Goal: Information Seeking & Learning: Learn about a topic

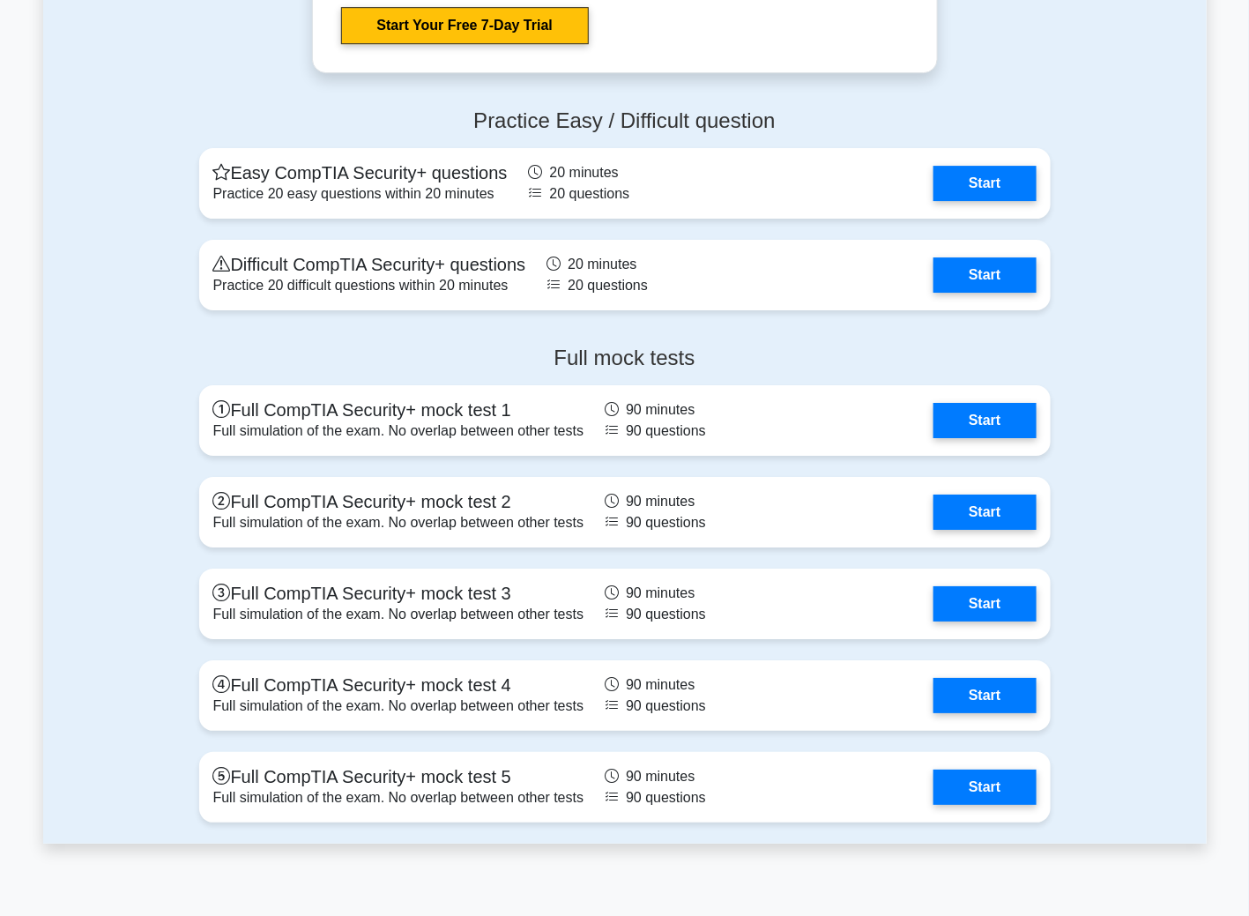
scroll to position [4759, 0]
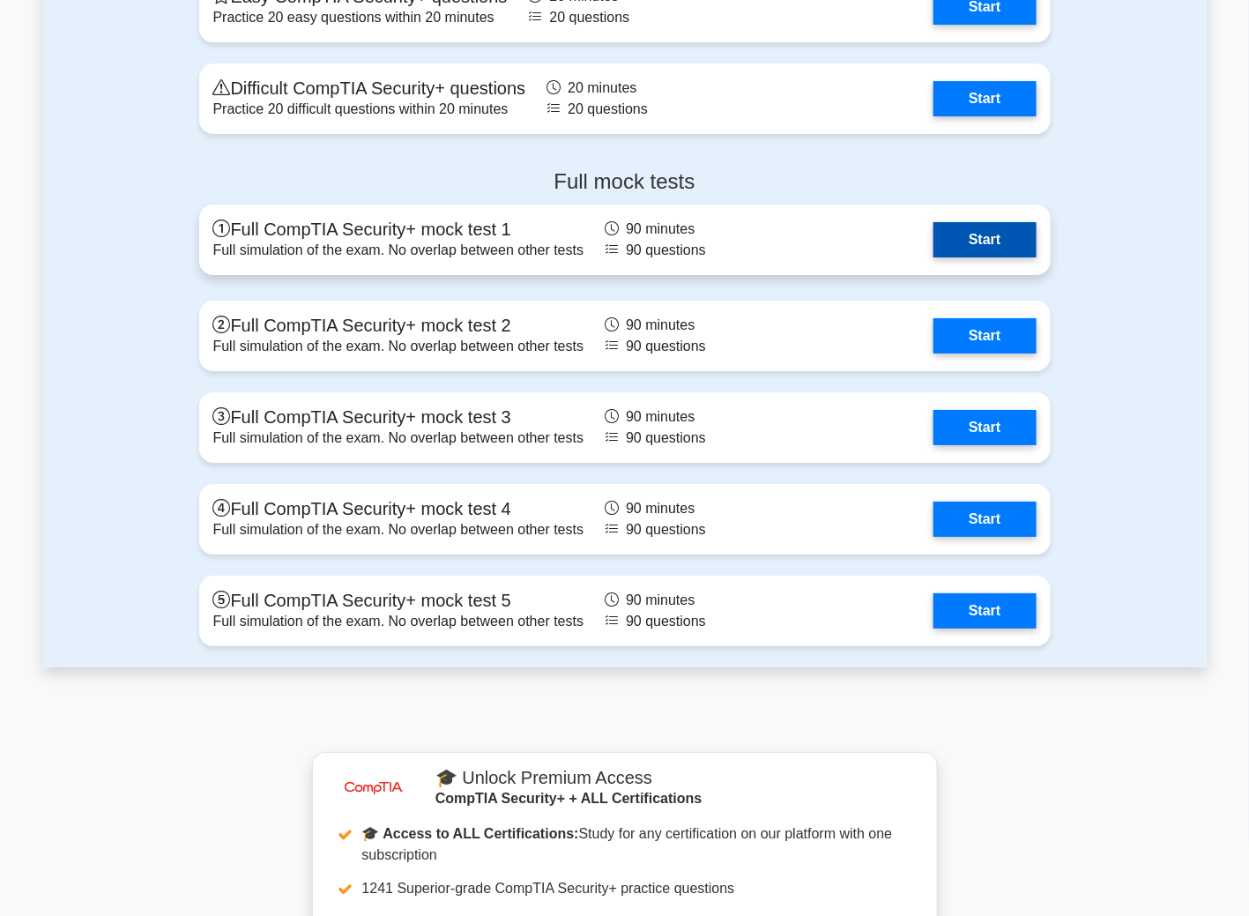
drag, startPoint x: 999, startPoint y: 230, endPoint x: 989, endPoint y: 226, distance: 10.6
click at [999, 230] on link "Start" at bounding box center [984, 239] width 102 height 35
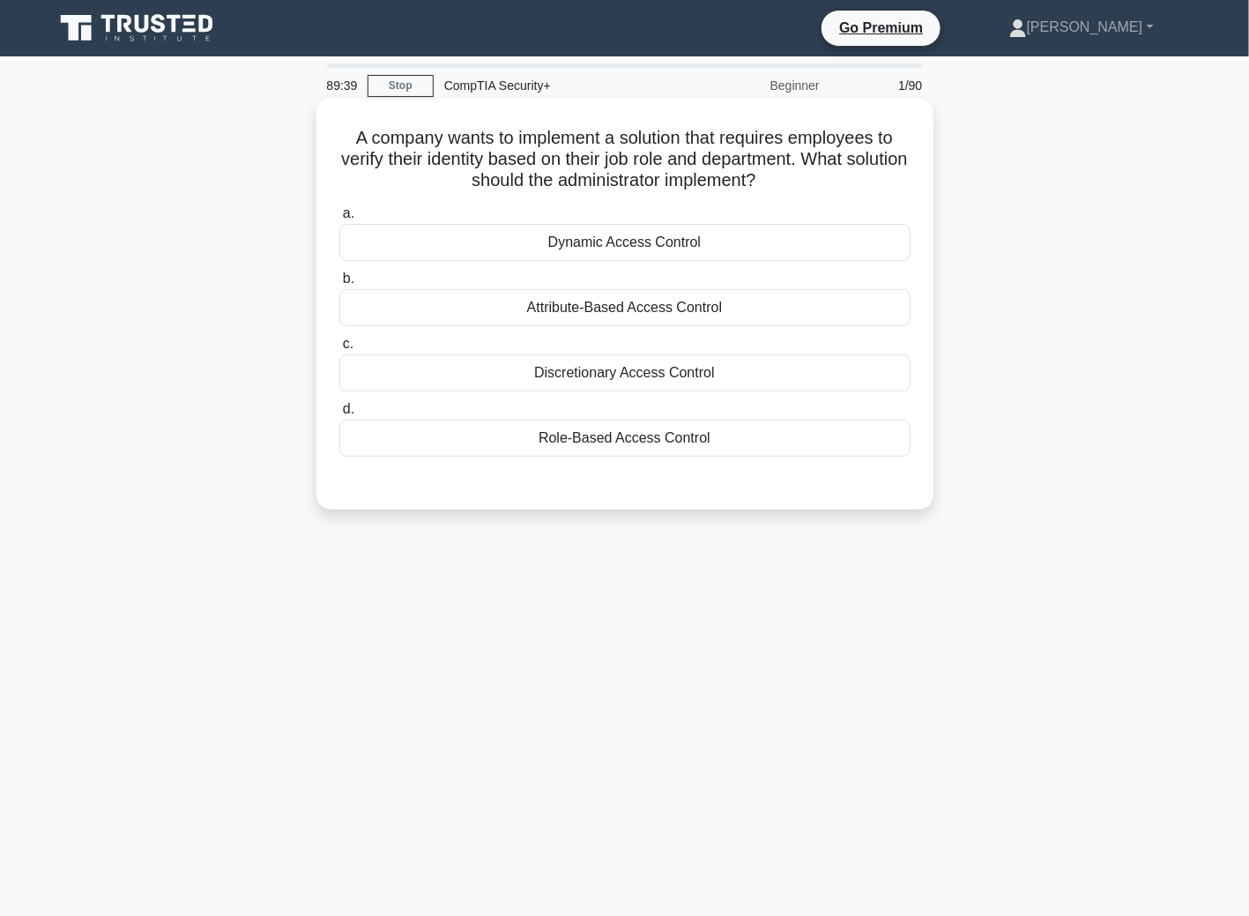
click at [606, 443] on div "Role-Based Access Control" at bounding box center [624, 438] width 571 height 37
click at [339, 415] on input "d. Role-Based Access Control" at bounding box center [339, 409] width 0 height 11
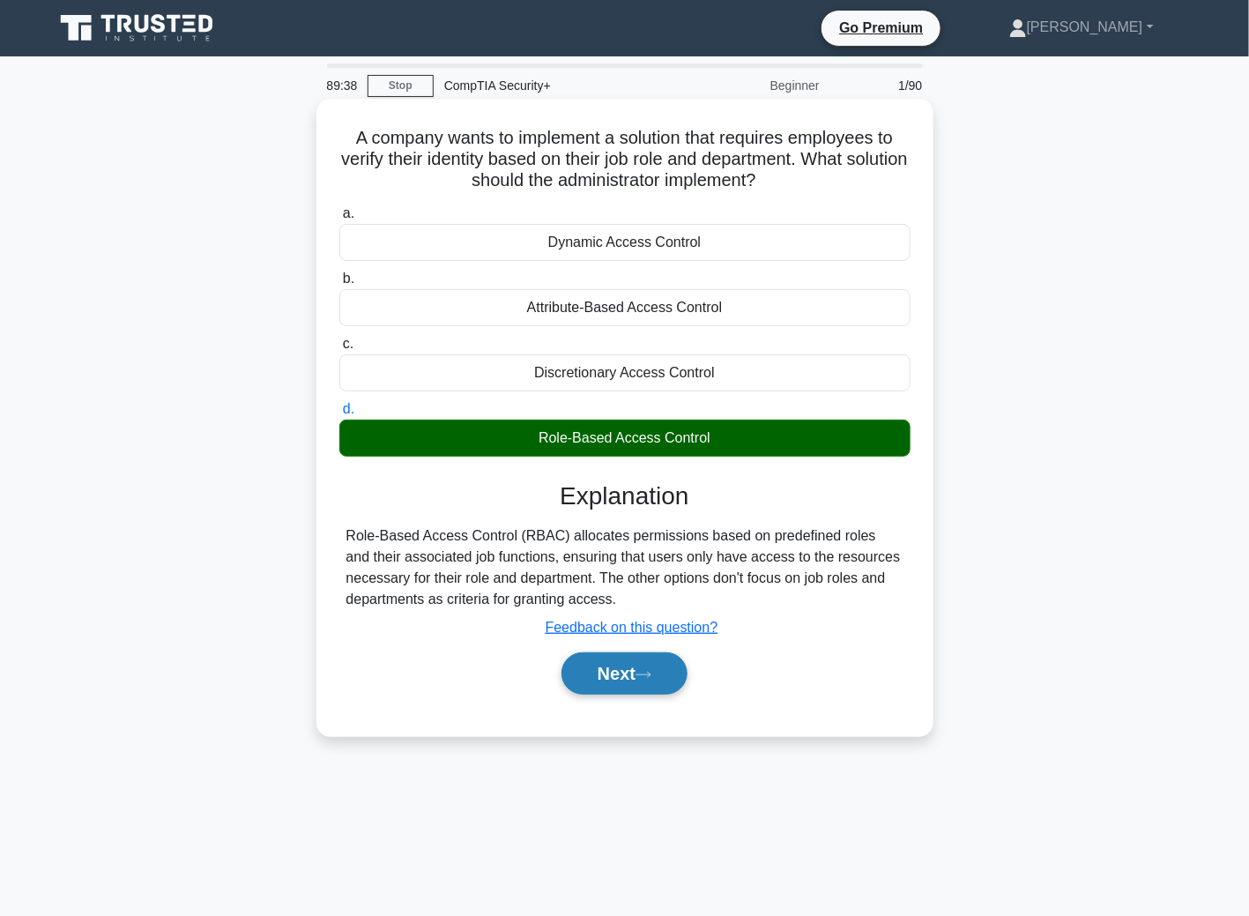
click at [620, 678] on button "Next" at bounding box center [624, 673] width 126 height 42
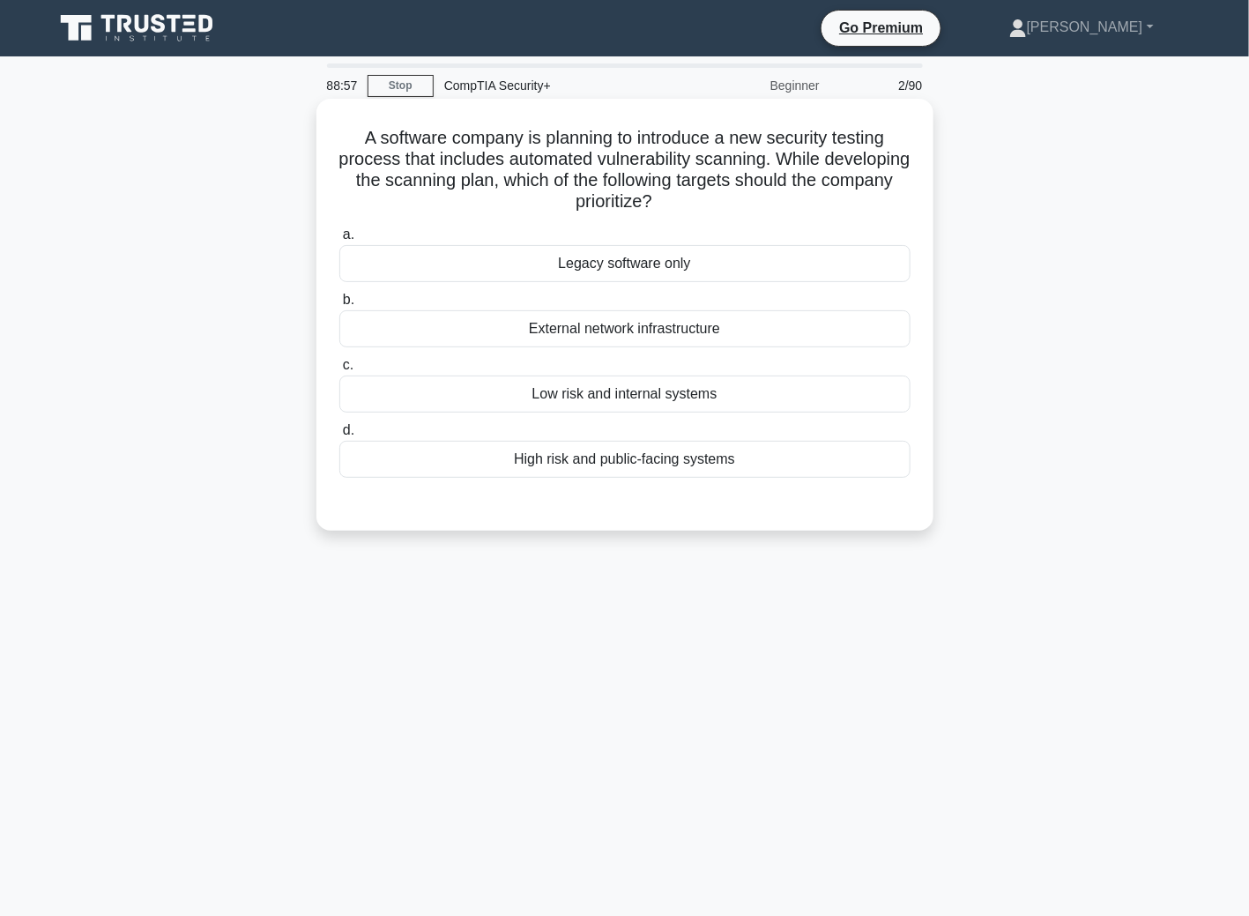
click at [582, 395] on div "Low risk and internal systems" at bounding box center [624, 393] width 571 height 37
click at [339, 371] on input "c. Low risk and internal systems" at bounding box center [339, 365] width 0 height 11
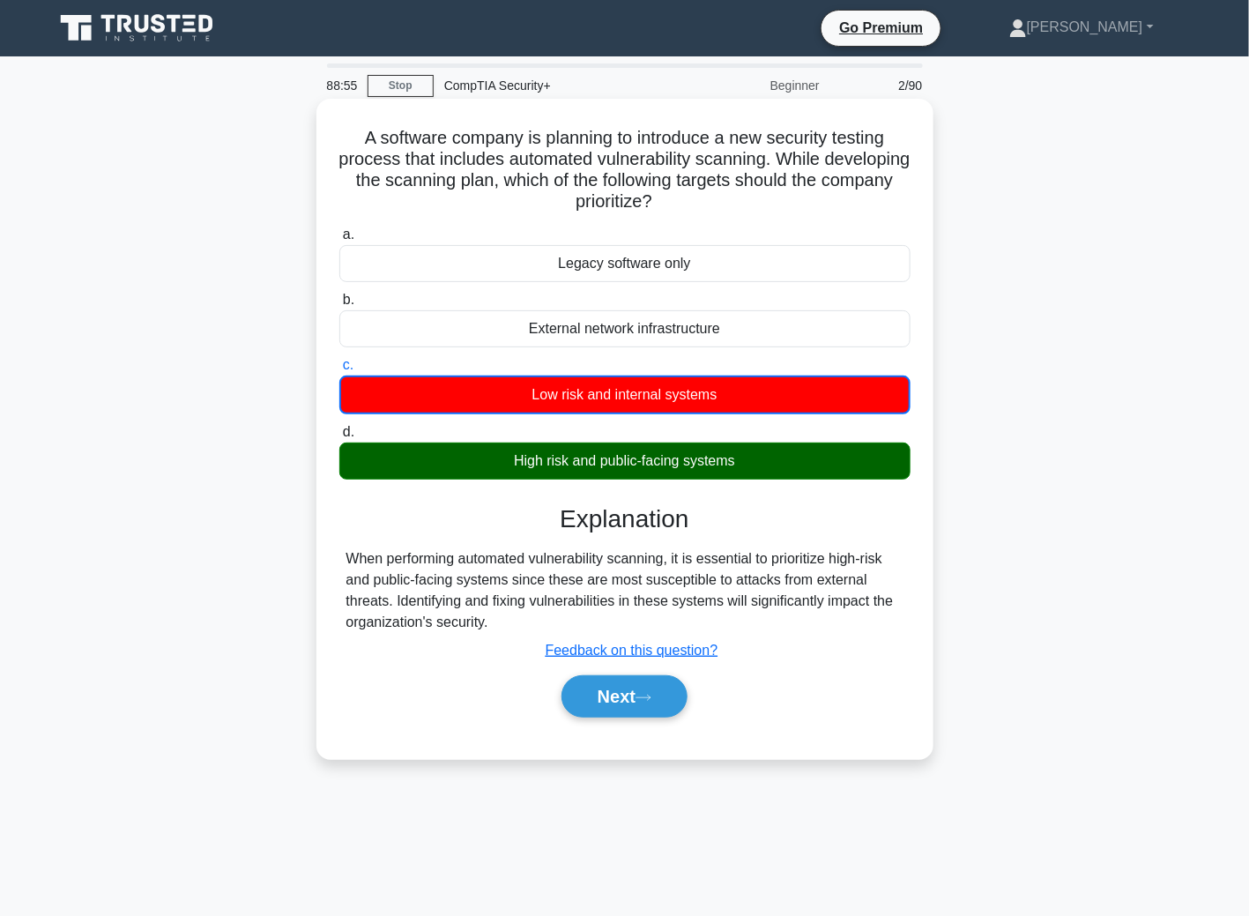
click at [622, 717] on div "Next" at bounding box center [624, 696] width 571 height 56
click at [601, 687] on button "Next" at bounding box center [624, 696] width 126 height 42
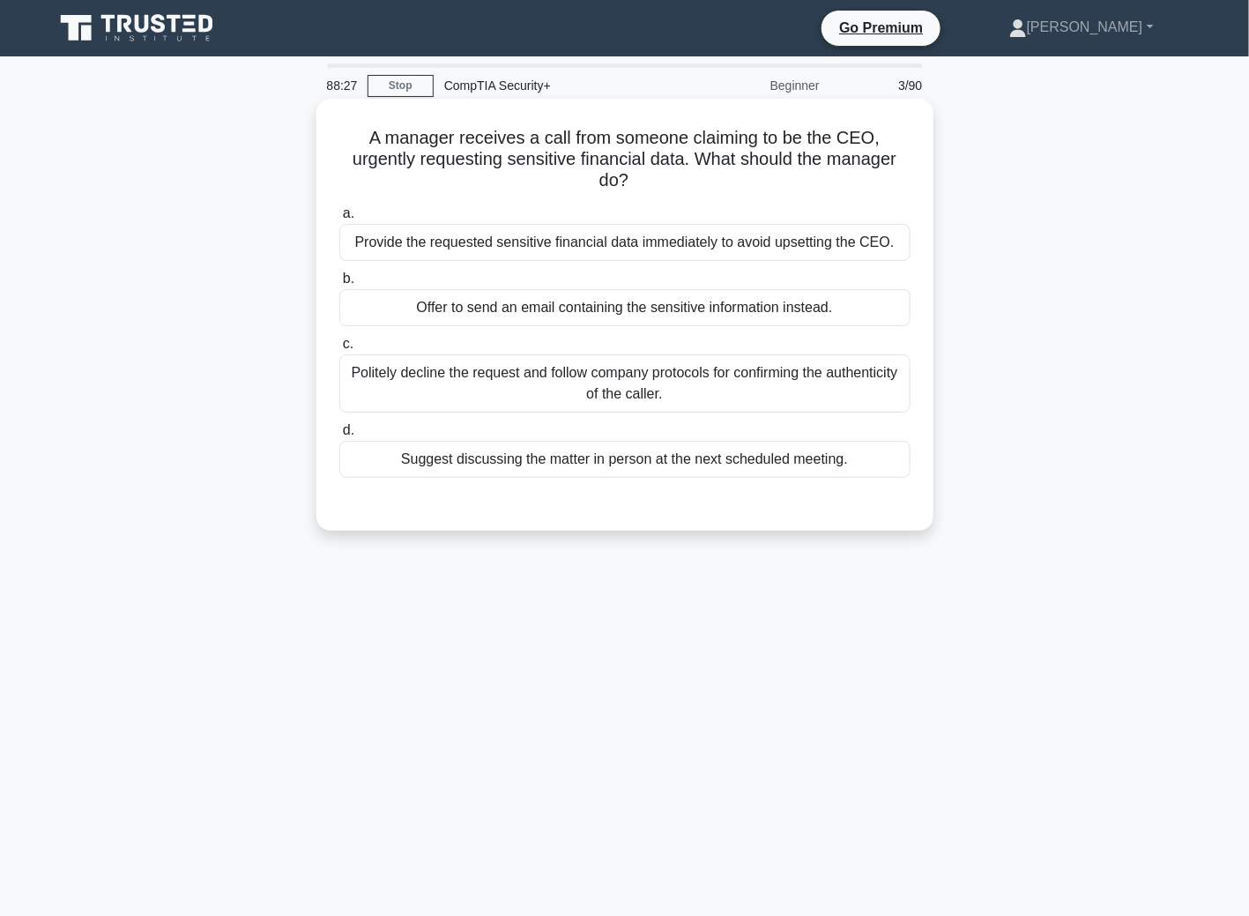
click at [467, 382] on div "Politely decline the request and follow company protocols for confirming the au…" at bounding box center [624, 383] width 571 height 58
click at [339, 350] on input "c. Politely decline the request and follow company protocols for confirming the…" at bounding box center [339, 343] width 0 height 11
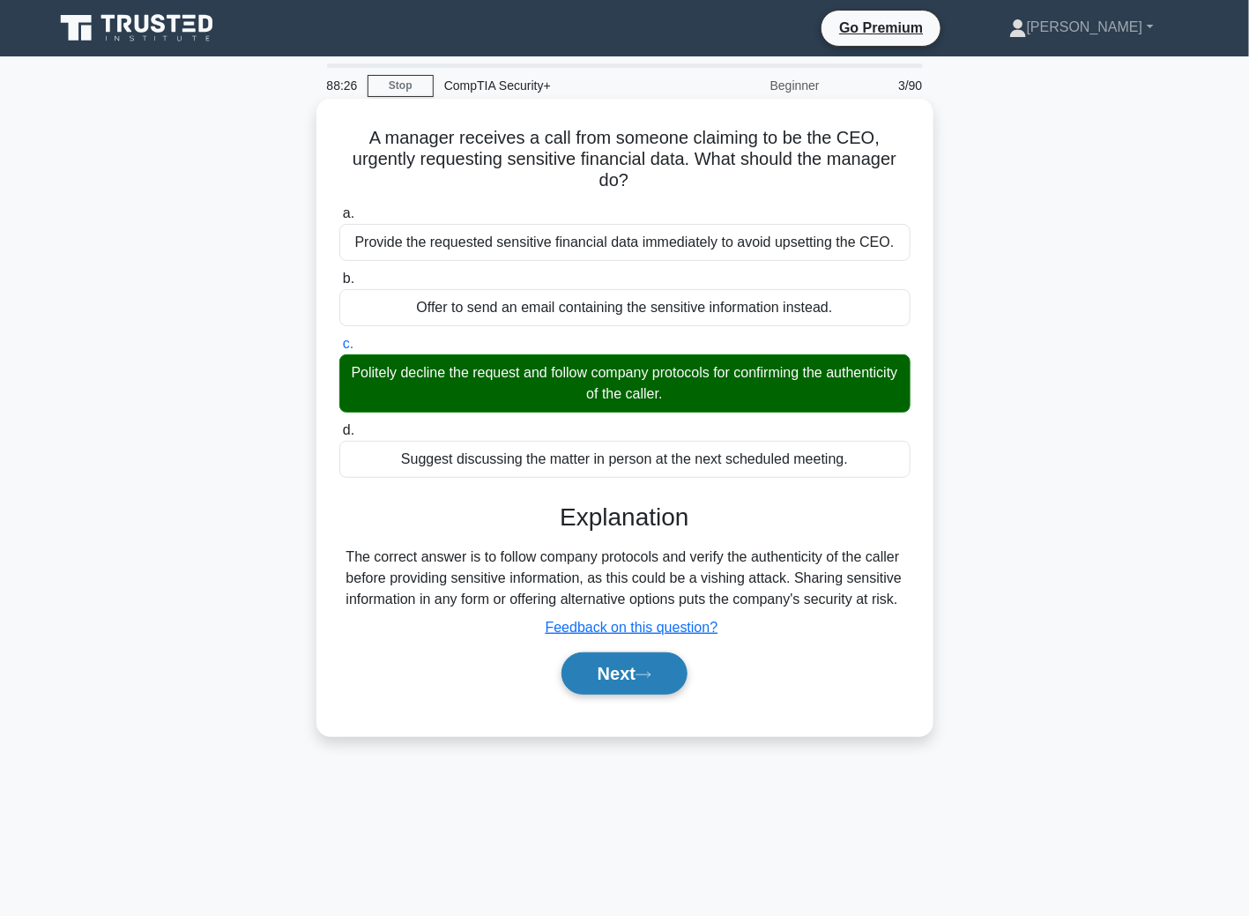
click at [642, 694] on button "Next" at bounding box center [624, 673] width 126 height 42
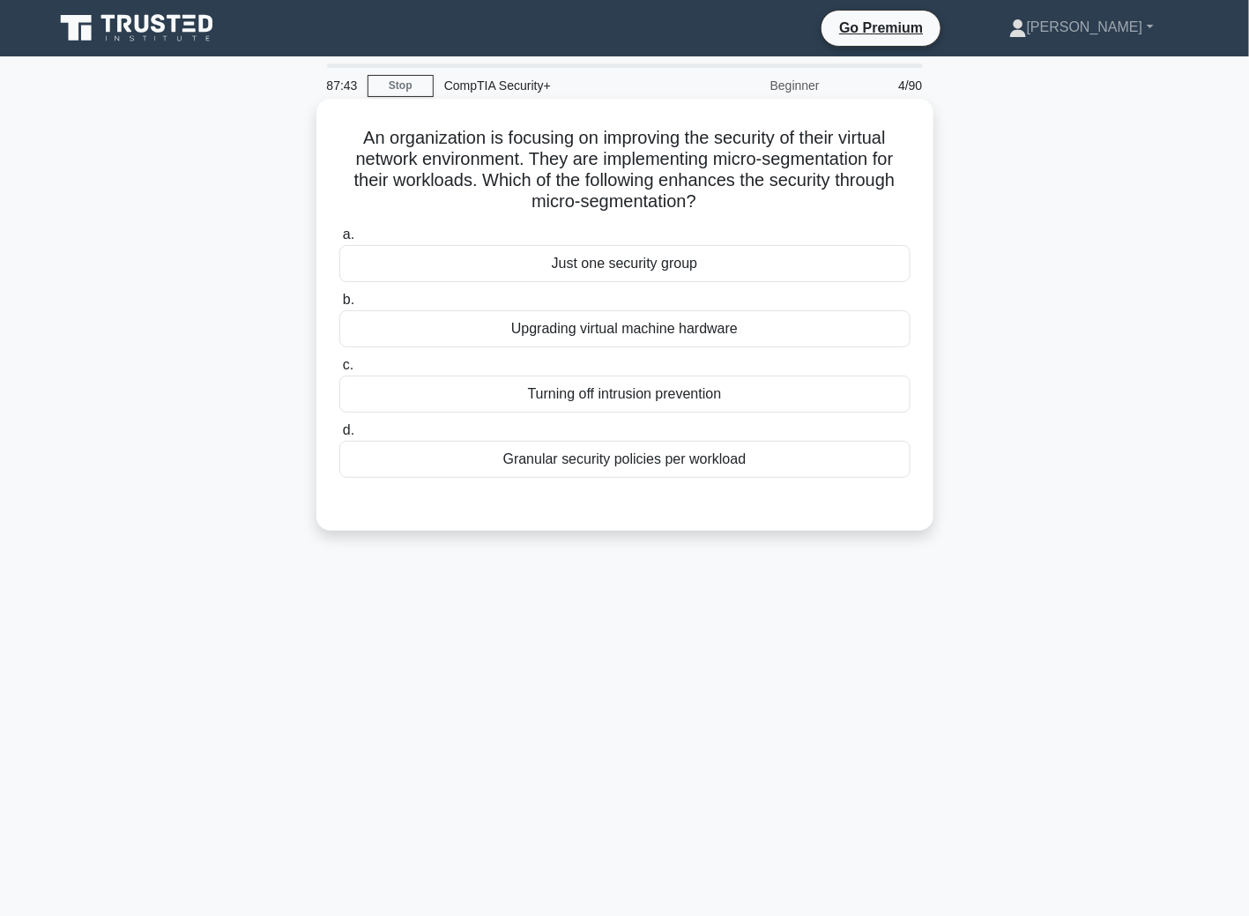
click at [597, 461] on div "Granular security policies per workload" at bounding box center [624, 459] width 571 height 37
click at [339, 436] on input "d. Granular security policies per workload" at bounding box center [339, 430] width 0 height 11
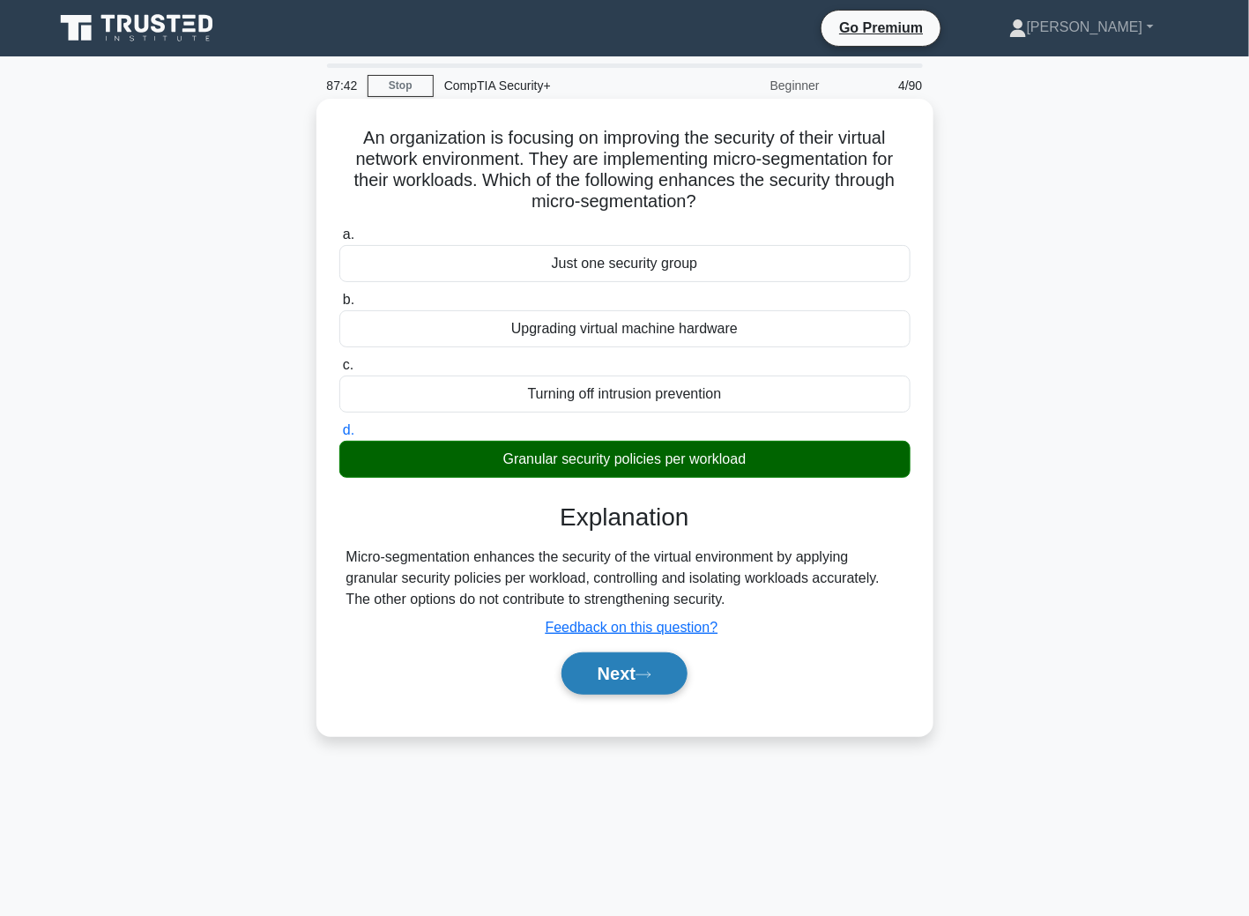
click at [651, 678] on icon at bounding box center [643, 675] width 16 height 10
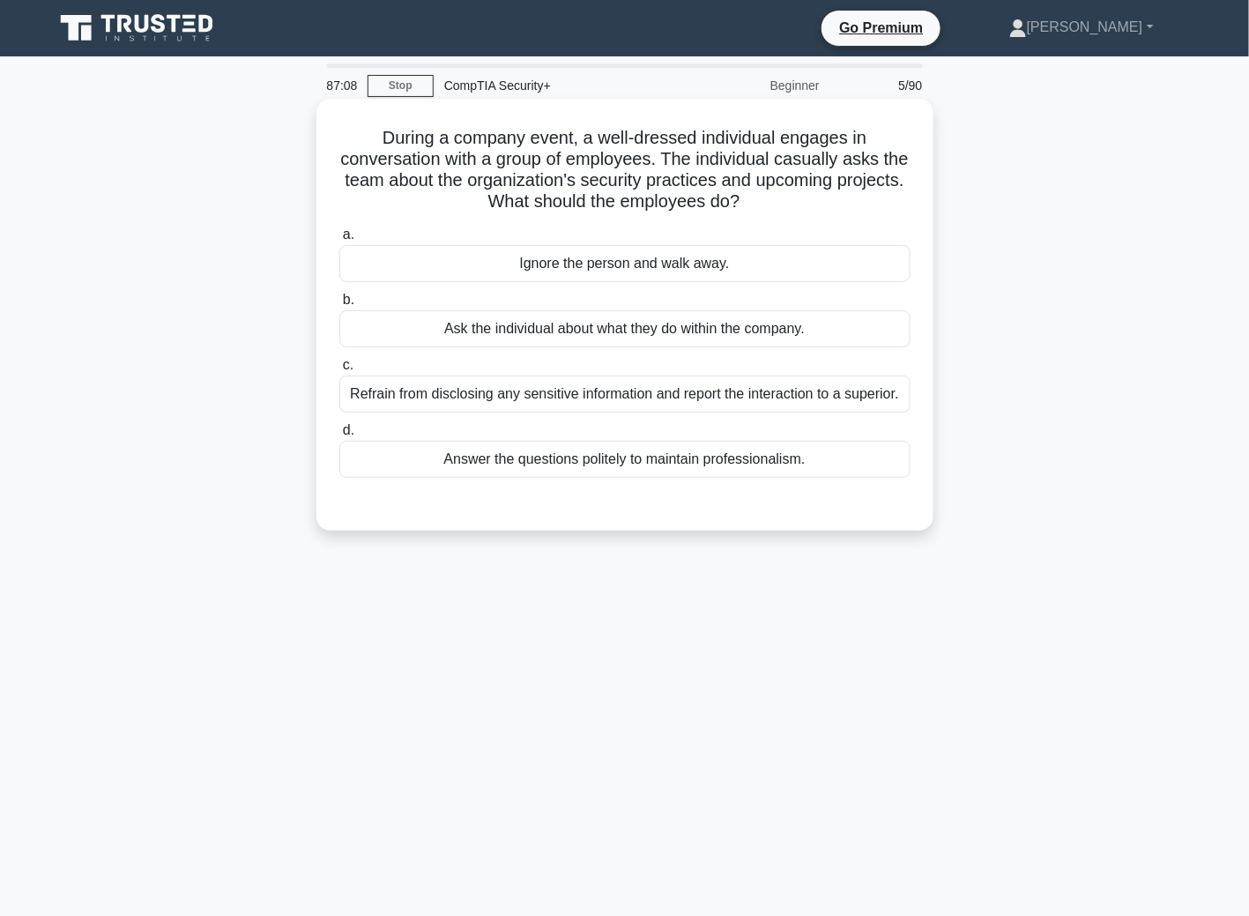
click at [636, 400] on div "Refrain from disclosing any sensitive information and report the interaction to…" at bounding box center [624, 393] width 571 height 37
click at [339, 371] on input "c. Refrain from disclosing any sensitive information and report the interaction…" at bounding box center [339, 365] width 0 height 11
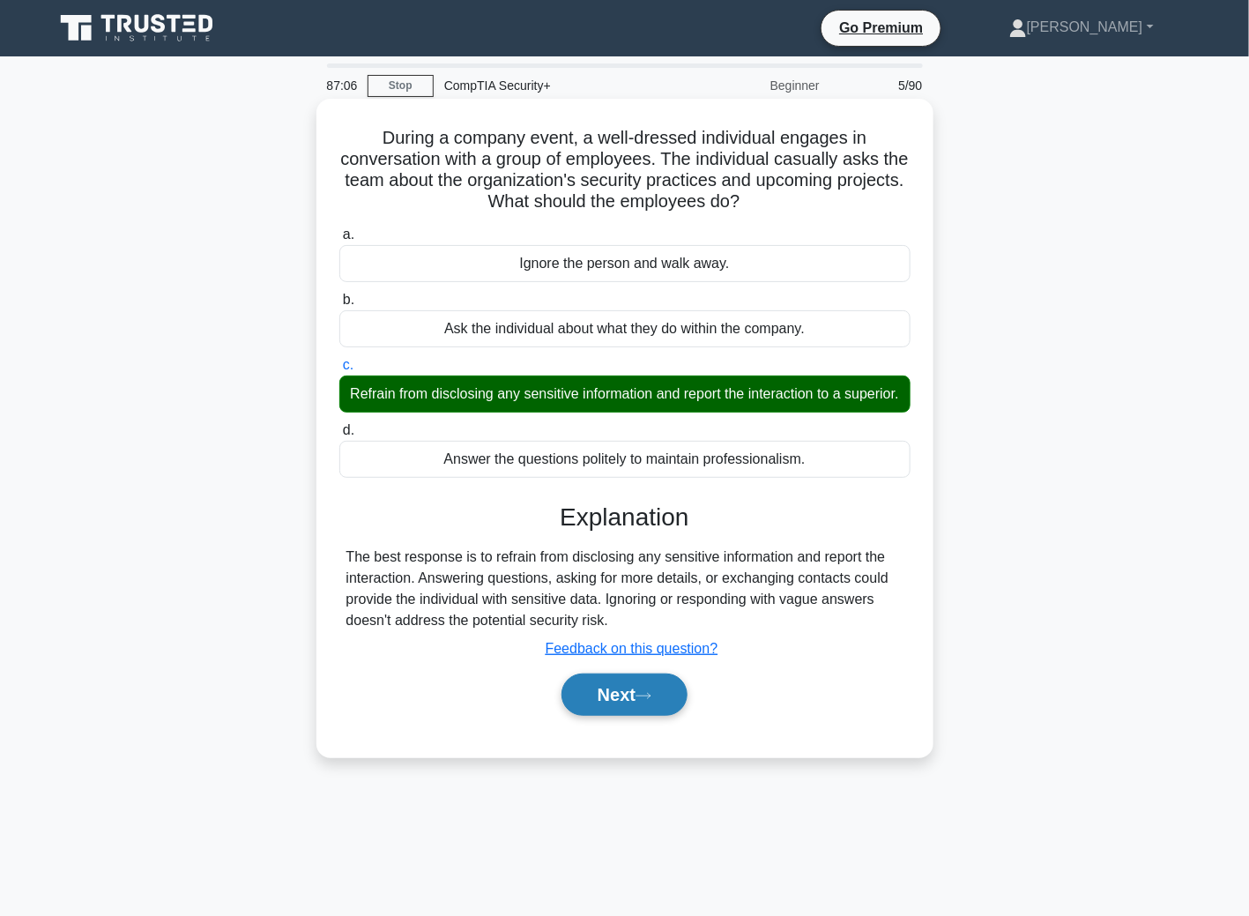
click at [647, 716] on button "Next" at bounding box center [624, 694] width 126 height 42
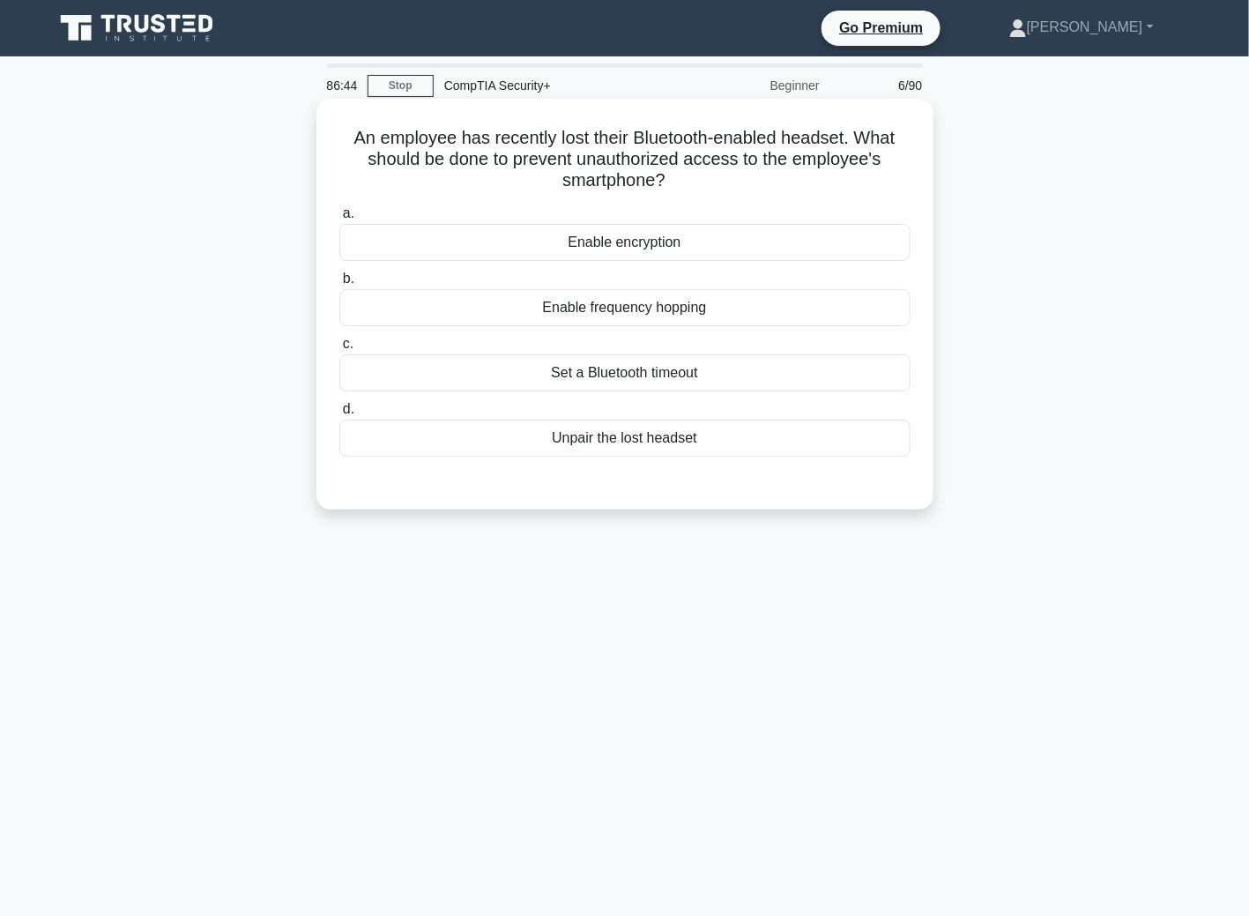
click at [652, 441] on div "Unpair the lost headset" at bounding box center [624, 438] width 571 height 37
click at [339, 415] on input "d. Unpair the lost headset" at bounding box center [339, 409] width 0 height 11
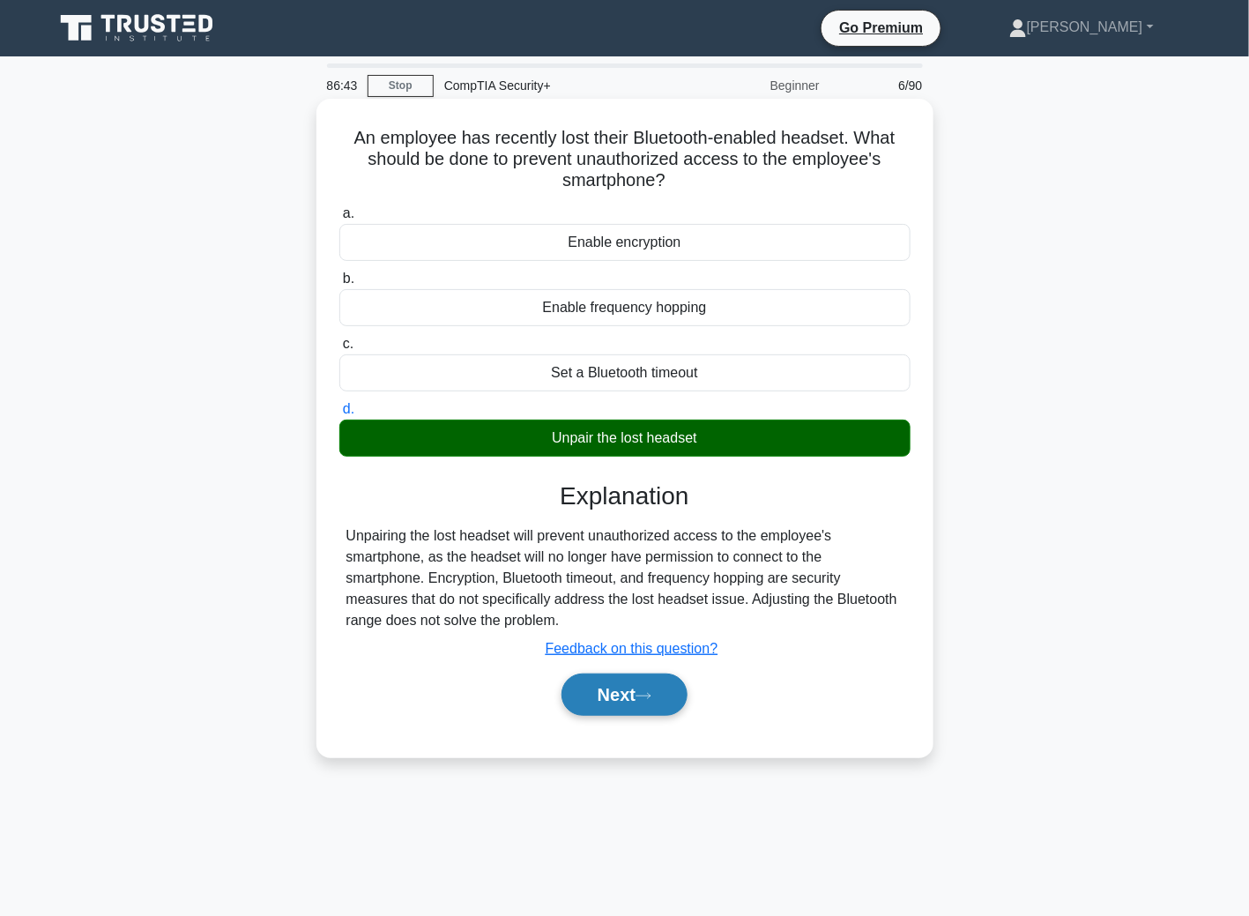
click at [613, 702] on button "Next" at bounding box center [624, 694] width 126 height 42
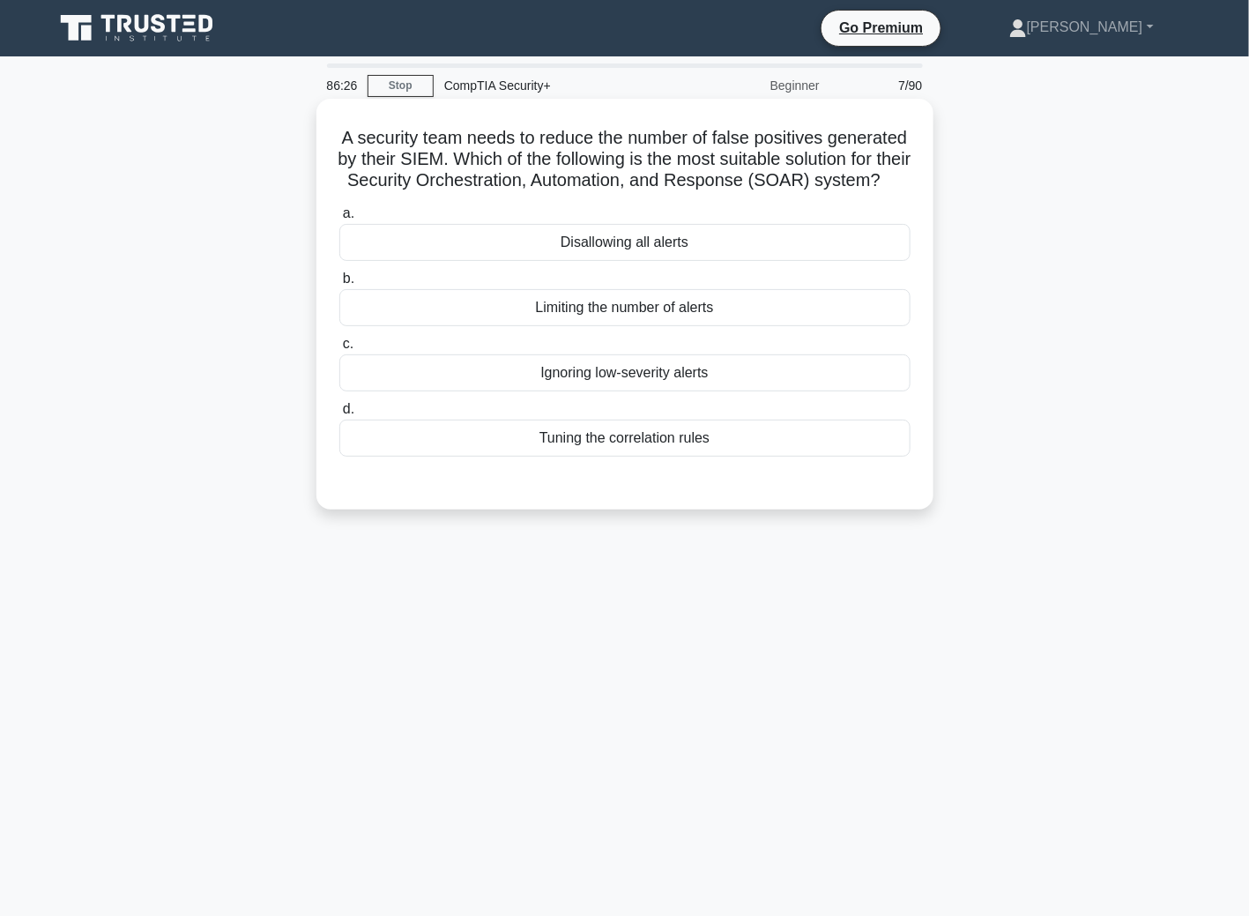
click at [508, 457] on div "Tuning the correlation rules" at bounding box center [624, 438] width 571 height 37
click at [339, 415] on input "d. Tuning the correlation rules" at bounding box center [339, 409] width 0 height 11
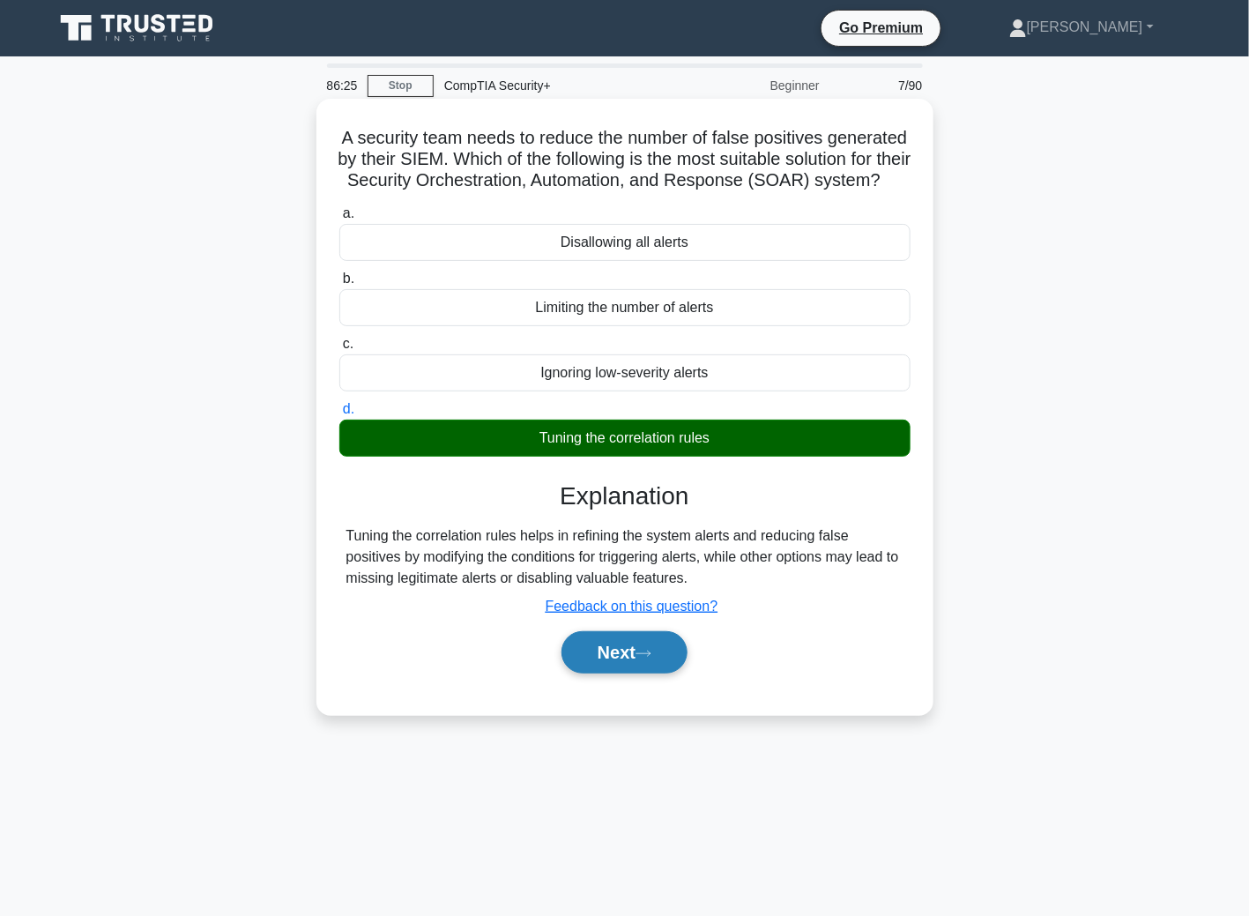
click at [669, 673] on button "Next" at bounding box center [624, 652] width 126 height 42
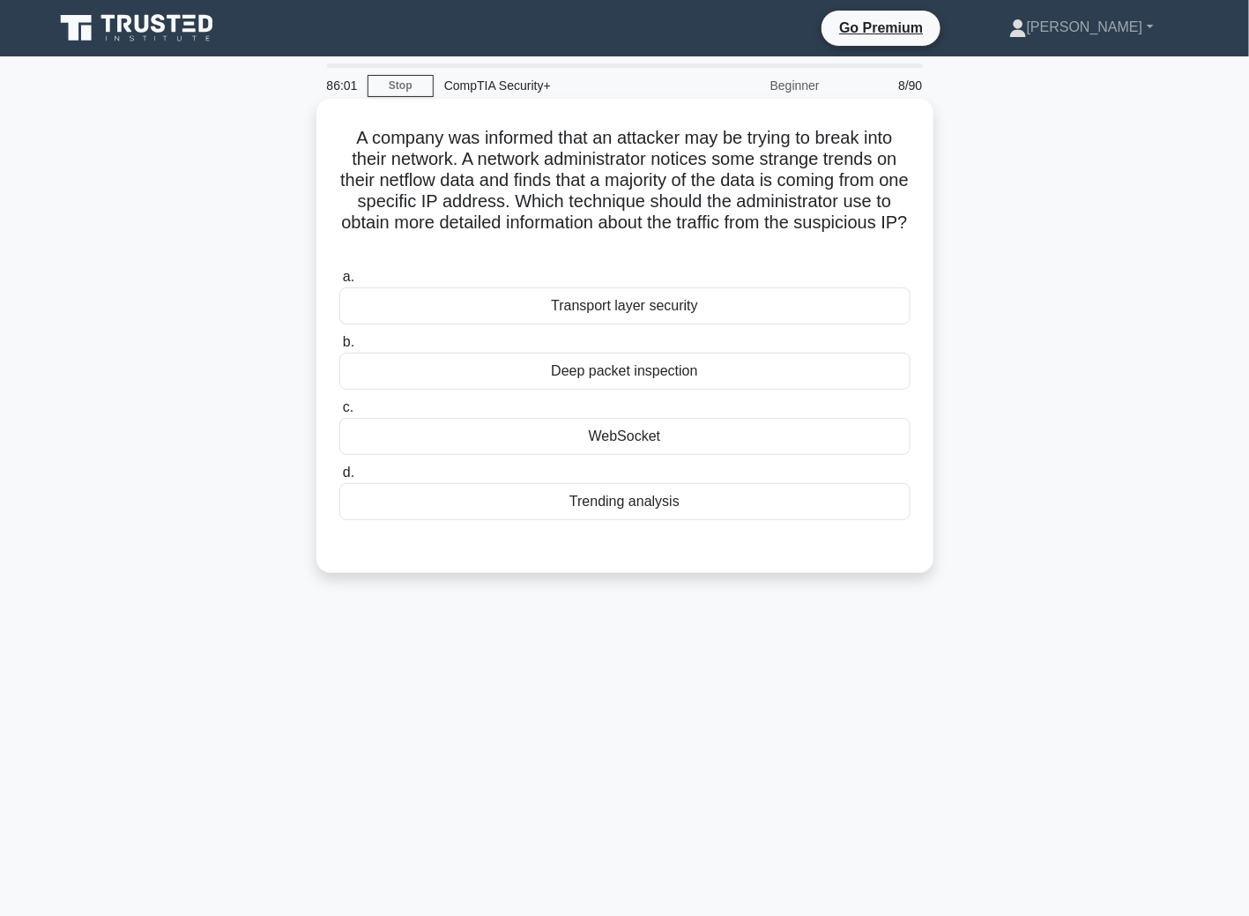
click at [626, 303] on div "Transport layer security" at bounding box center [624, 305] width 571 height 37
click at [339, 283] on input "a. Transport layer security" at bounding box center [339, 276] width 0 height 11
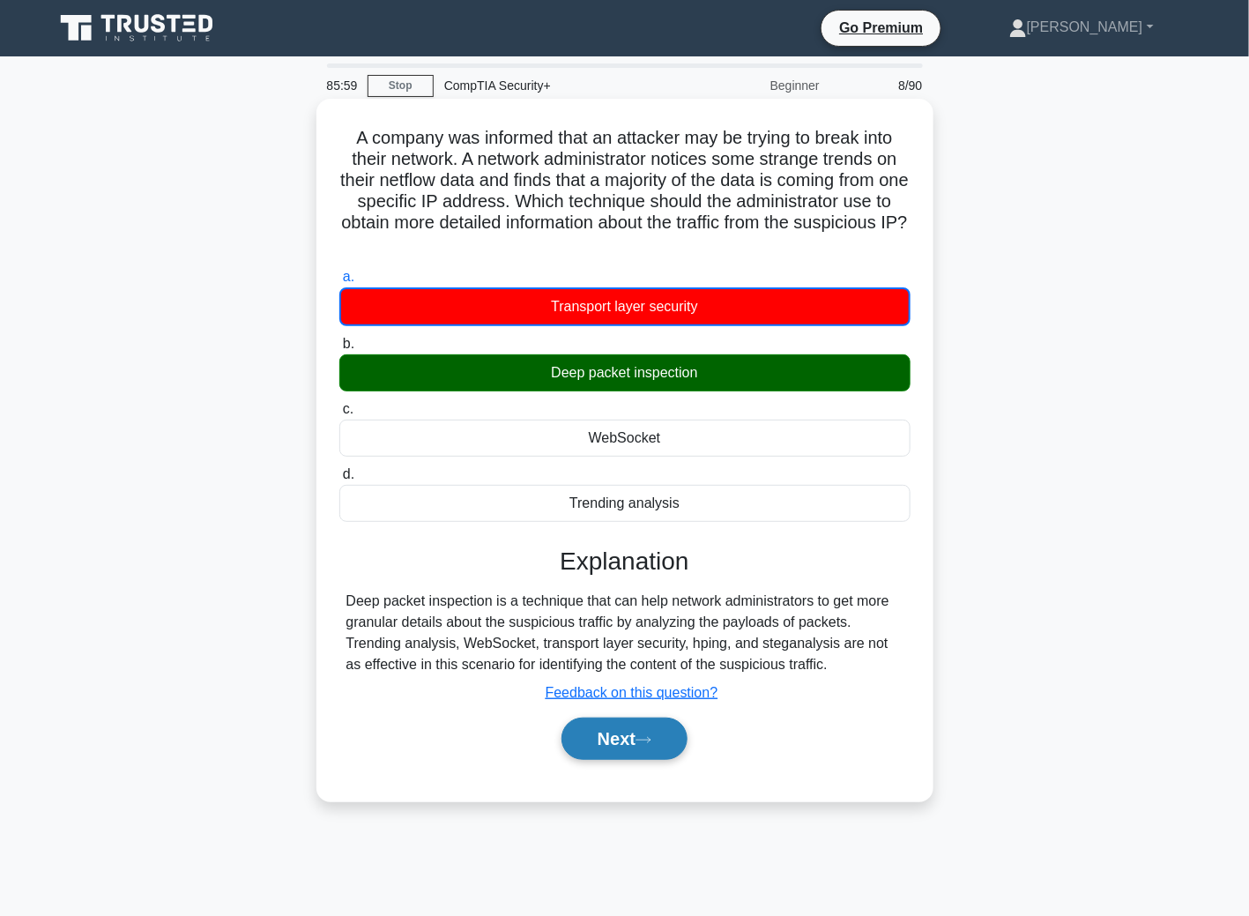
click at [650, 757] on button "Next" at bounding box center [624, 738] width 126 height 42
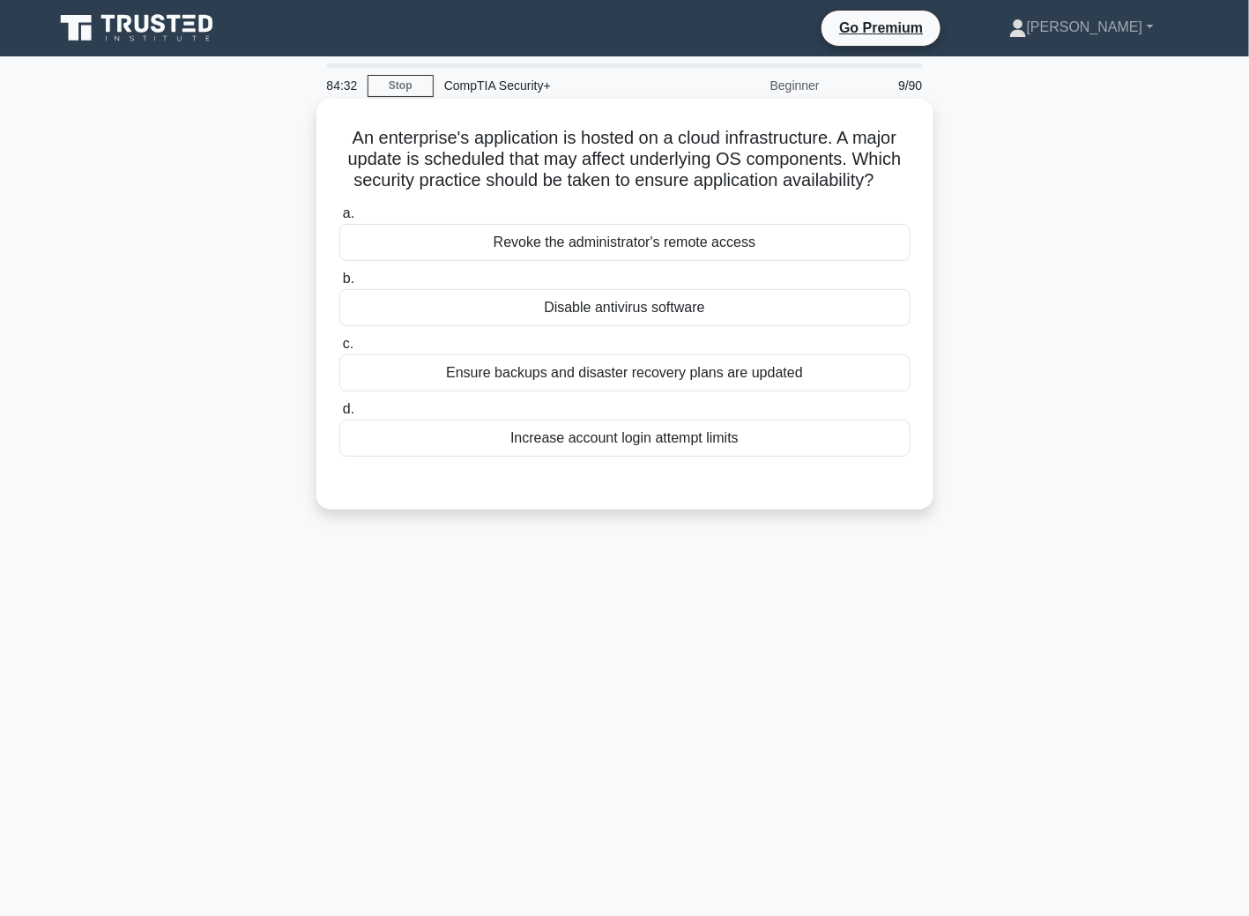
click at [514, 378] on div "Ensure backups and disaster recovery plans are updated" at bounding box center [624, 372] width 571 height 37
click at [339, 350] on input "c. Ensure backups and disaster recovery plans are updated" at bounding box center [339, 343] width 0 height 11
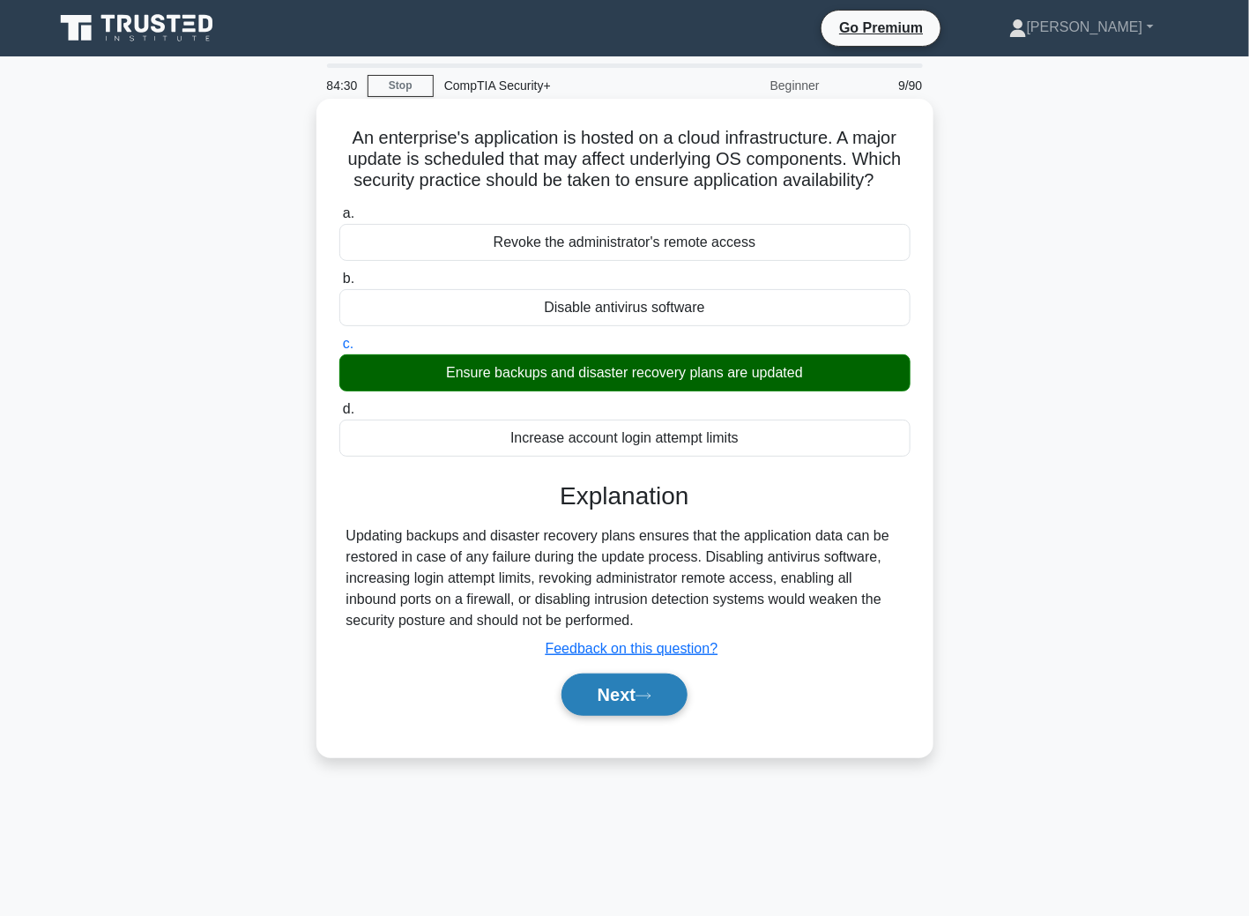
click at [645, 691] on icon at bounding box center [643, 696] width 16 height 10
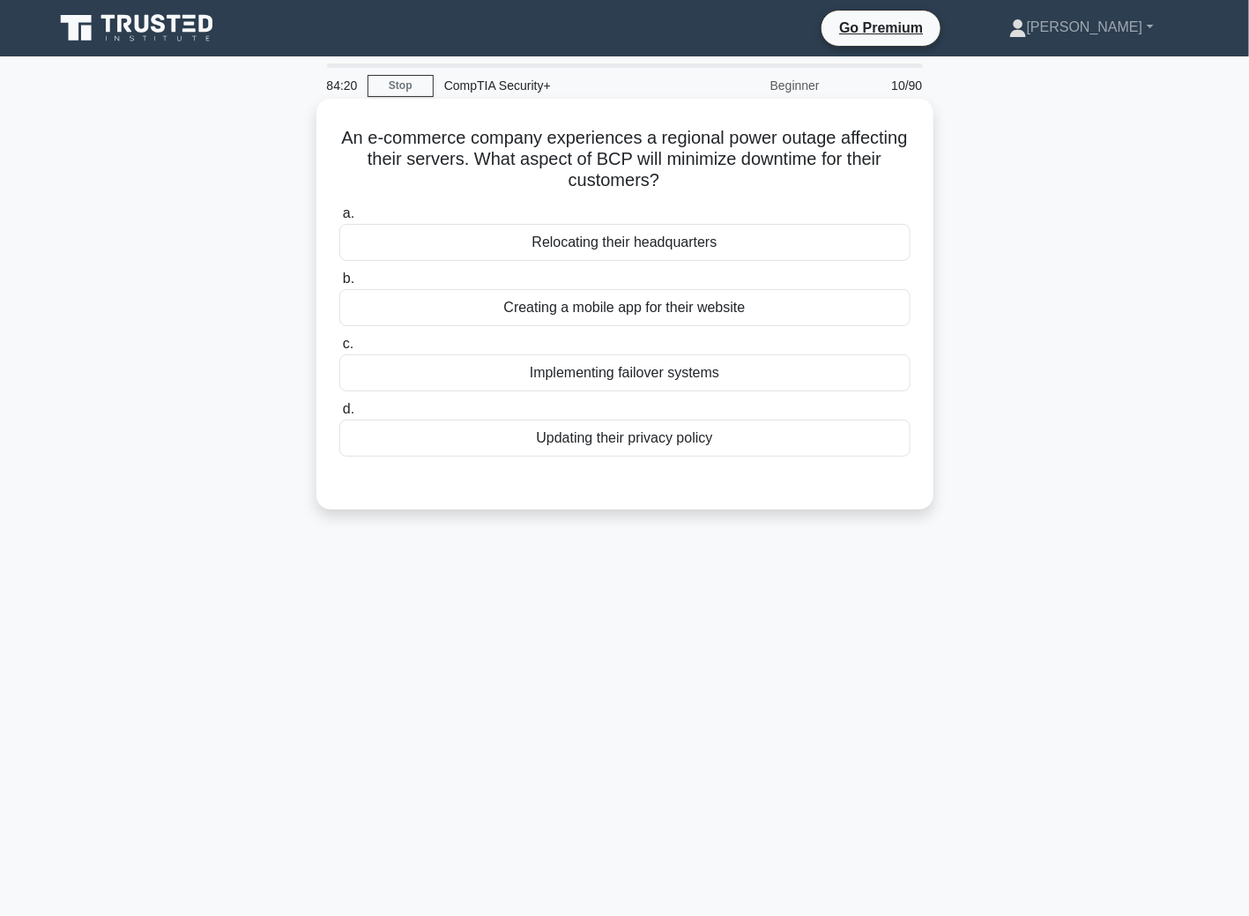
click at [669, 371] on div "Implementing failover systems" at bounding box center [624, 372] width 571 height 37
click at [339, 350] on input "c. Implementing failover systems" at bounding box center [339, 343] width 0 height 11
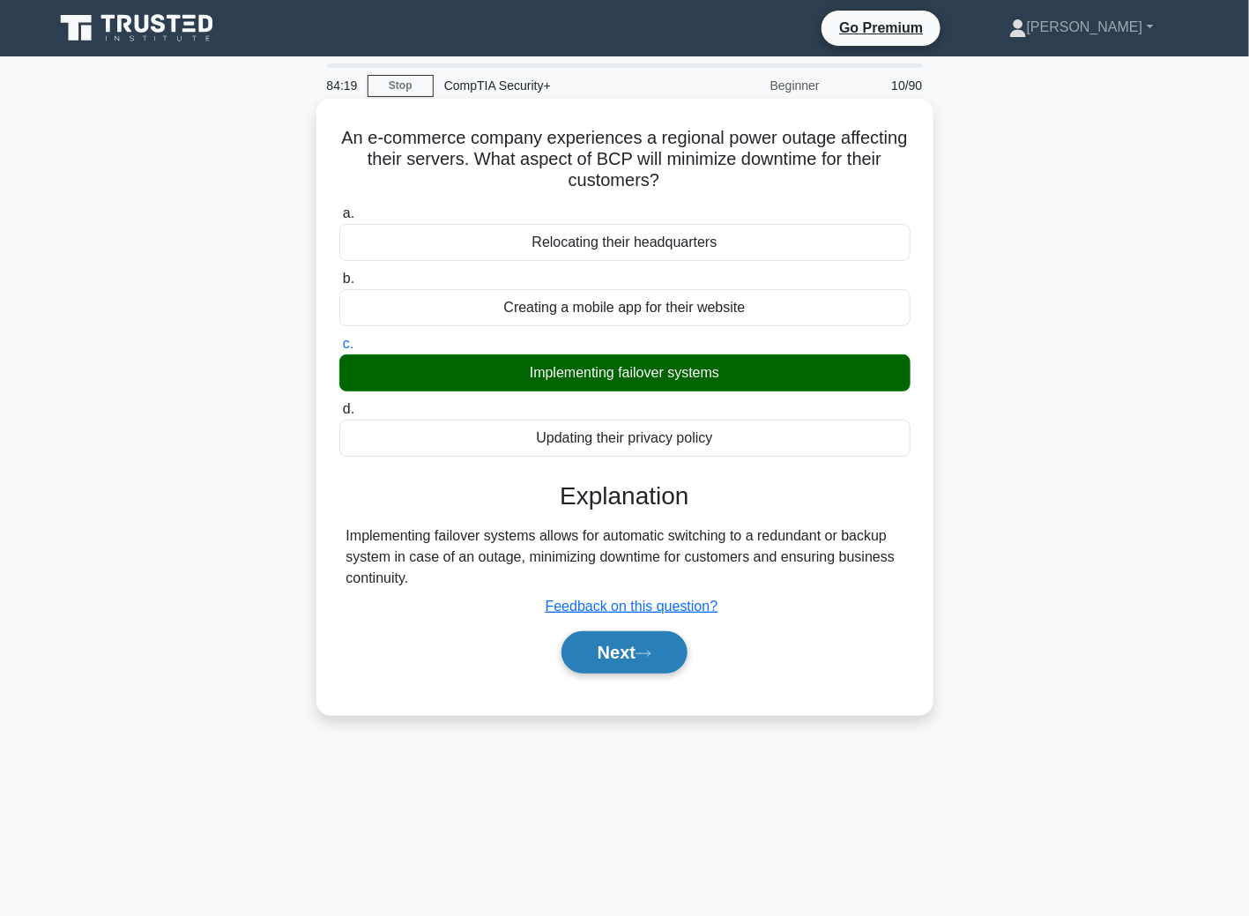
click at [617, 654] on button "Next" at bounding box center [624, 652] width 126 height 42
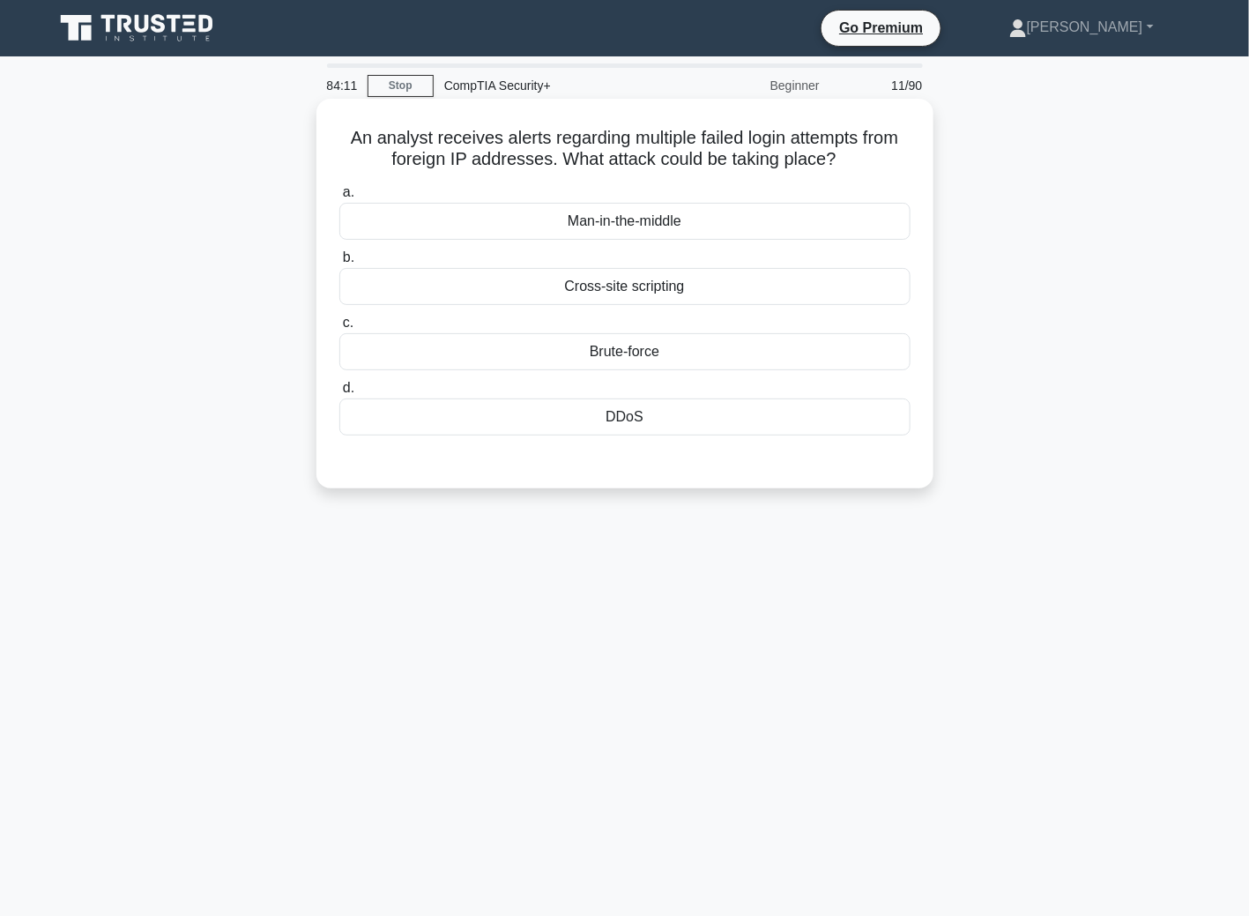
click at [631, 358] on div "Brute-force" at bounding box center [624, 351] width 571 height 37
click at [339, 329] on input "c. Brute-force" at bounding box center [339, 322] width 0 height 11
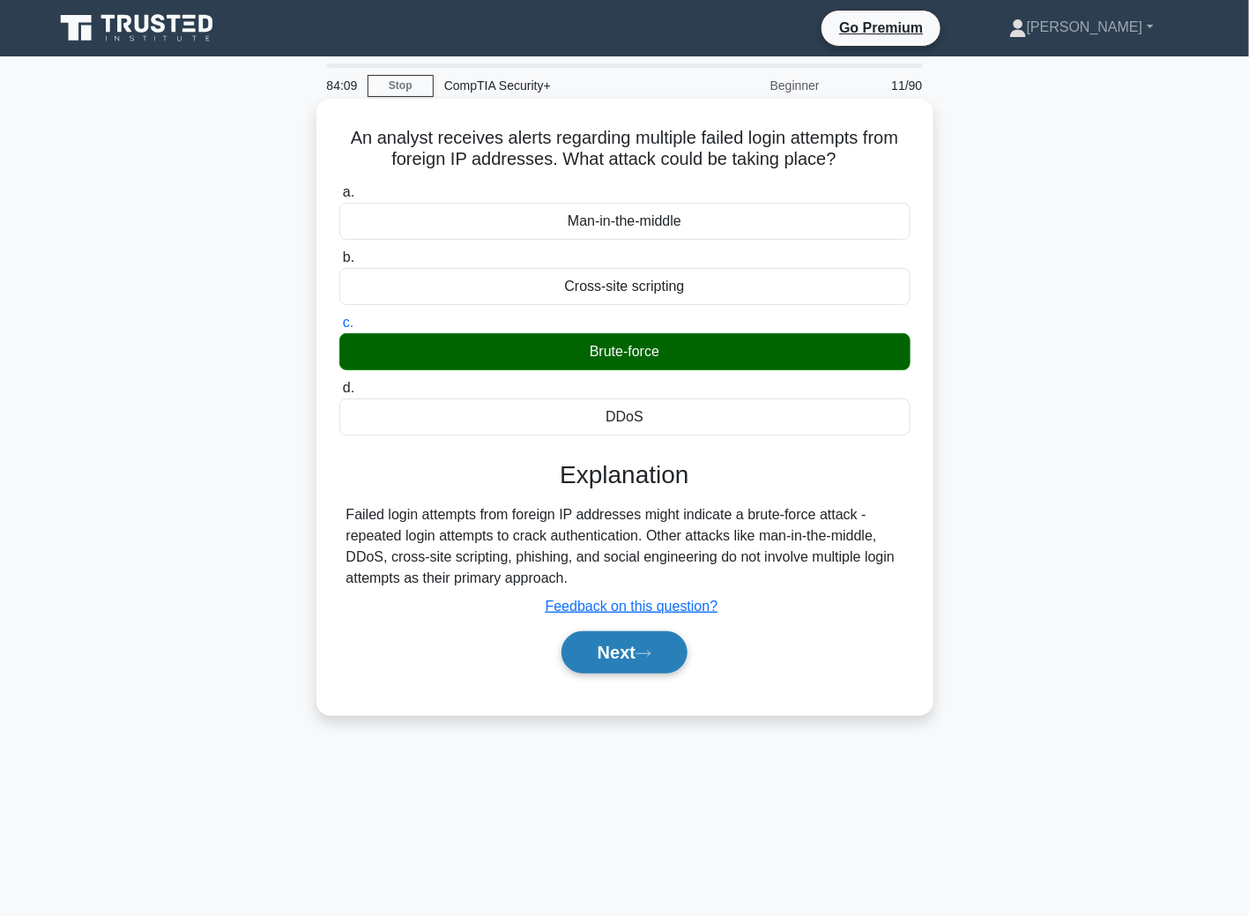
click at [643, 643] on button "Next" at bounding box center [624, 652] width 126 height 42
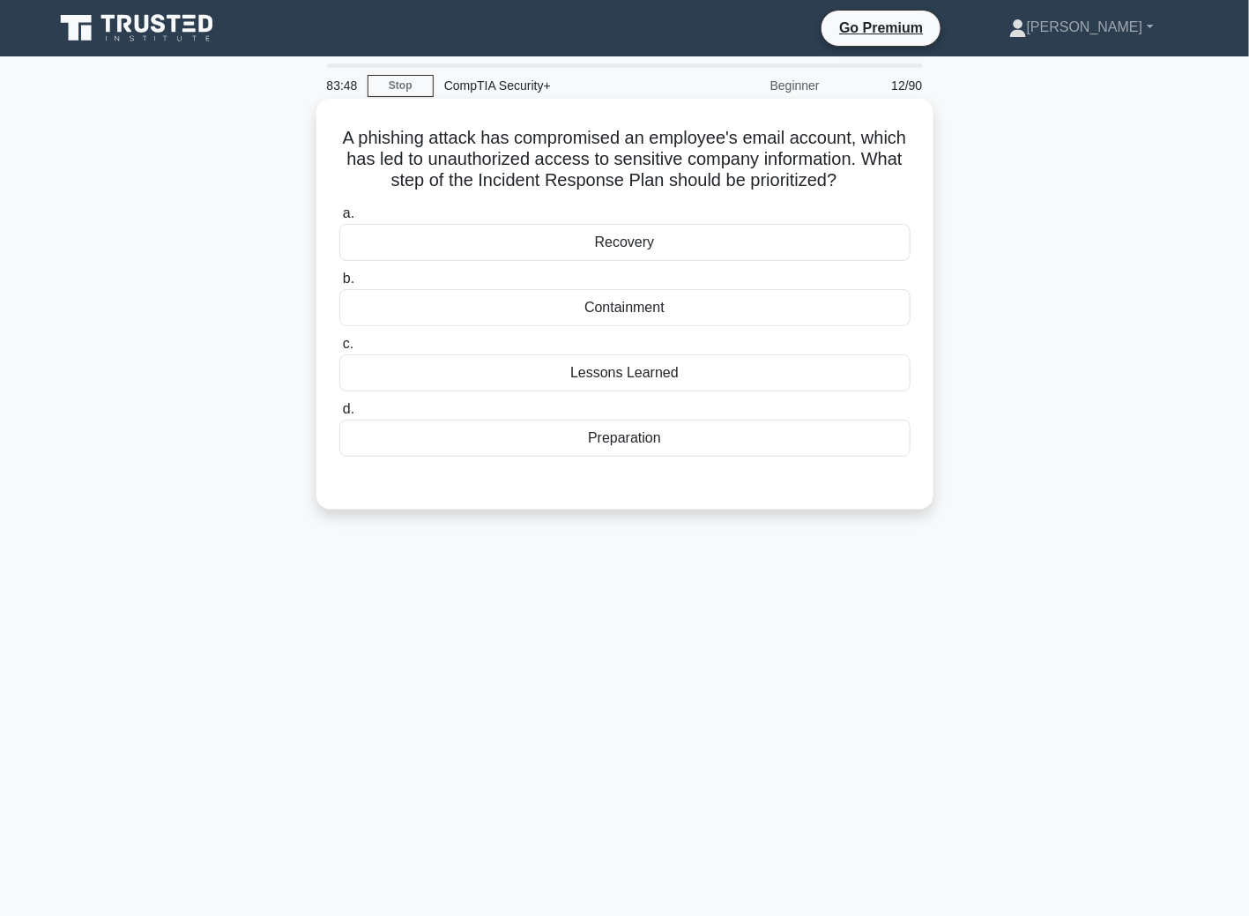
click at [635, 309] on div "Containment" at bounding box center [624, 307] width 571 height 37
click at [339, 285] on input "b. Containment" at bounding box center [339, 278] width 0 height 11
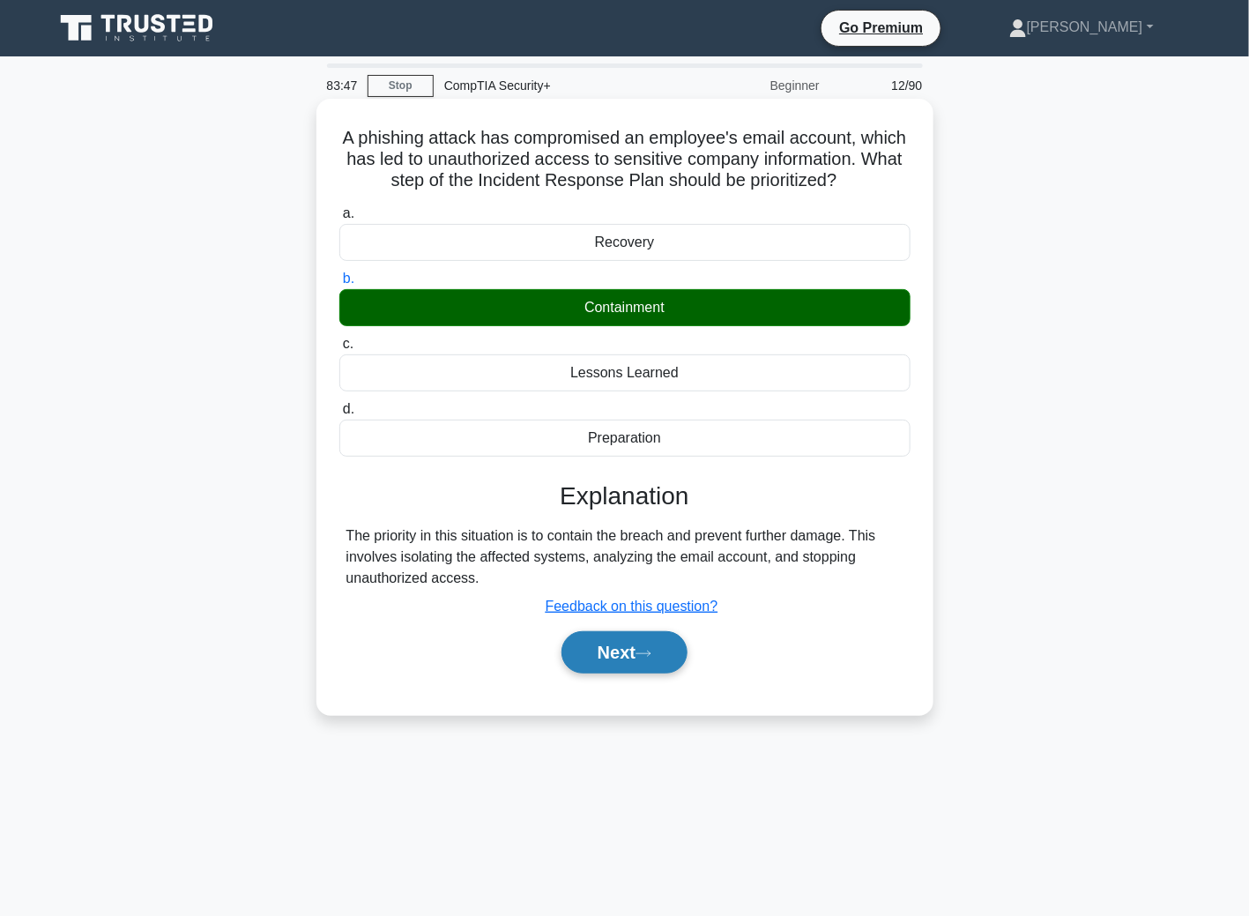
click at [635, 669] on button "Next" at bounding box center [624, 652] width 126 height 42
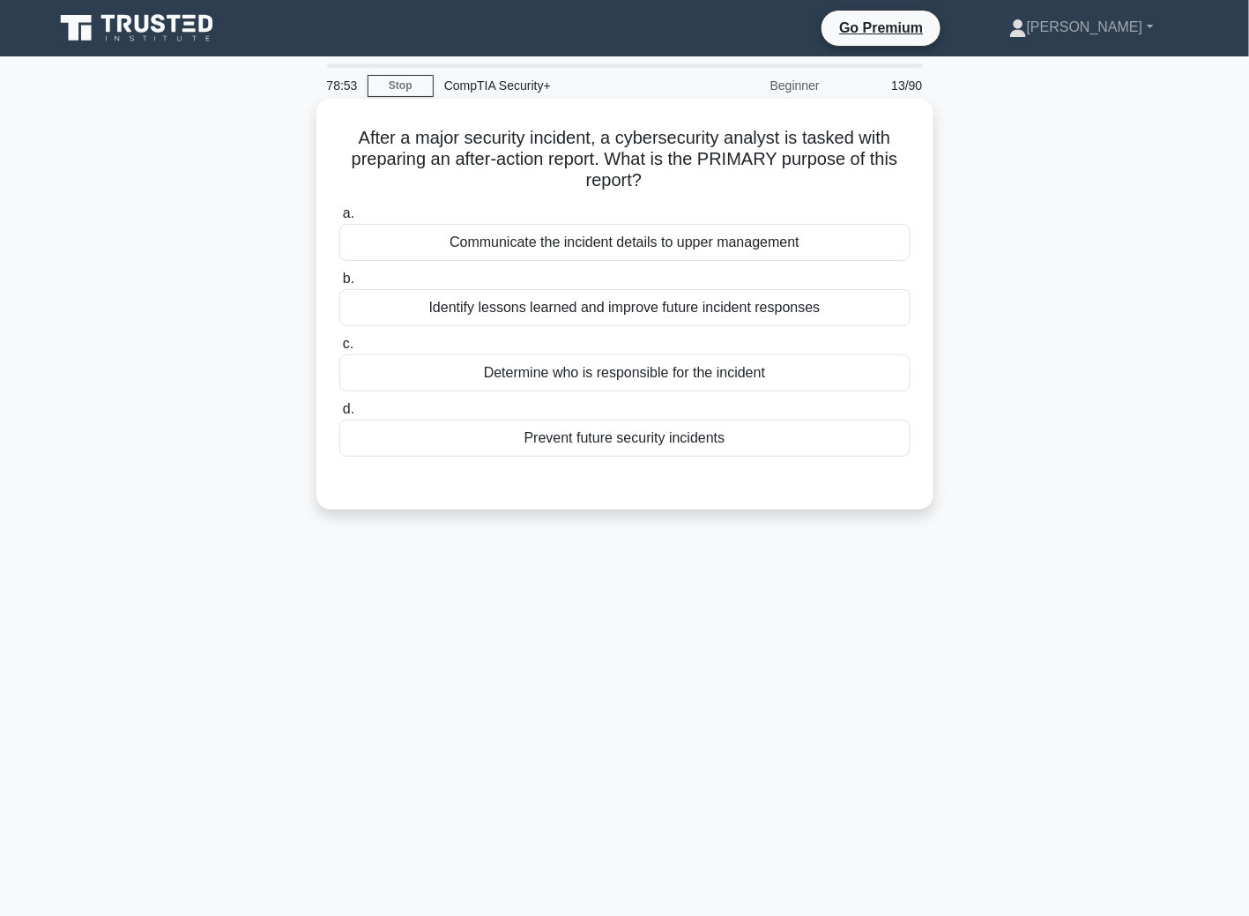
click at [598, 308] on div "Identify lessons learned and improve future incident responses" at bounding box center [624, 307] width 571 height 37
click at [339, 285] on input "b. Identify lessons learned and improve future incident responses" at bounding box center [339, 278] width 0 height 11
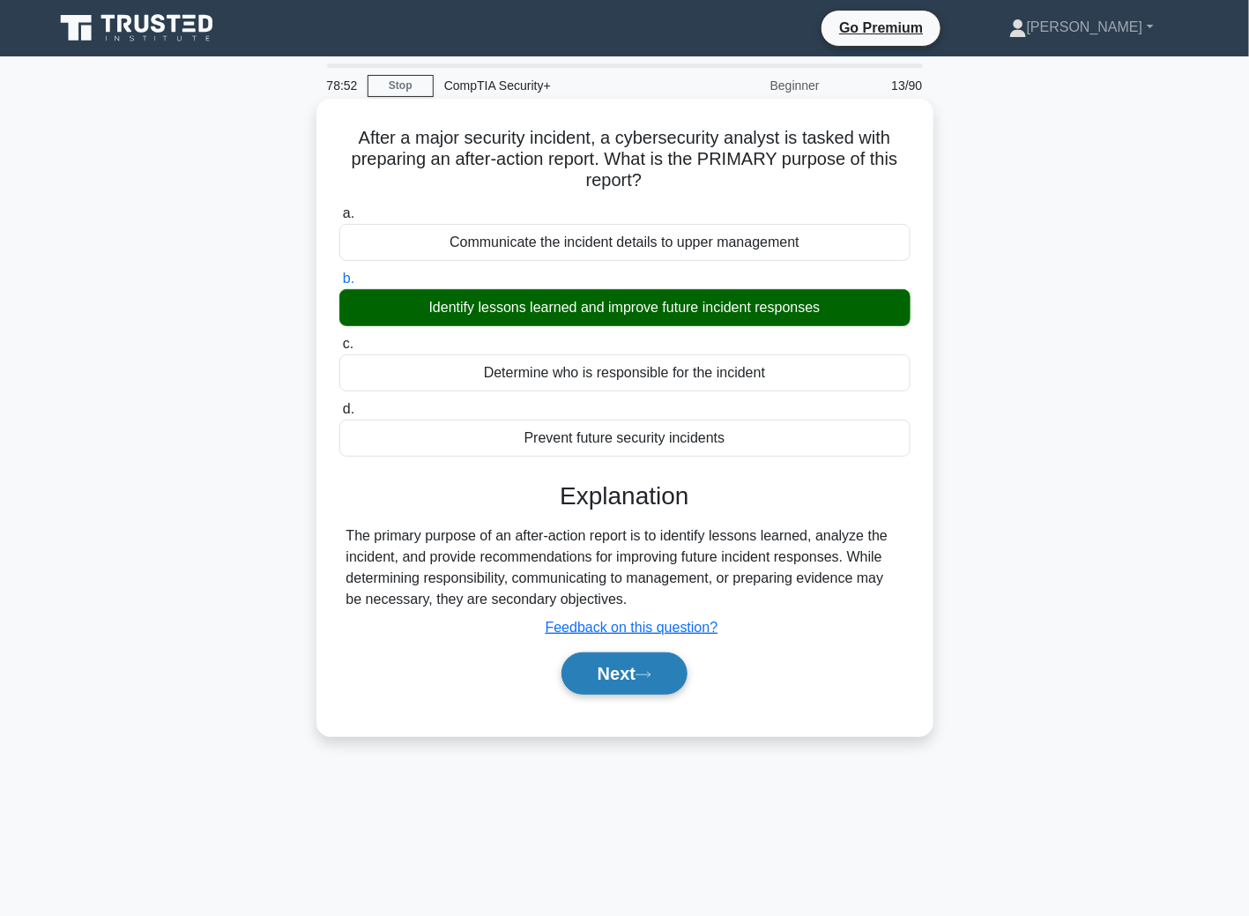
click at [593, 657] on button "Next" at bounding box center [624, 673] width 126 height 42
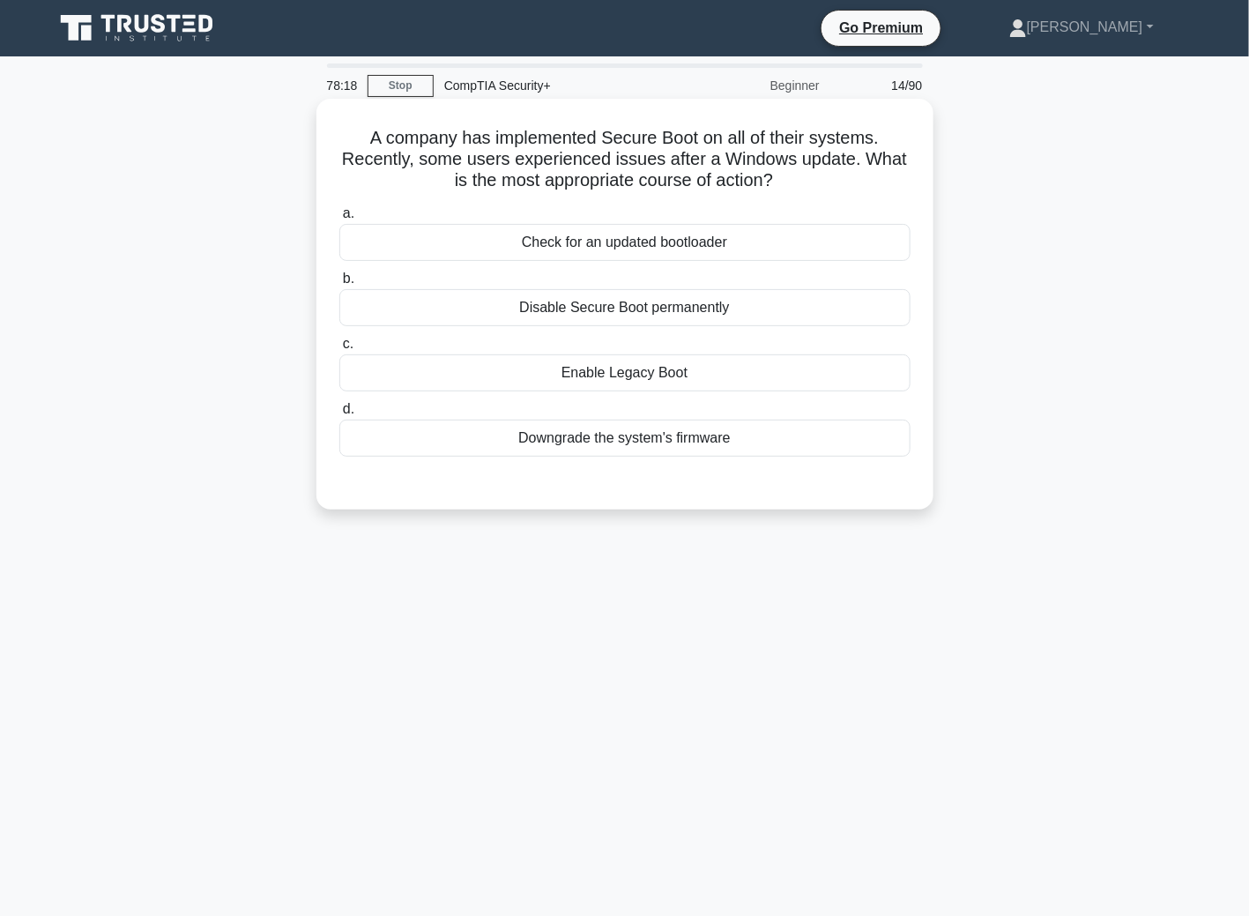
click at [572, 246] on div "Check for an updated bootloader" at bounding box center [624, 242] width 571 height 37
click at [339, 219] on input "a. Check for an updated bootloader" at bounding box center [339, 213] width 0 height 11
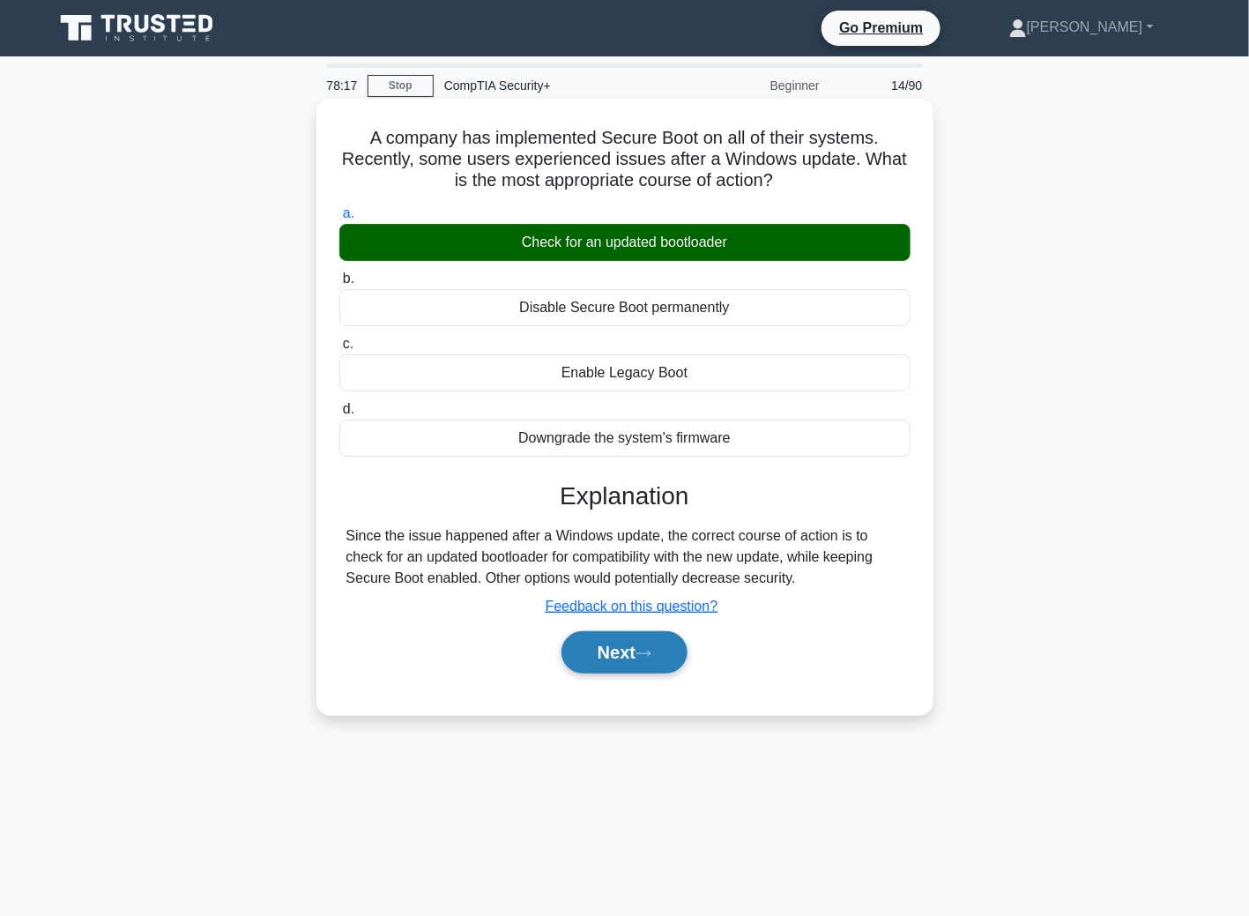
click at [674, 657] on button "Next" at bounding box center [624, 652] width 126 height 42
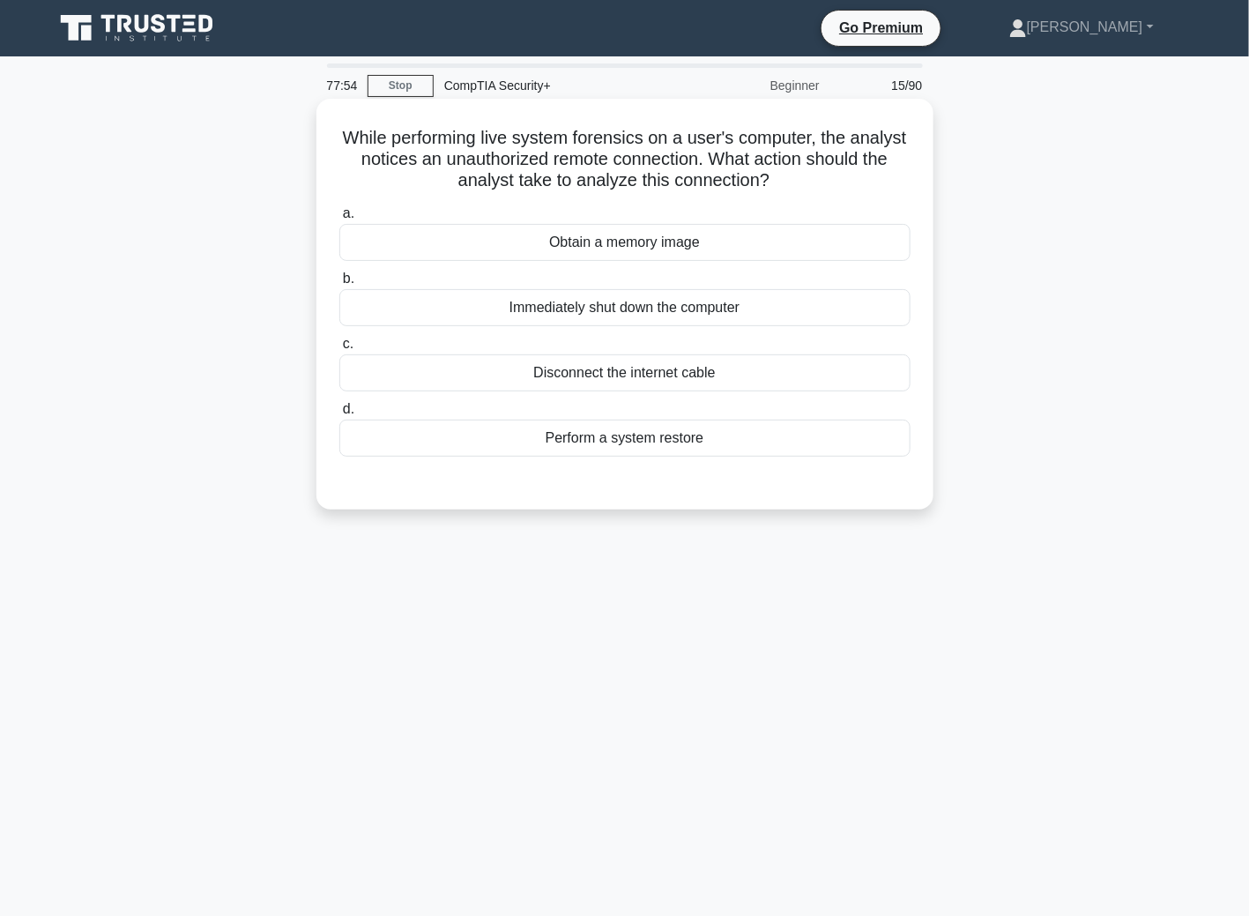
click at [601, 306] on div "Immediately shut down the computer" at bounding box center [624, 307] width 571 height 37
click at [339, 285] on input "b. Immediately shut down the computer" at bounding box center [339, 278] width 0 height 11
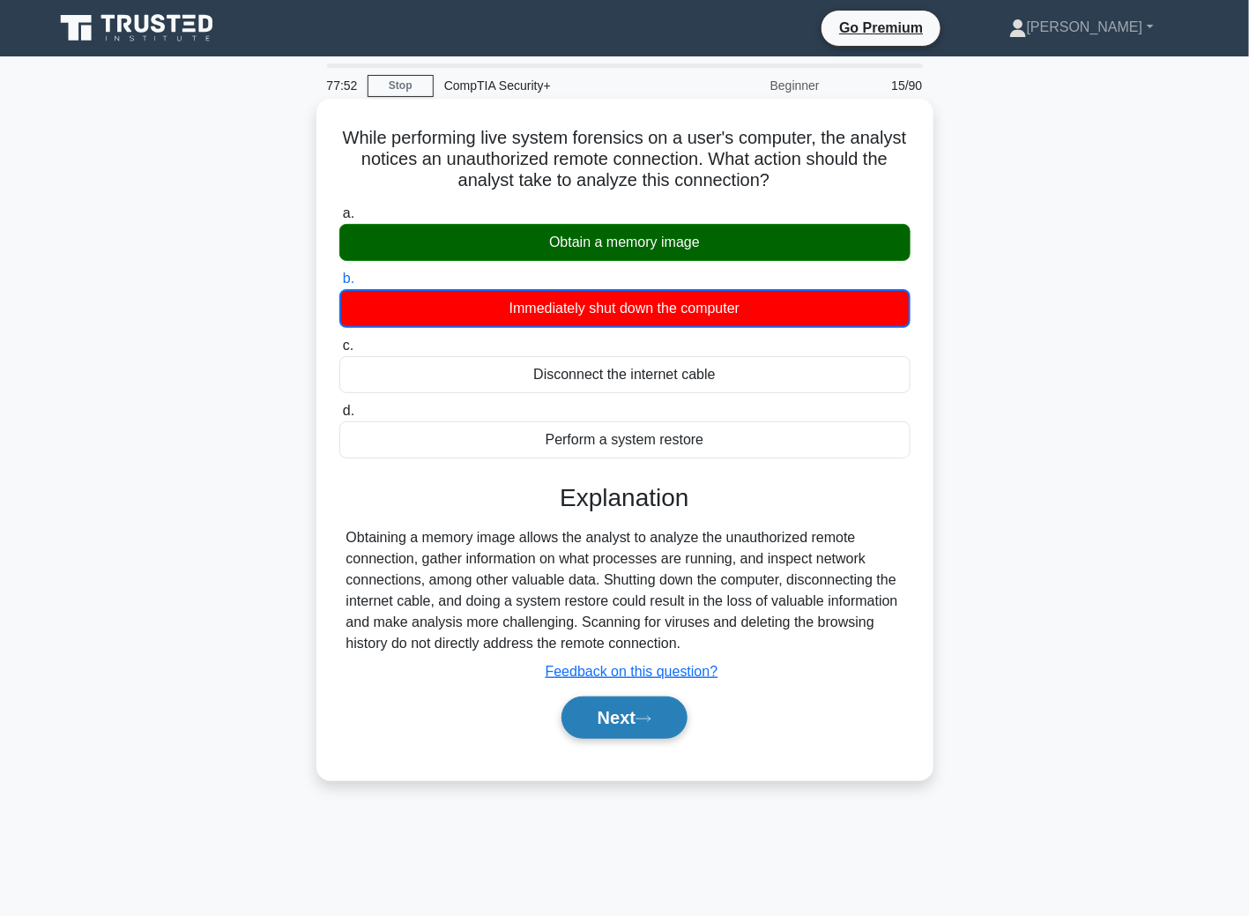
click at [639, 739] on div "Next" at bounding box center [624, 717] width 571 height 56
click at [641, 724] on button "Next" at bounding box center [624, 717] width 126 height 42
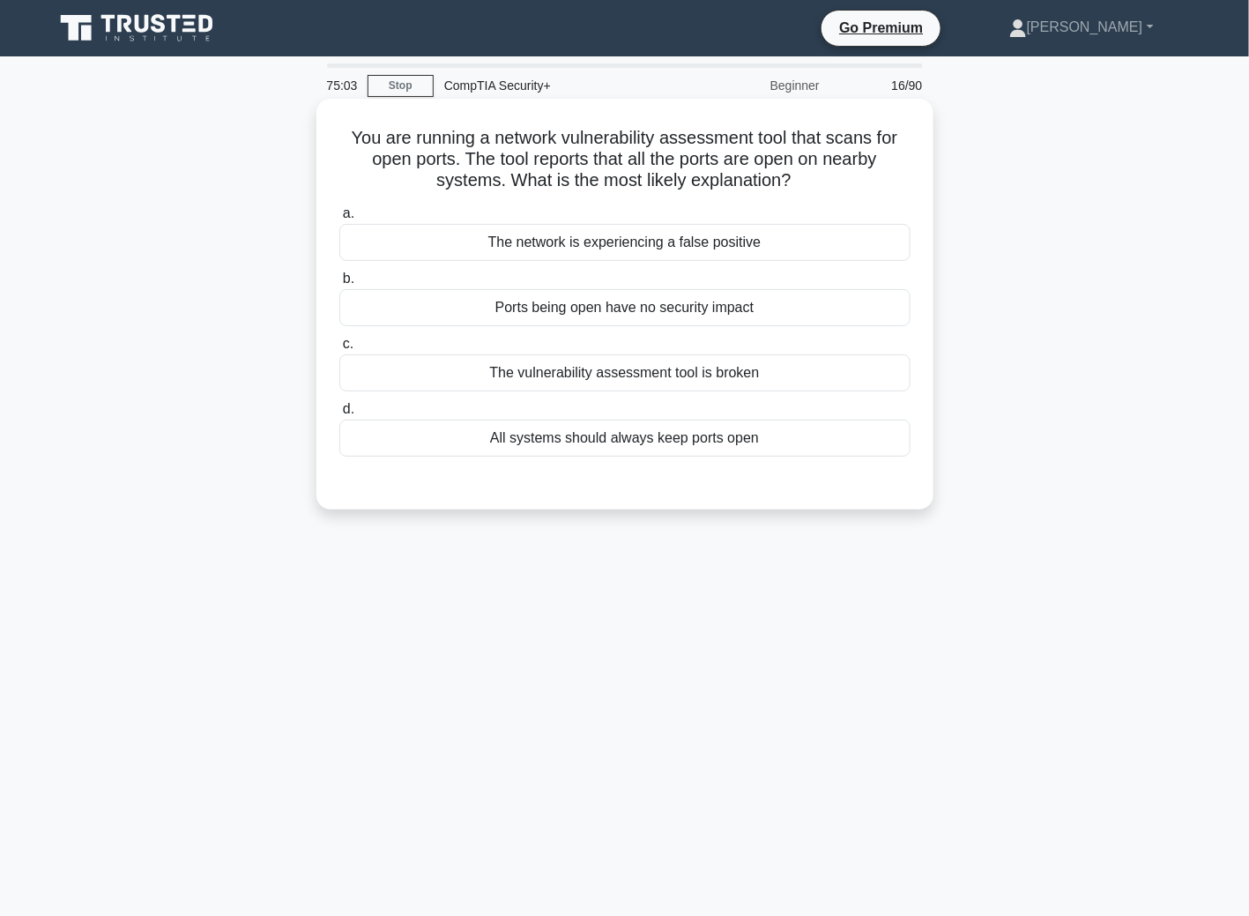
click at [615, 251] on div "The network is experiencing a false positive" at bounding box center [624, 242] width 571 height 37
click at [339, 219] on input "a. The network is experiencing a false positive" at bounding box center [339, 213] width 0 height 11
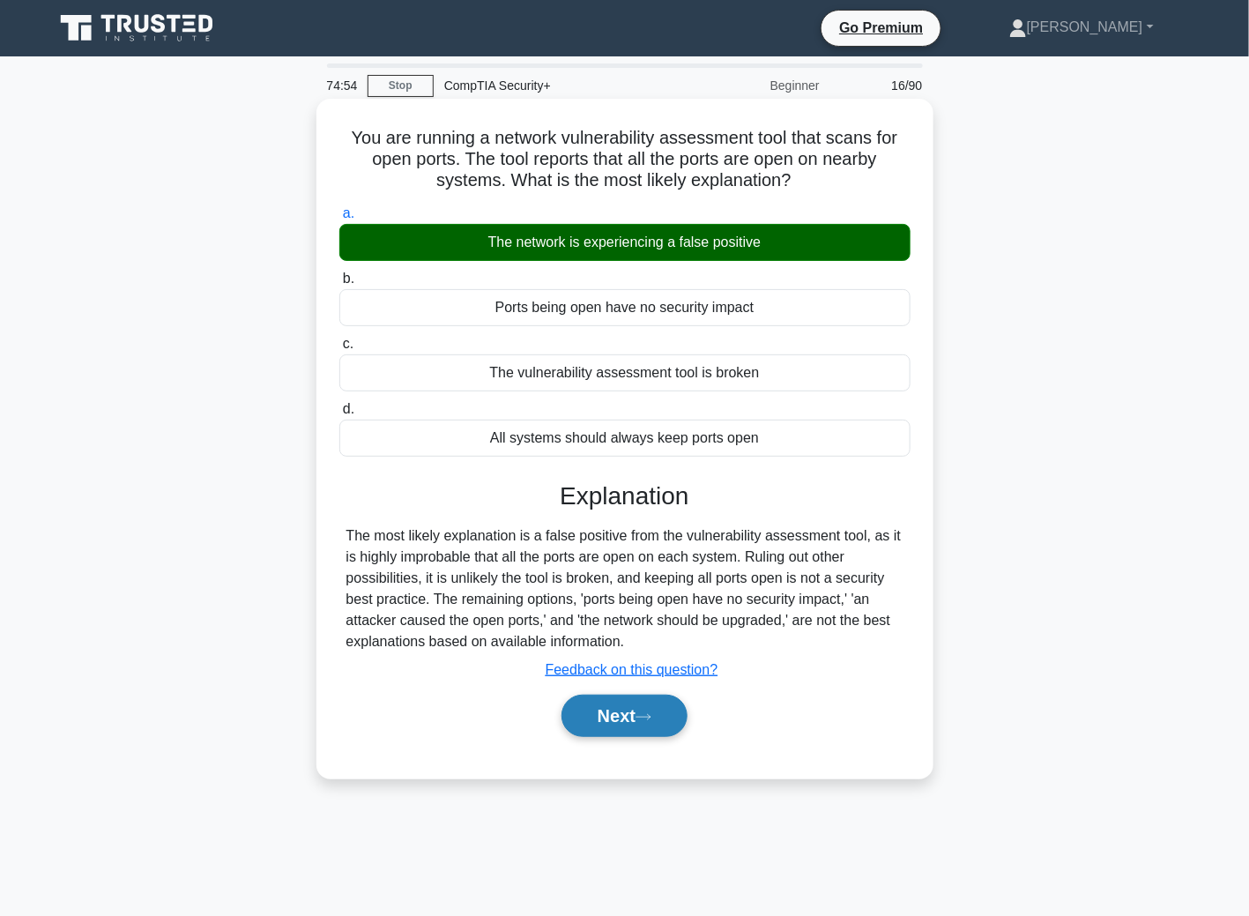
click at [640, 712] on button "Next" at bounding box center [624, 715] width 126 height 42
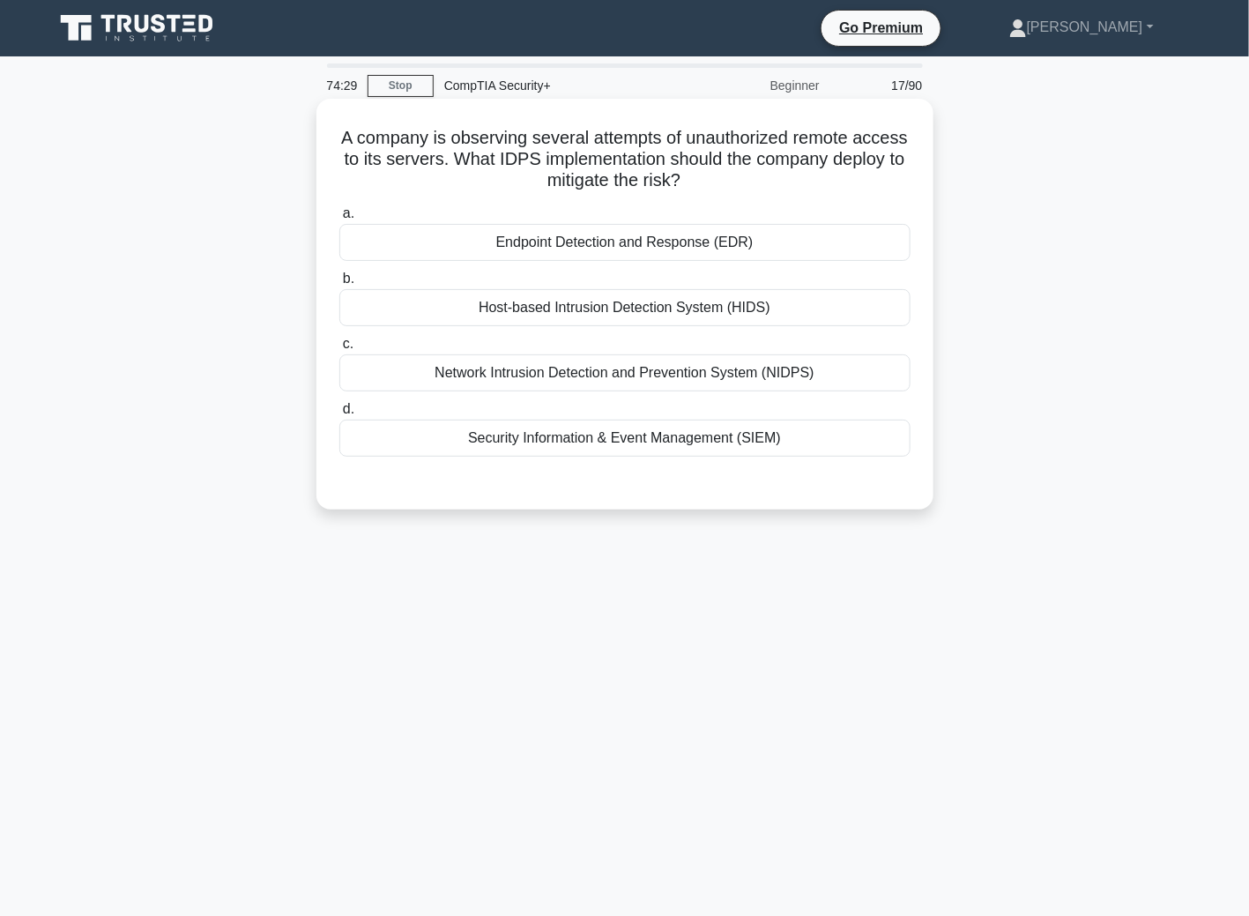
click at [635, 442] on div "Security Information & Event Management (SIEM)" at bounding box center [624, 438] width 571 height 37
click at [339, 415] on input "d. Security Information & Event Management (SIEM)" at bounding box center [339, 409] width 0 height 11
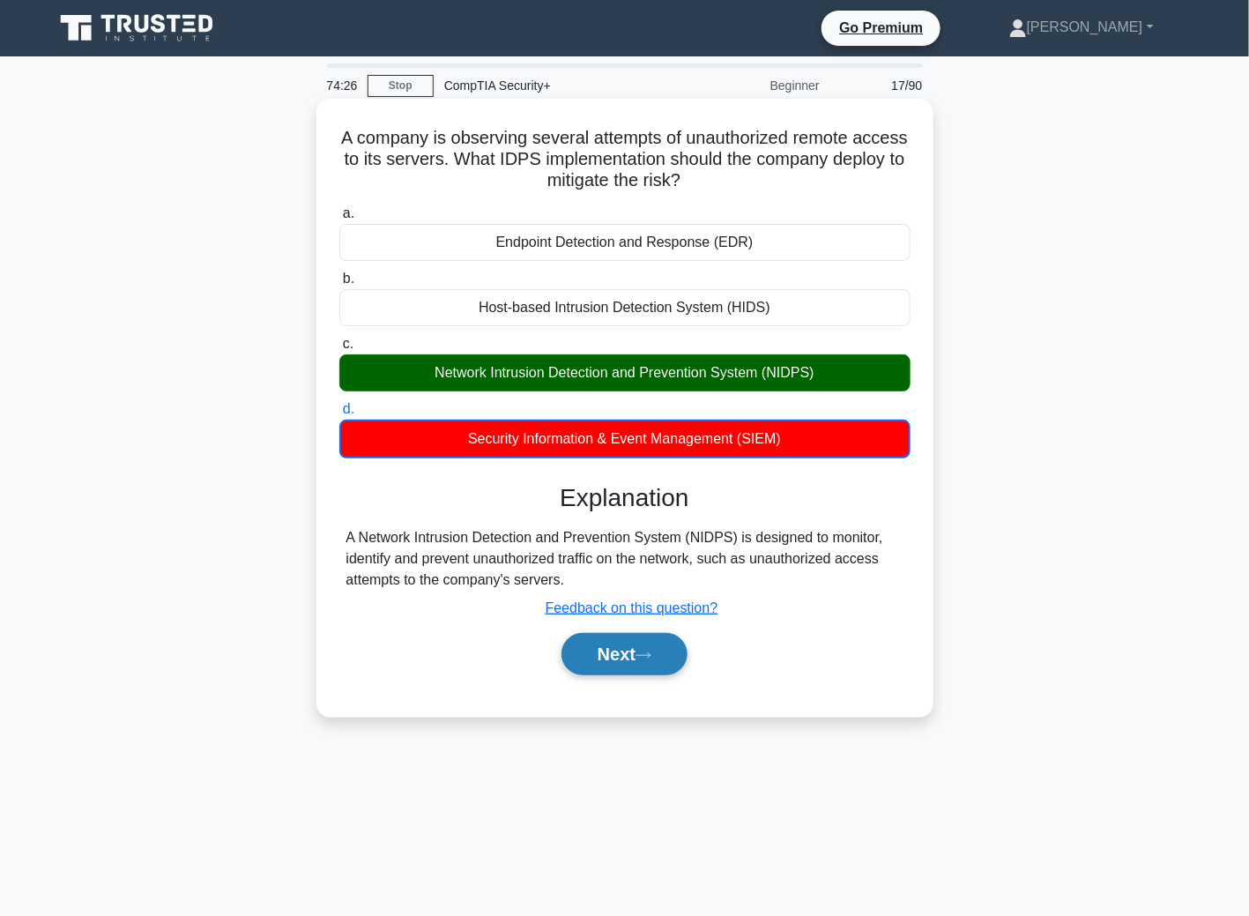
click at [634, 638] on button "Next" at bounding box center [624, 654] width 126 height 42
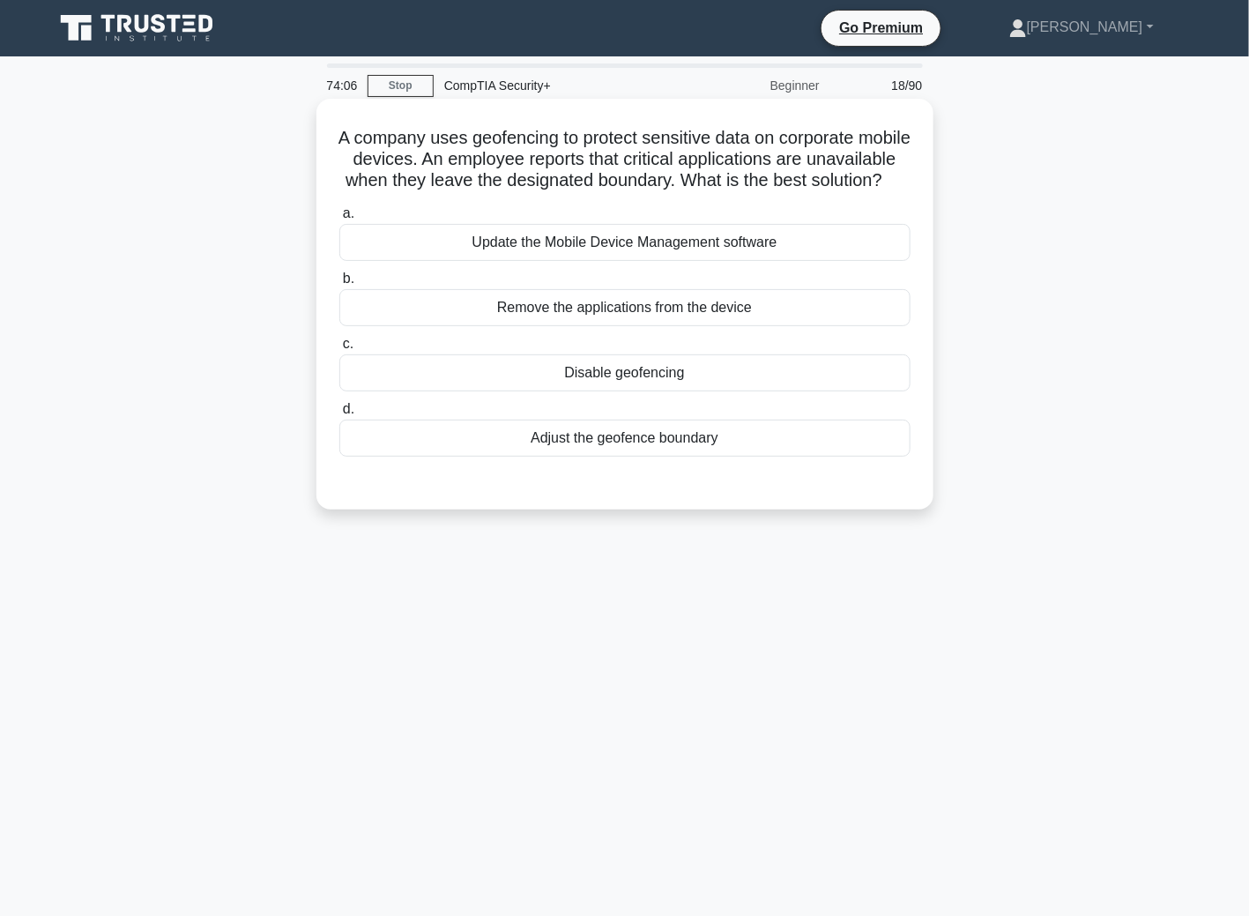
click at [629, 457] on div "Adjust the geofence boundary" at bounding box center [624, 438] width 571 height 37
click at [581, 457] on div "Adjust the geofence boundary" at bounding box center [624, 438] width 571 height 37
click at [339, 415] on input "d. Adjust the geofence boundary" at bounding box center [339, 409] width 0 height 11
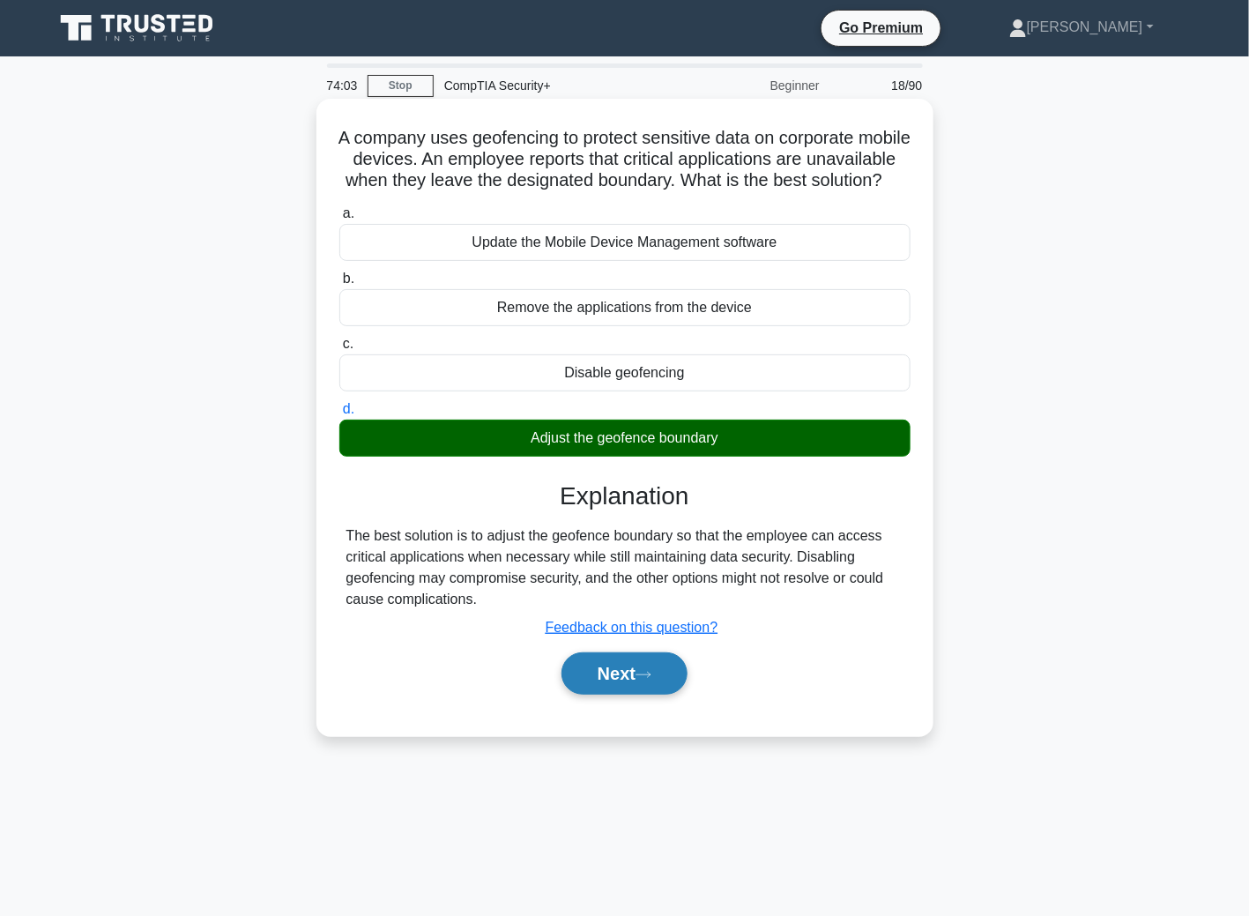
click at [591, 694] on button "Next" at bounding box center [624, 673] width 126 height 42
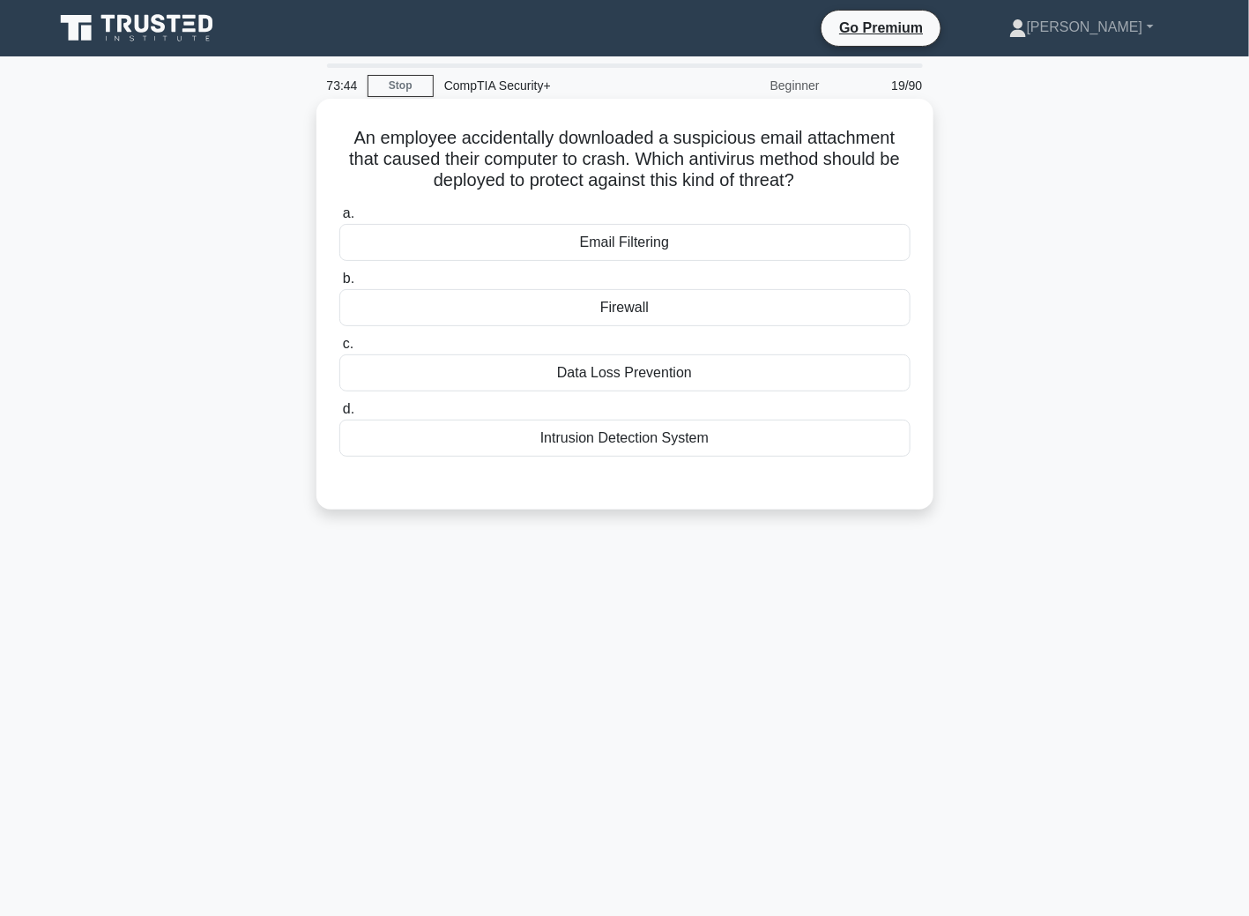
click at [597, 317] on div "Firewall" at bounding box center [624, 307] width 571 height 37
click at [339, 285] on input "b. Firewall" at bounding box center [339, 278] width 0 height 11
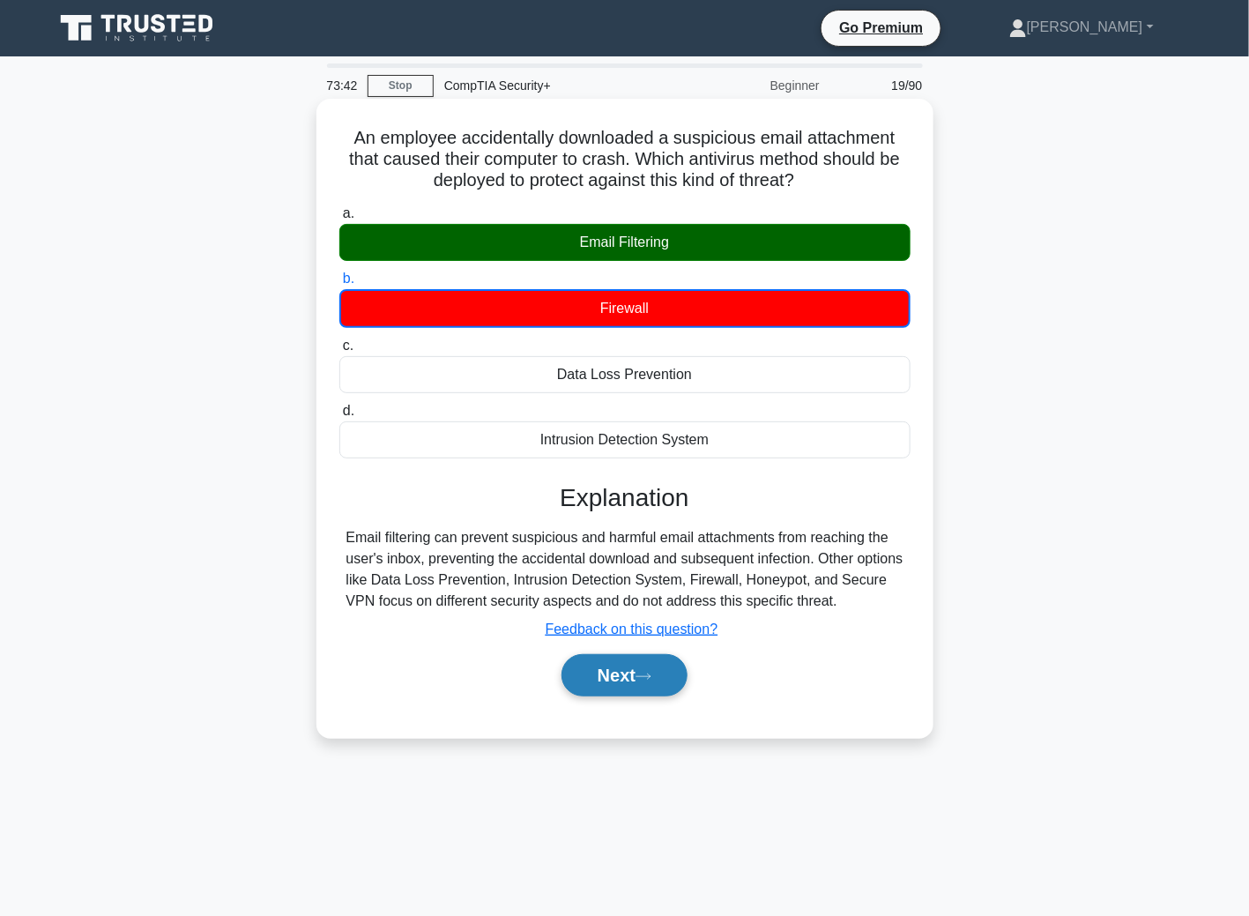
click at [629, 678] on button "Next" at bounding box center [624, 675] width 126 height 42
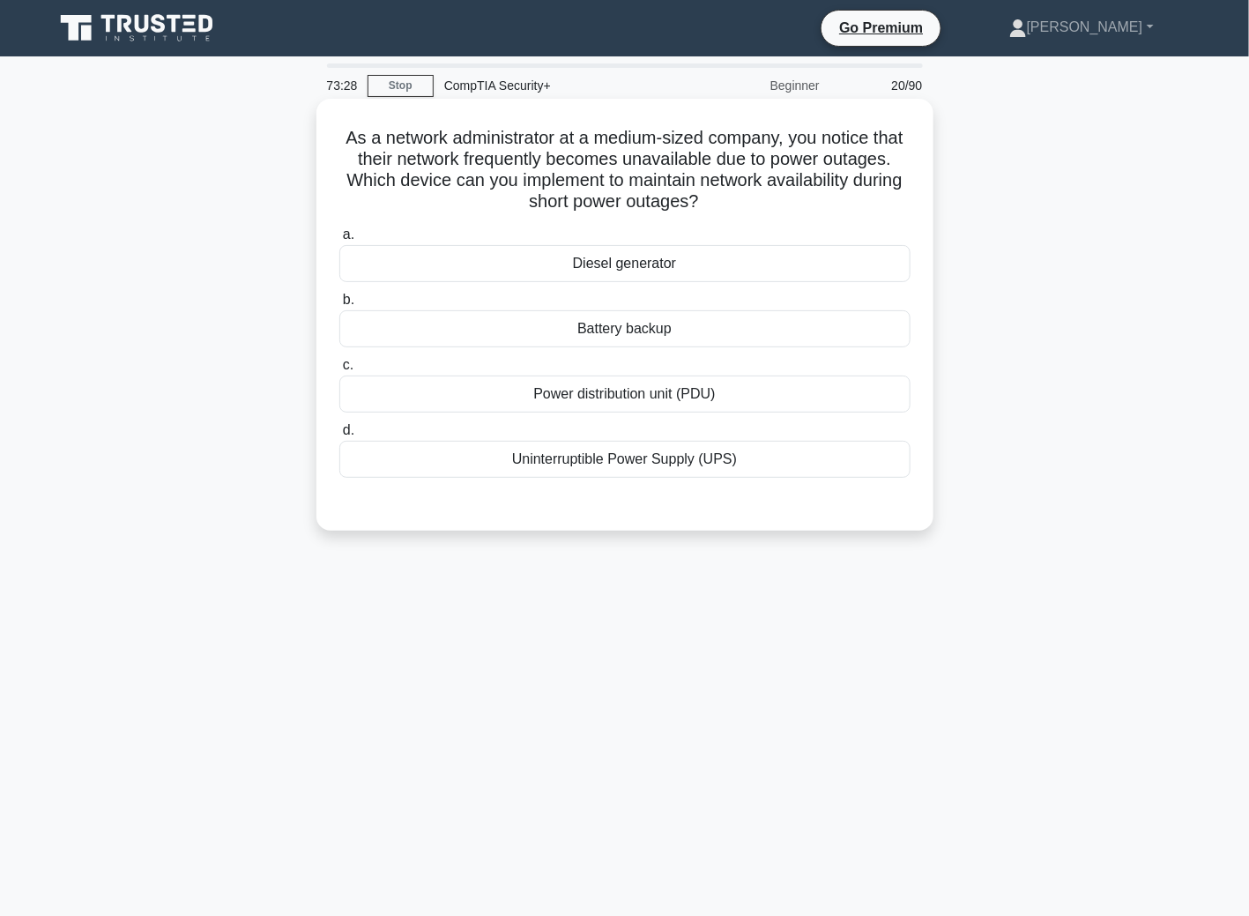
click at [636, 464] on div "Uninterruptible Power Supply (UPS)" at bounding box center [624, 459] width 571 height 37
click at [339, 436] on input "d. Uninterruptible Power Supply (UPS)" at bounding box center [339, 430] width 0 height 11
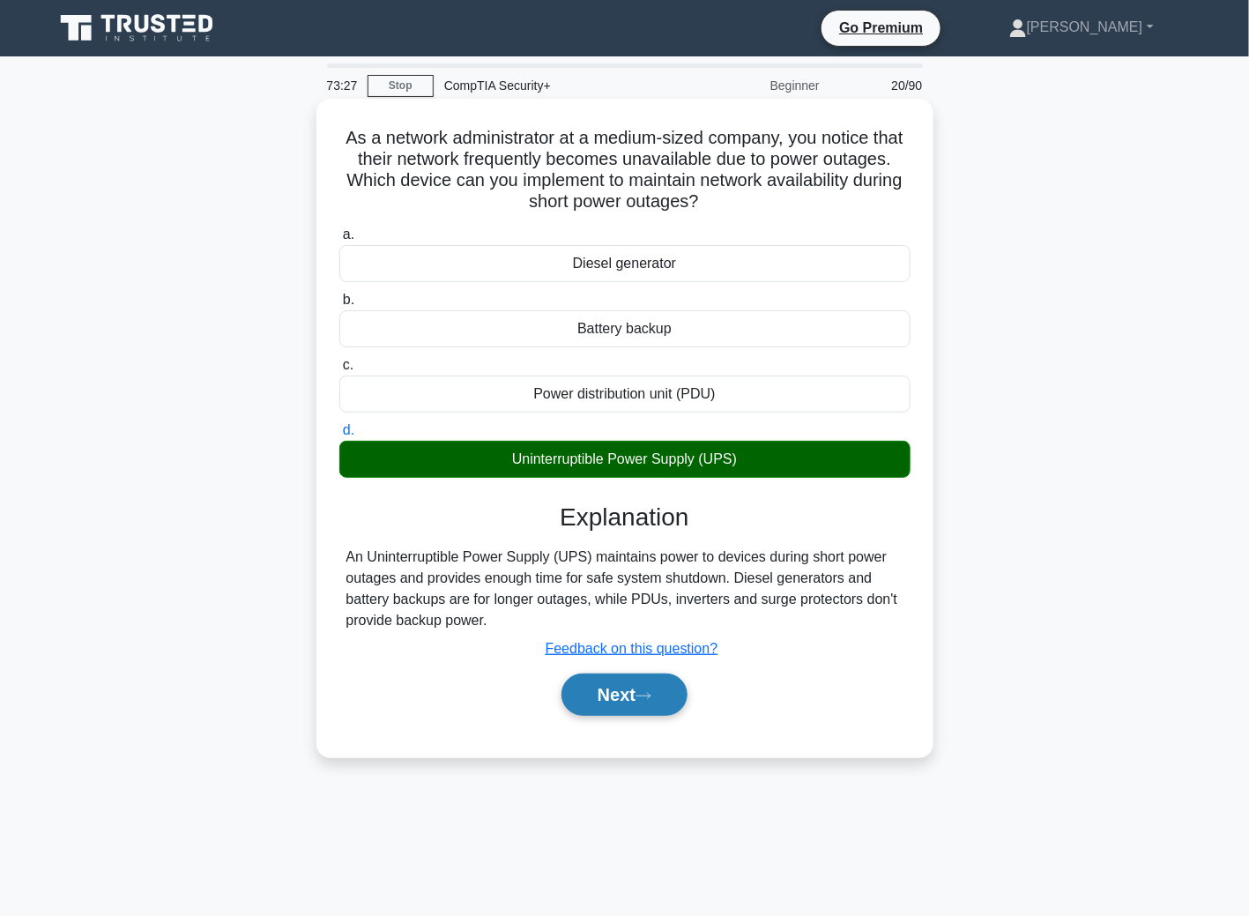
click at [608, 706] on button "Next" at bounding box center [624, 694] width 126 height 42
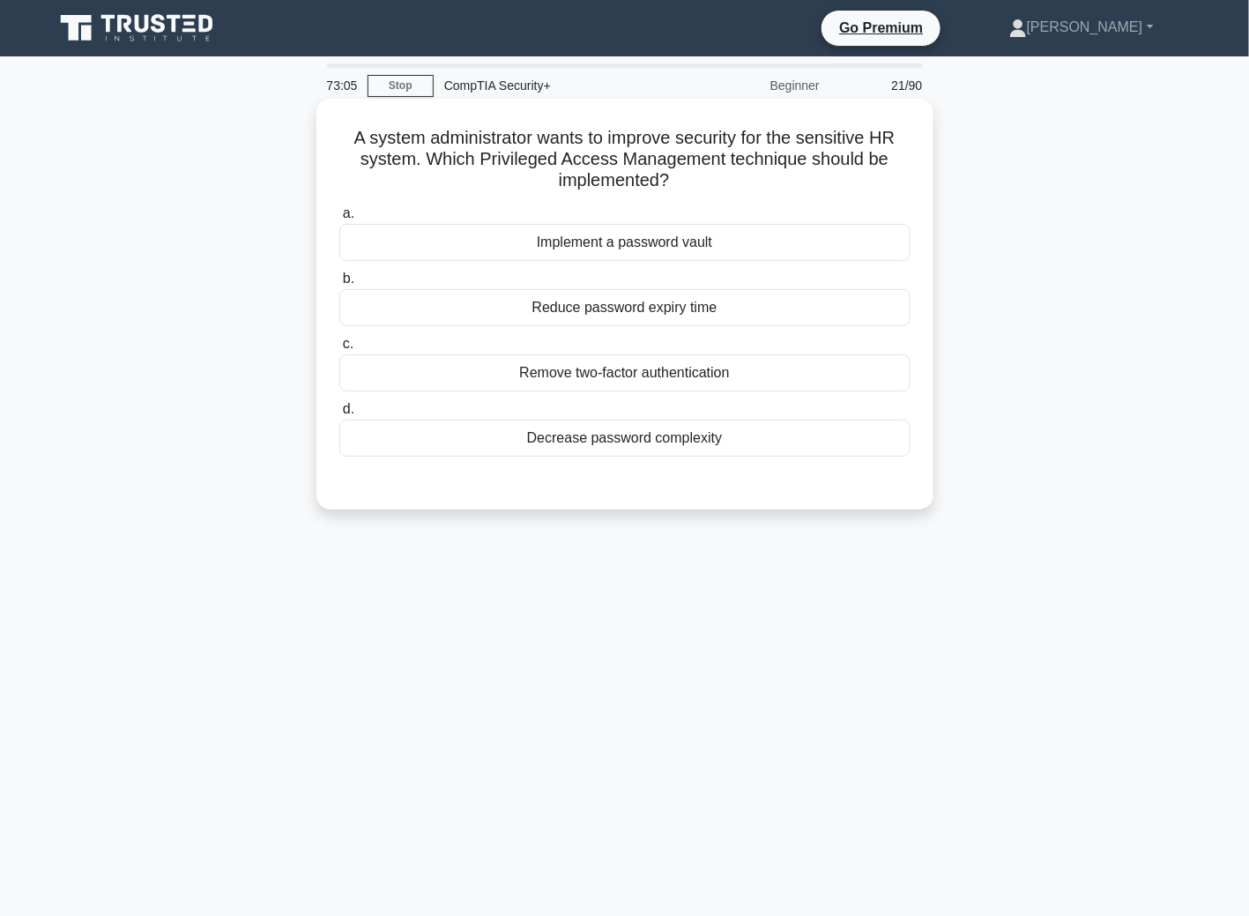
click at [517, 253] on div "Implement a password vault" at bounding box center [624, 242] width 571 height 37
click at [339, 219] on input "a. Implement a password vault" at bounding box center [339, 213] width 0 height 11
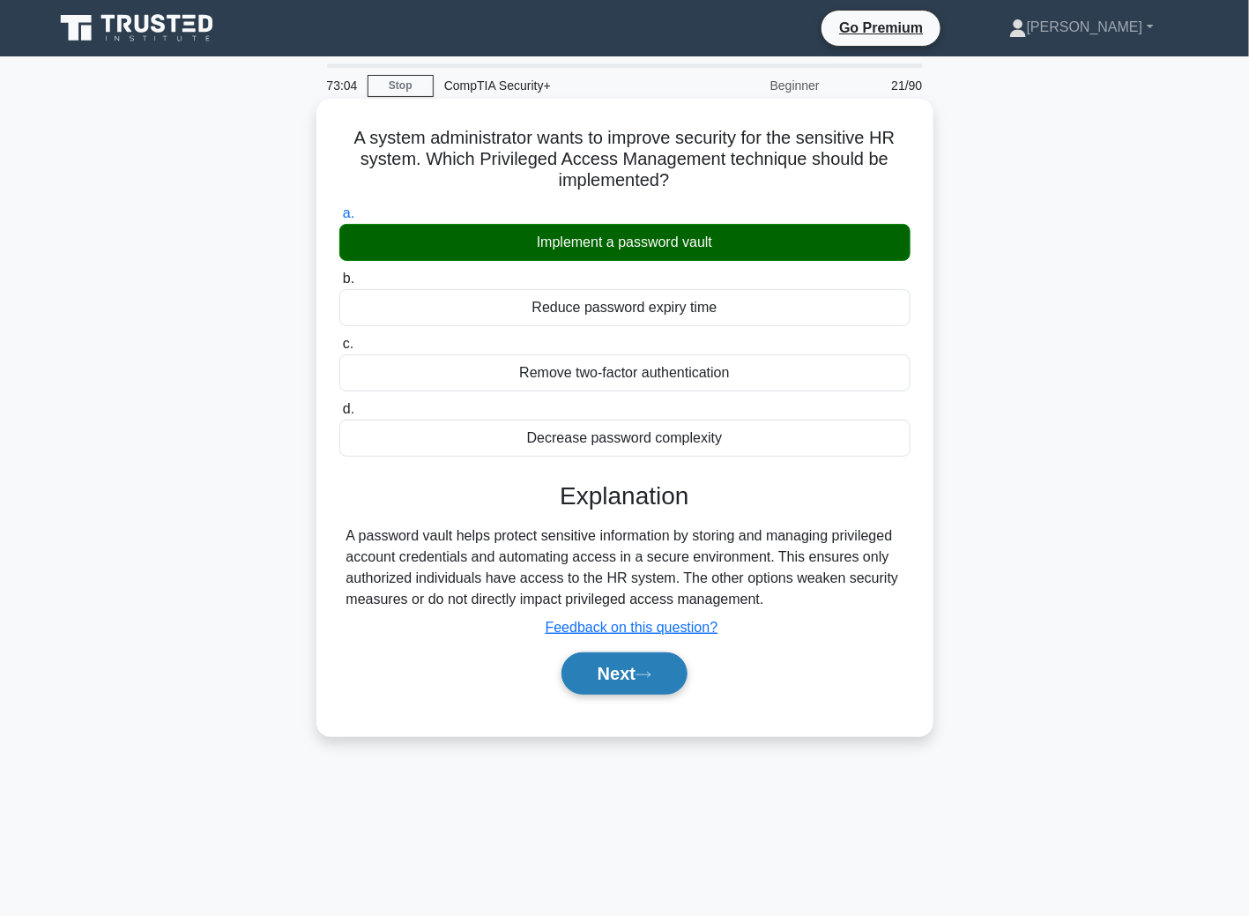
click at [627, 656] on button "Next" at bounding box center [624, 673] width 126 height 42
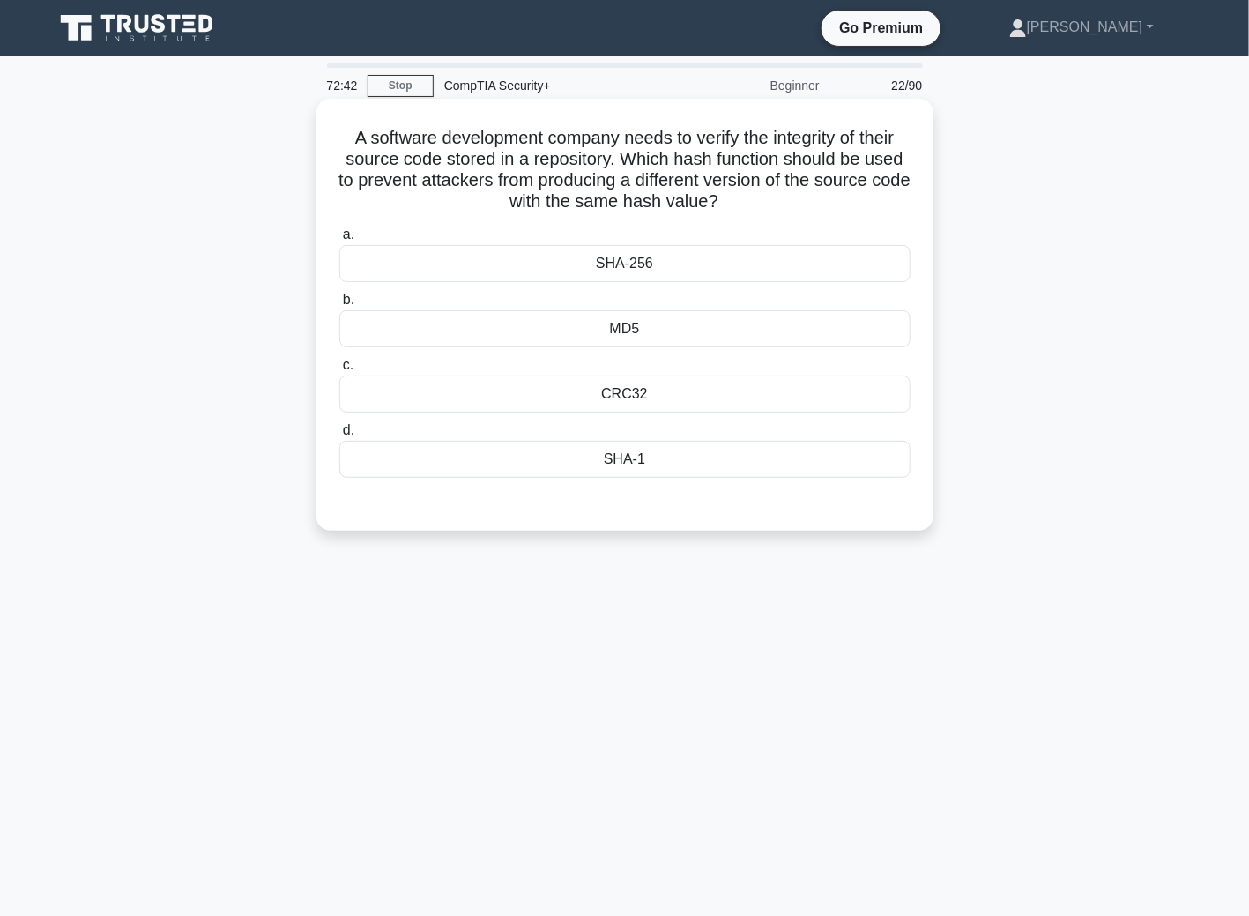
click at [630, 264] on div "SHA-256" at bounding box center [624, 263] width 571 height 37
click at [339, 241] on input "a. SHA-256" at bounding box center [339, 234] width 0 height 11
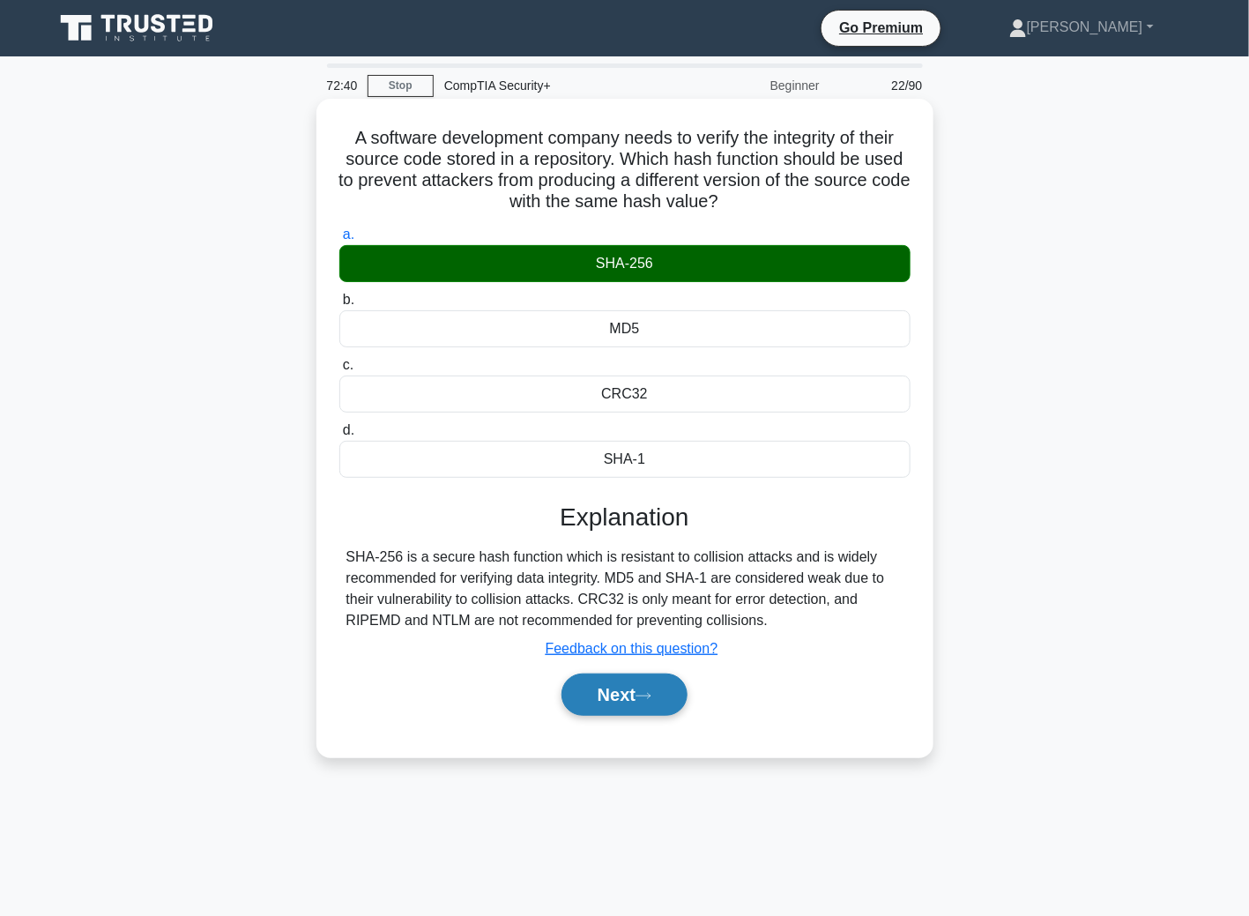
click at [595, 701] on button "Next" at bounding box center [624, 694] width 126 height 42
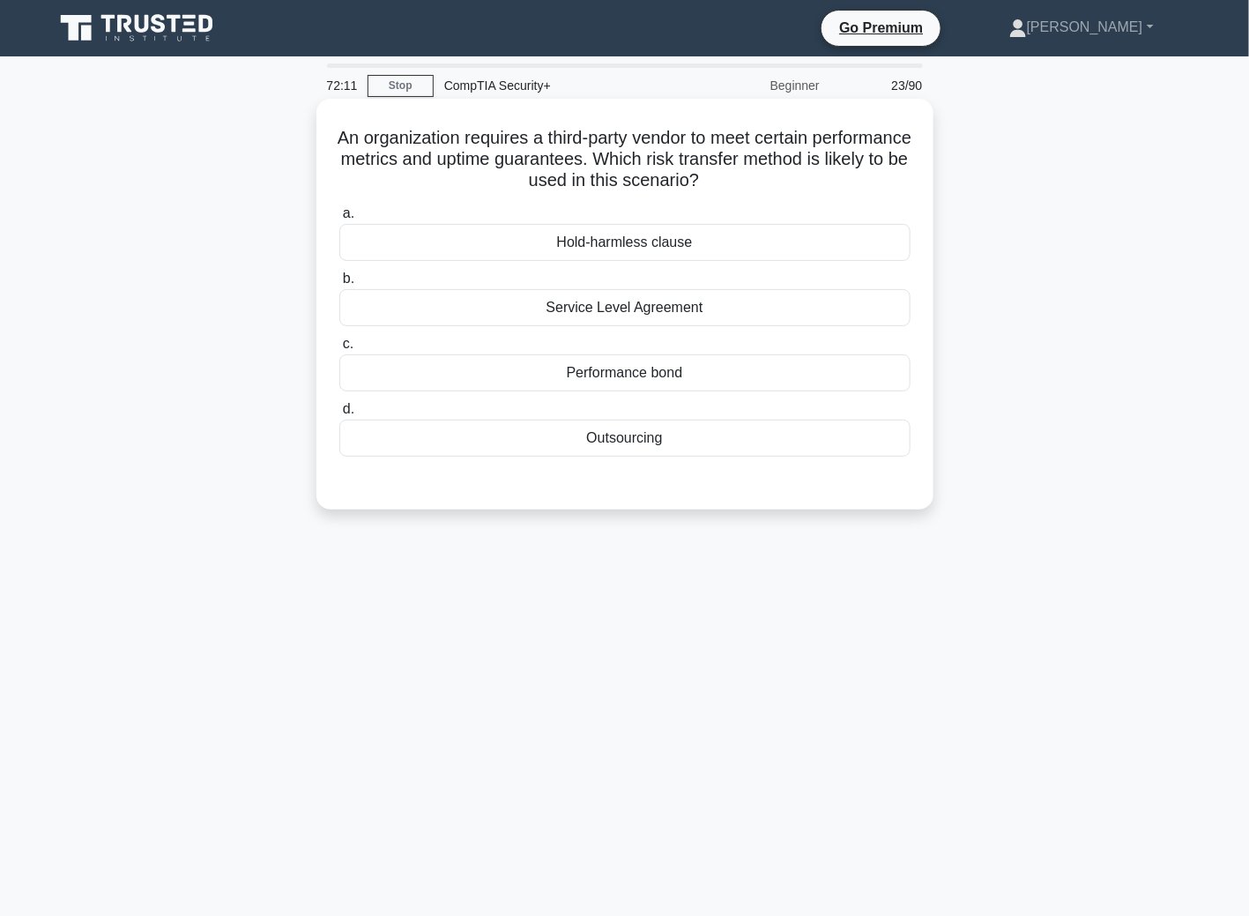
click at [572, 318] on div "Service Level Agreement" at bounding box center [624, 307] width 571 height 37
click at [339, 285] on input "b. Service Level Agreement" at bounding box center [339, 278] width 0 height 11
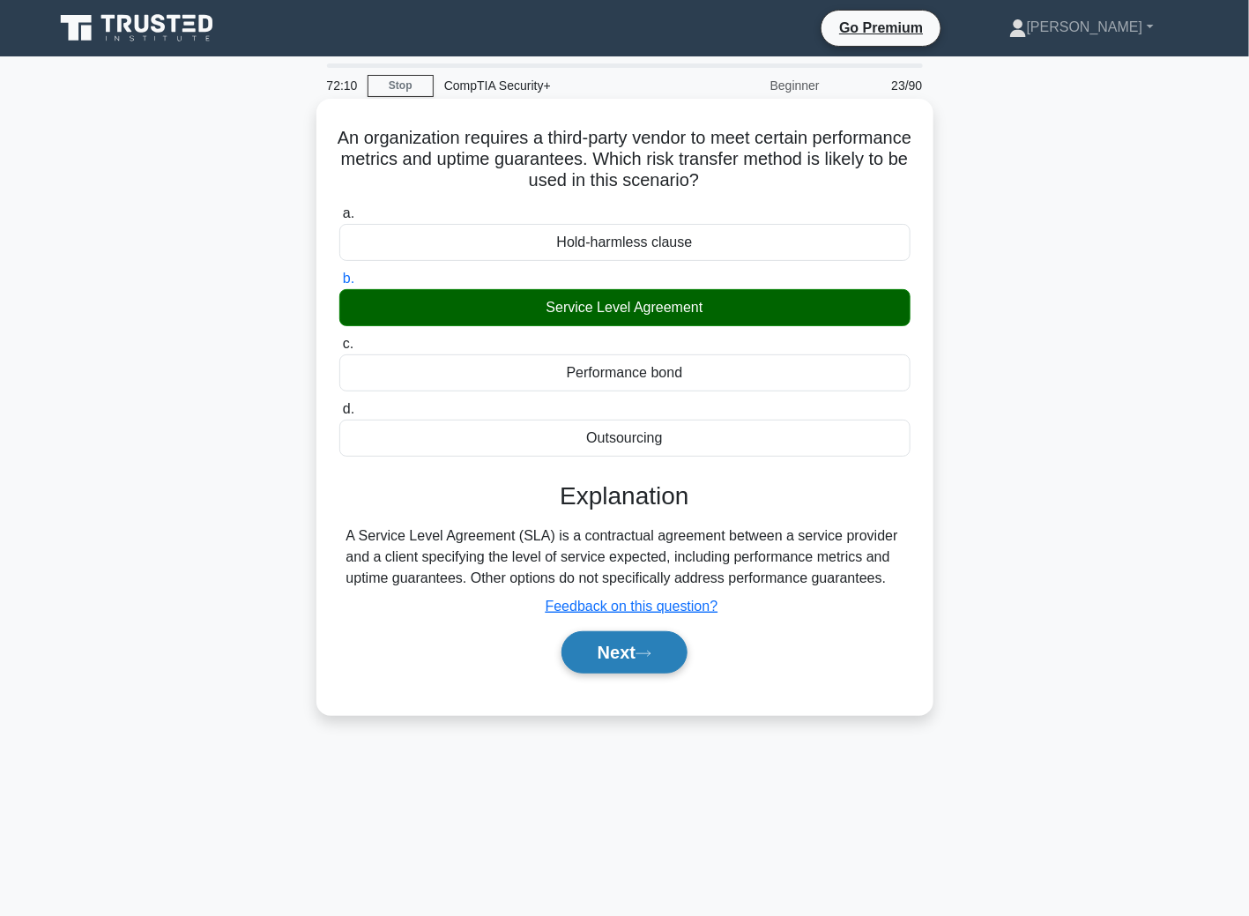
click at [625, 642] on button "Next" at bounding box center [624, 652] width 126 height 42
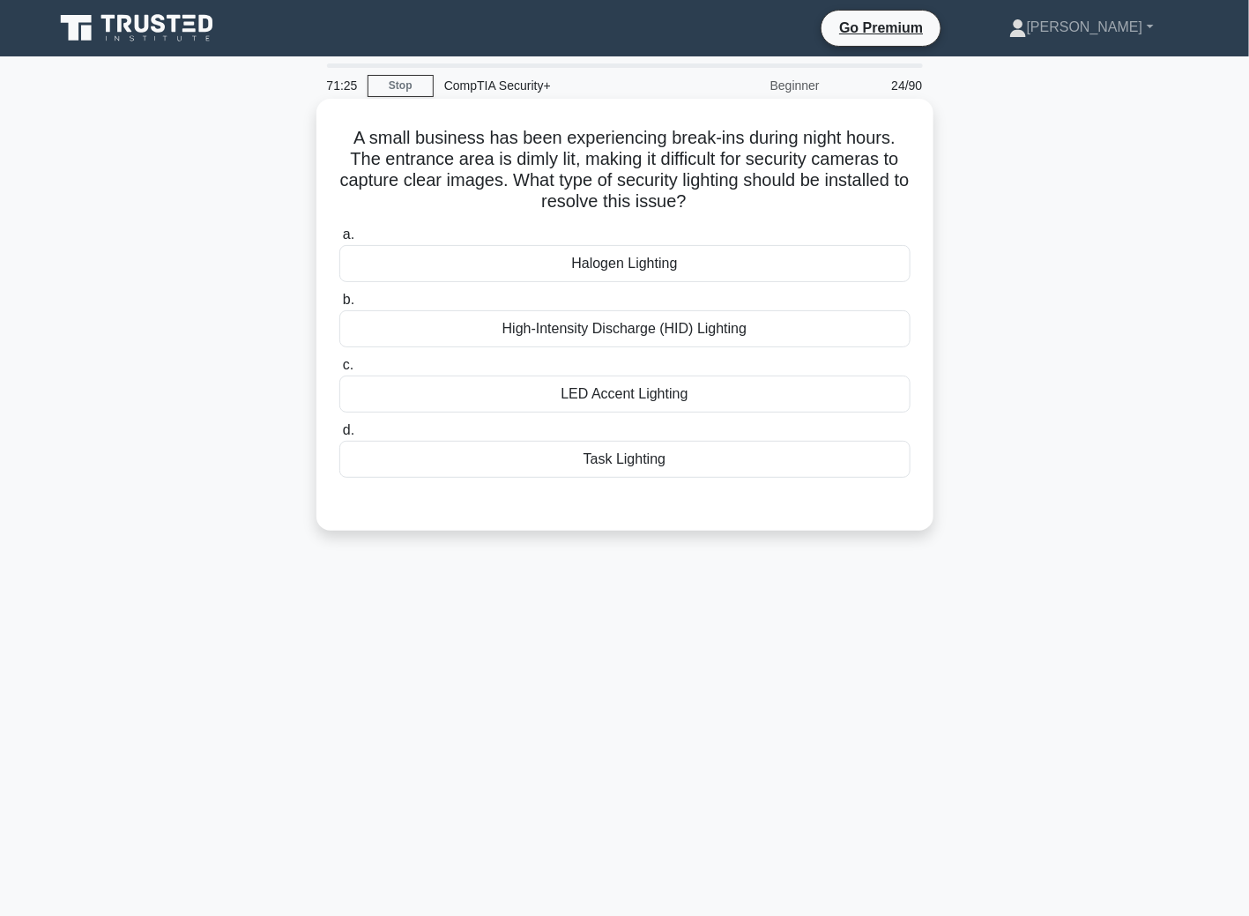
click at [707, 330] on div "High-Intensity Discharge (HID) Lighting" at bounding box center [624, 328] width 571 height 37
click at [339, 306] on input "b. High-Intensity Discharge (HID) Lighting" at bounding box center [339, 299] width 0 height 11
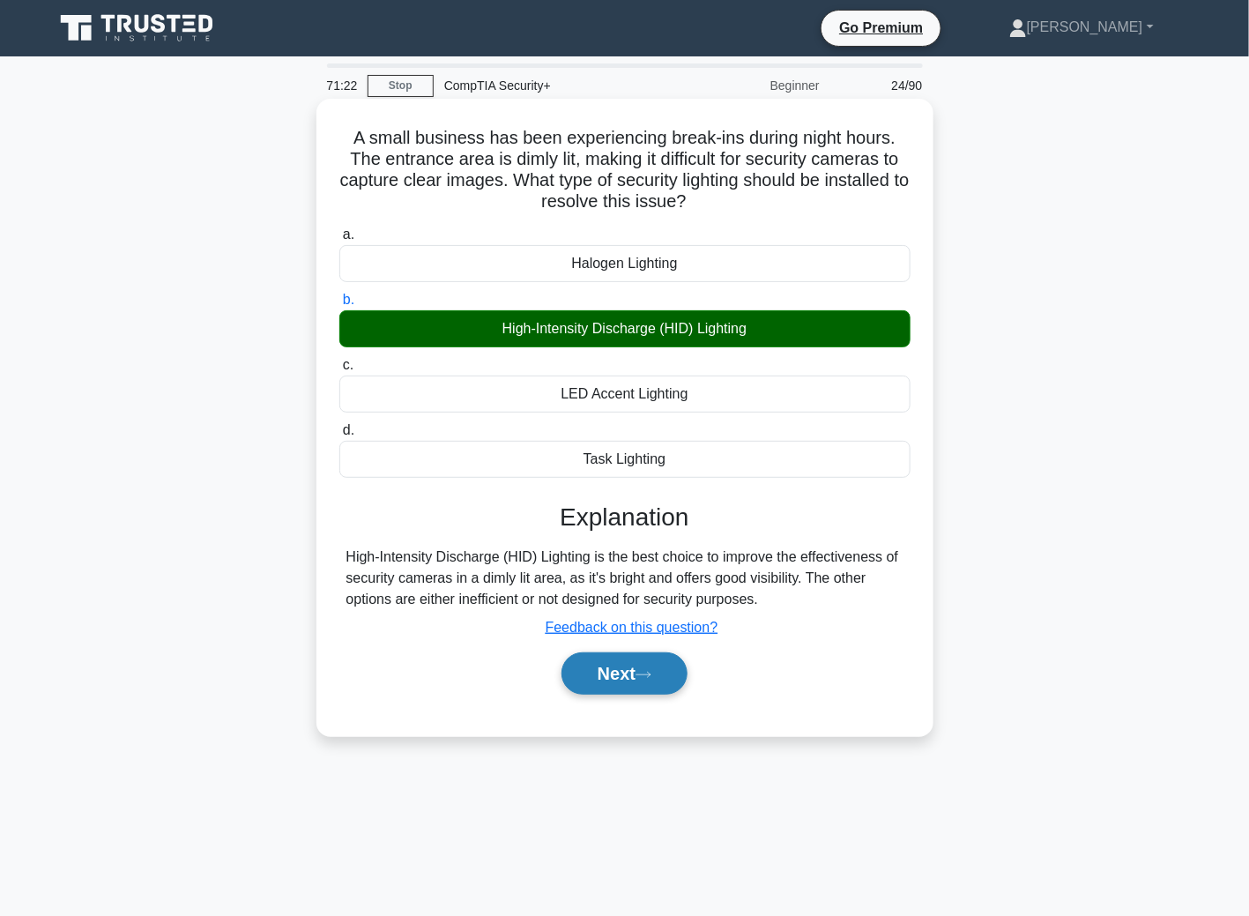
click at [620, 665] on button "Next" at bounding box center [624, 673] width 126 height 42
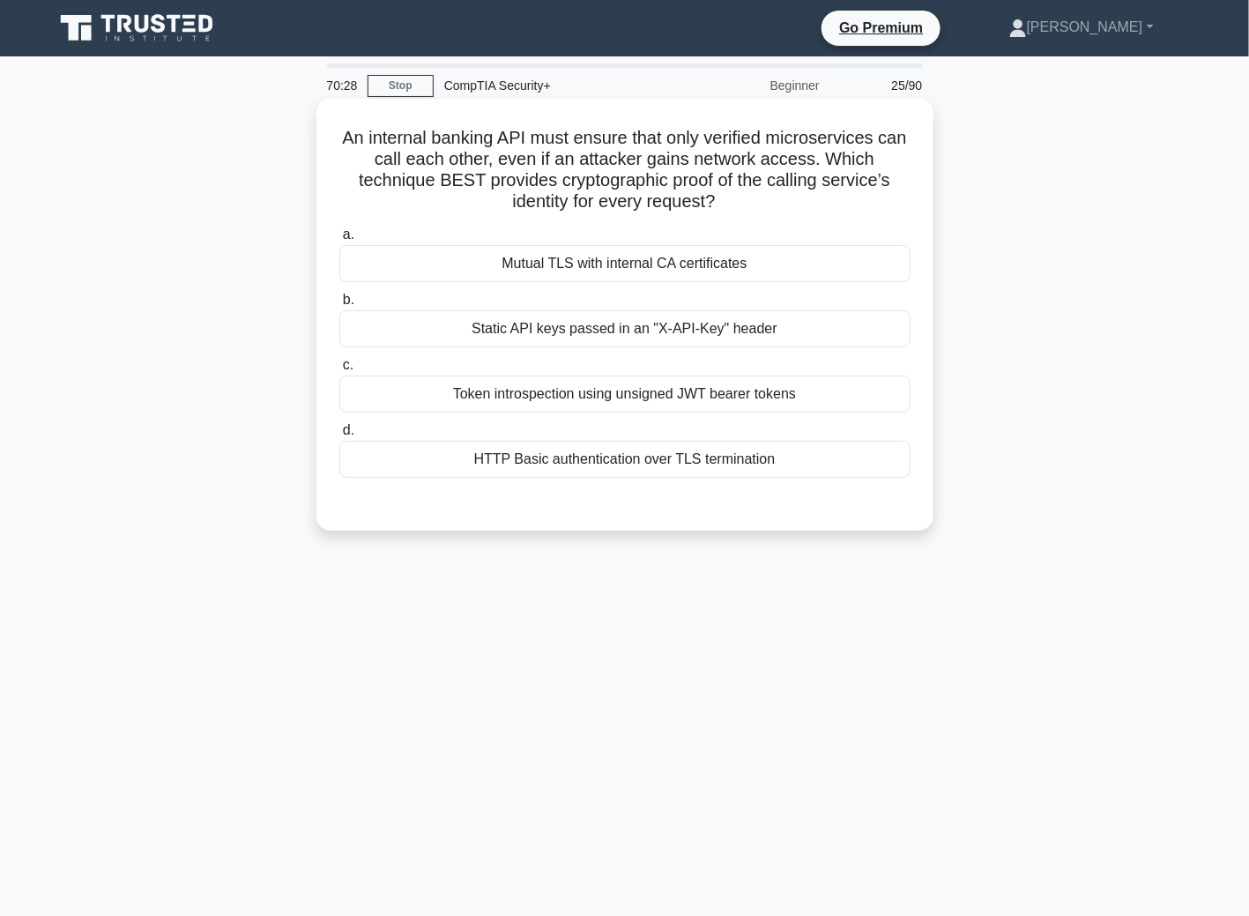
click at [749, 468] on div "HTTP Basic authentication over TLS termination" at bounding box center [624, 459] width 571 height 37
click at [339, 436] on input "d. HTTP Basic authentication over TLS termination" at bounding box center [339, 430] width 0 height 11
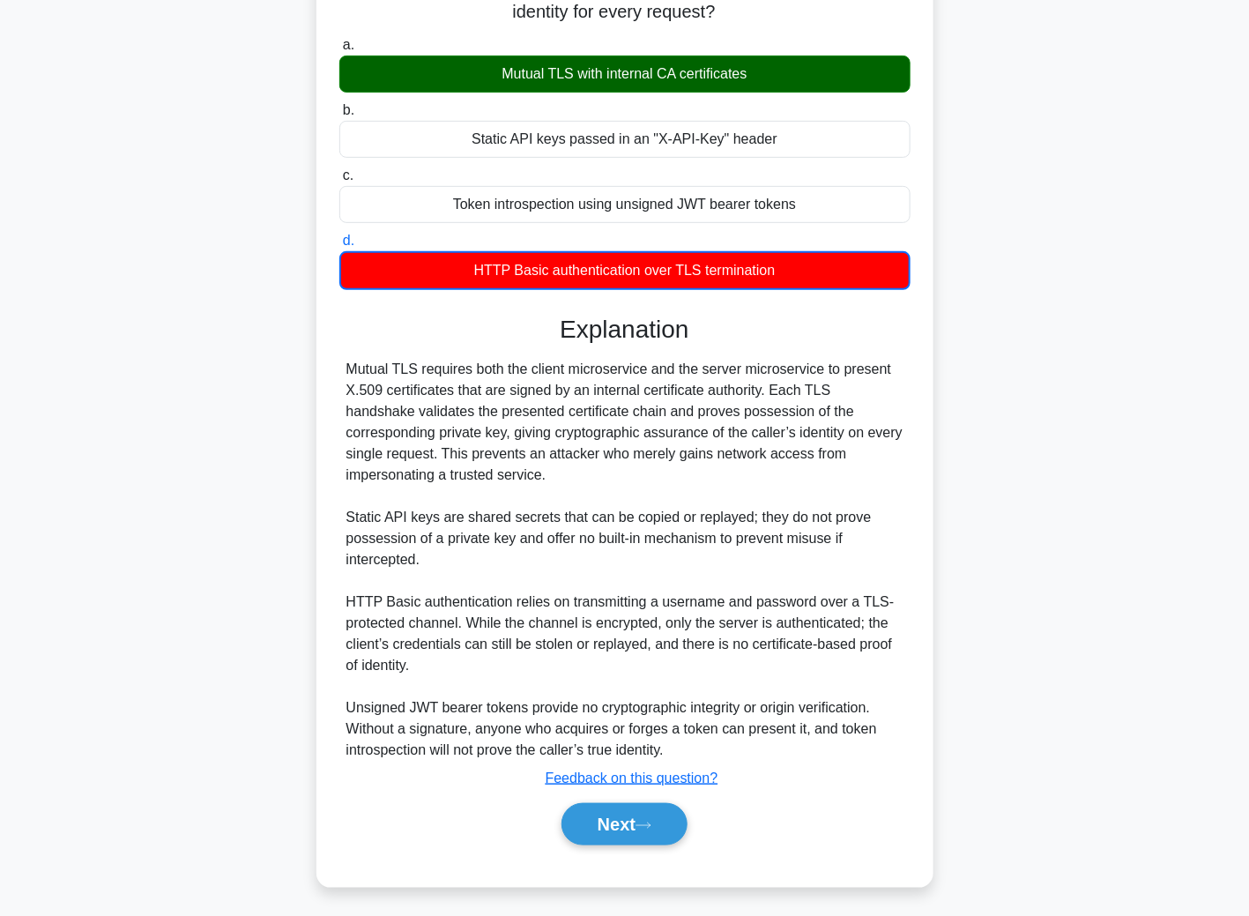
scroll to position [192, 0]
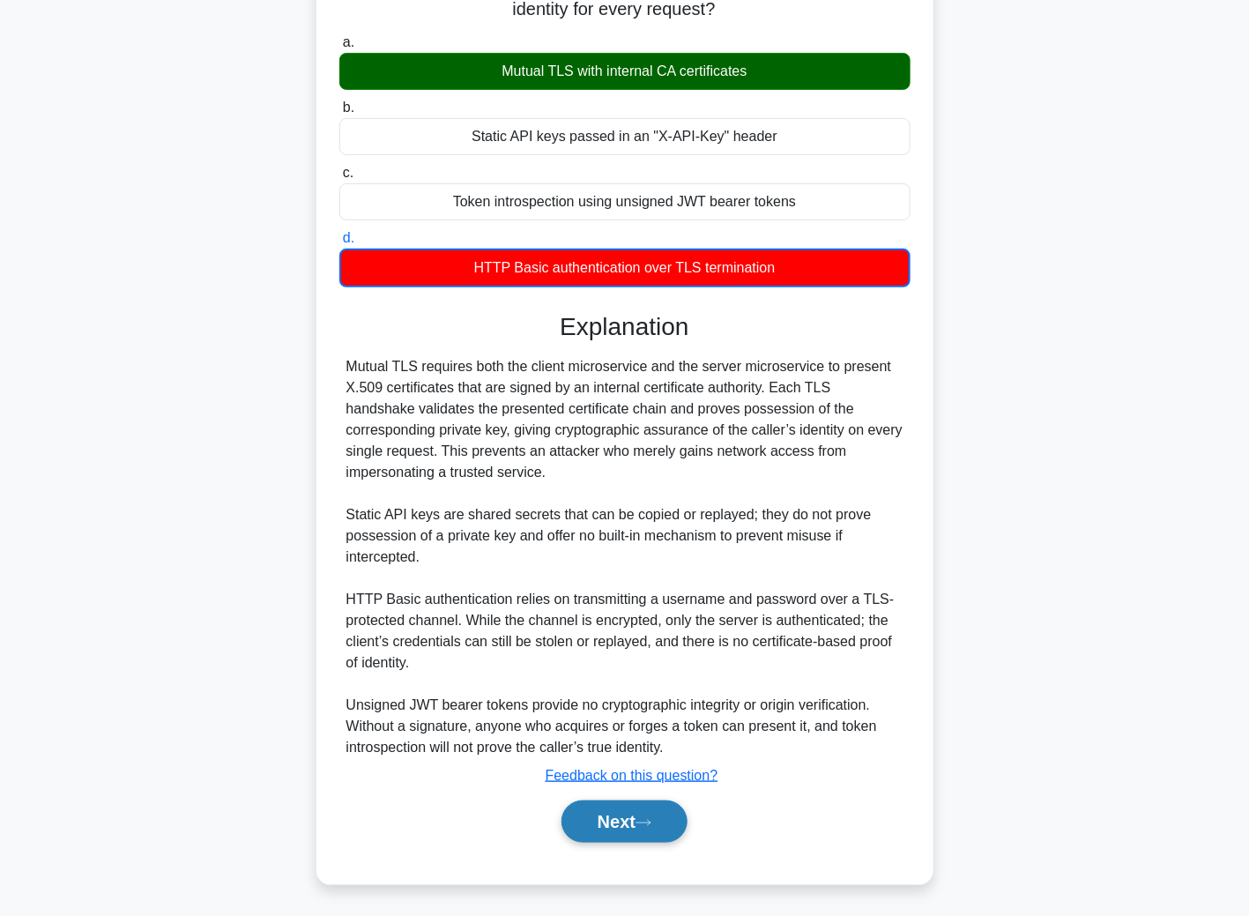
click at [637, 819] on button "Next" at bounding box center [624, 821] width 126 height 42
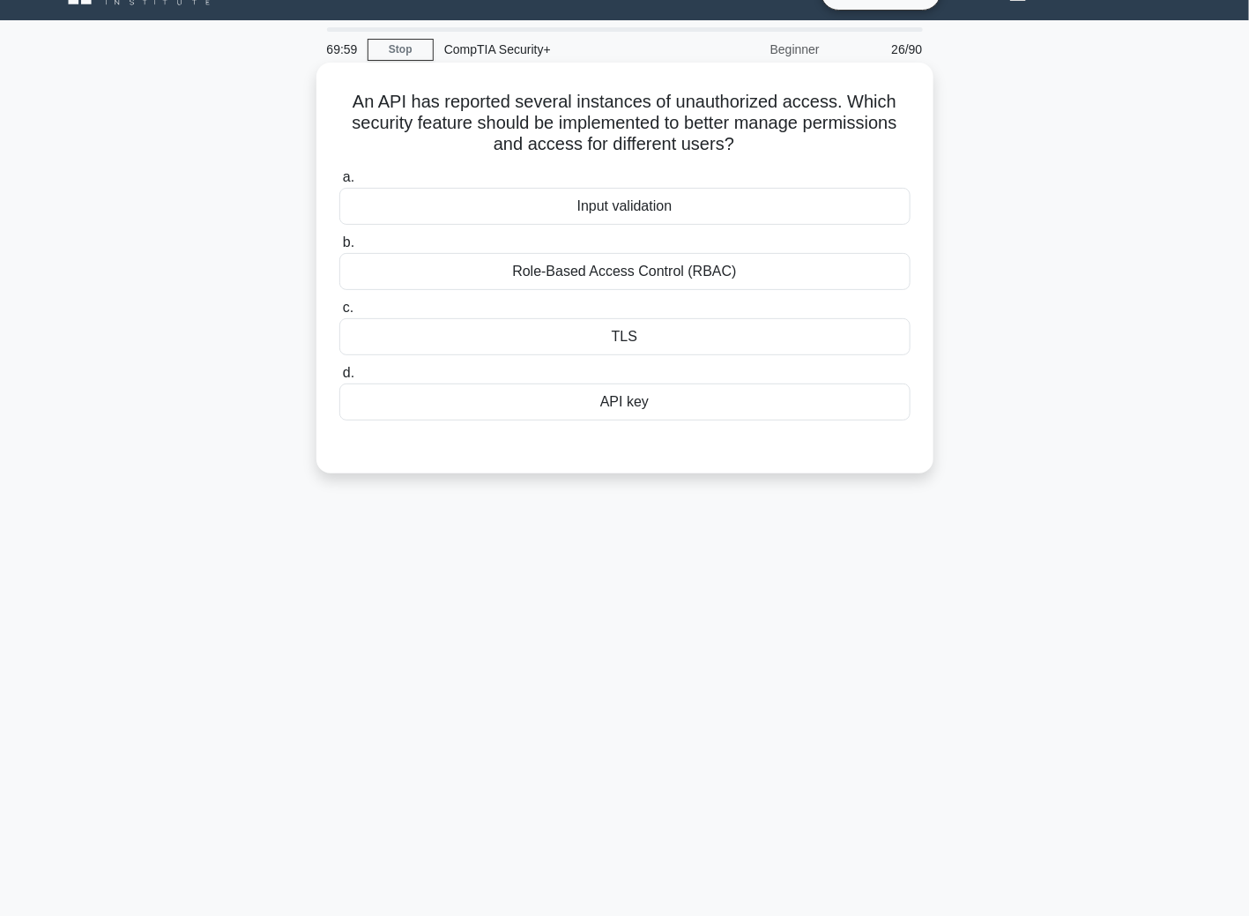
click at [832, 272] on div "Role-Based Access Control (RBAC)" at bounding box center [624, 271] width 571 height 37
click at [339, 249] on input "b. Role-Based Access Control (RBAC)" at bounding box center [339, 242] width 0 height 11
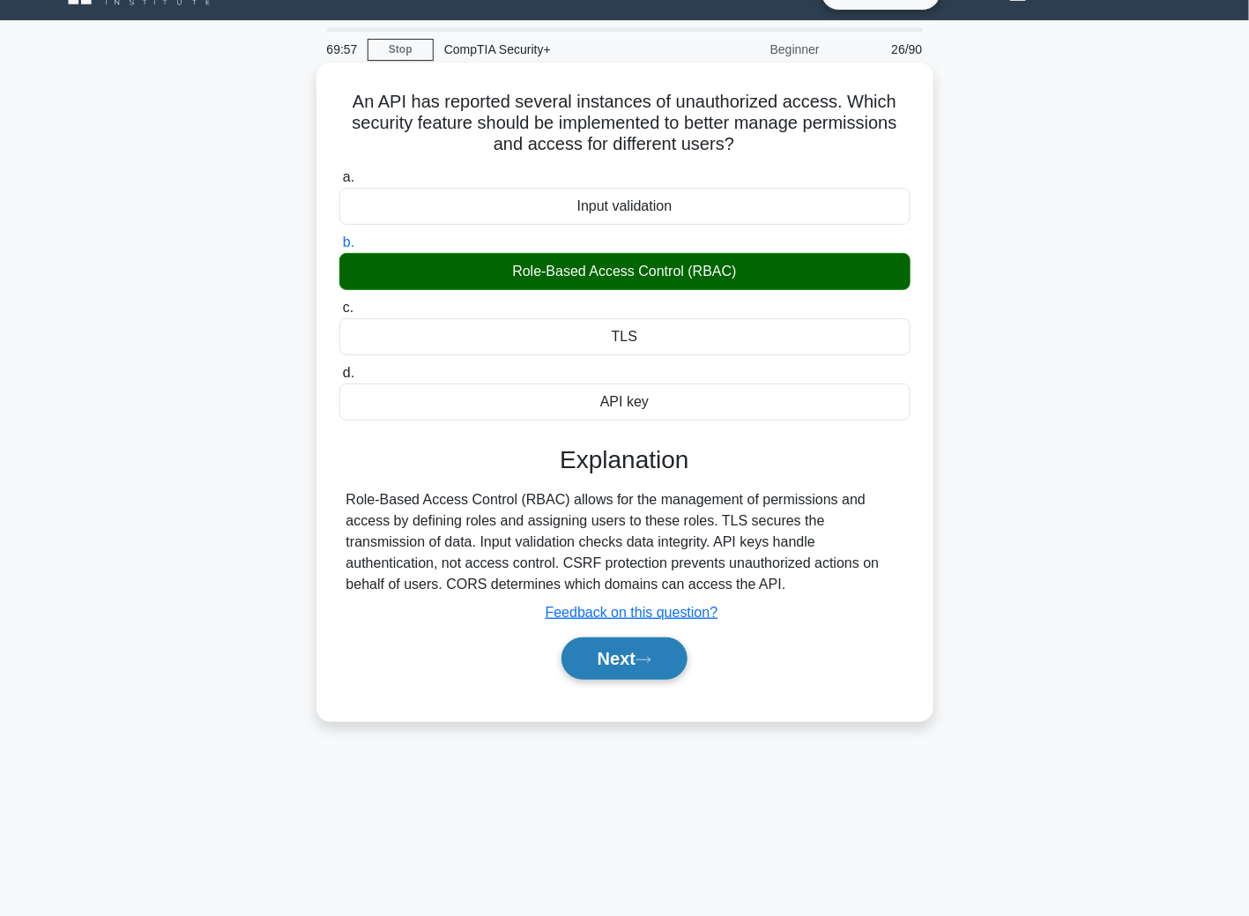
click at [642, 656] on icon at bounding box center [643, 660] width 16 height 10
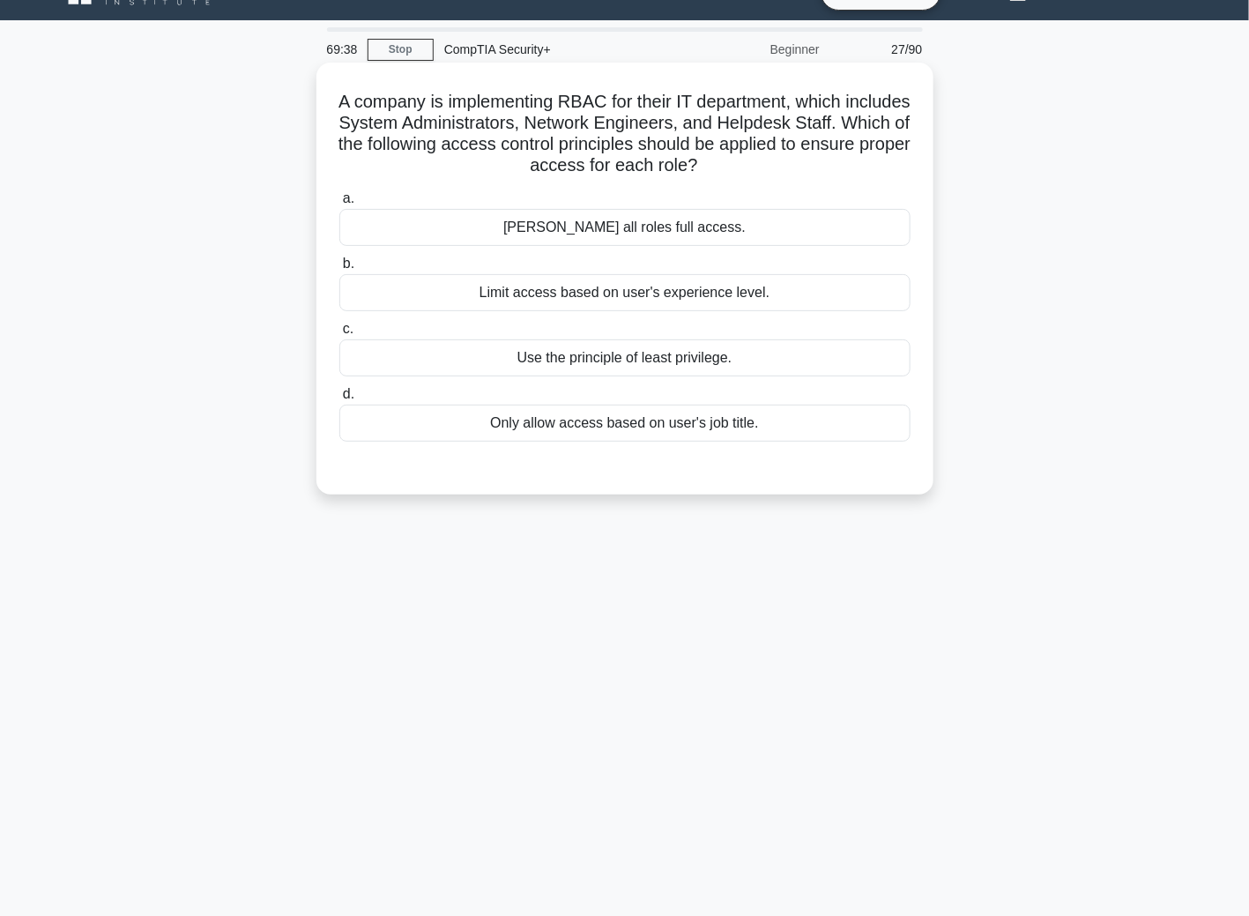
click at [679, 366] on div "Use the principle of least privilege." at bounding box center [624, 357] width 571 height 37
click at [339, 335] on input "c. Use the principle of least privilege." at bounding box center [339, 328] width 0 height 11
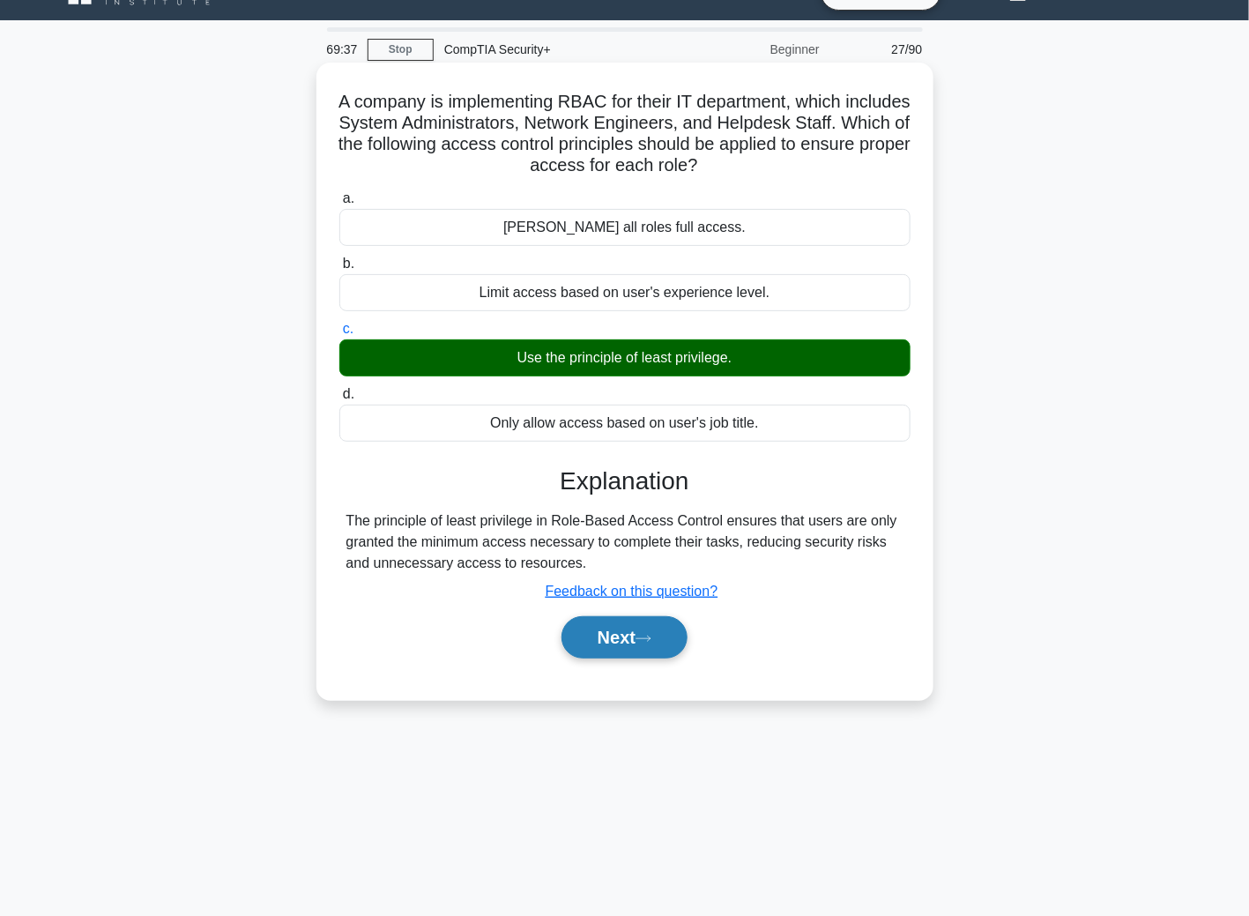
click at [625, 650] on button "Next" at bounding box center [624, 637] width 126 height 42
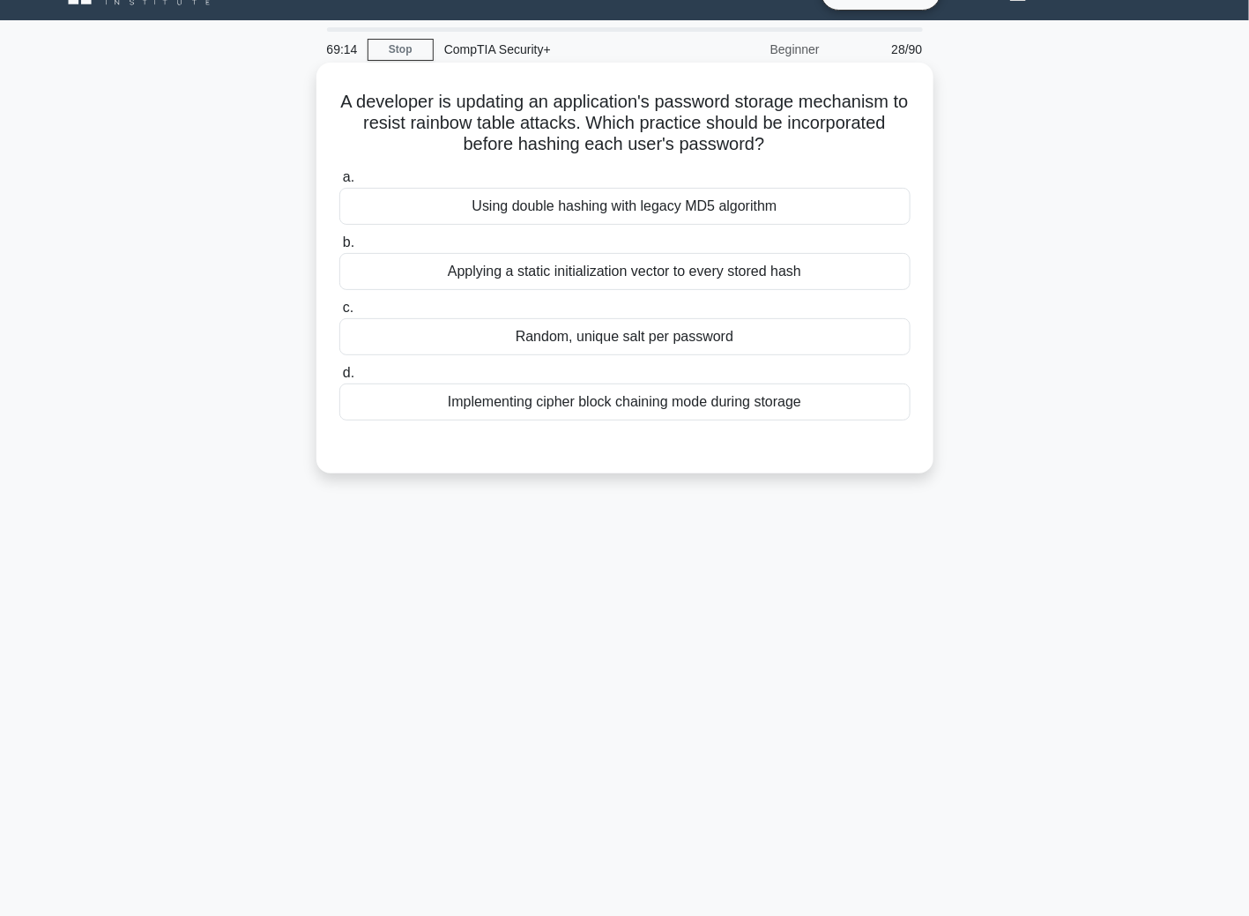
click at [449, 273] on div "Applying a static initialization vector to every stored hash" at bounding box center [624, 271] width 571 height 37
click at [339, 249] on input "b. Applying a static initialization vector to every stored hash" at bounding box center [339, 242] width 0 height 11
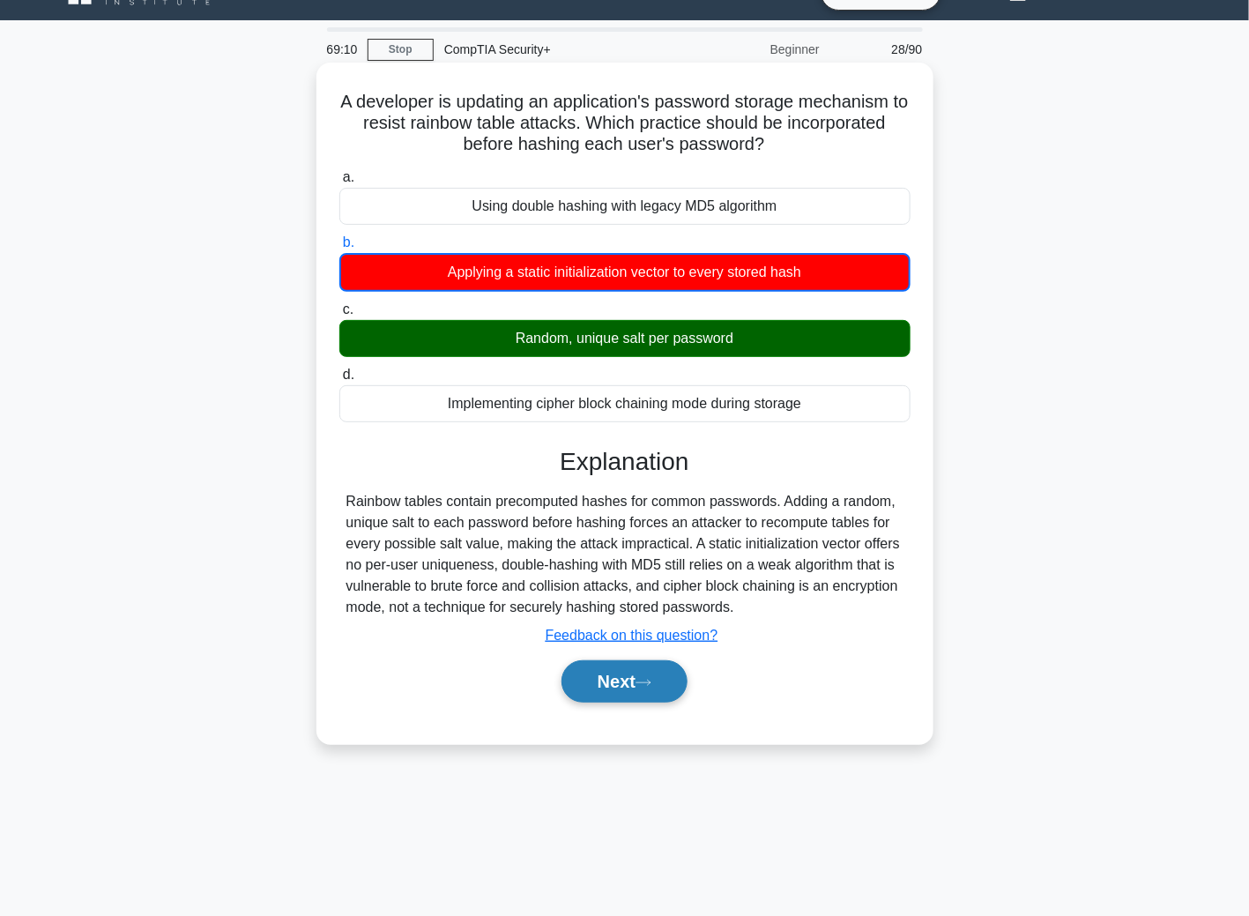
click at [613, 678] on button "Next" at bounding box center [624, 681] width 126 height 42
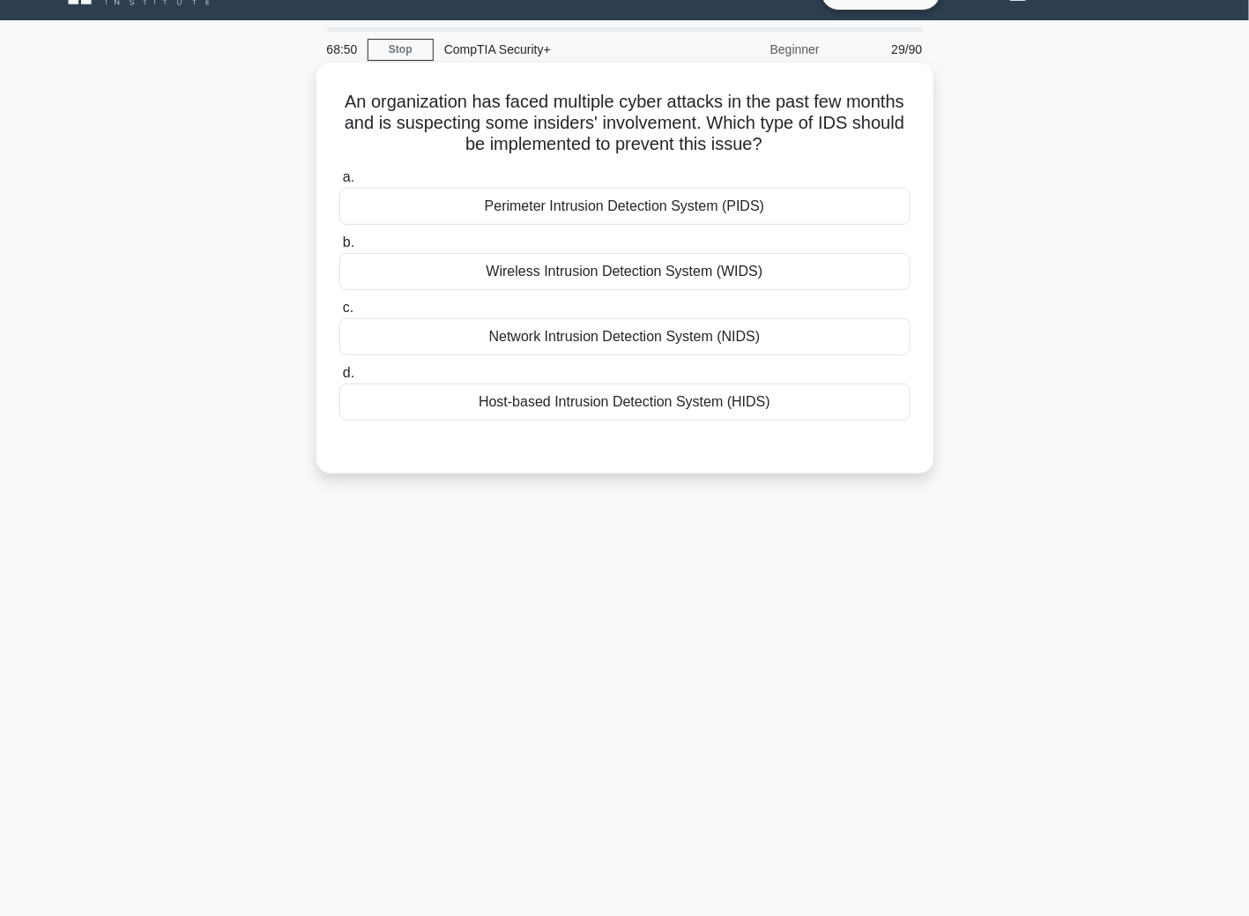
click at [533, 334] on div "Network Intrusion Detection System (NIDS)" at bounding box center [624, 336] width 571 height 37
click at [339, 314] on input "c. Network Intrusion Detection System (NIDS)" at bounding box center [339, 307] width 0 height 11
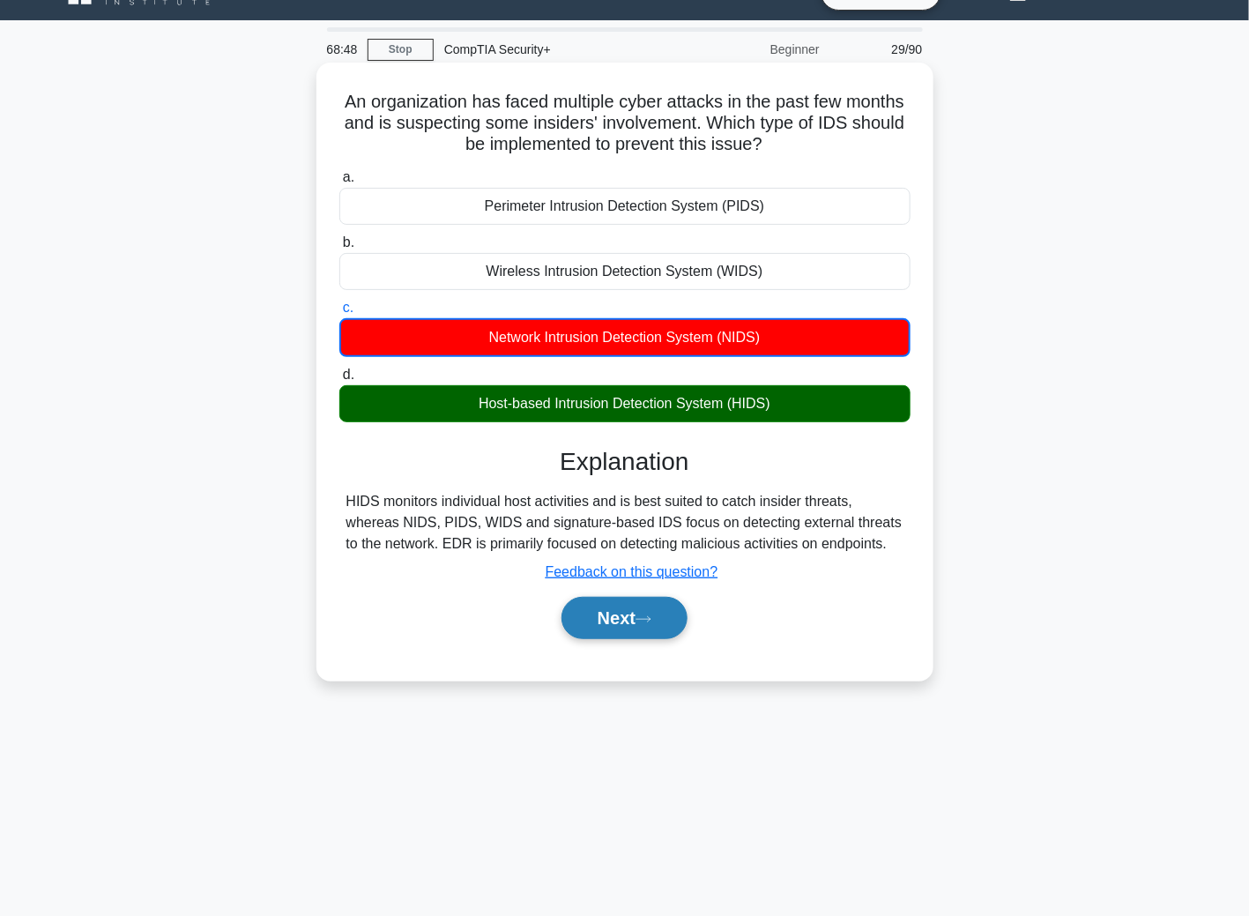
click at [628, 632] on button "Next" at bounding box center [624, 618] width 126 height 42
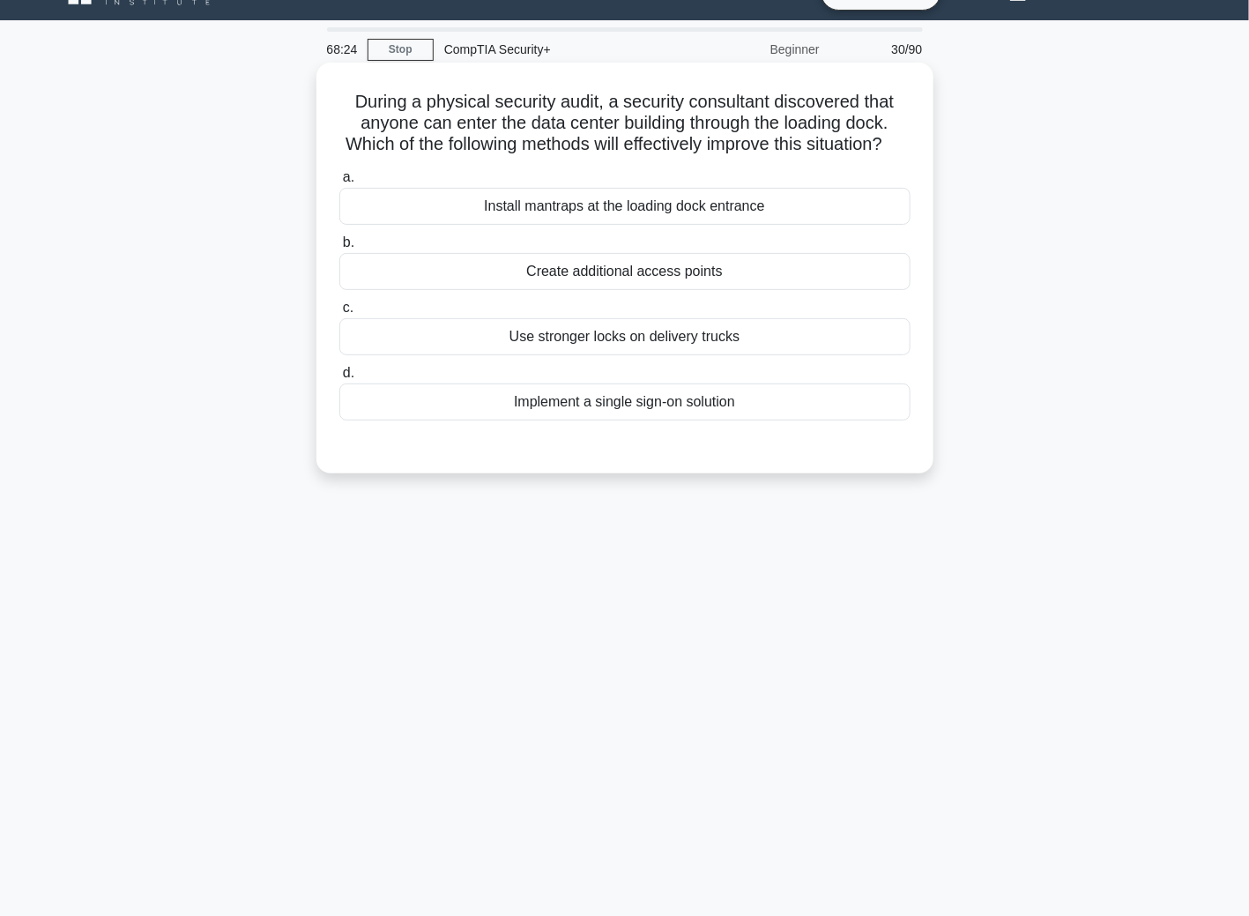
click at [560, 225] on div "Install mantraps at the loading dock entrance" at bounding box center [624, 206] width 571 height 37
click at [339, 183] on input "a. Install mantraps at the loading dock entrance" at bounding box center [339, 177] width 0 height 11
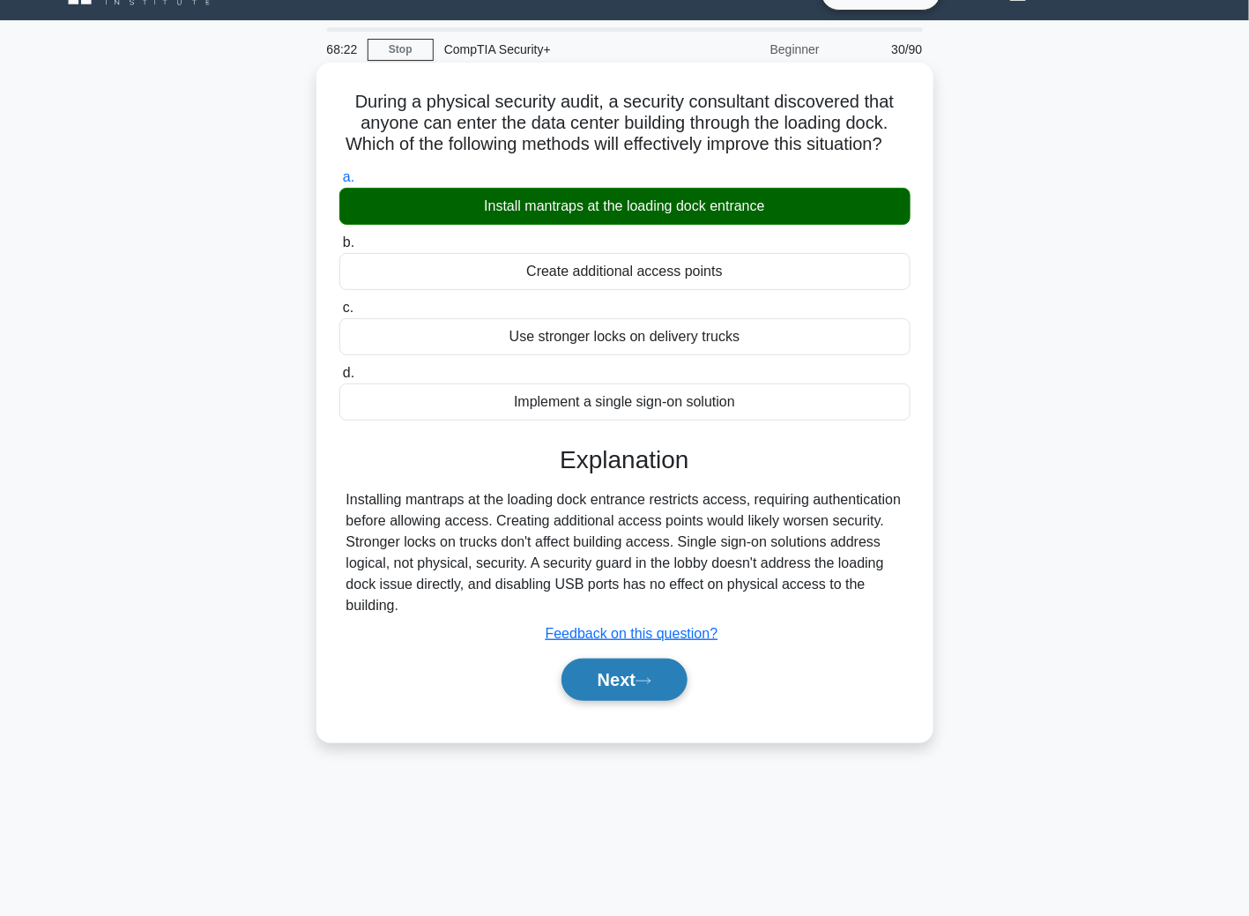
click at [641, 696] on button "Next" at bounding box center [624, 679] width 126 height 42
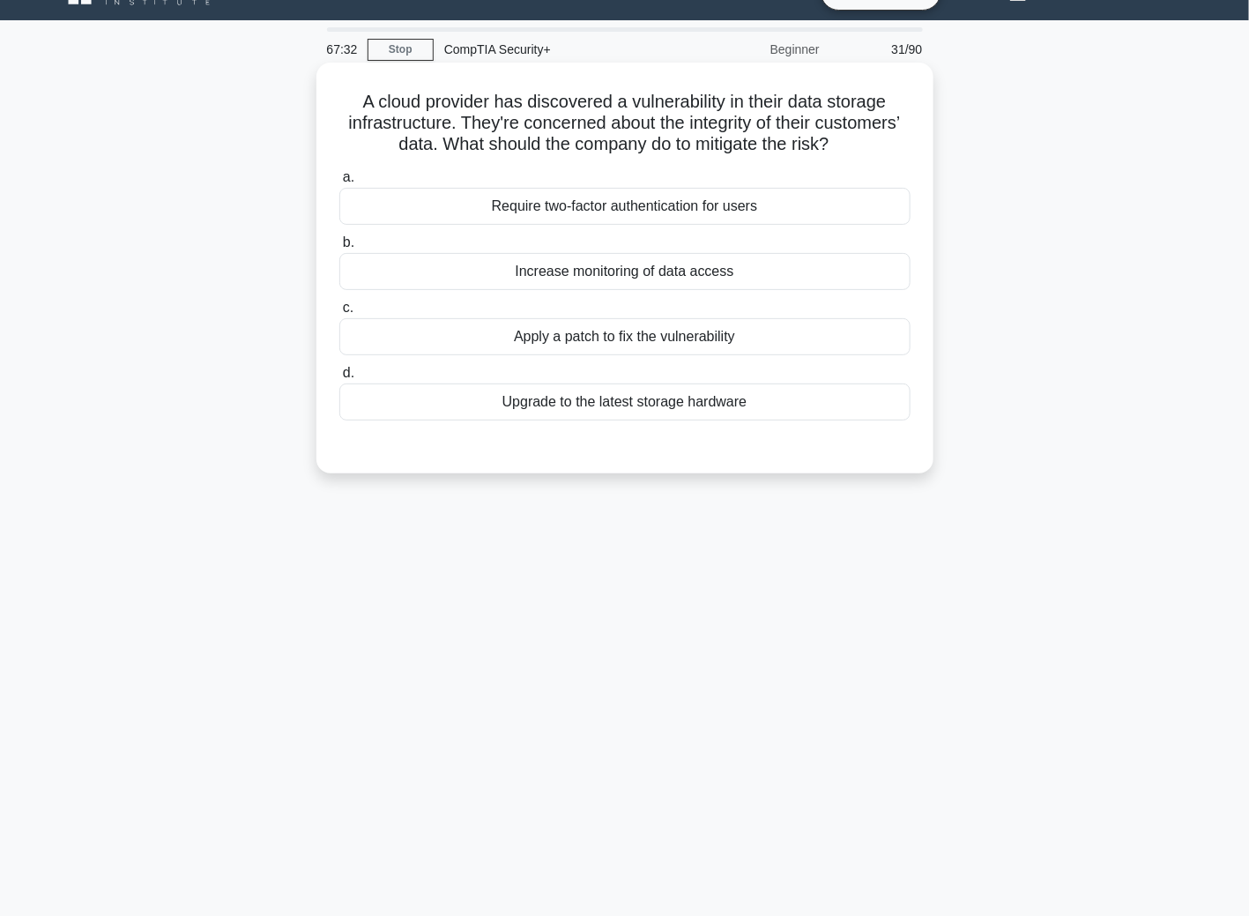
click at [701, 217] on div "Require two-factor authentication for users" at bounding box center [624, 206] width 571 height 37
click at [339, 183] on input "a. Require two-factor authentication for users" at bounding box center [339, 177] width 0 height 11
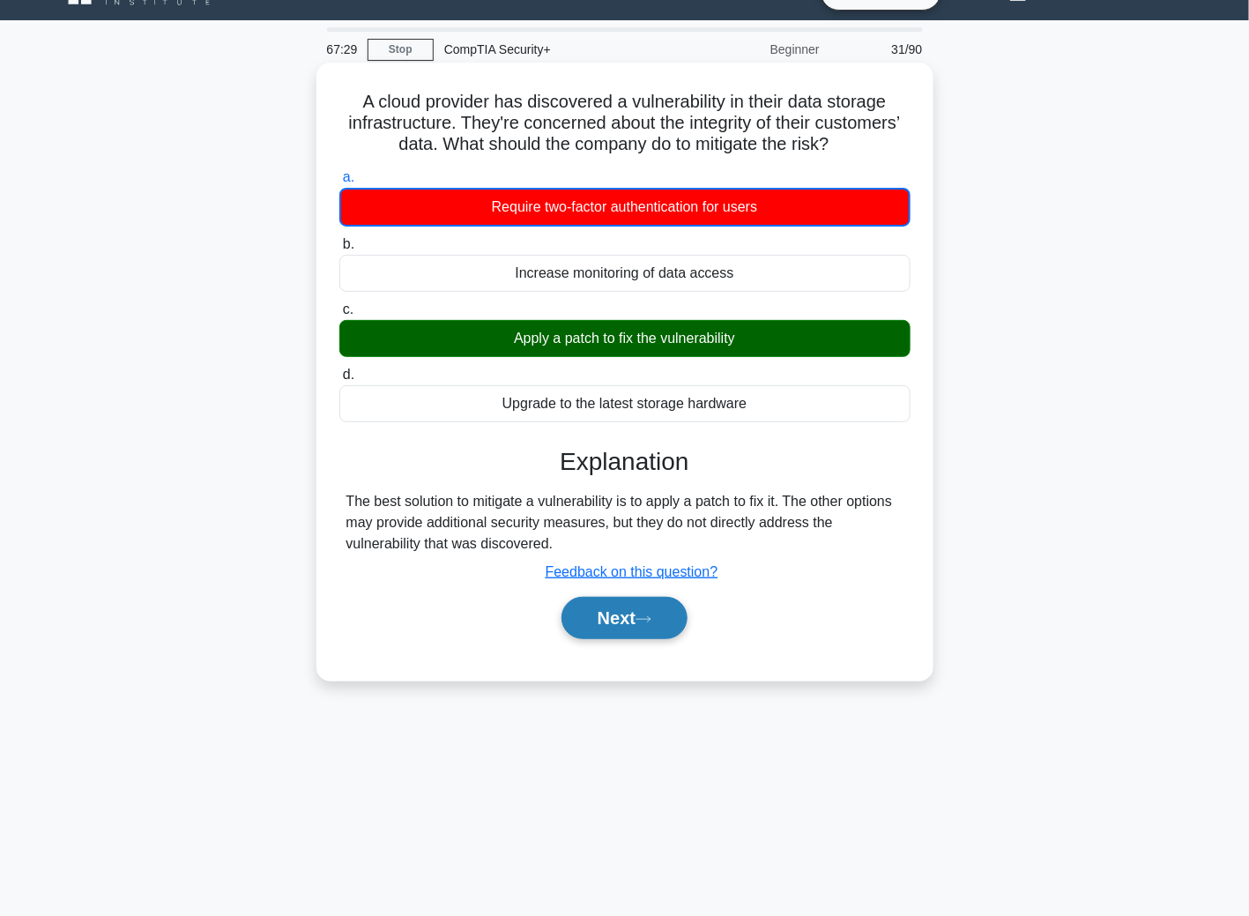
click at [581, 620] on button "Next" at bounding box center [624, 618] width 126 height 42
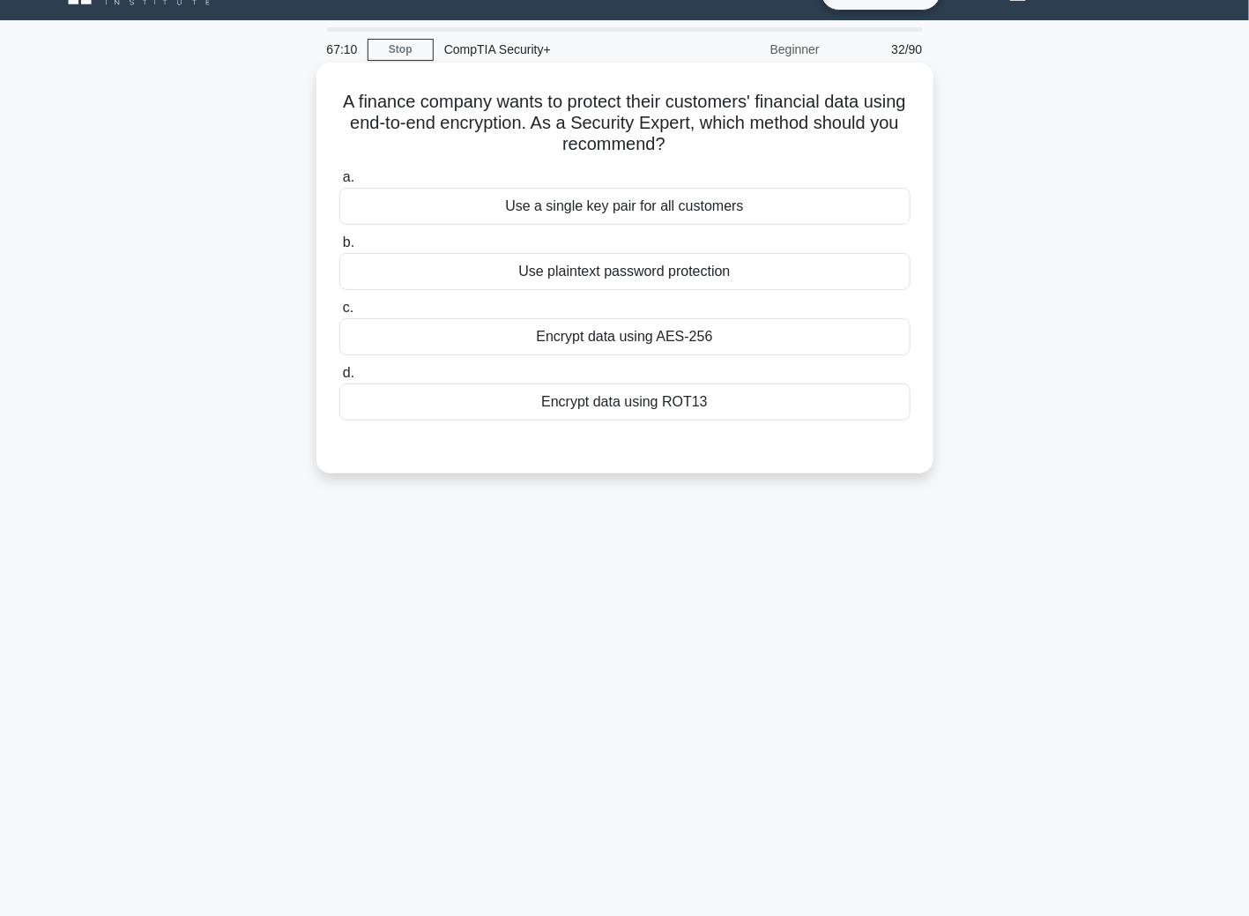
click at [683, 343] on div "Encrypt data using AES-256" at bounding box center [624, 336] width 571 height 37
click at [339, 314] on input "c. Encrypt data using AES-256" at bounding box center [339, 307] width 0 height 11
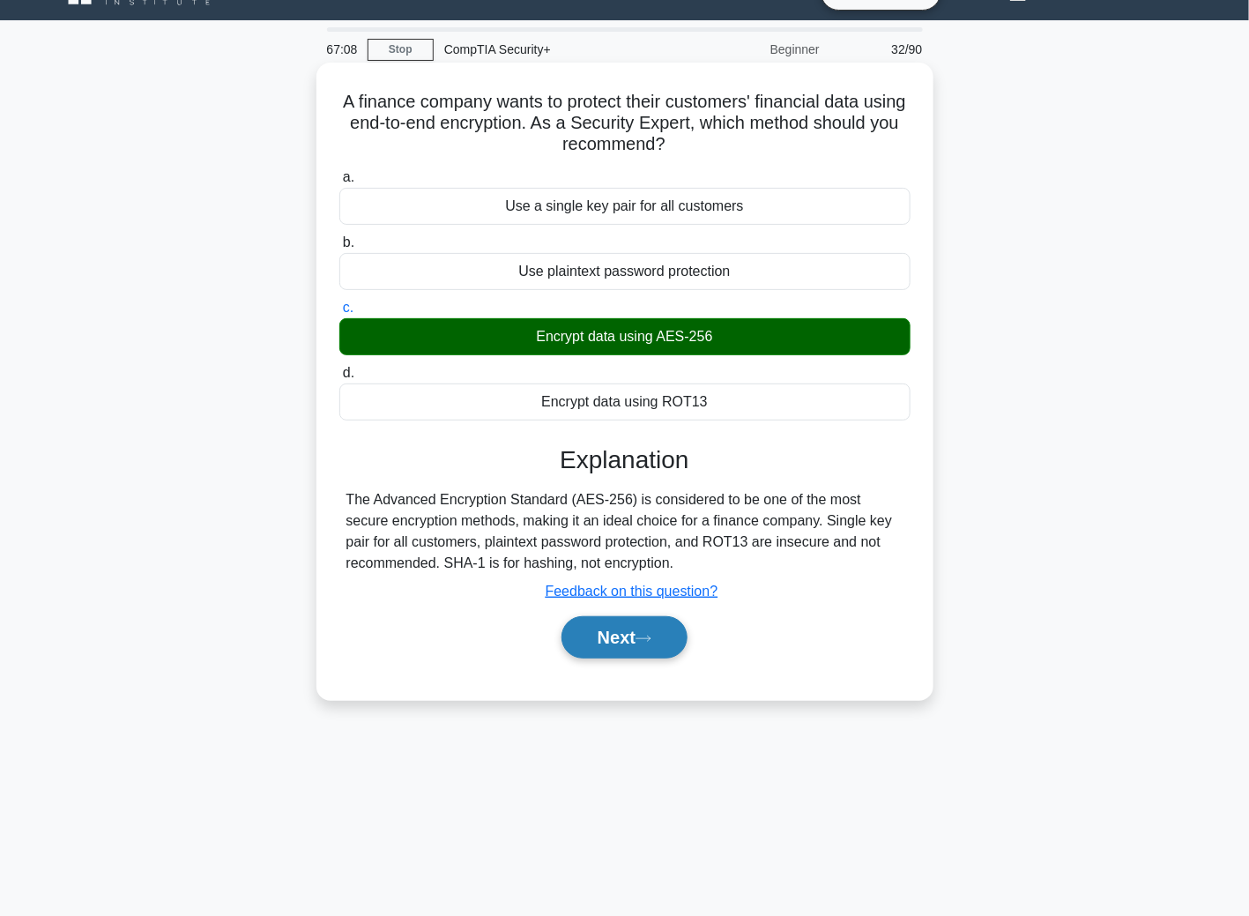
click at [669, 629] on button "Next" at bounding box center [624, 637] width 126 height 42
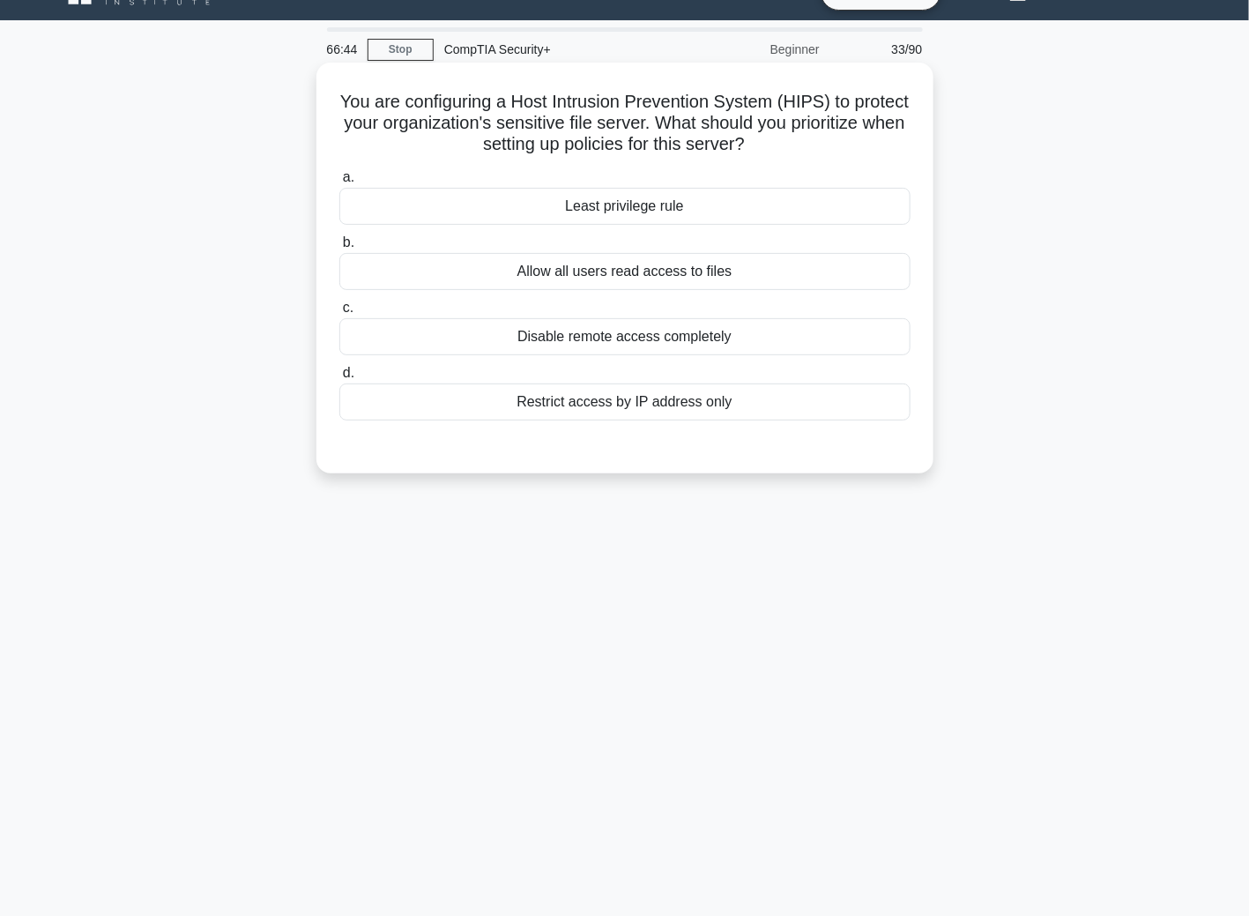
click at [601, 212] on div "Least privilege rule" at bounding box center [624, 206] width 571 height 37
click at [339, 183] on input "a. Least privilege rule" at bounding box center [339, 177] width 0 height 11
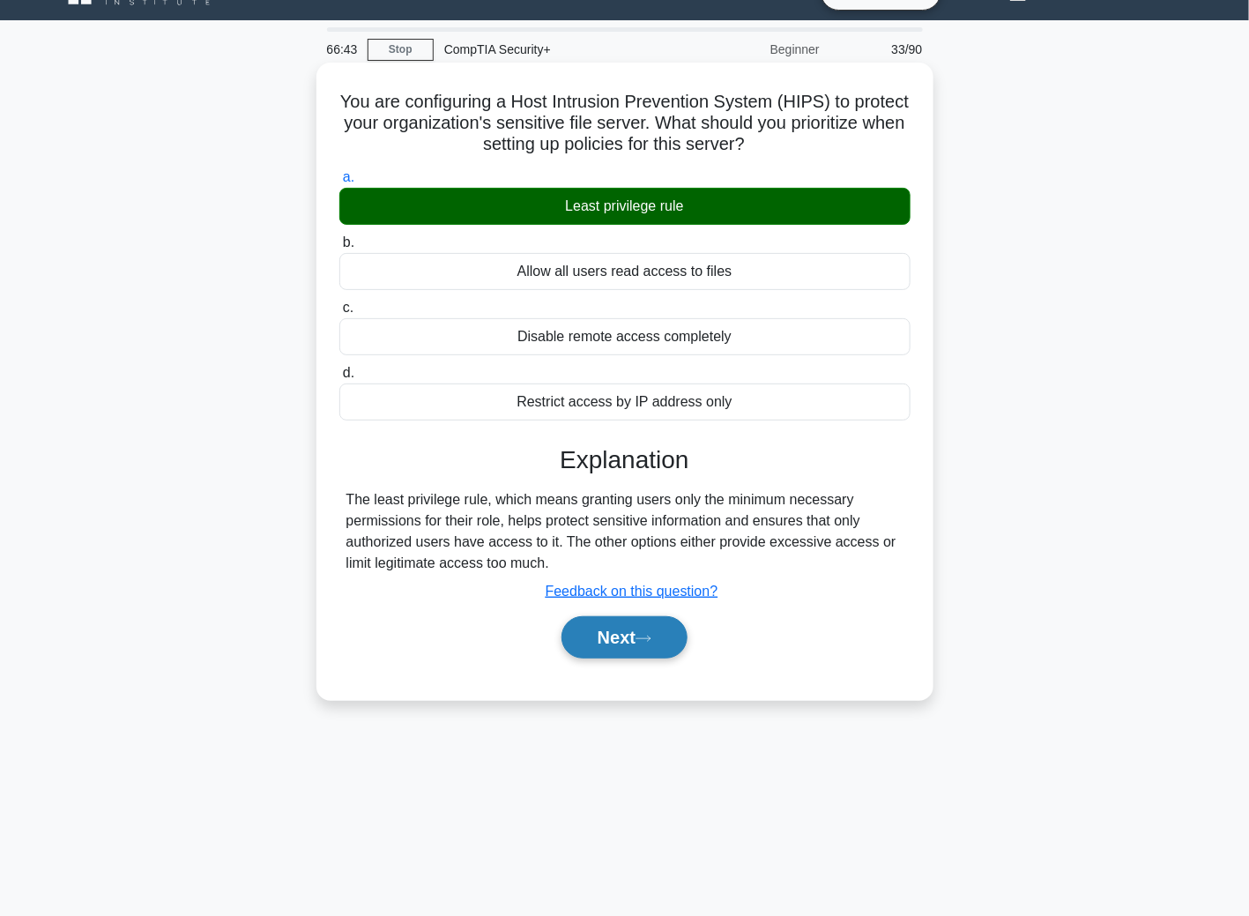
click at [647, 647] on button "Next" at bounding box center [624, 637] width 126 height 42
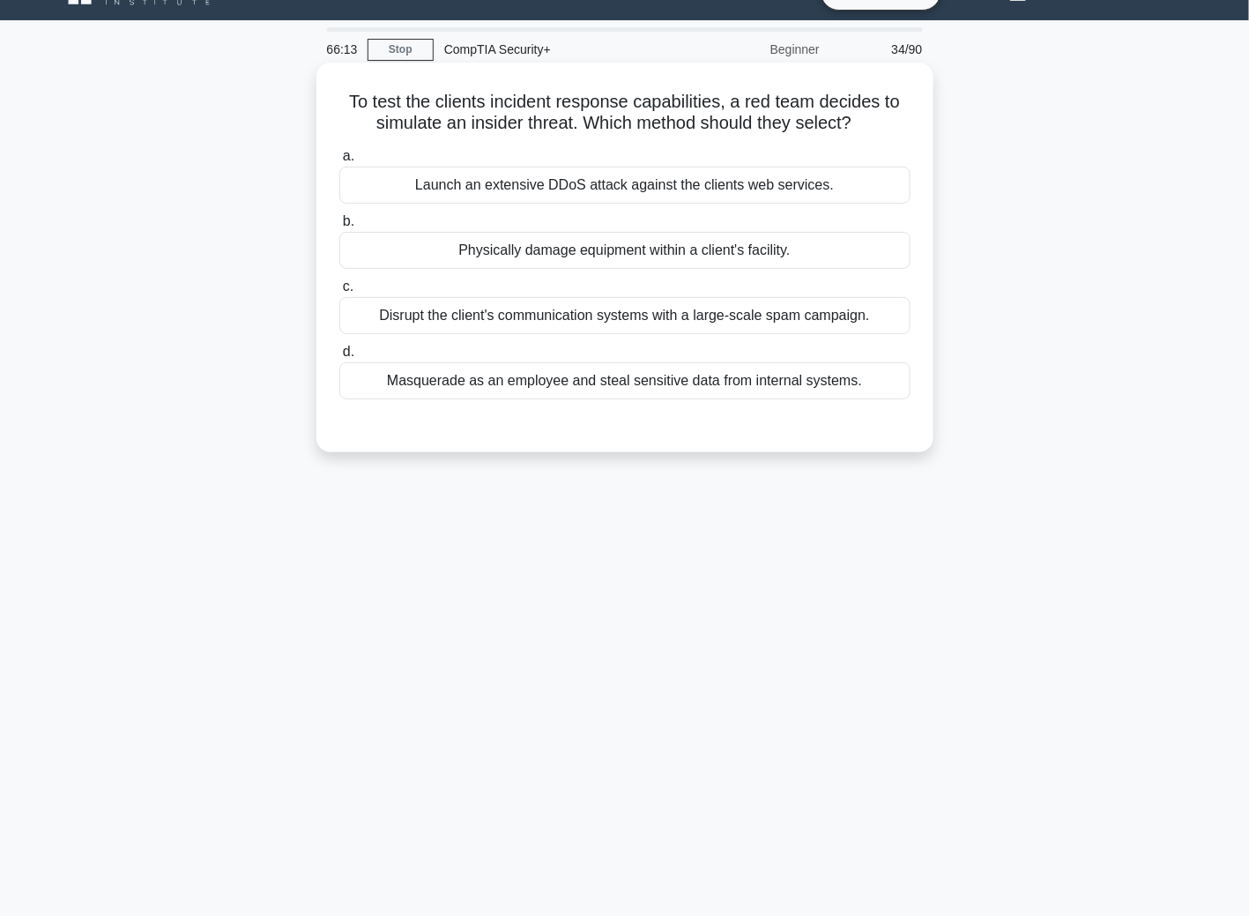
click at [597, 189] on div "Launch an extensive DDoS attack against the clients web services." at bounding box center [624, 185] width 571 height 37
click at [339, 162] on input "a. Launch an extensive DDoS attack against the clients web services." at bounding box center [339, 156] width 0 height 11
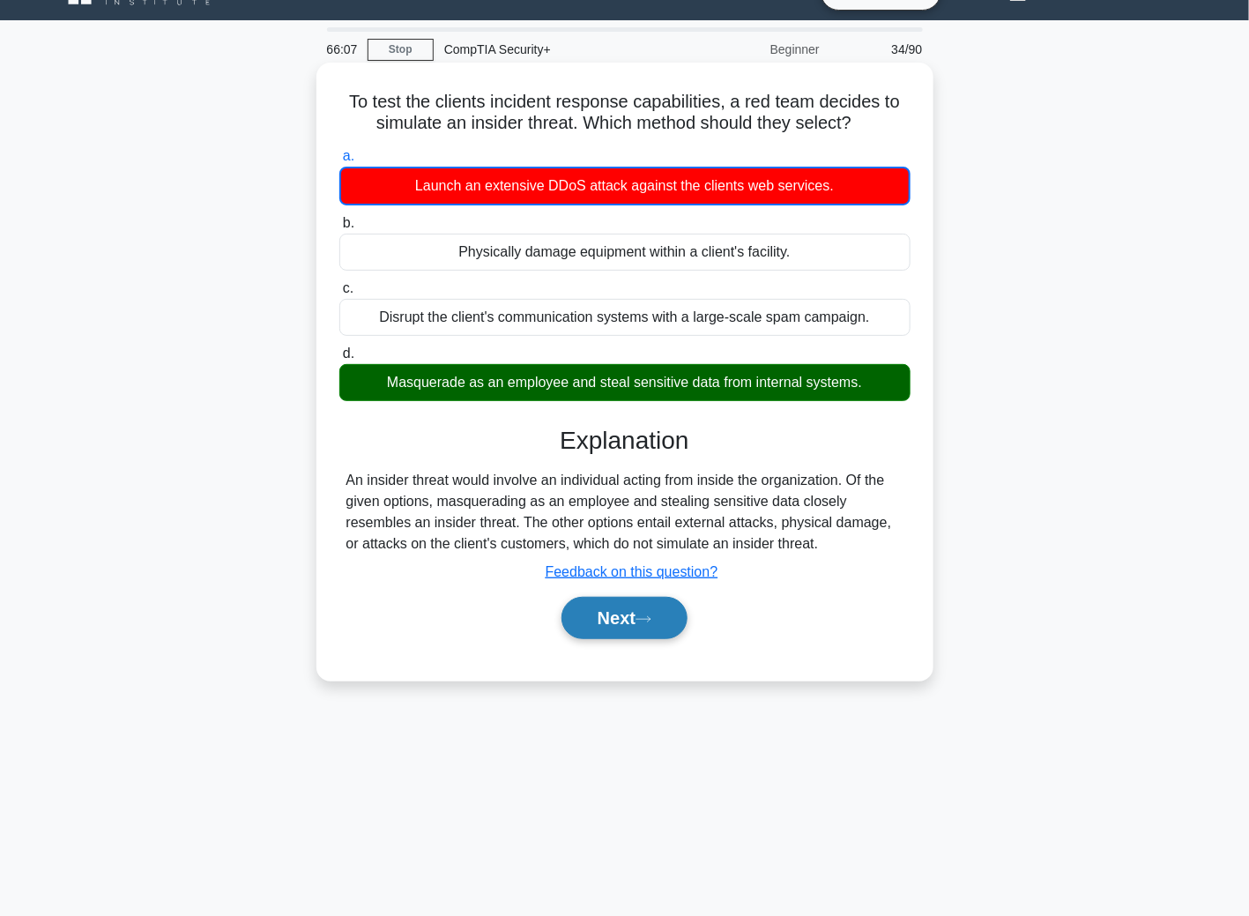
click at [623, 620] on button "Next" at bounding box center [624, 618] width 126 height 42
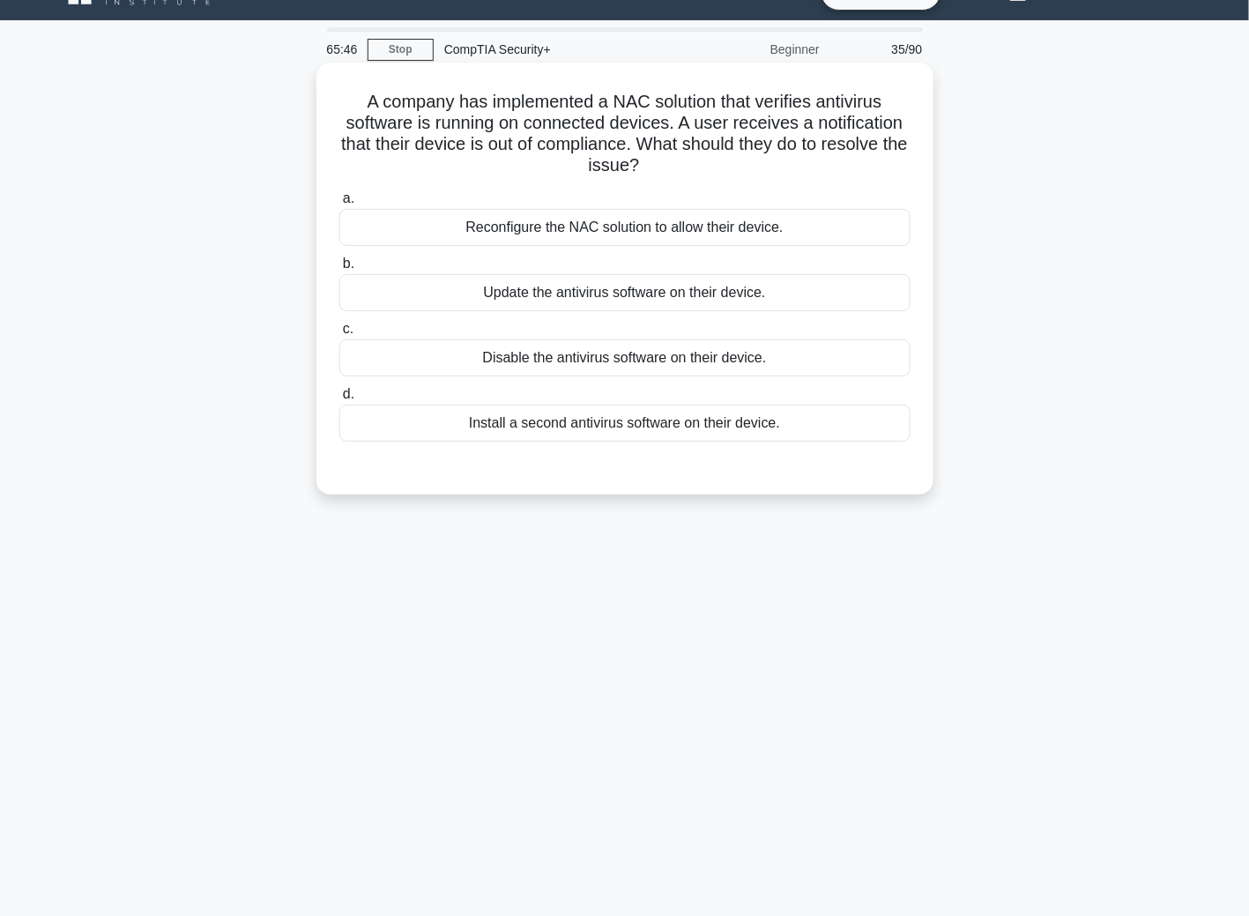
click at [610, 232] on div "Reconfigure the NAC solution to allow their device." at bounding box center [624, 227] width 571 height 37
click at [339, 204] on input "a. Reconfigure the NAC solution to allow their device." at bounding box center [339, 198] width 0 height 11
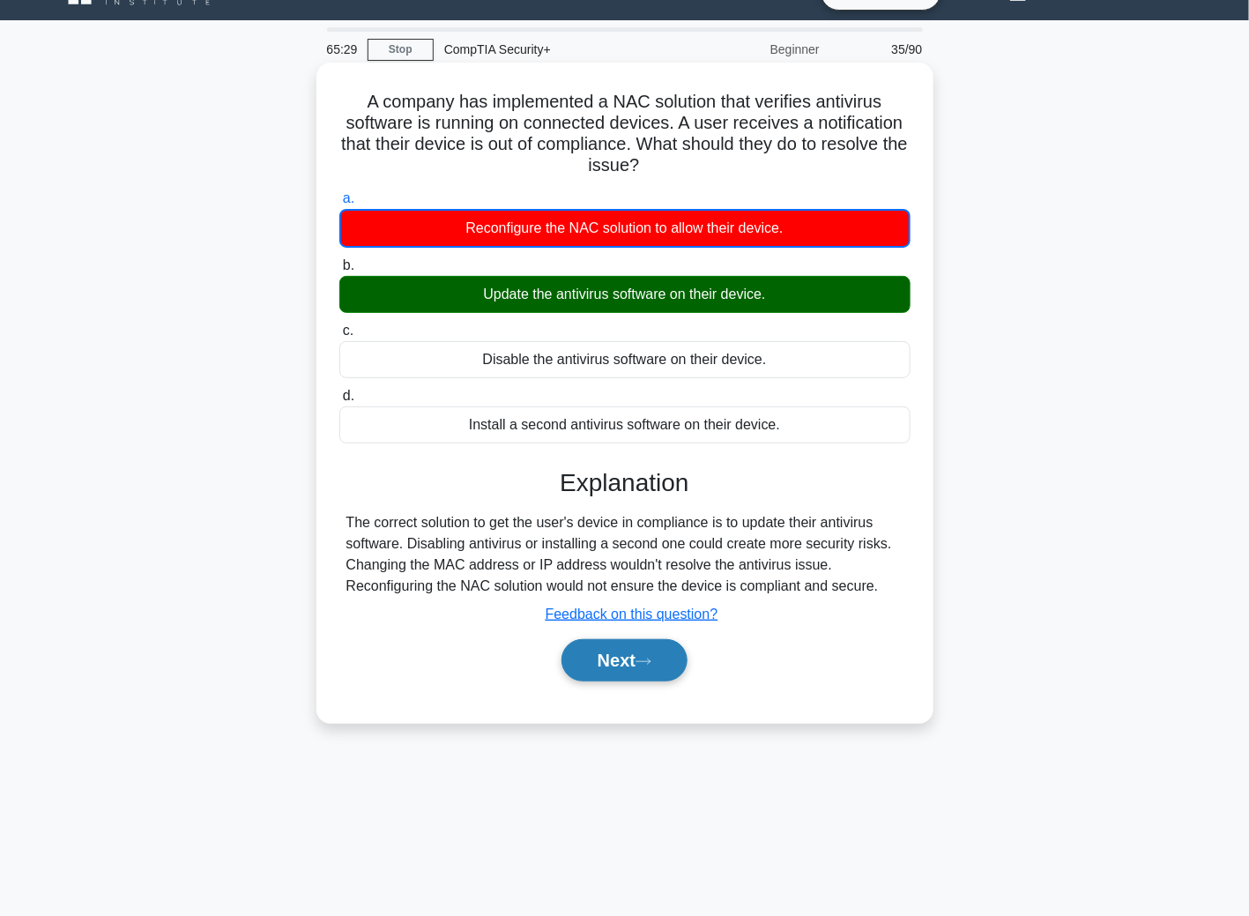
click at [637, 661] on button "Next" at bounding box center [624, 660] width 126 height 42
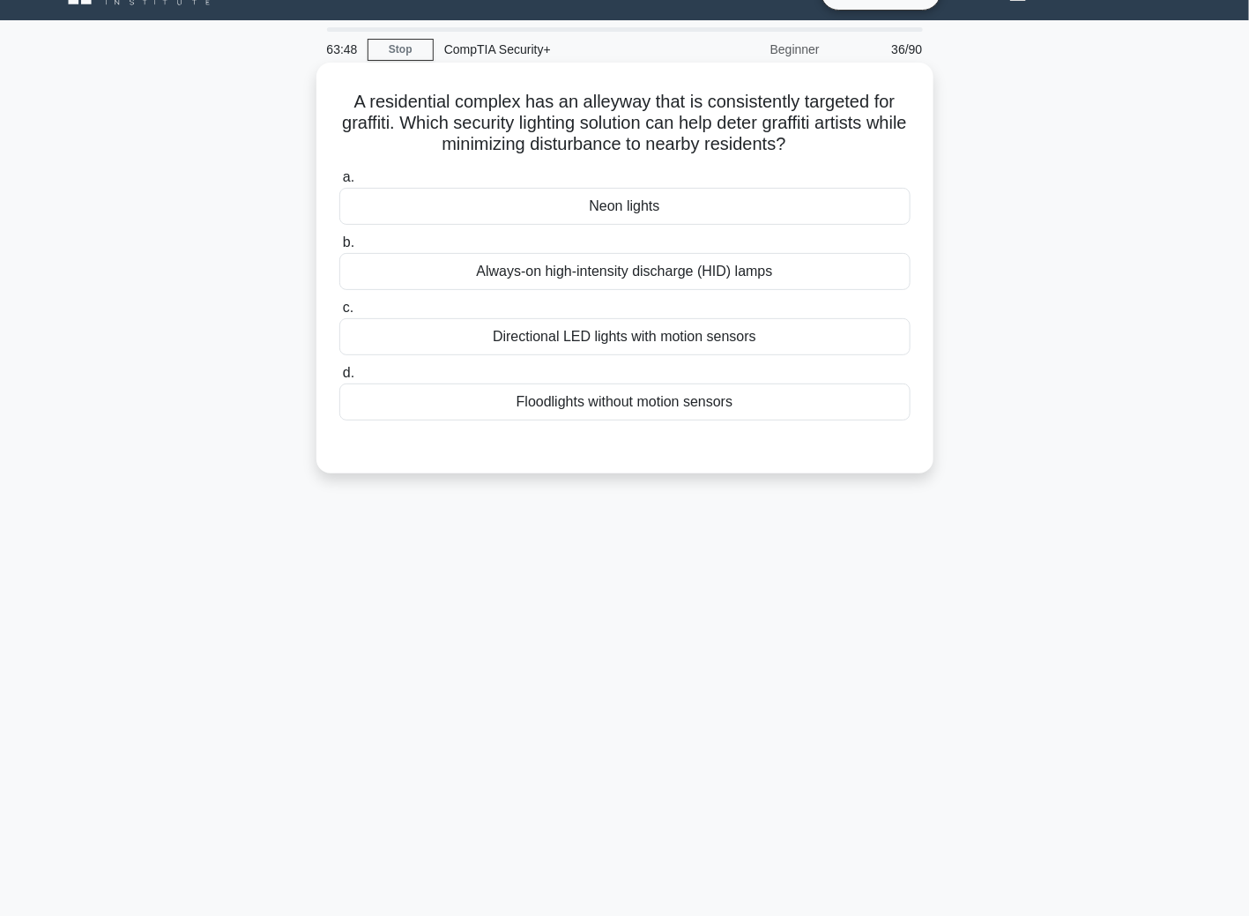
click at [508, 336] on div "Directional LED lights with motion sensors" at bounding box center [624, 336] width 571 height 37
click at [339, 314] on input "c. Directional LED lights with motion sensors" at bounding box center [339, 307] width 0 height 11
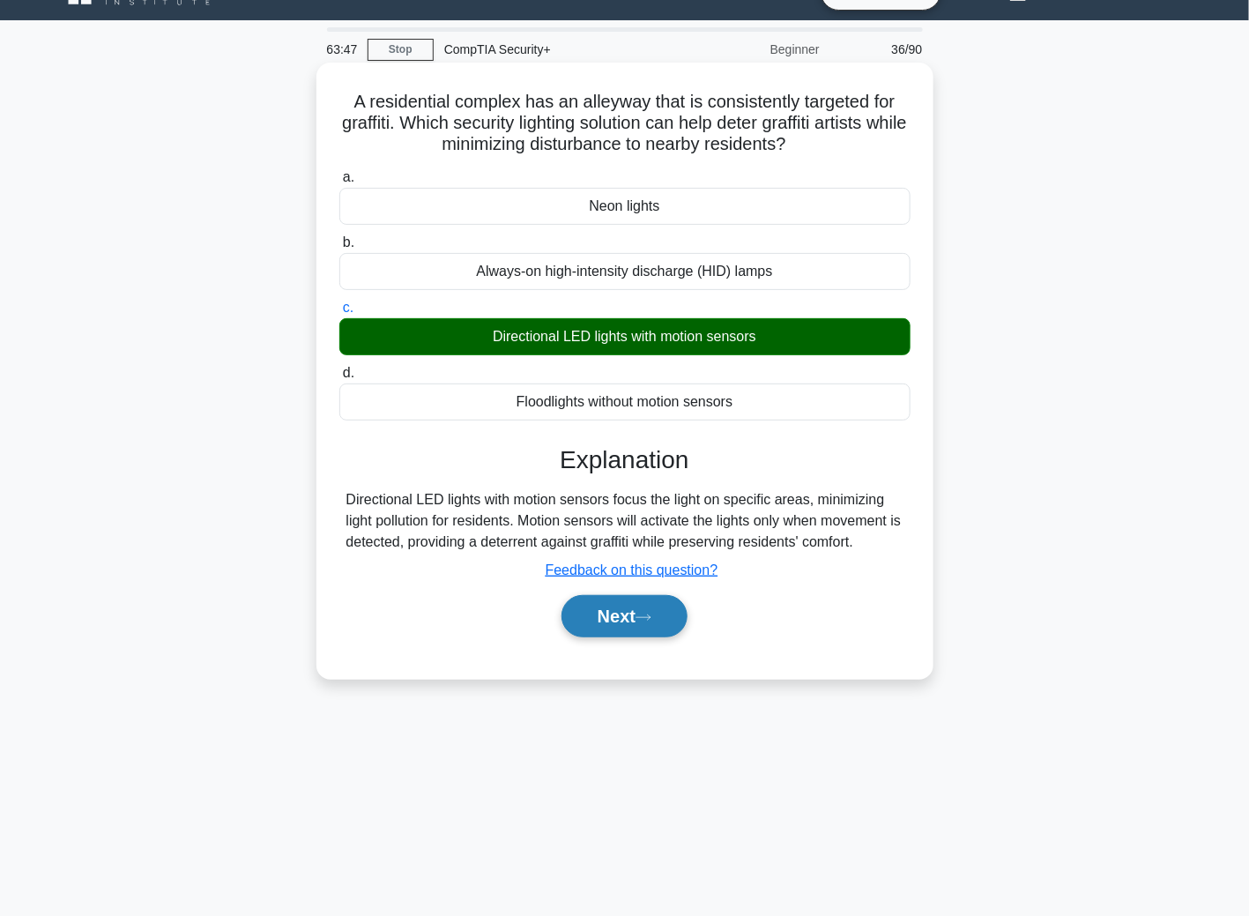
click at [627, 612] on button "Next" at bounding box center [624, 616] width 126 height 42
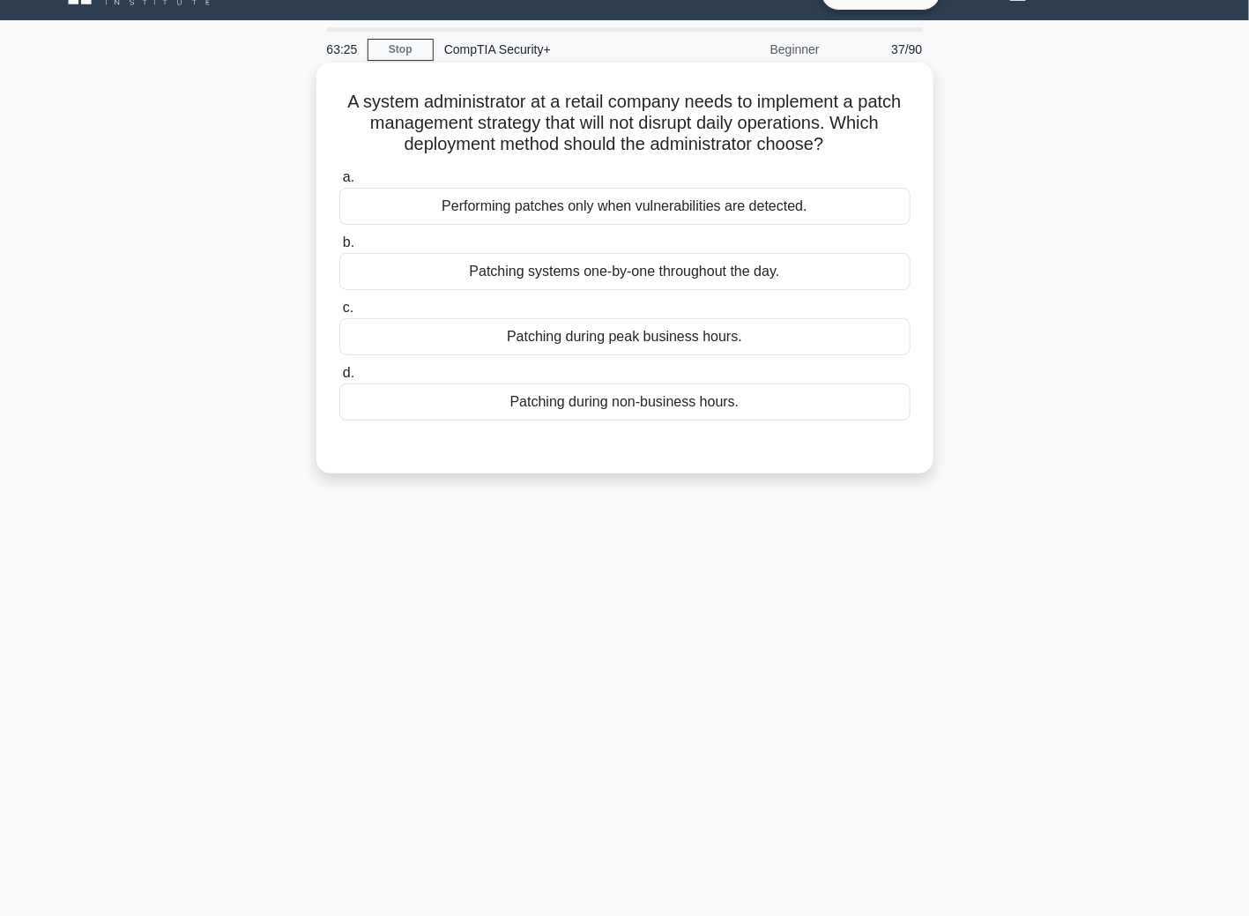
click at [628, 396] on div "Patching during non-business hours." at bounding box center [624, 401] width 571 height 37
click at [339, 379] on input "d. Patching during non-business hours." at bounding box center [339, 373] width 0 height 11
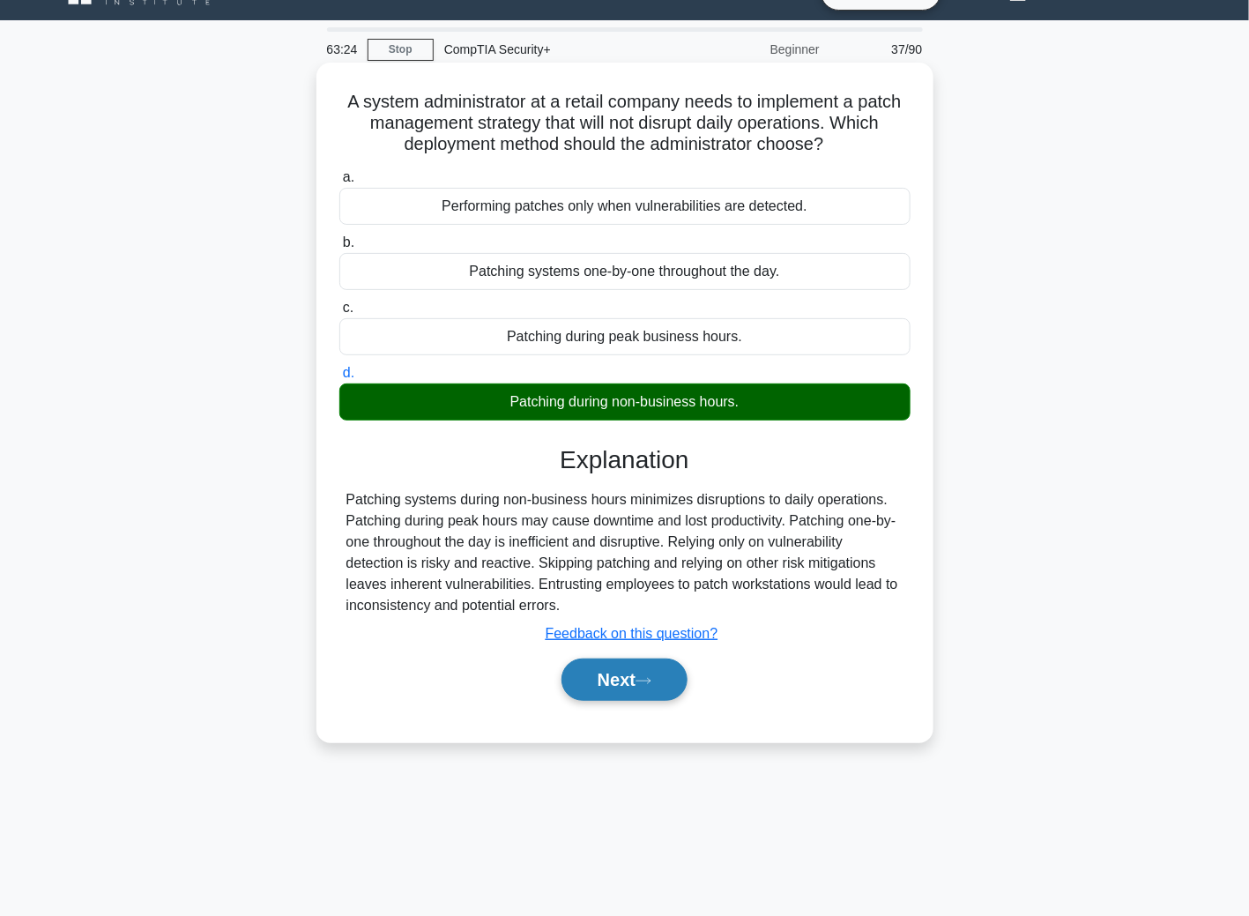
click at [614, 687] on button "Next" at bounding box center [624, 679] width 126 height 42
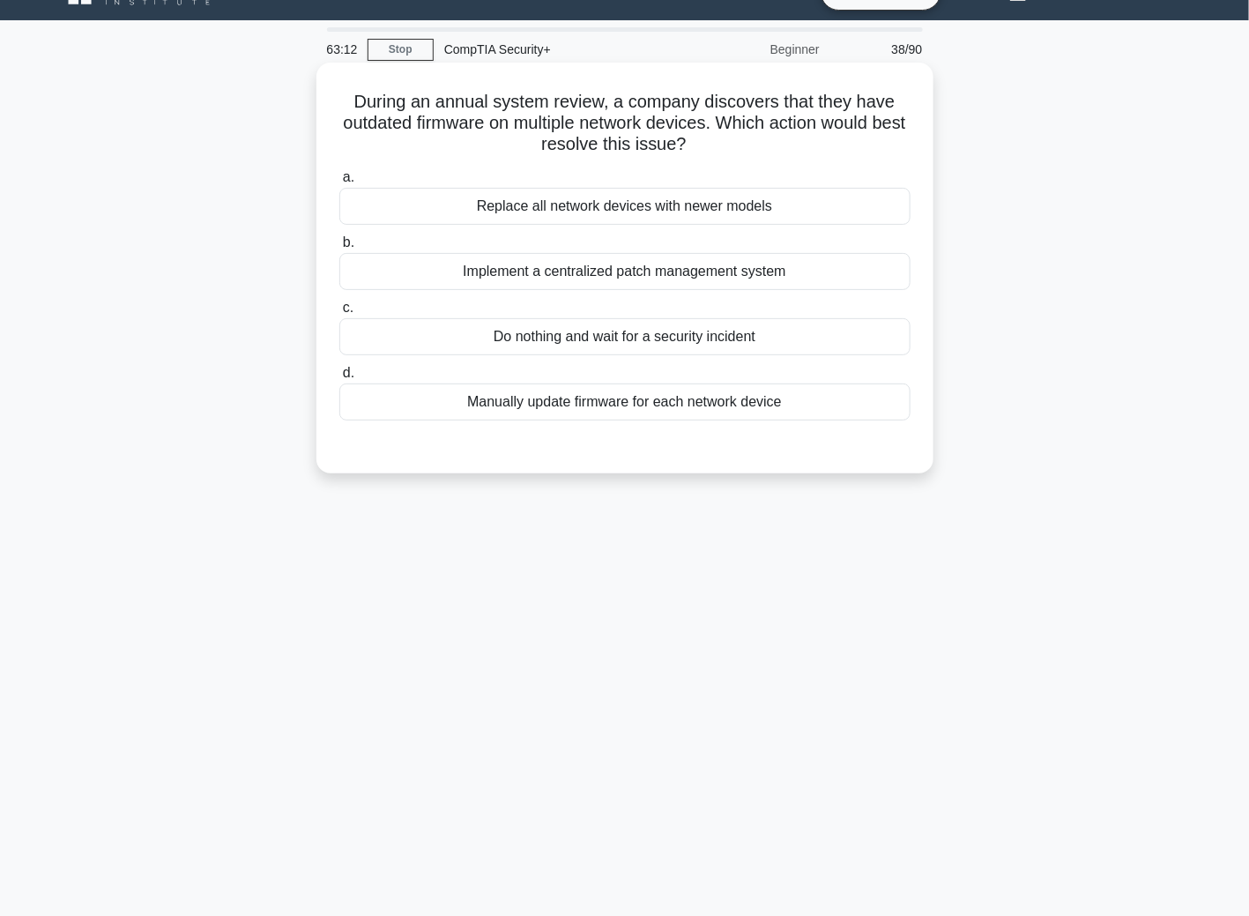
click at [464, 268] on div "Implement a centralized patch management system" at bounding box center [624, 271] width 571 height 37
click at [339, 249] on input "b. Implement a centralized patch management system" at bounding box center [339, 242] width 0 height 11
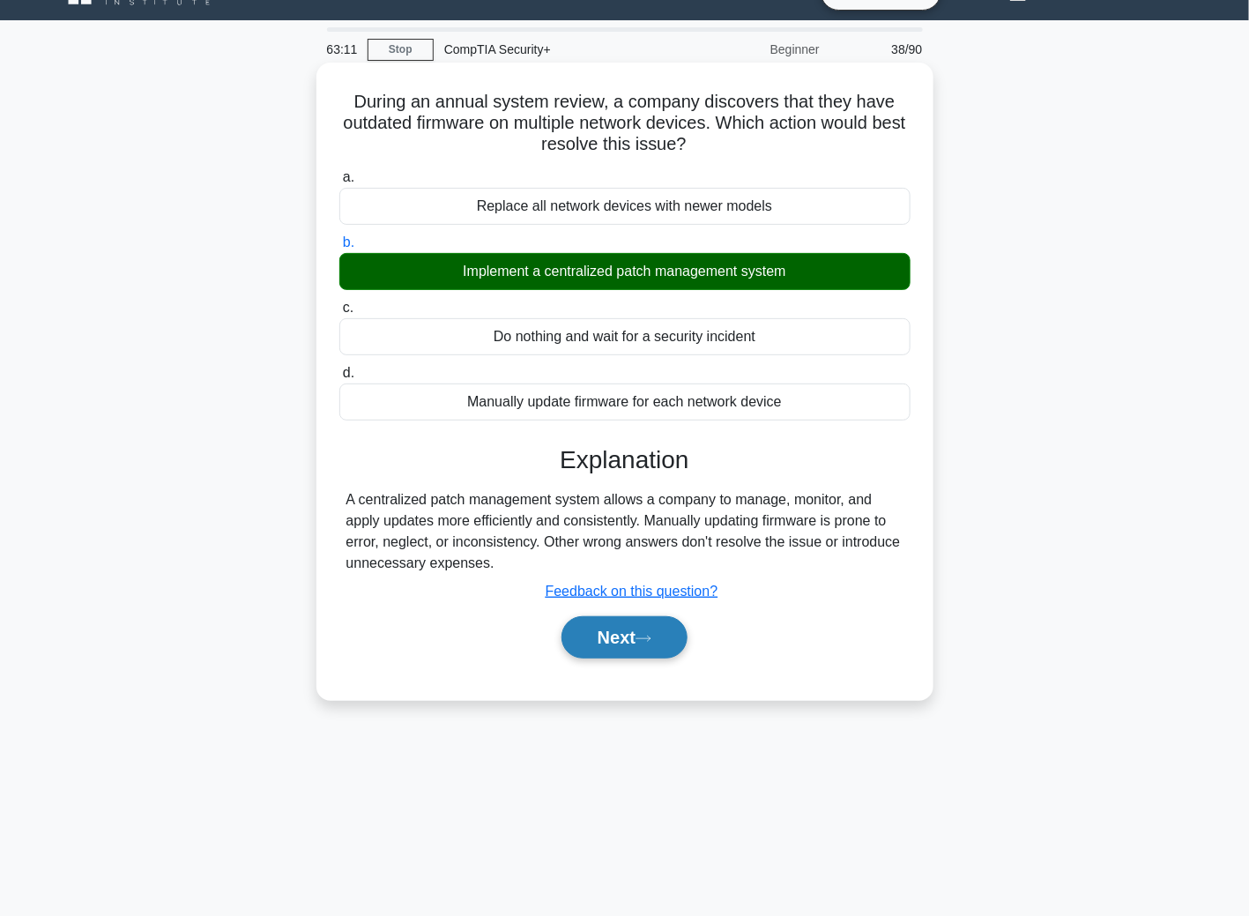
click at [648, 647] on button "Next" at bounding box center [624, 637] width 126 height 42
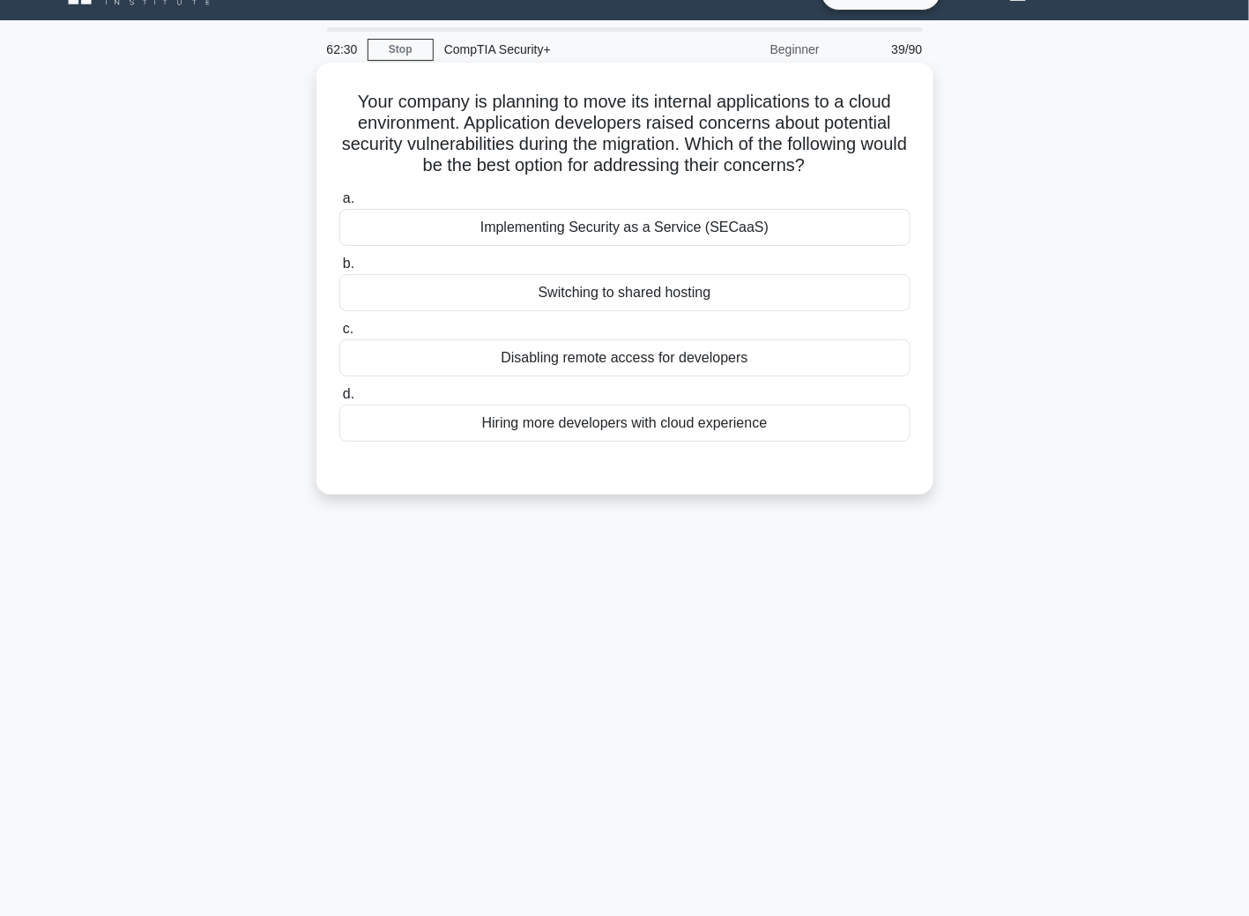
click at [555, 225] on div "Implementing Security as a Service (SECaaS)" at bounding box center [624, 227] width 571 height 37
click at [339, 204] on input "a. Implementing Security as a Service (SECaaS)" at bounding box center [339, 198] width 0 height 11
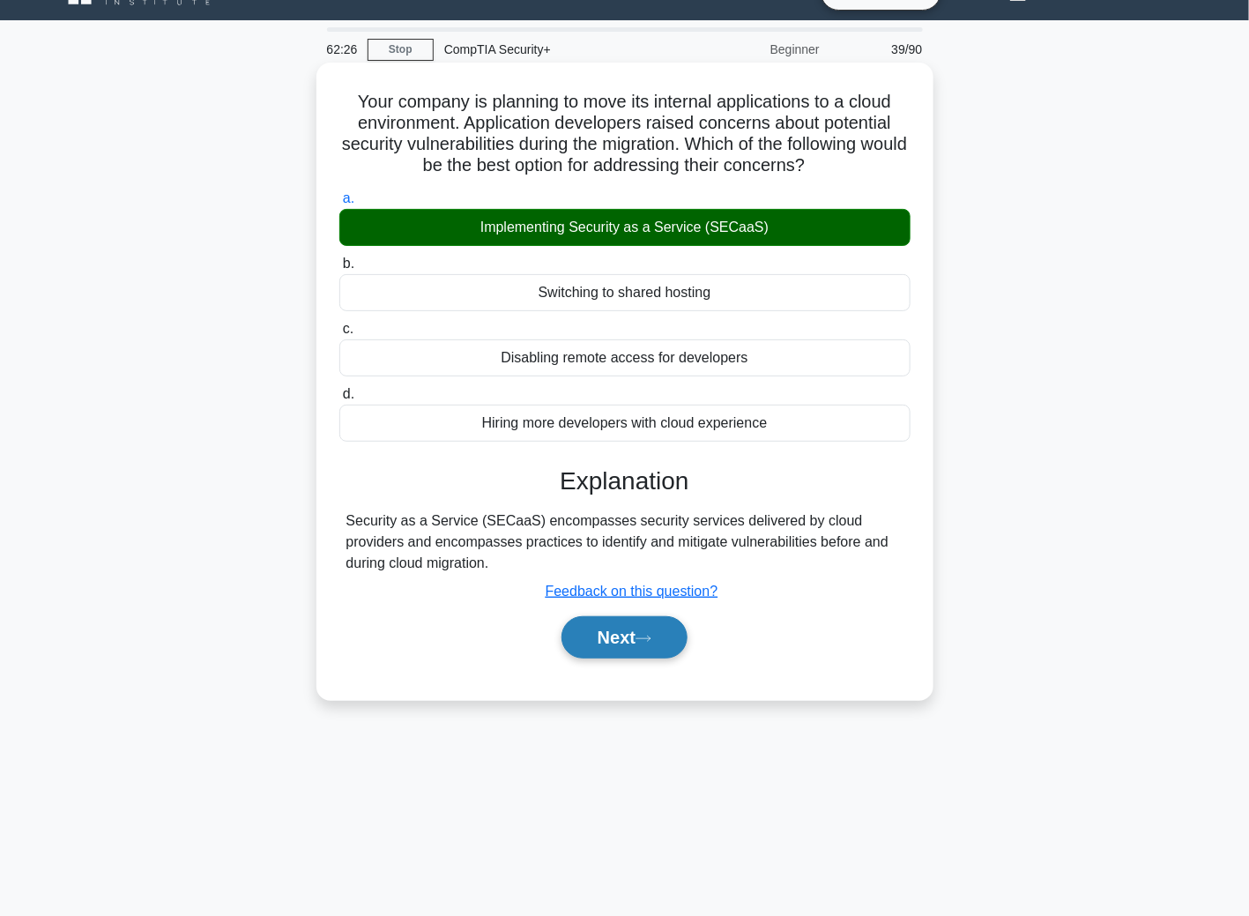
click at [643, 629] on button "Next" at bounding box center [624, 637] width 126 height 42
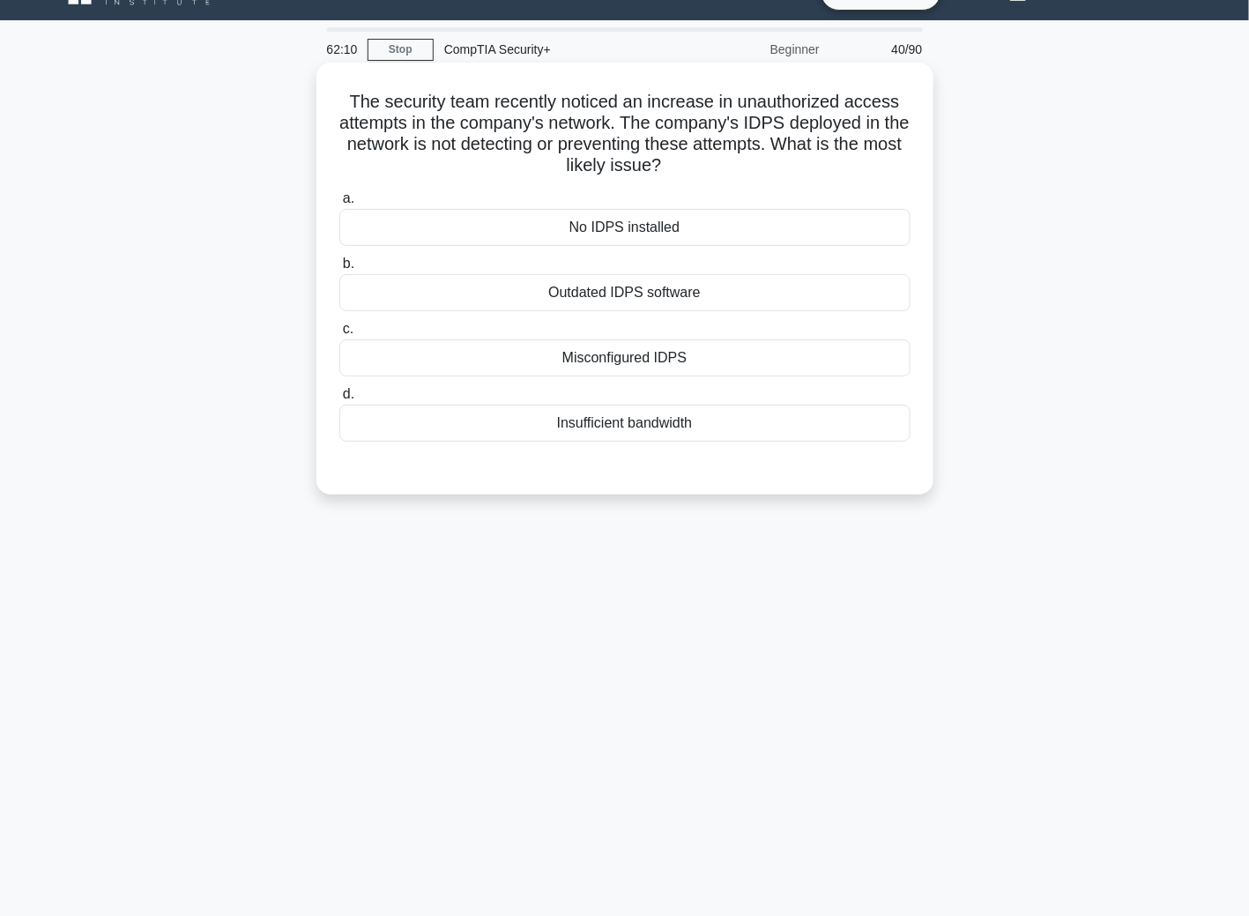
click at [628, 362] on div "Misconfigured IDPS" at bounding box center [624, 357] width 571 height 37
click at [339, 335] on input "c. Misconfigured IDPS" at bounding box center [339, 328] width 0 height 11
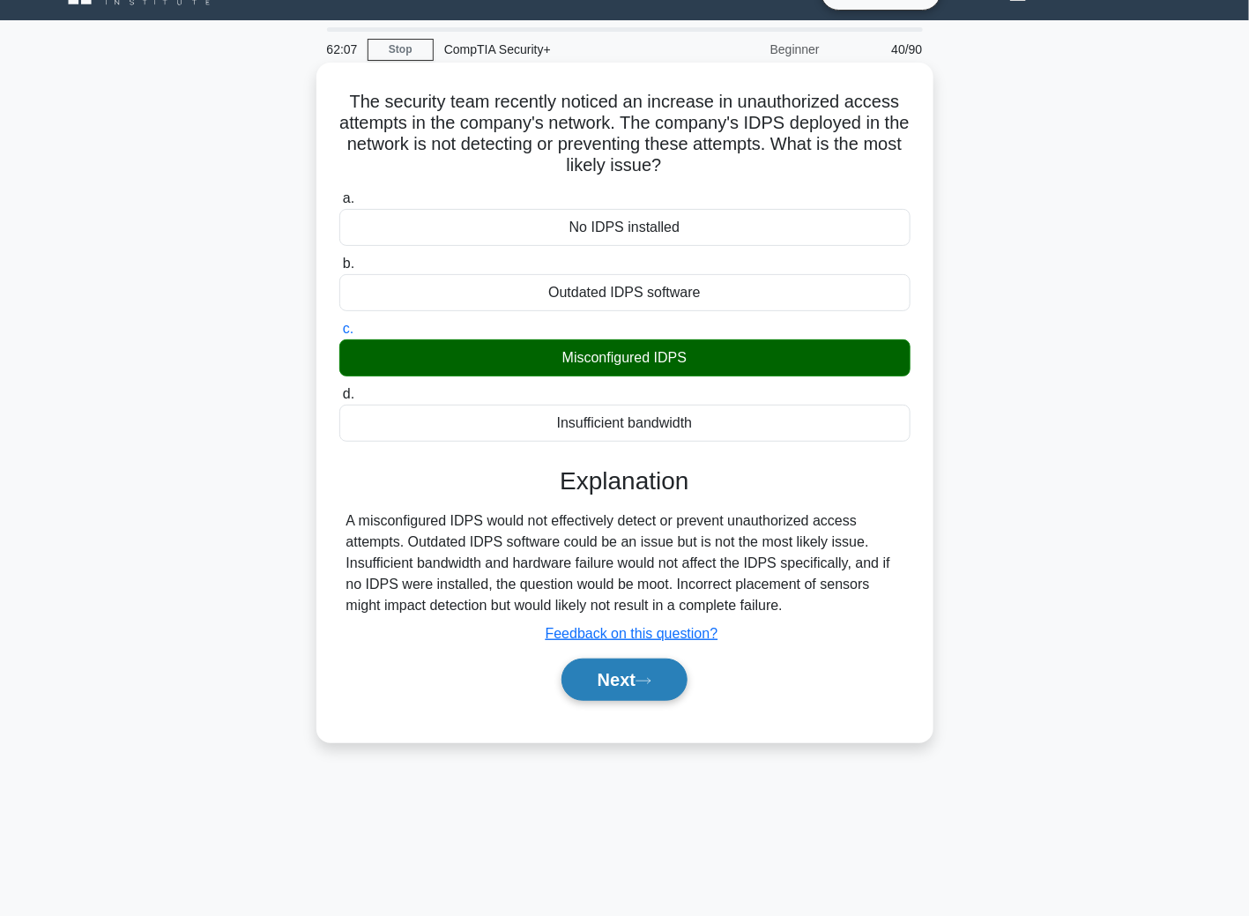
click at [645, 669] on button "Next" at bounding box center [624, 679] width 126 height 42
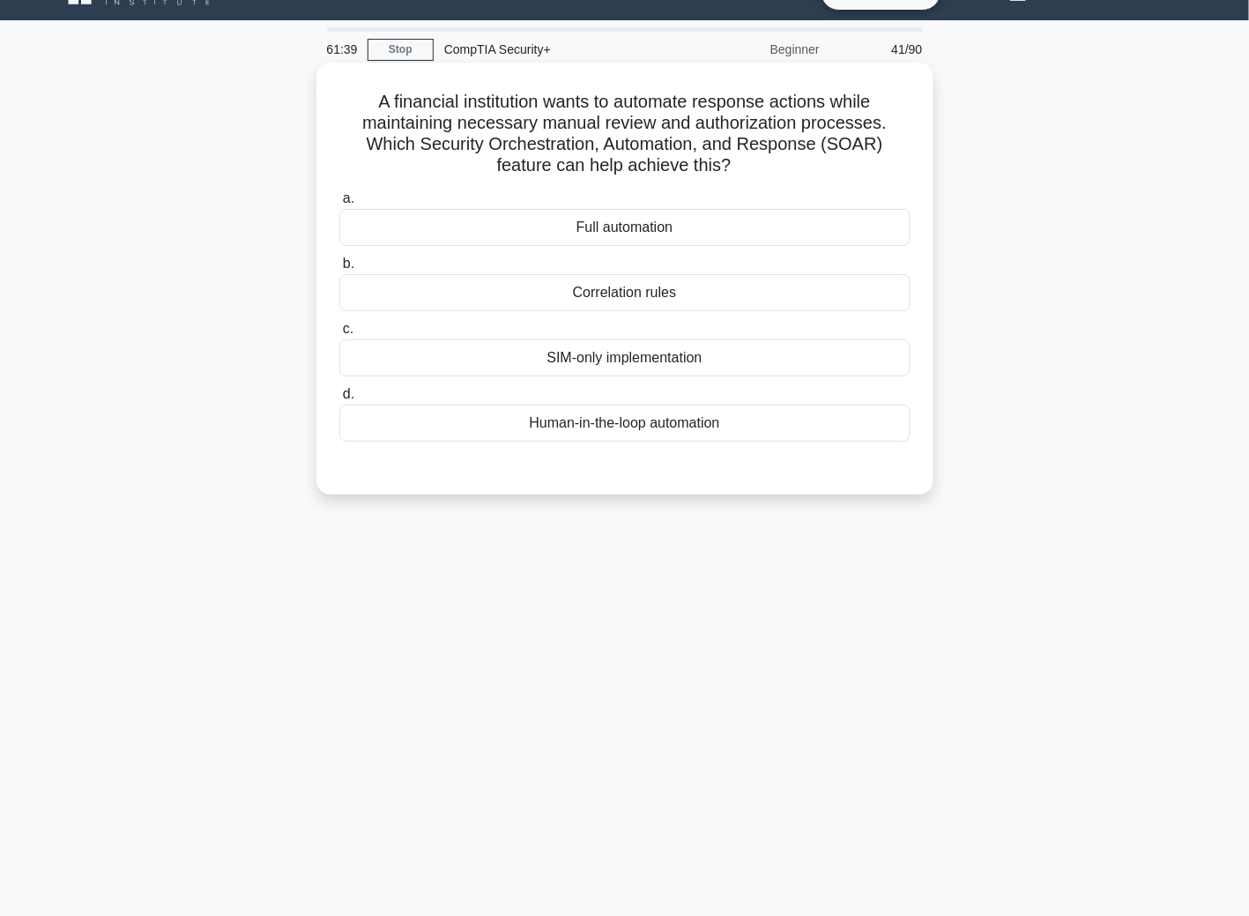
click at [577, 306] on div "Correlation rules" at bounding box center [624, 292] width 571 height 37
click at [339, 270] on input "b. Correlation rules" at bounding box center [339, 263] width 0 height 11
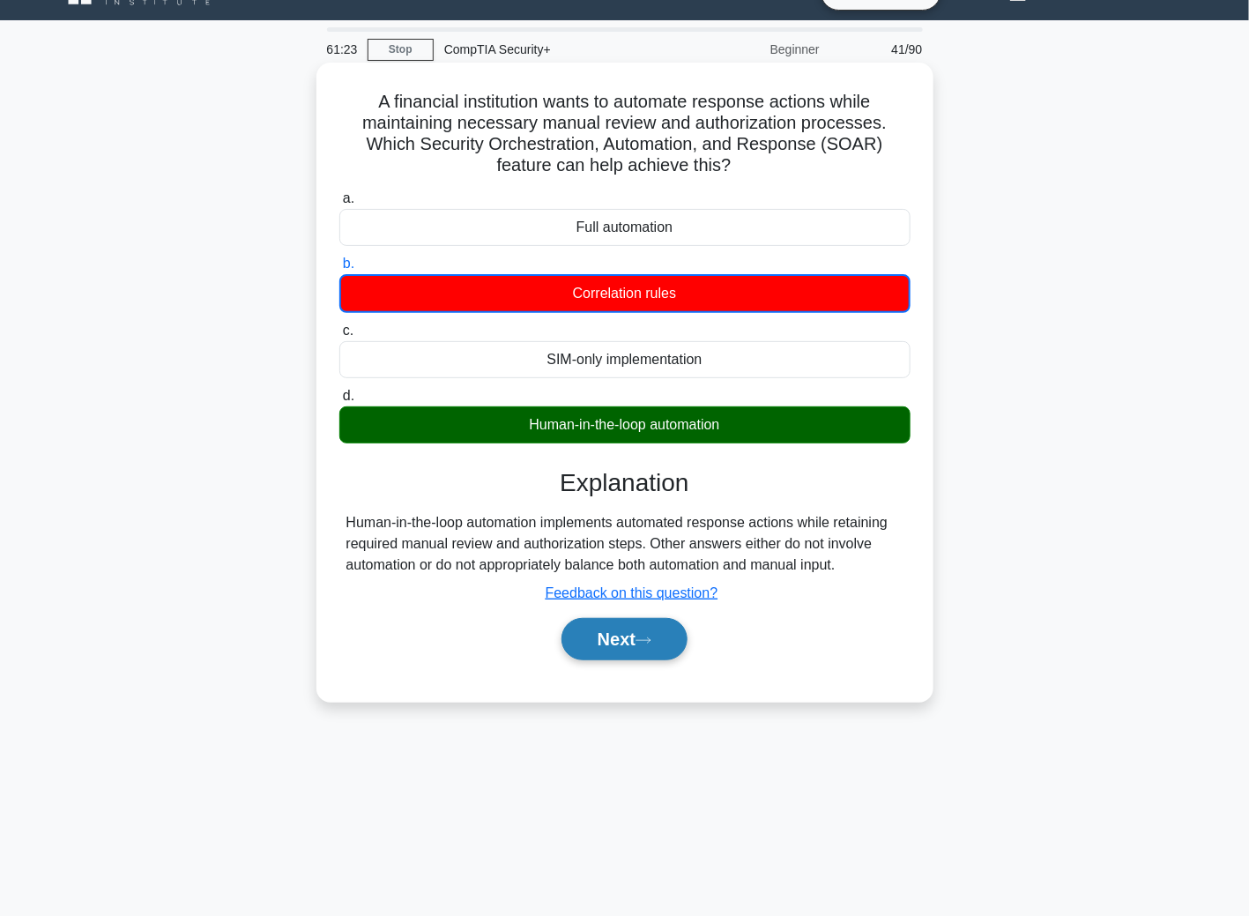
click at [580, 618] on button "Next" at bounding box center [624, 639] width 126 height 42
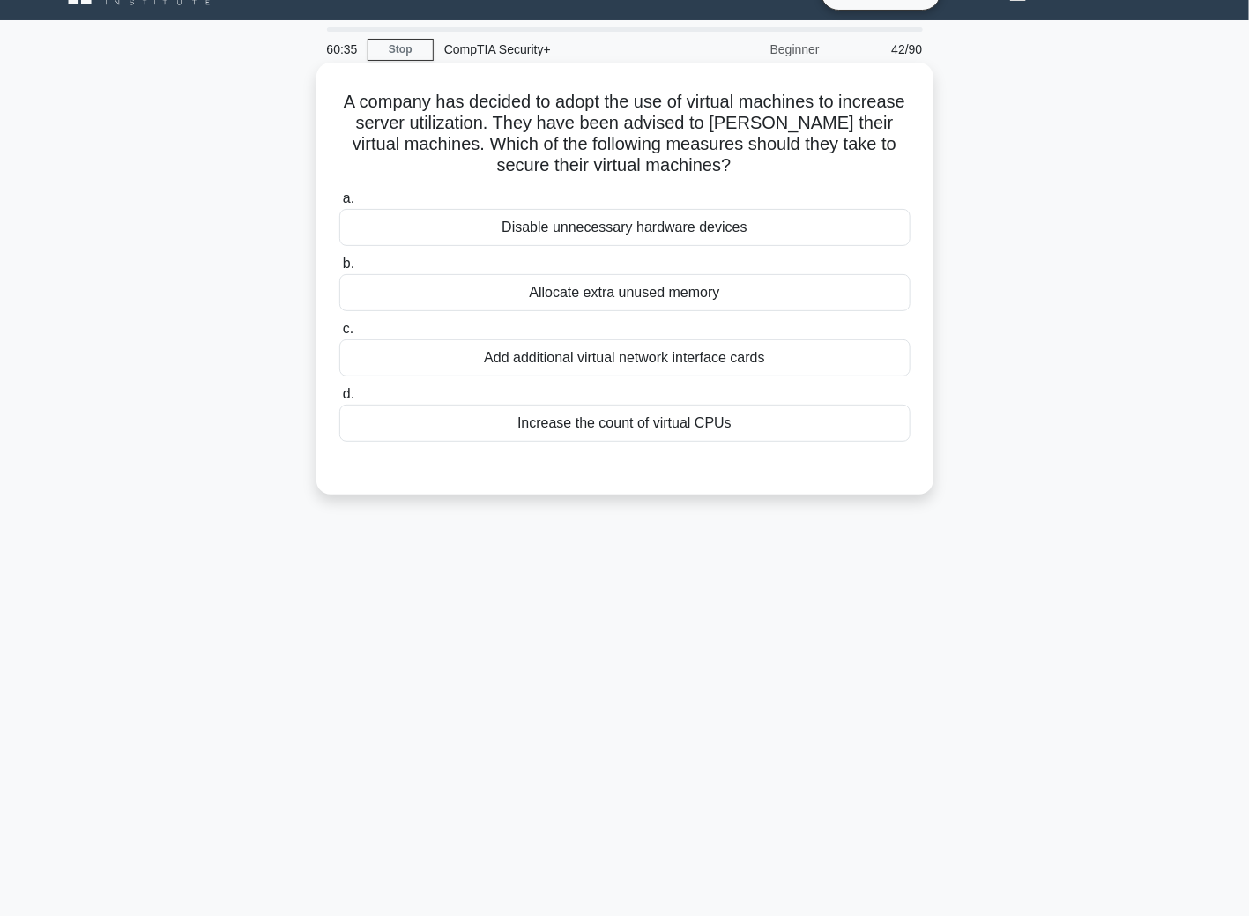
click at [630, 224] on div "Disable unnecessary hardware devices" at bounding box center [624, 227] width 571 height 37
click at [339, 204] on input "a. Disable unnecessary hardware devices" at bounding box center [339, 198] width 0 height 11
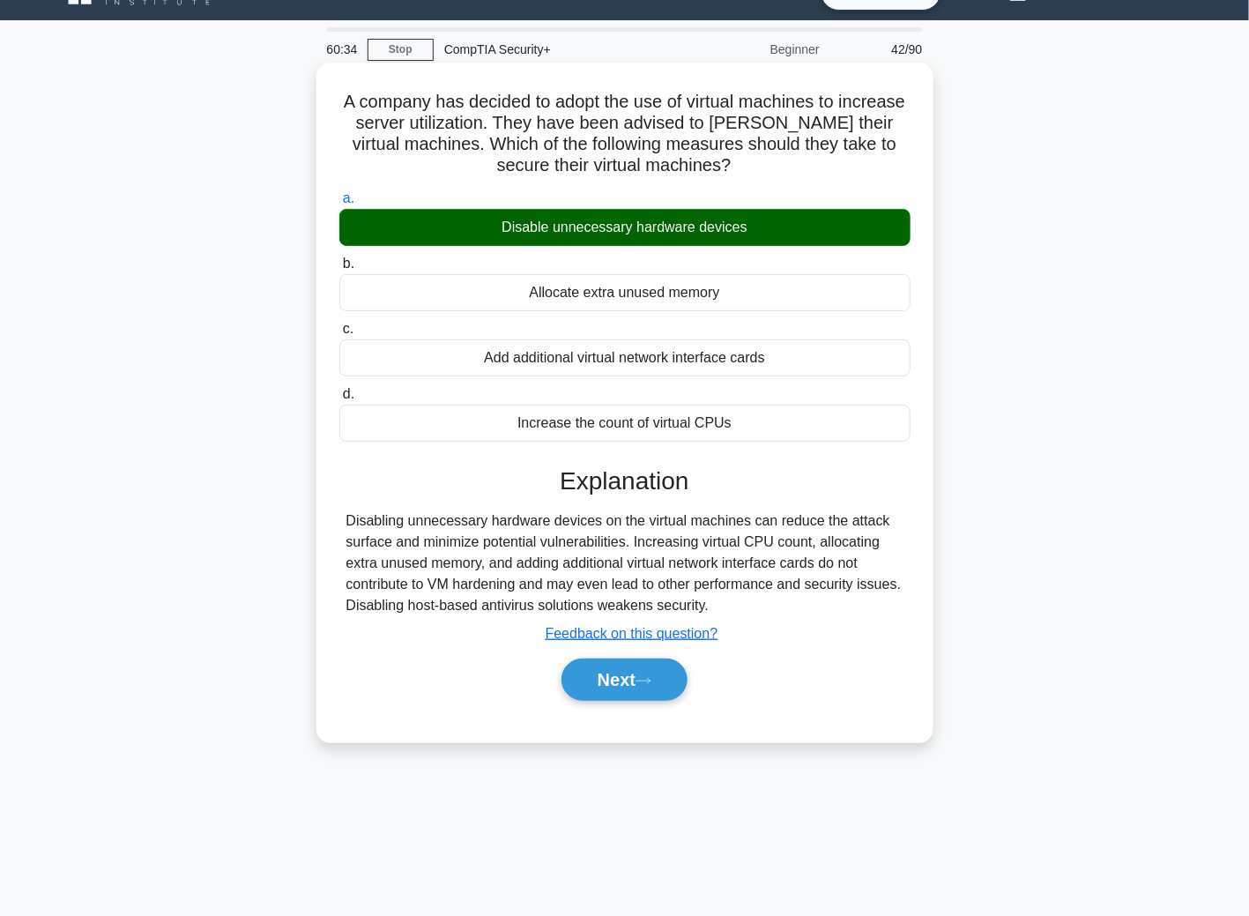
click at [620, 700] on div "Next" at bounding box center [624, 679] width 571 height 56
click at [620, 686] on button "Next" at bounding box center [624, 679] width 126 height 42
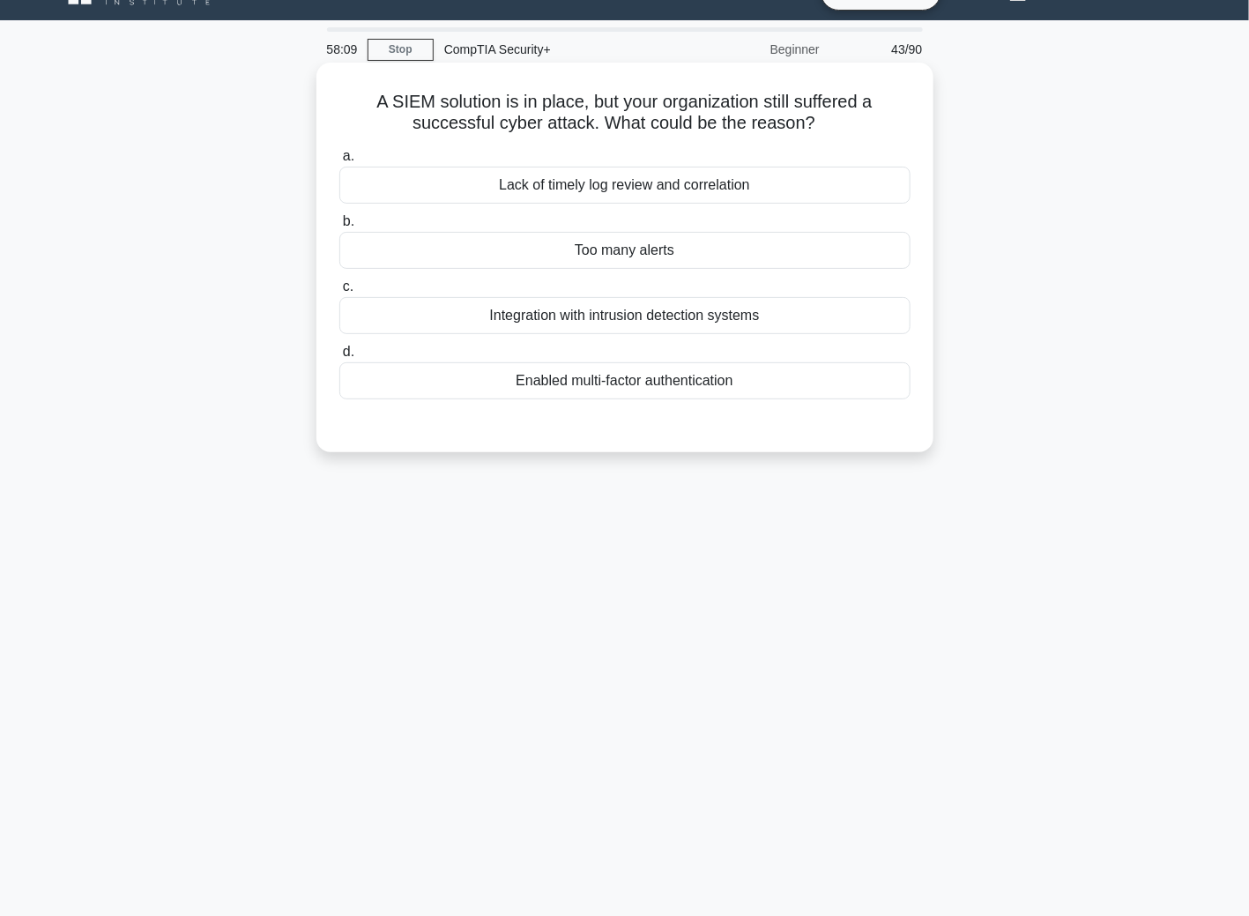
click at [603, 319] on div "Integration with intrusion detection systems" at bounding box center [624, 315] width 571 height 37
click at [339, 293] on input "c. Integration with intrusion detection systems" at bounding box center [339, 286] width 0 height 11
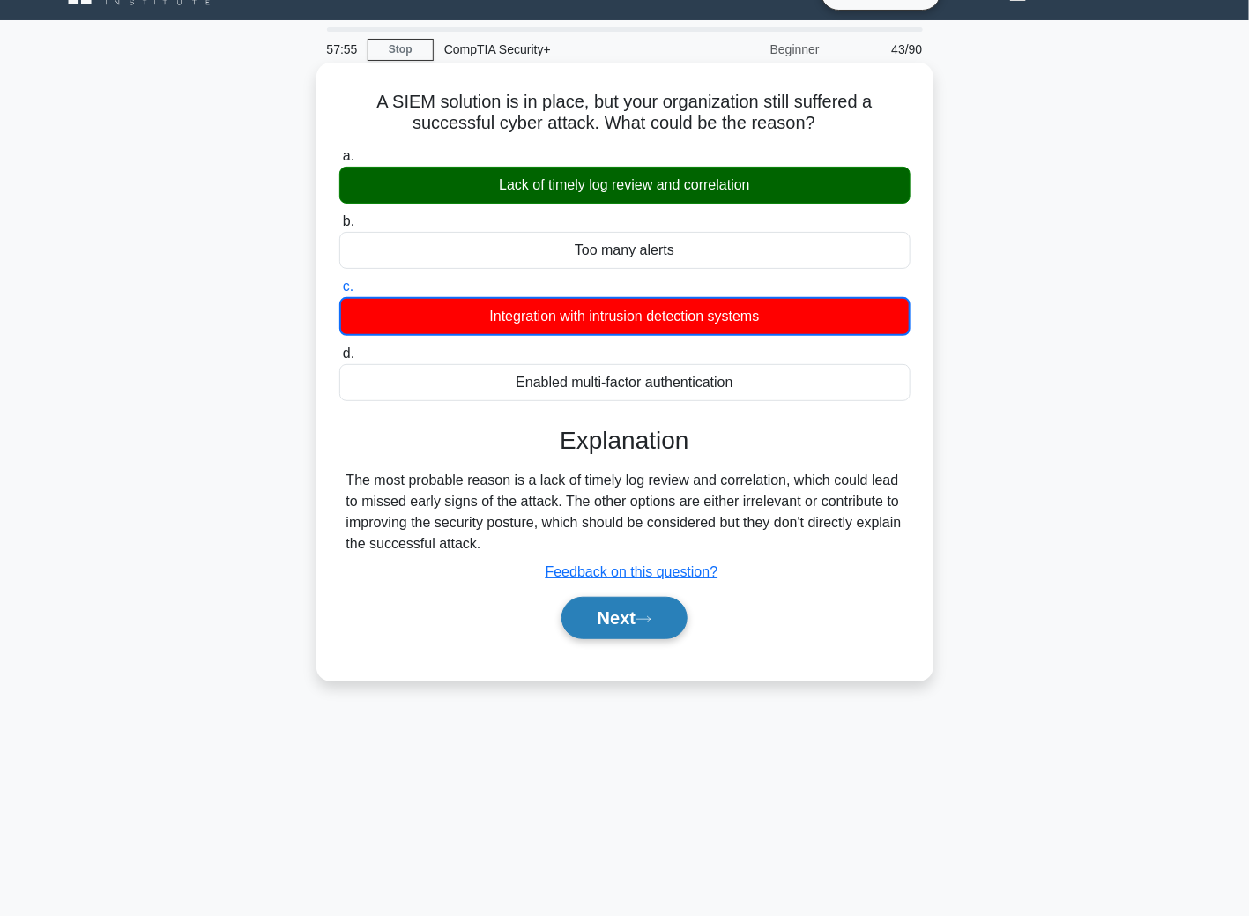
click at [630, 623] on button "Next" at bounding box center [624, 618] width 126 height 42
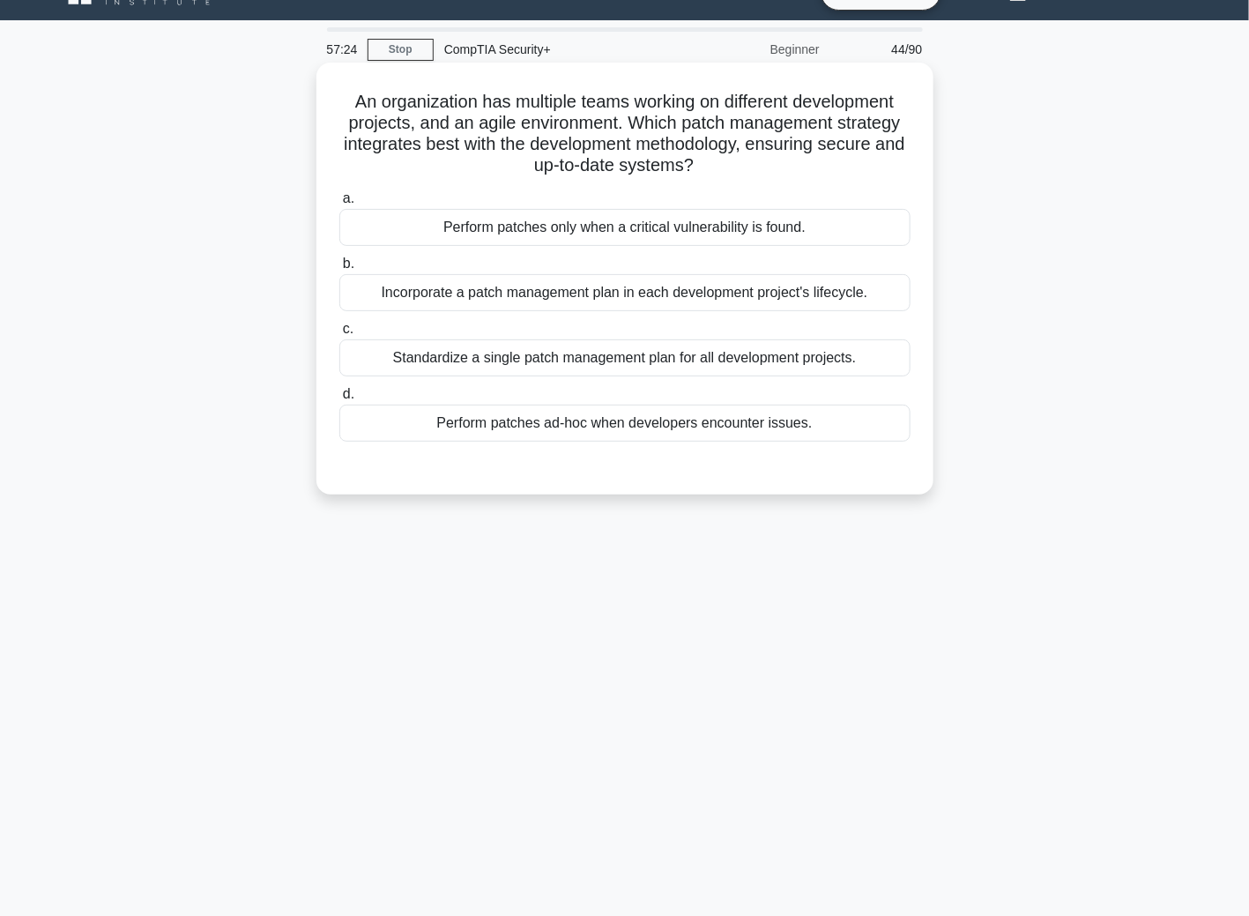
click at [638, 294] on div "Incorporate a patch management plan in each development project's lifecycle." at bounding box center [624, 292] width 571 height 37
click at [339, 270] on input "b. Incorporate a patch management plan in each development project's lifecycle." at bounding box center [339, 263] width 0 height 11
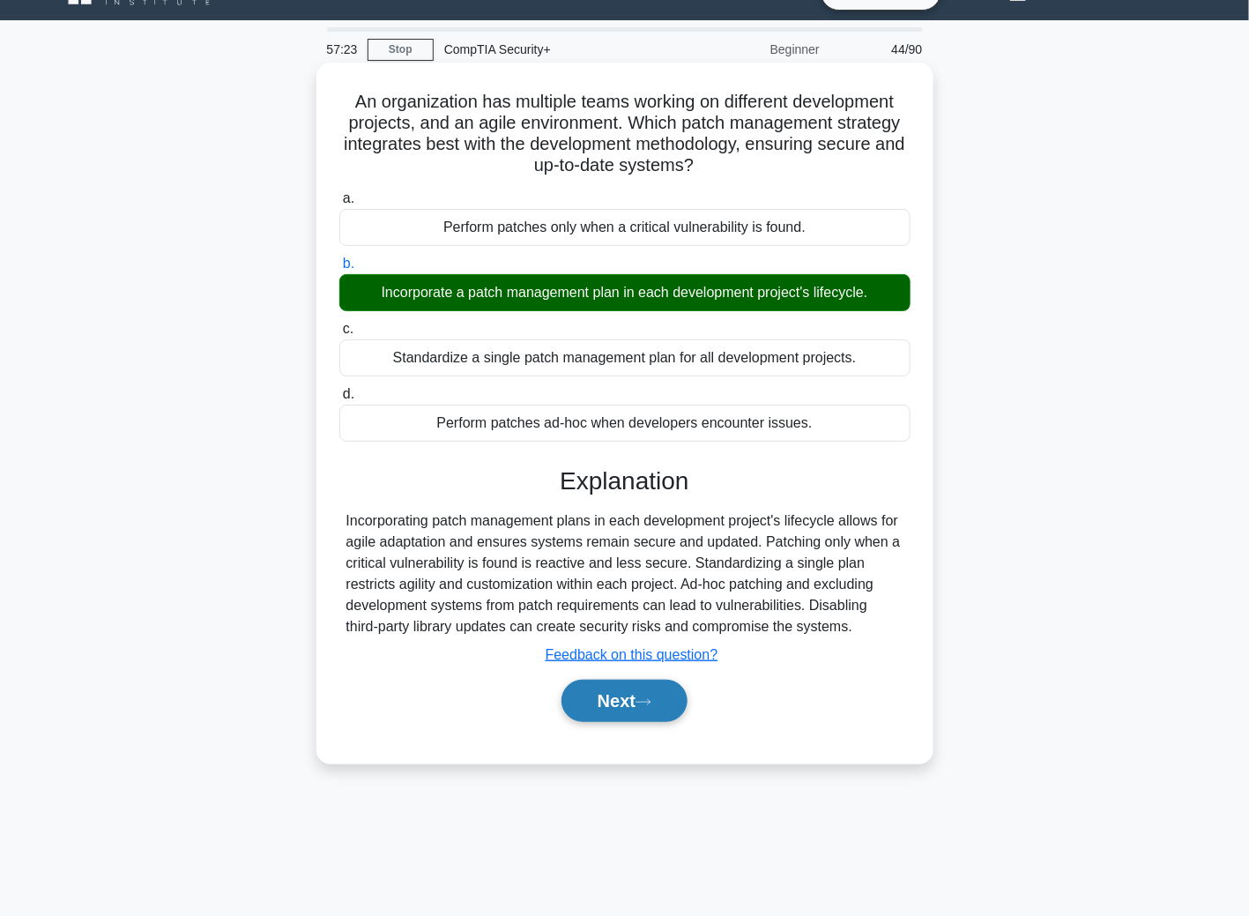
click at [674, 690] on button "Next" at bounding box center [624, 701] width 126 height 42
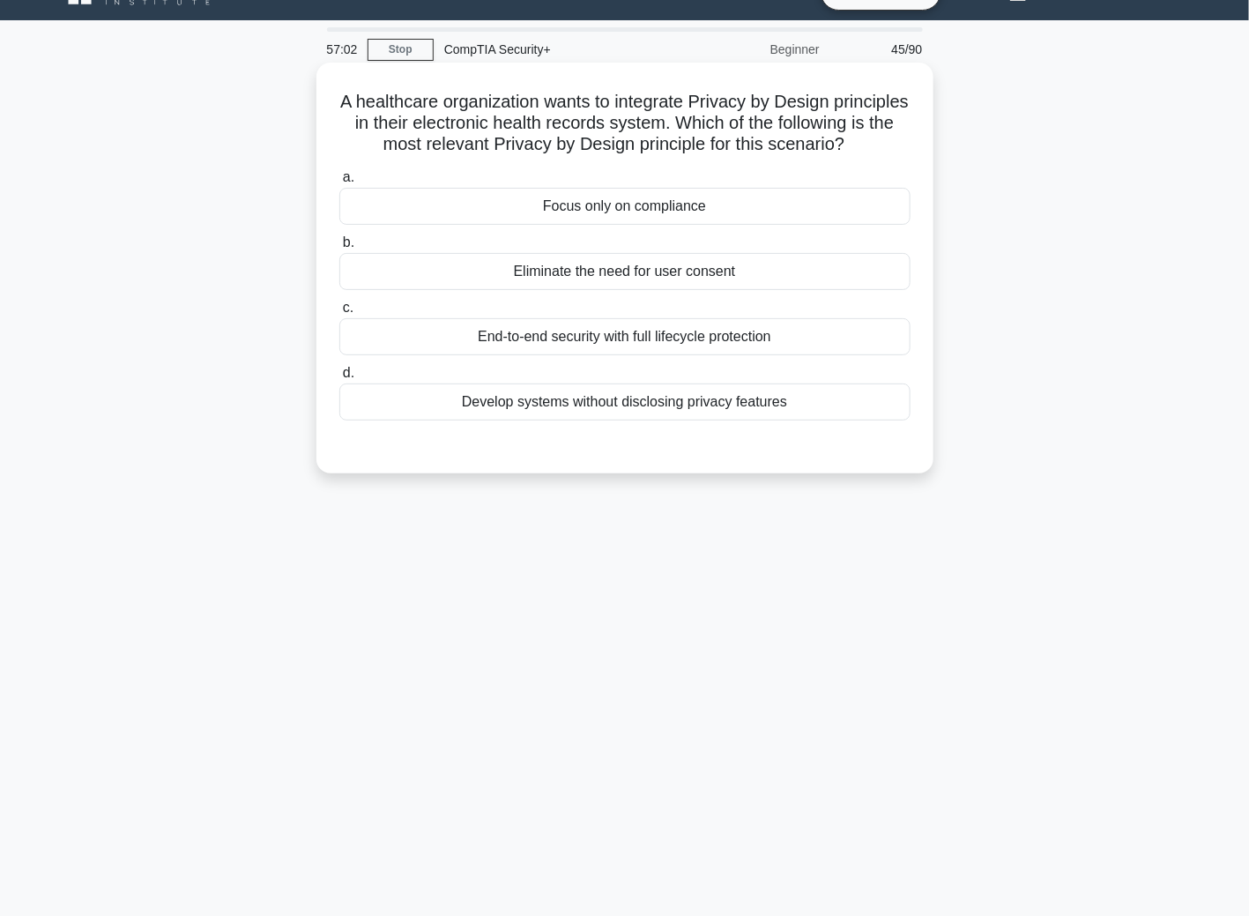
click at [574, 354] on div "End-to-end security with full lifecycle protection" at bounding box center [624, 336] width 571 height 37
click at [339, 314] on input "c. End-to-end security with full lifecycle protection" at bounding box center [339, 307] width 0 height 11
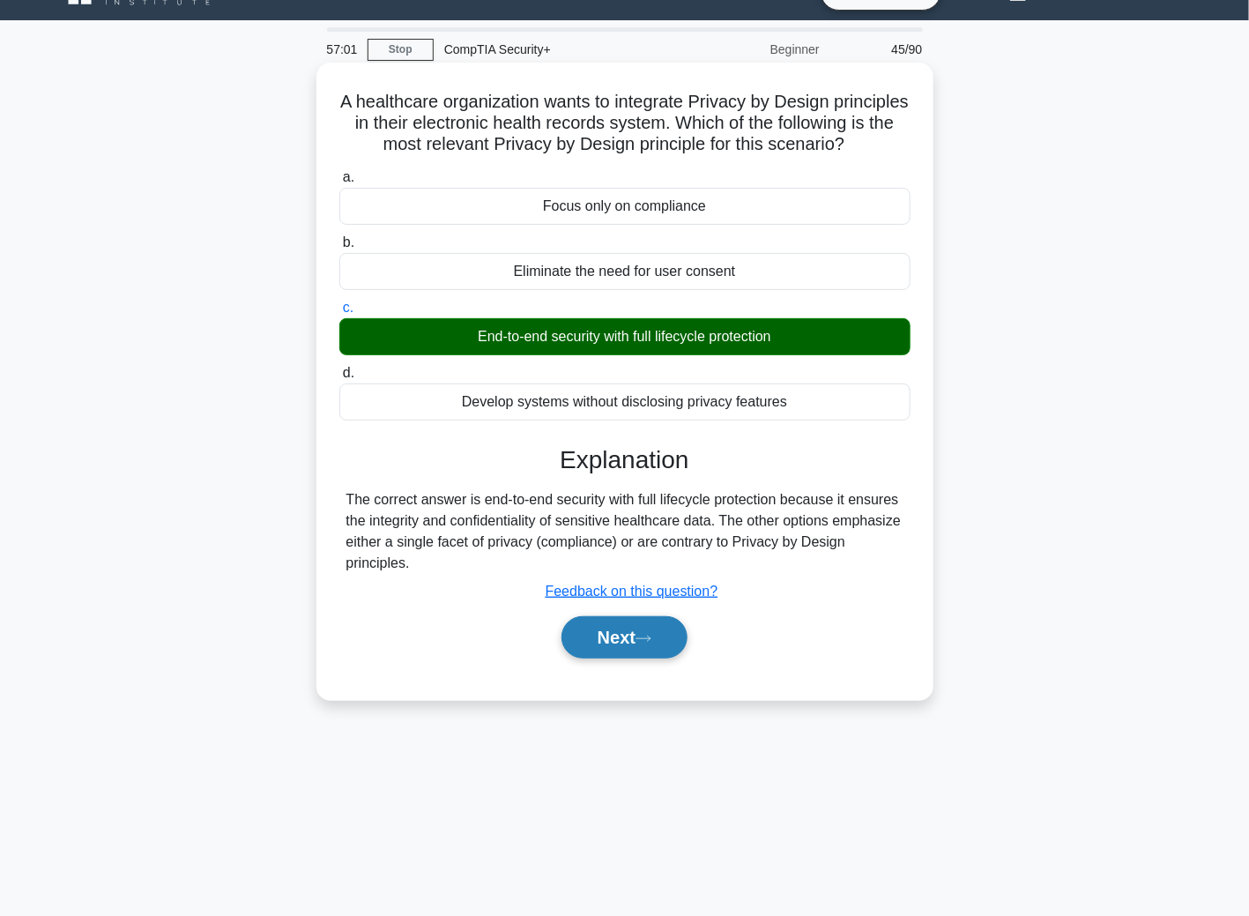
click at [651, 643] on icon at bounding box center [643, 639] width 16 height 10
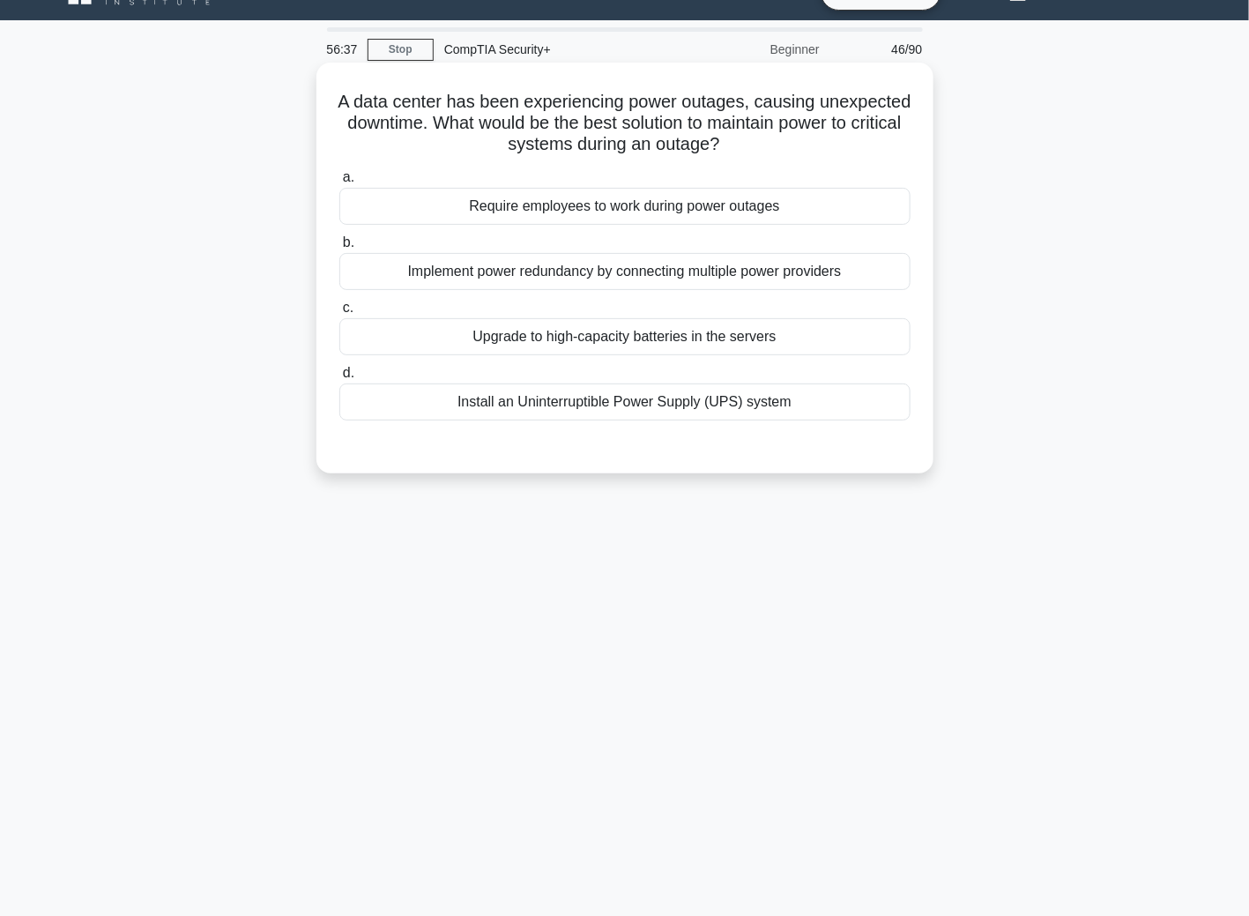
click at [432, 273] on div "Implement power redundancy by connecting multiple power providers" at bounding box center [624, 271] width 571 height 37
click at [339, 249] on input "b. Implement power redundancy by connecting multiple power providers" at bounding box center [339, 242] width 0 height 11
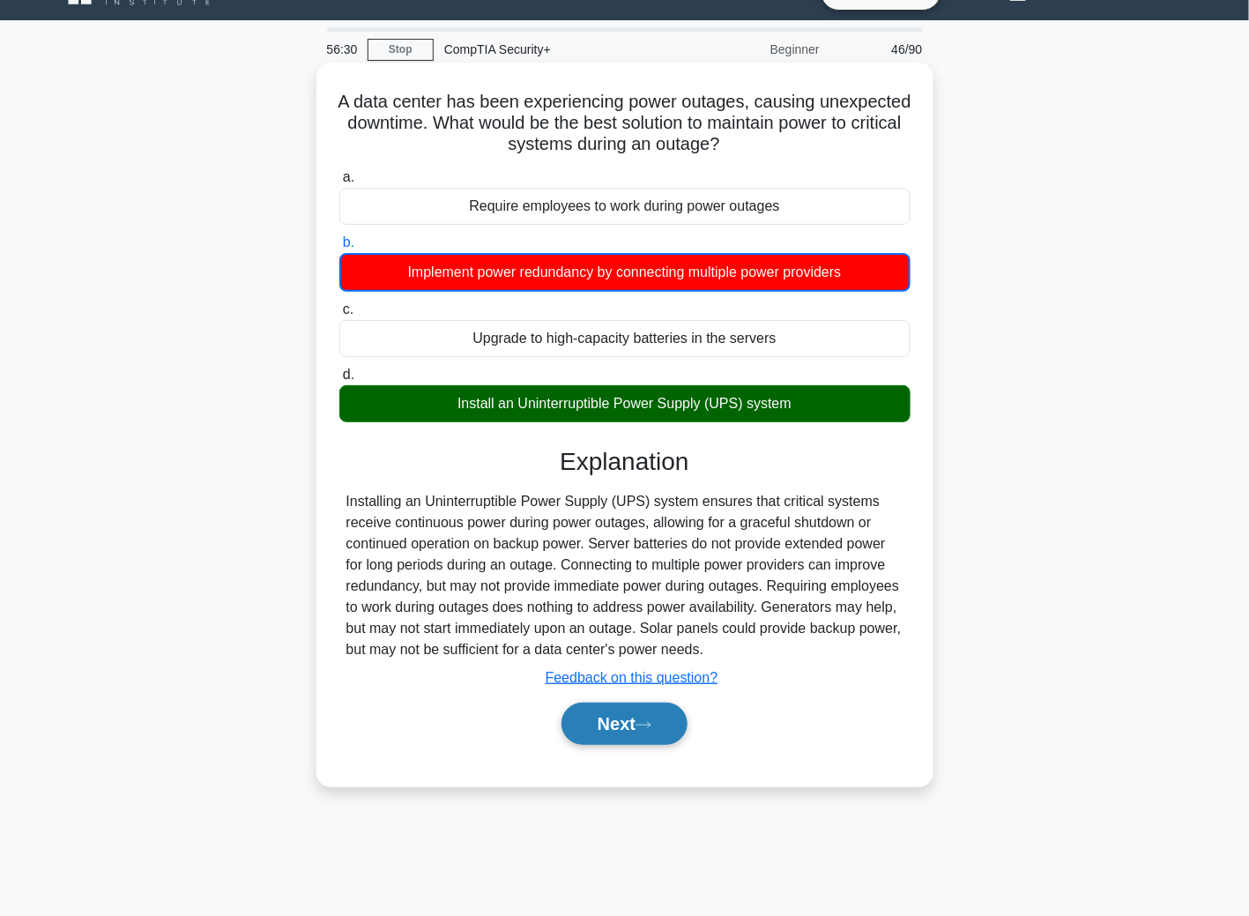
click at [577, 726] on button "Next" at bounding box center [624, 723] width 126 height 42
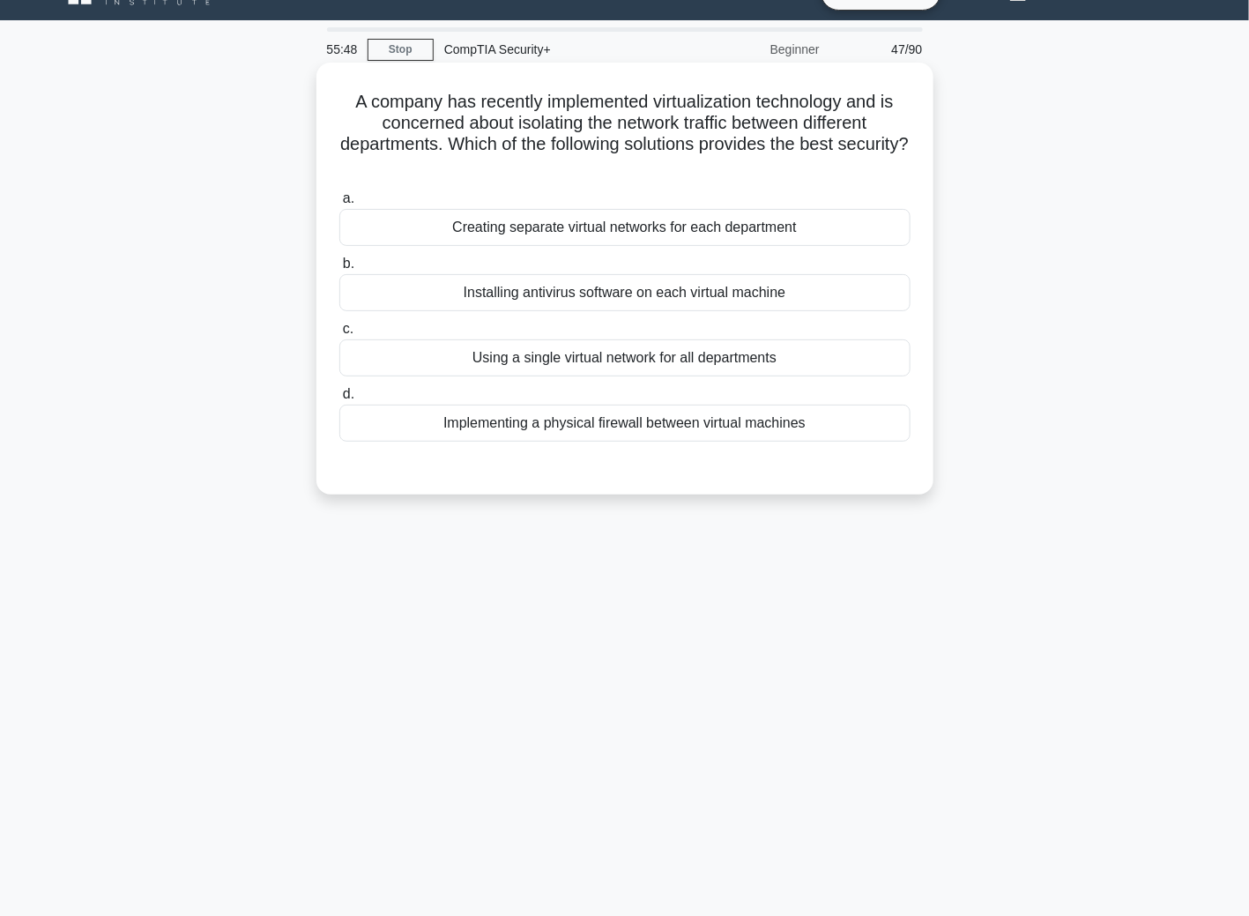
click at [523, 427] on div "Implementing a physical firewall between virtual machines" at bounding box center [624, 423] width 571 height 37
click at [339, 400] on input "d. Implementing a physical firewall between virtual machines" at bounding box center [339, 394] width 0 height 11
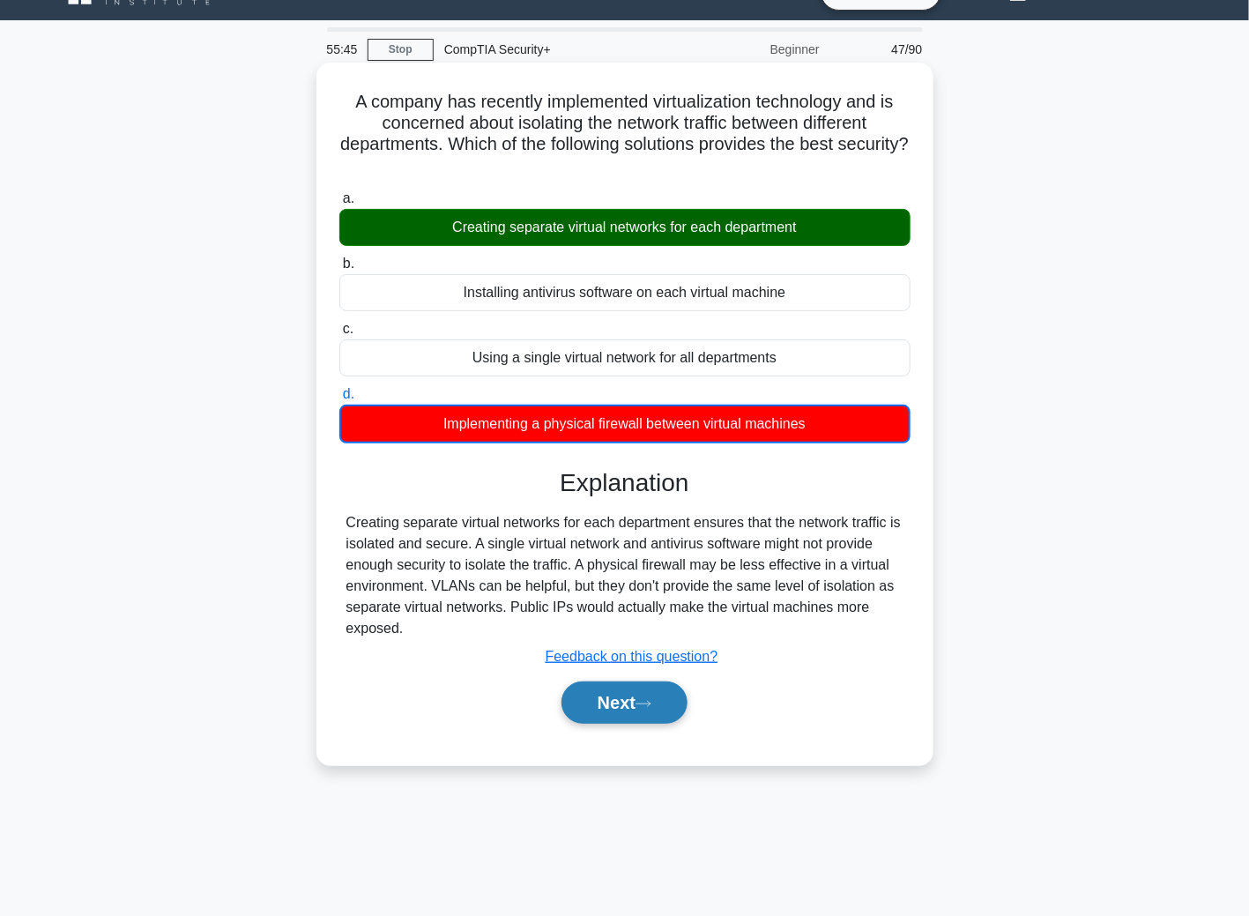
click at [649, 709] on button "Next" at bounding box center [624, 702] width 126 height 42
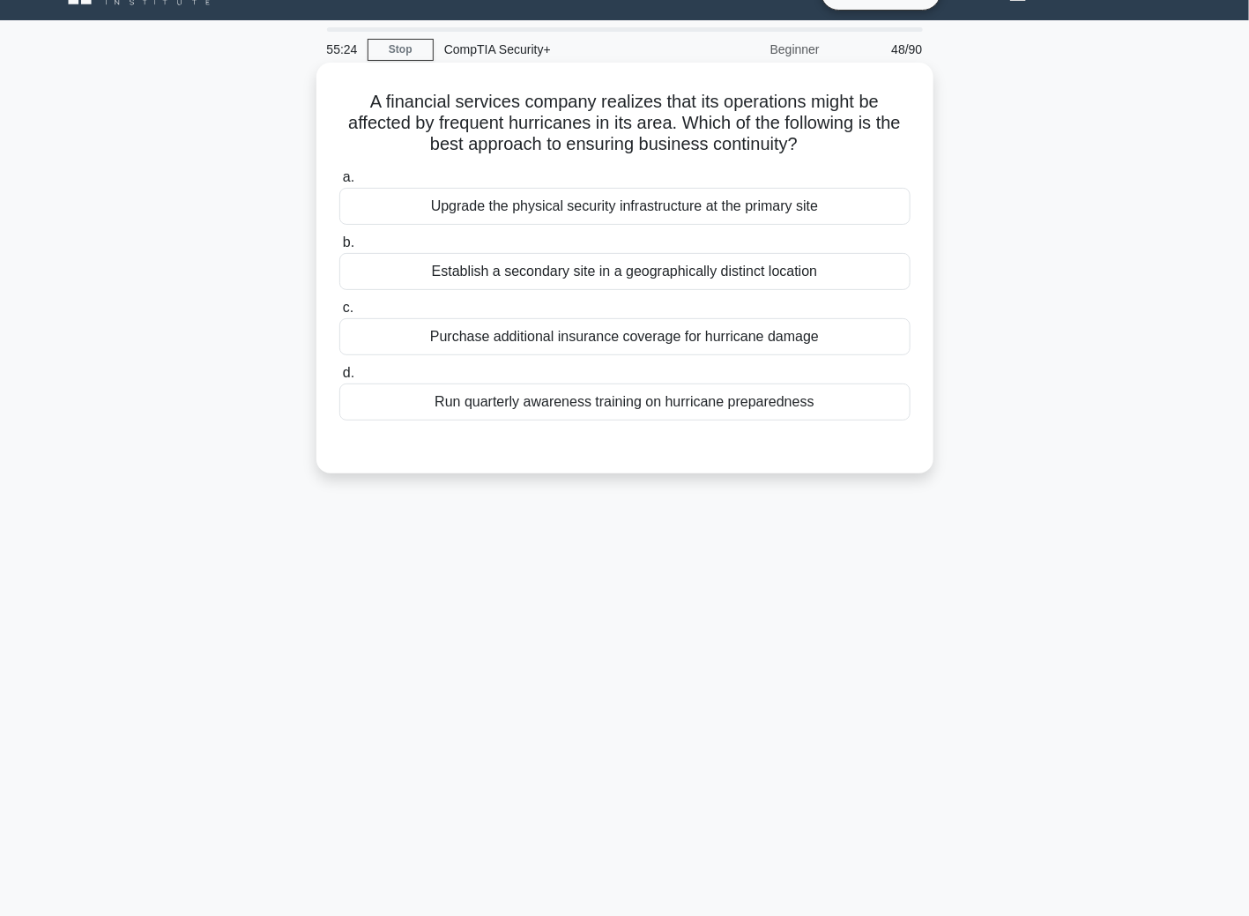
click at [488, 278] on div "Establish a secondary site in a geographically distinct location" at bounding box center [624, 271] width 571 height 37
click at [339, 249] on input "b. Establish a secondary site in a geographically distinct location" at bounding box center [339, 242] width 0 height 11
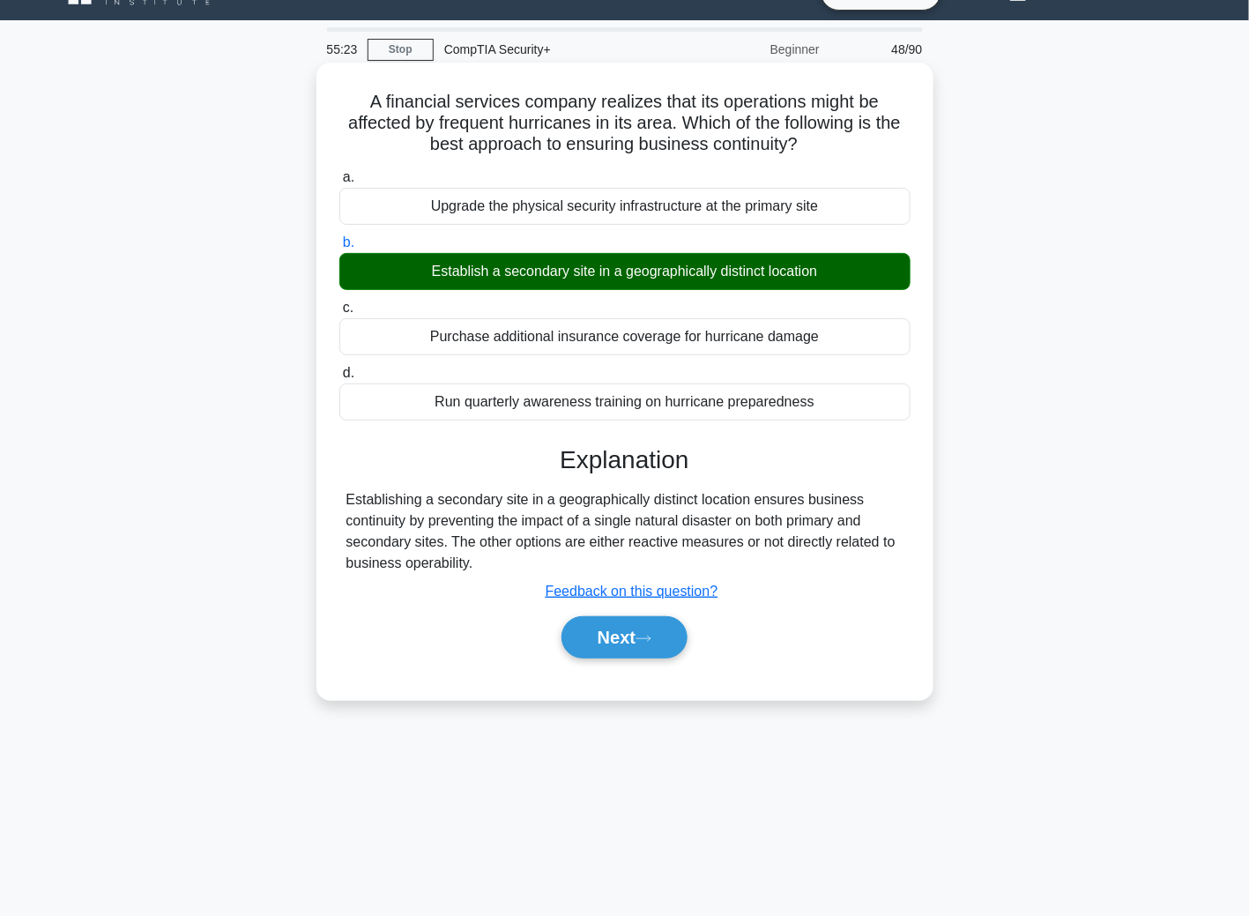
click at [642, 616] on button "Next" at bounding box center [624, 637] width 126 height 42
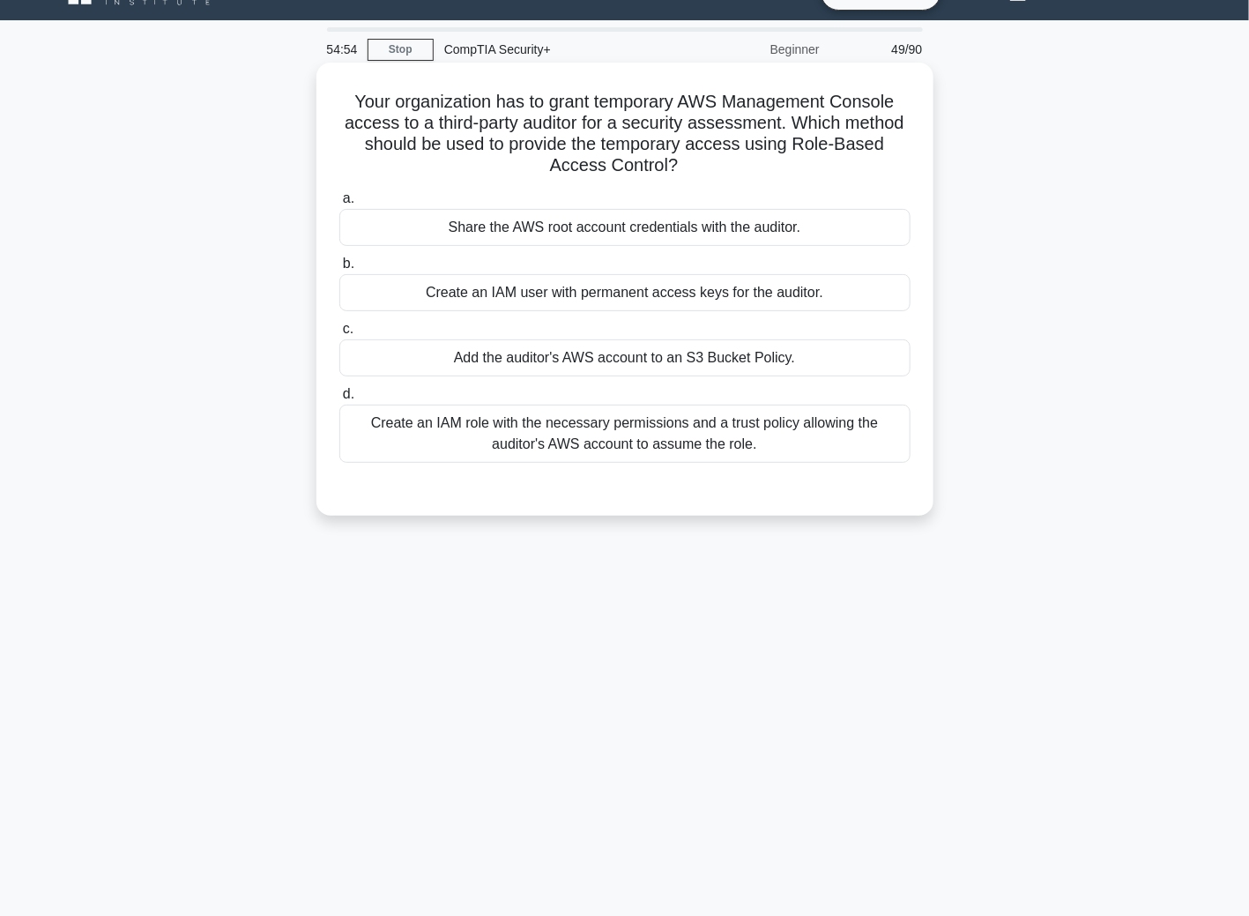
click at [488, 449] on div "Create an IAM role with the necessary permissions and a trust policy allowing t…" at bounding box center [624, 434] width 571 height 58
click at [339, 400] on input "d. Create an IAM role with the necessary permissions and a trust policy allowin…" at bounding box center [339, 394] width 0 height 11
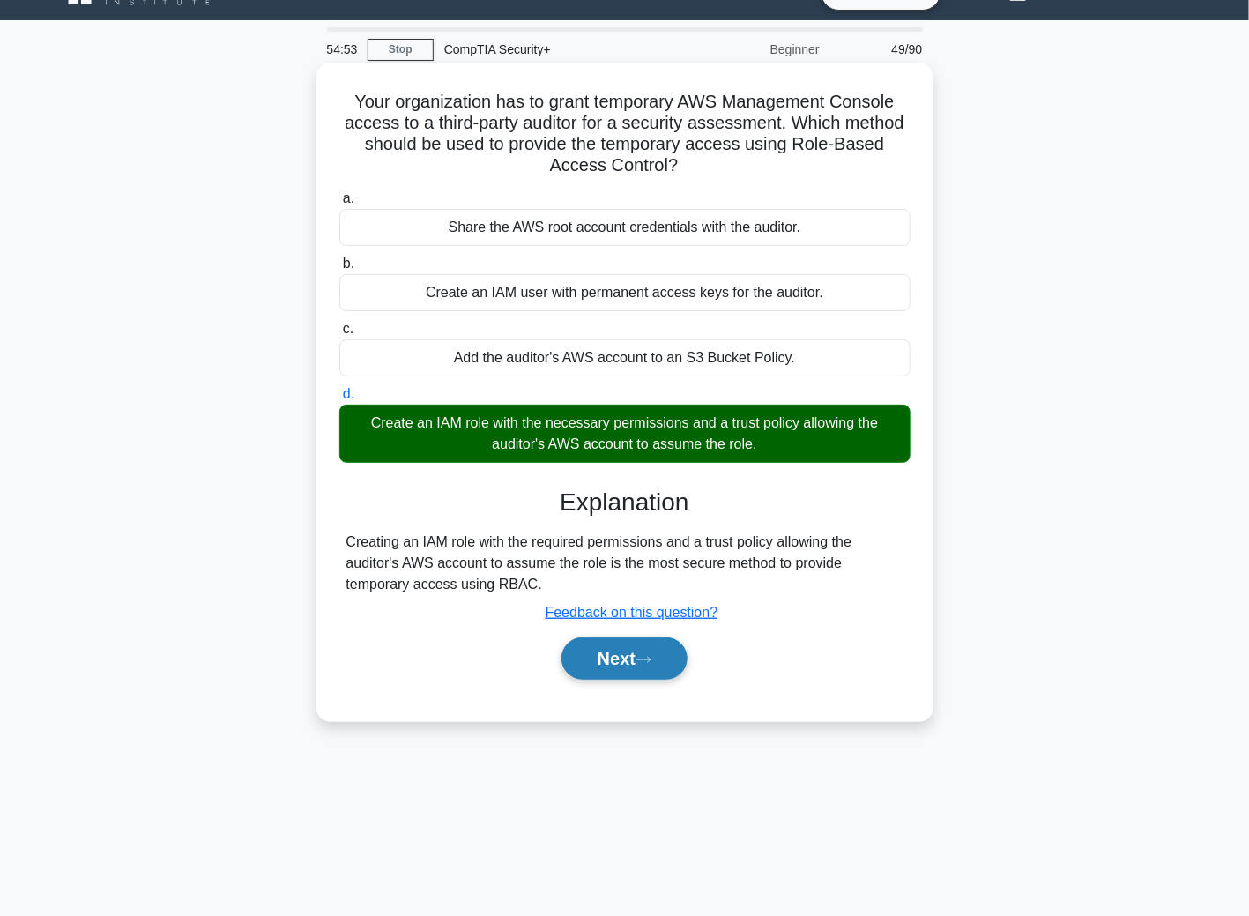
click at [638, 678] on button "Next" at bounding box center [624, 658] width 126 height 42
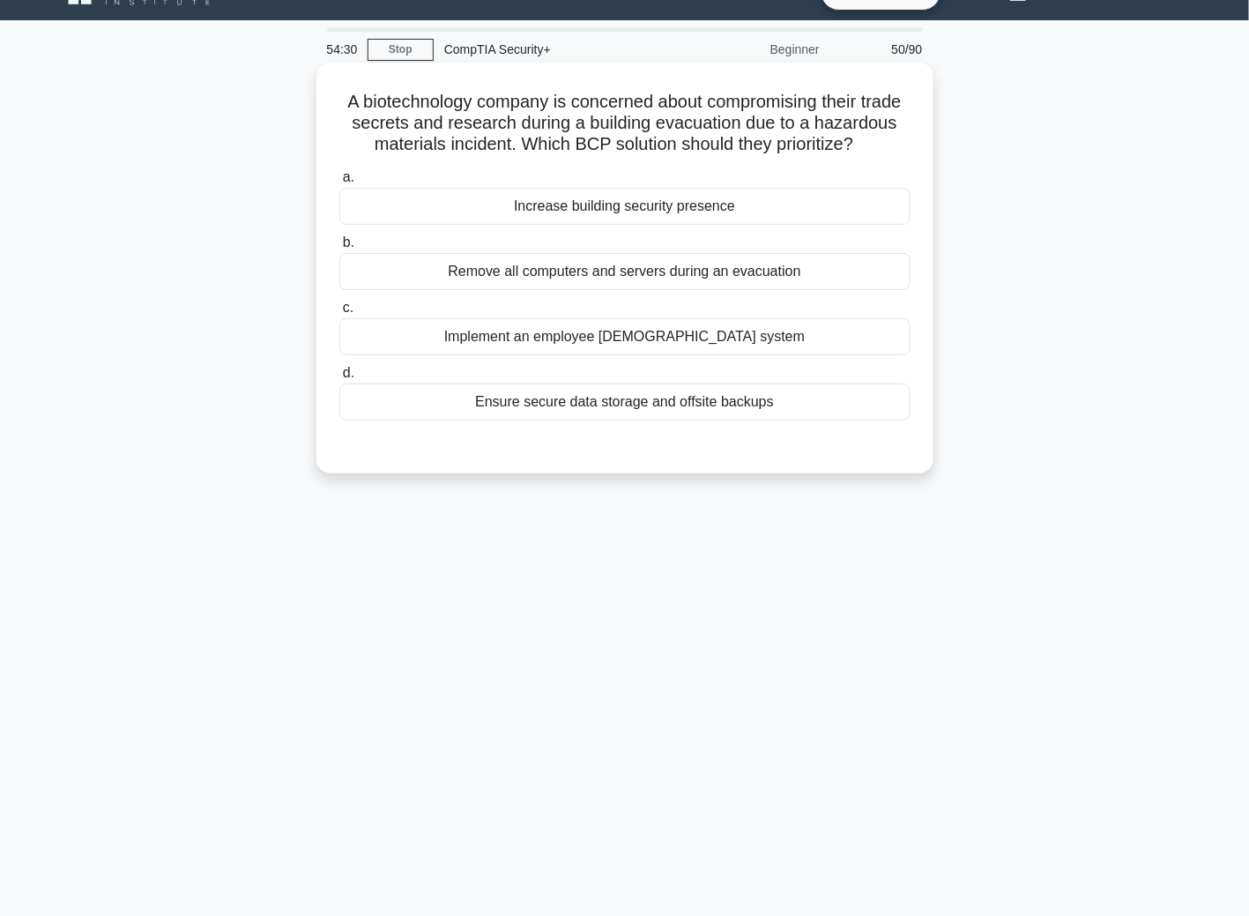
click at [498, 420] on div "Ensure secure data storage and offsite backups" at bounding box center [624, 401] width 571 height 37
click at [339, 379] on input "d. Ensure secure data storage and offsite backups" at bounding box center [339, 373] width 0 height 11
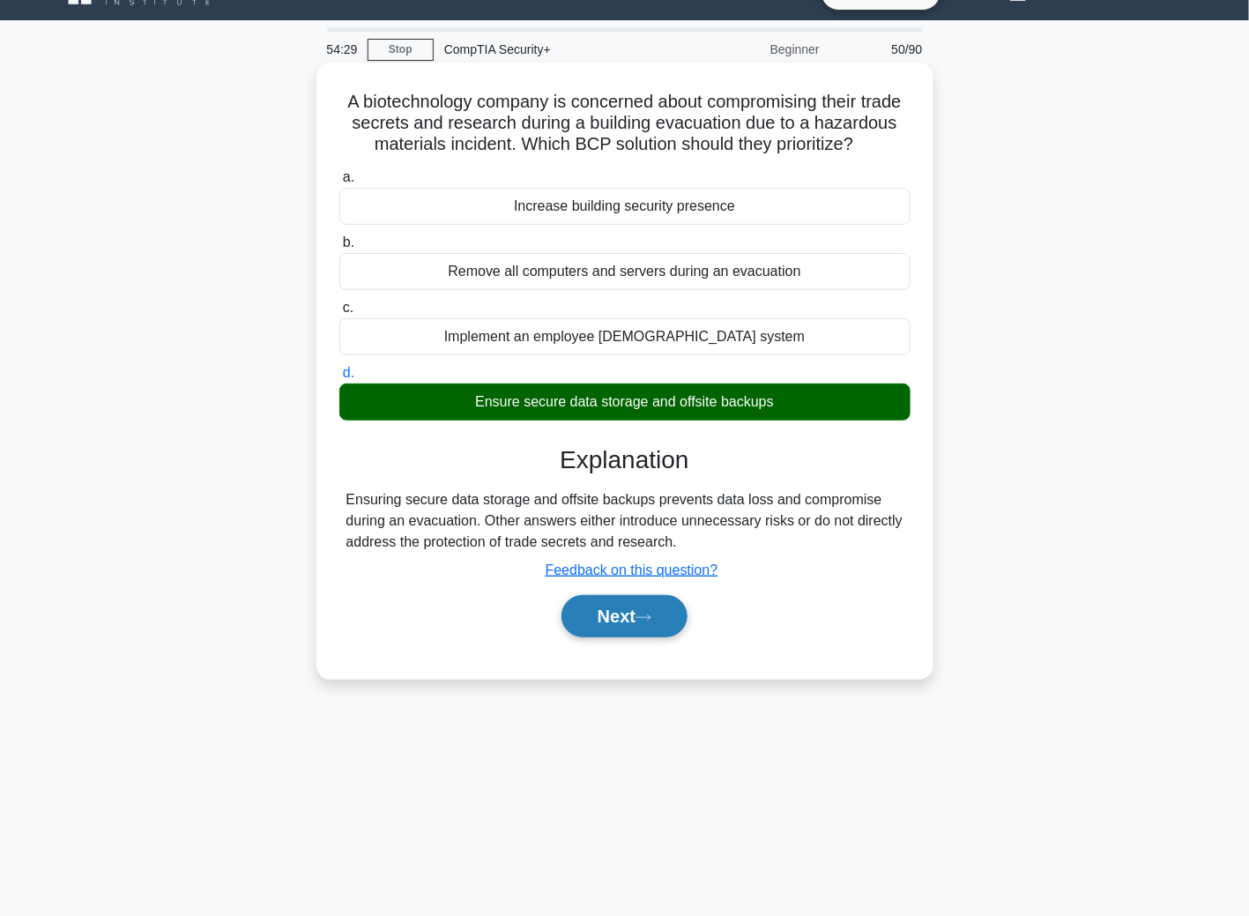
click at [633, 634] on button "Next" at bounding box center [624, 616] width 126 height 42
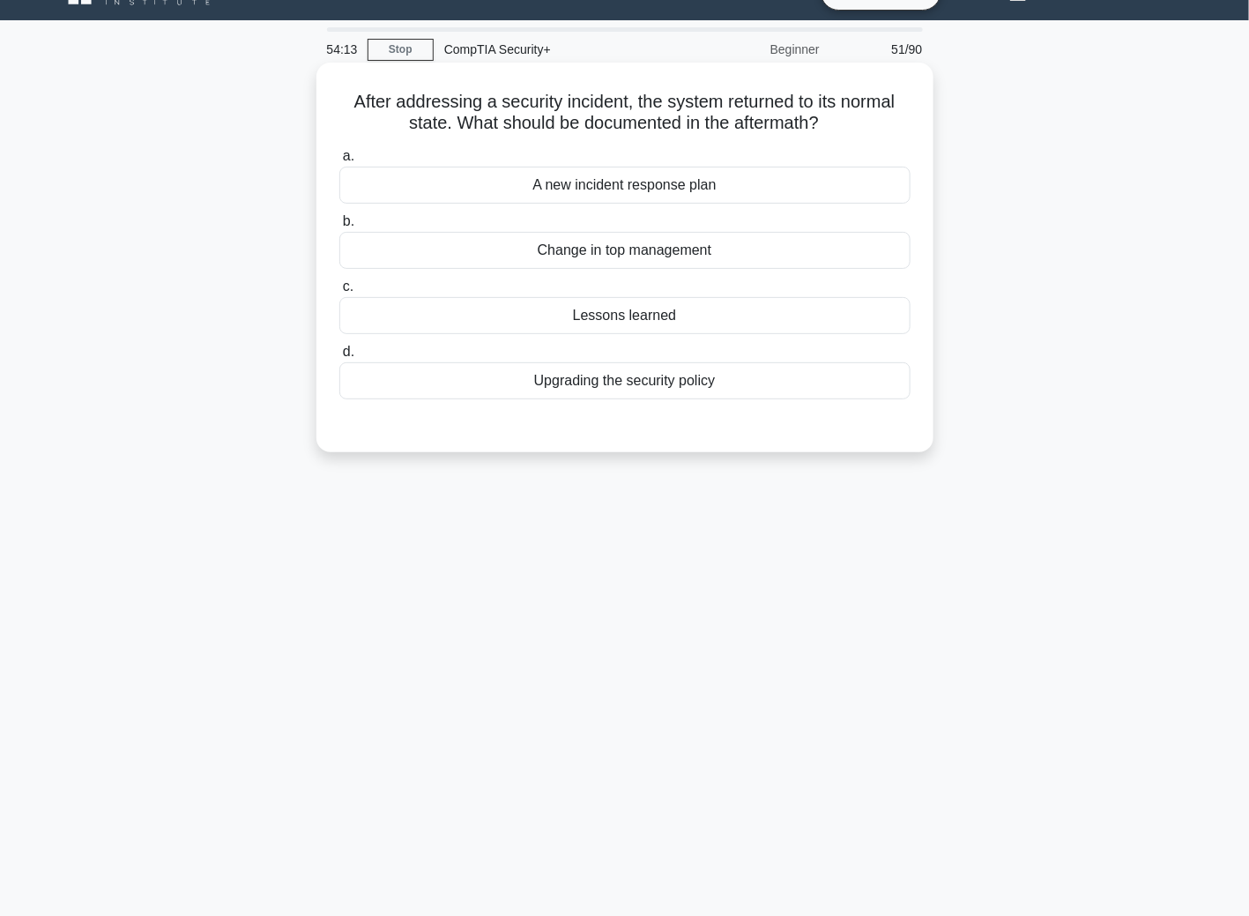
click at [529, 316] on div "Lessons learned" at bounding box center [624, 315] width 571 height 37
click at [339, 293] on input "c. Lessons learned" at bounding box center [339, 286] width 0 height 11
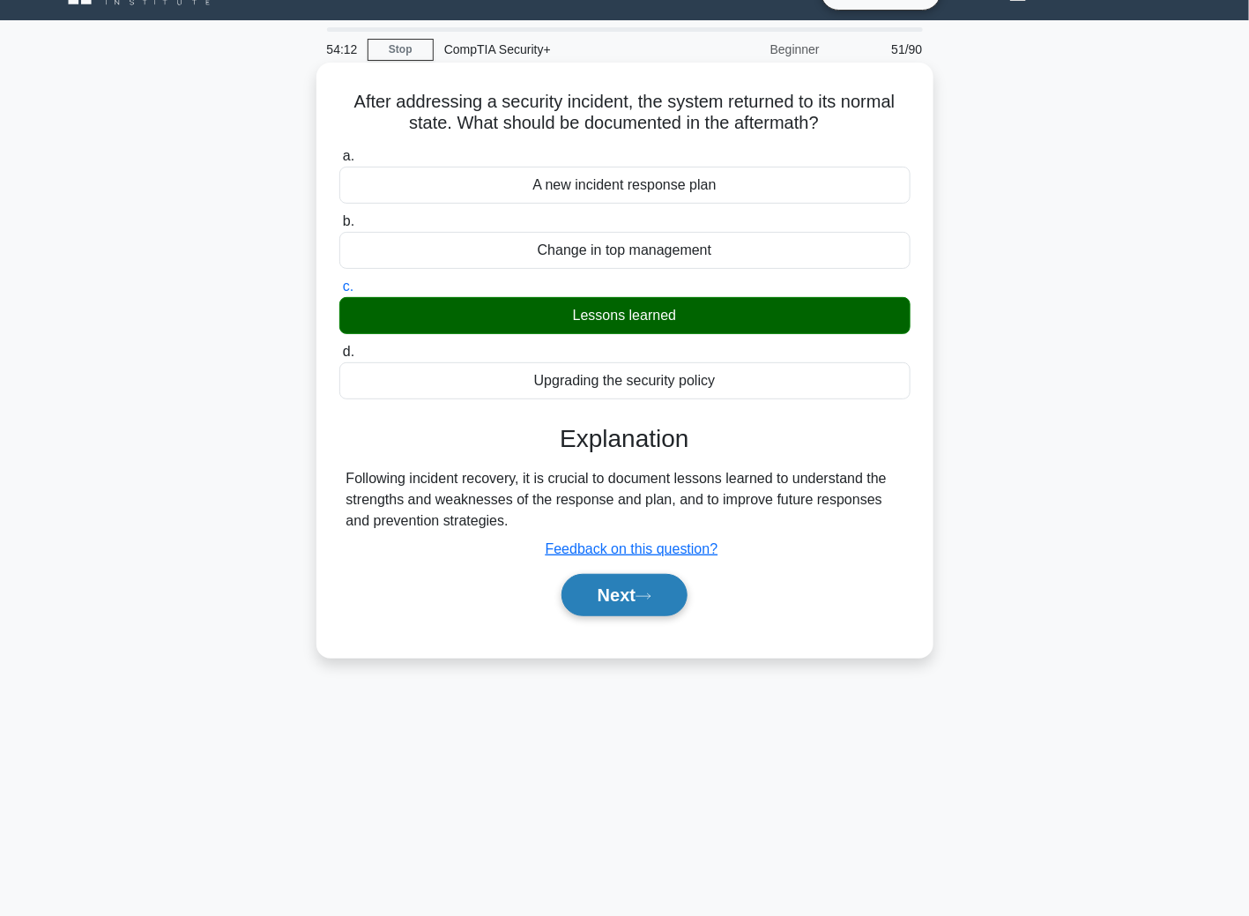
click at [680, 596] on button "Next" at bounding box center [624, 595] width 126 height 42
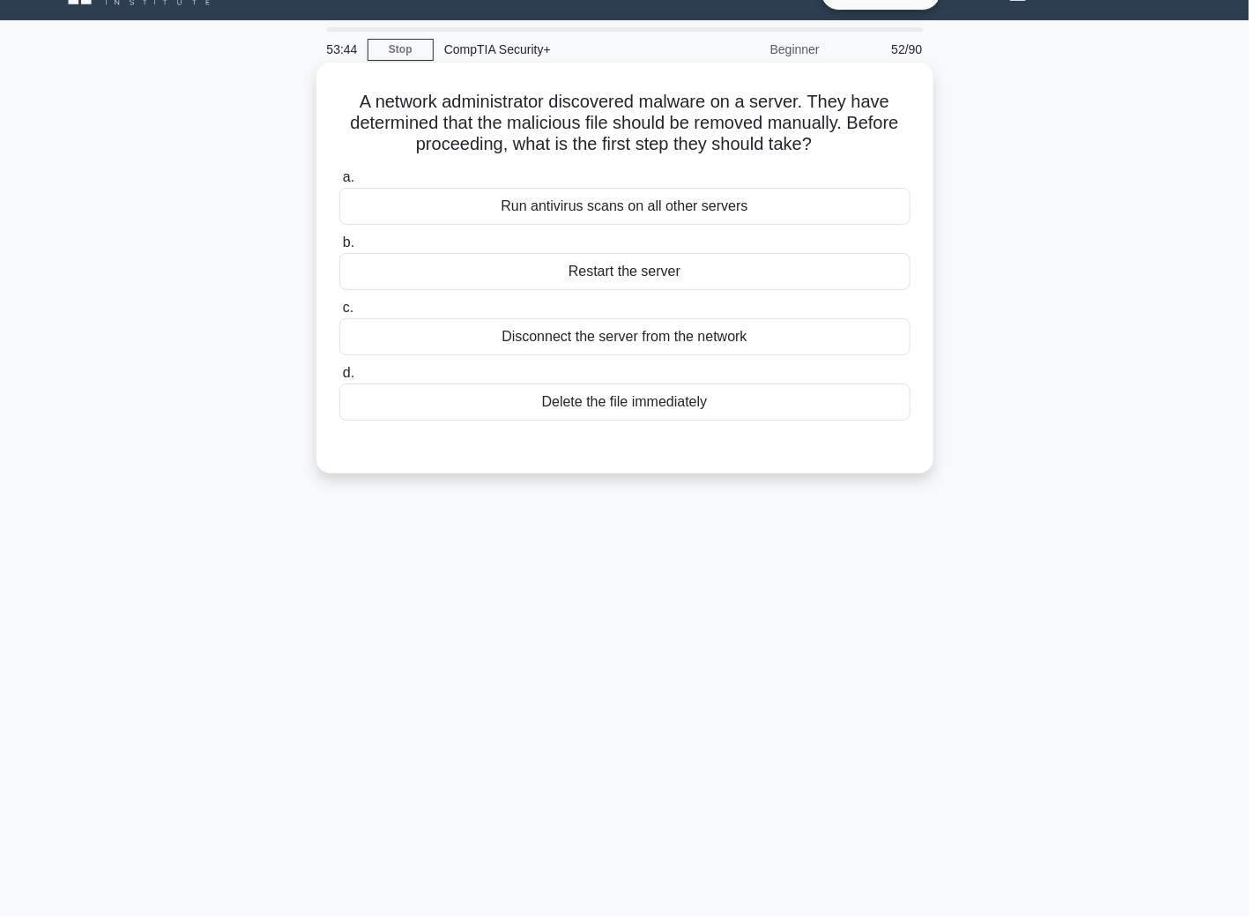
click at [501, 333] on div "Disconnect the server from the network" at bounding box center [624, 336] width 571 height 37
click at [339, 314] on input "c. Disconnect the server from the network" at bounding box center [339, 307] width 0 height 11
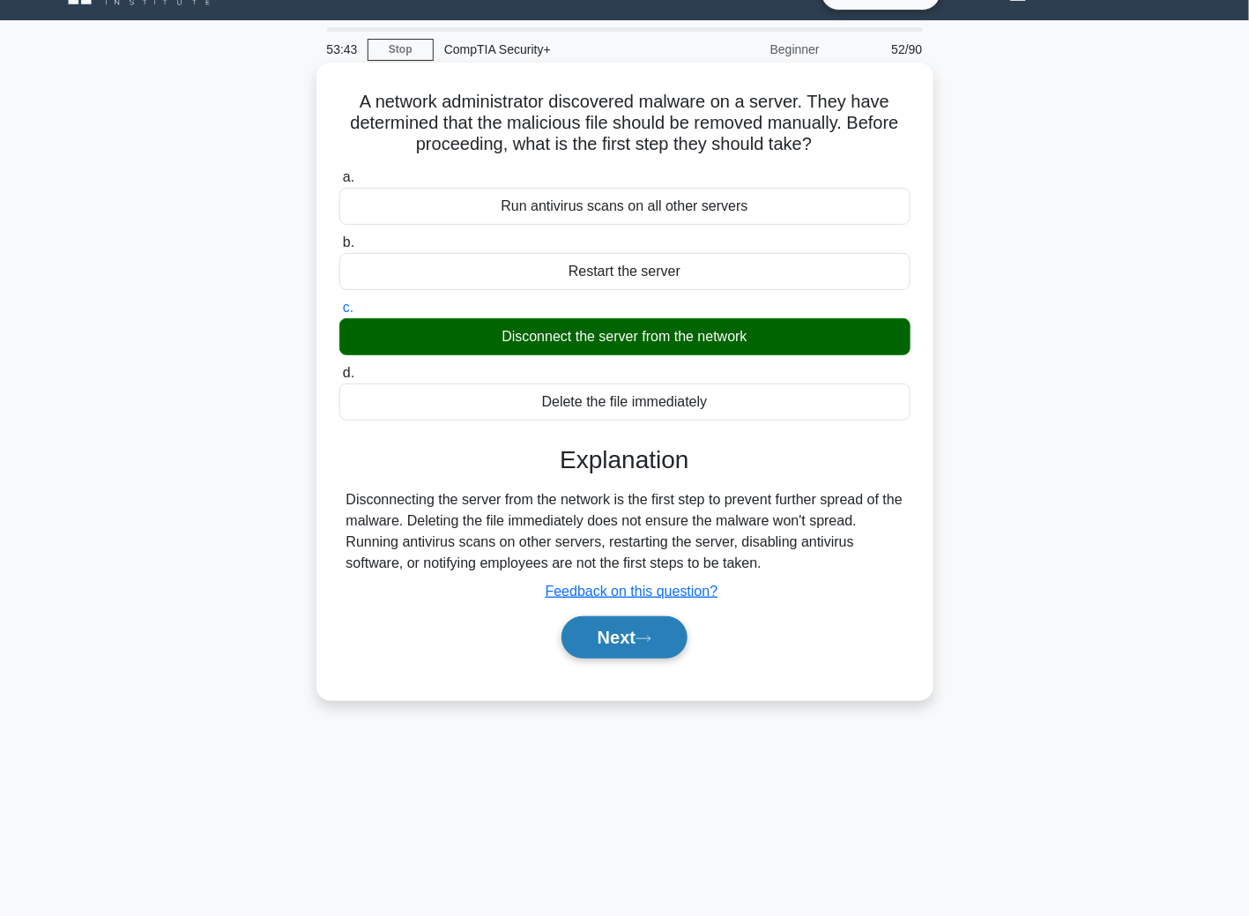
click at [624, 647] on button "Next" at bounding box center [624, 637] width 126 height 42
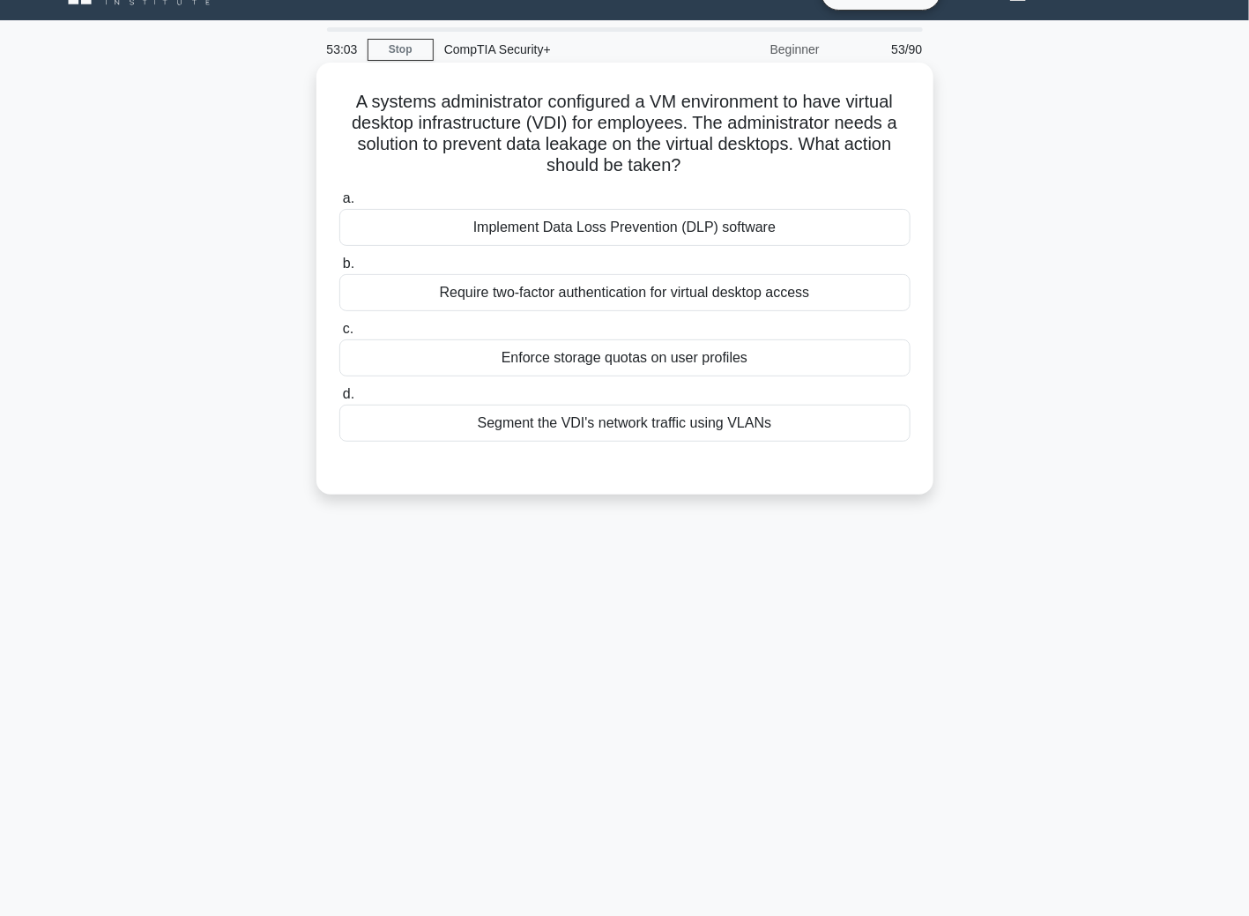
click at [520, 424] on div "Segment the VDI's network traffic using VLANs" at bounding box center [624, 423] width 571 height 37
click at [339, 400] on input "d. Segment the VDI's network traffic using VLANs" at bounding box center [339, 394] width 0 height 11
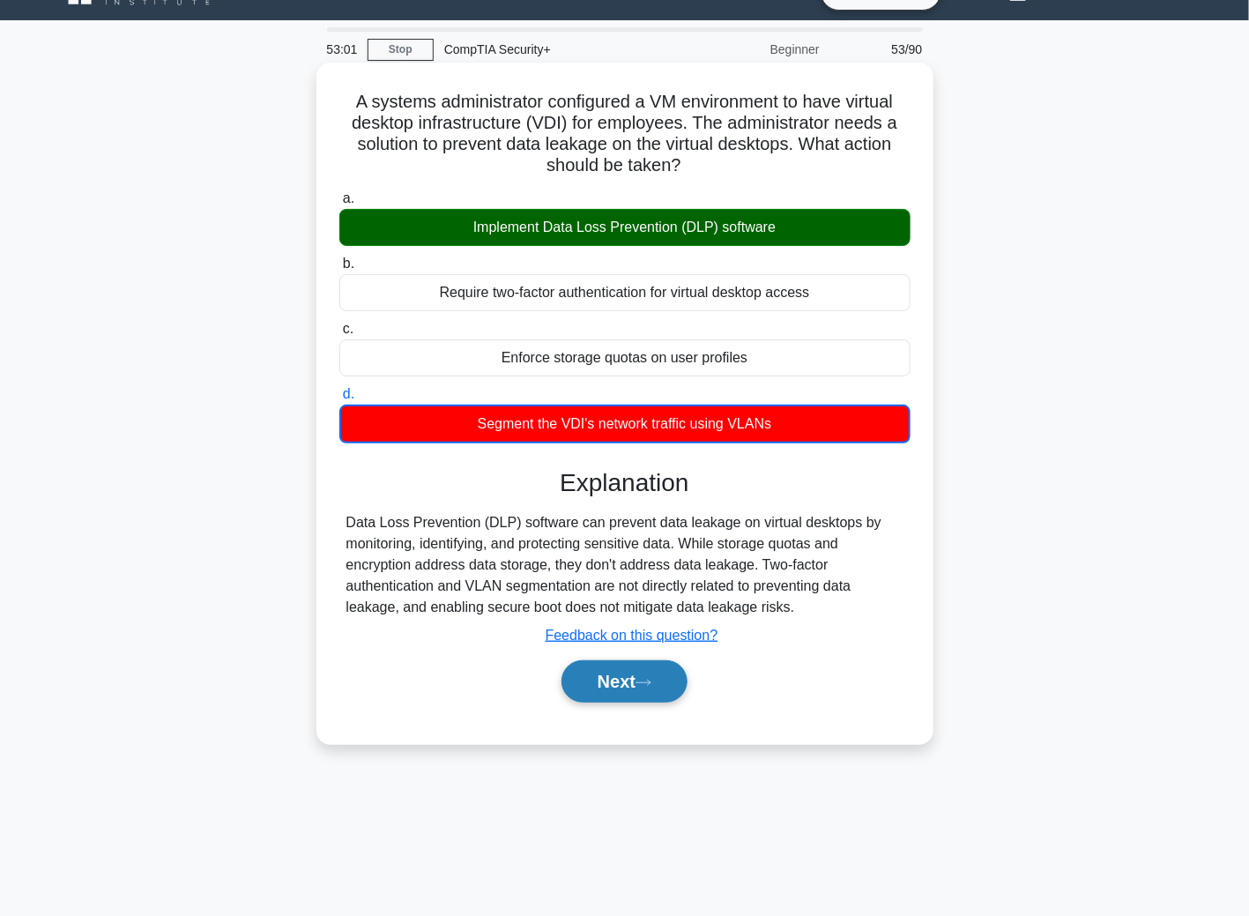
click at [678, 687] on button "Next" at bounding box center [624, 681] width 126 height 42
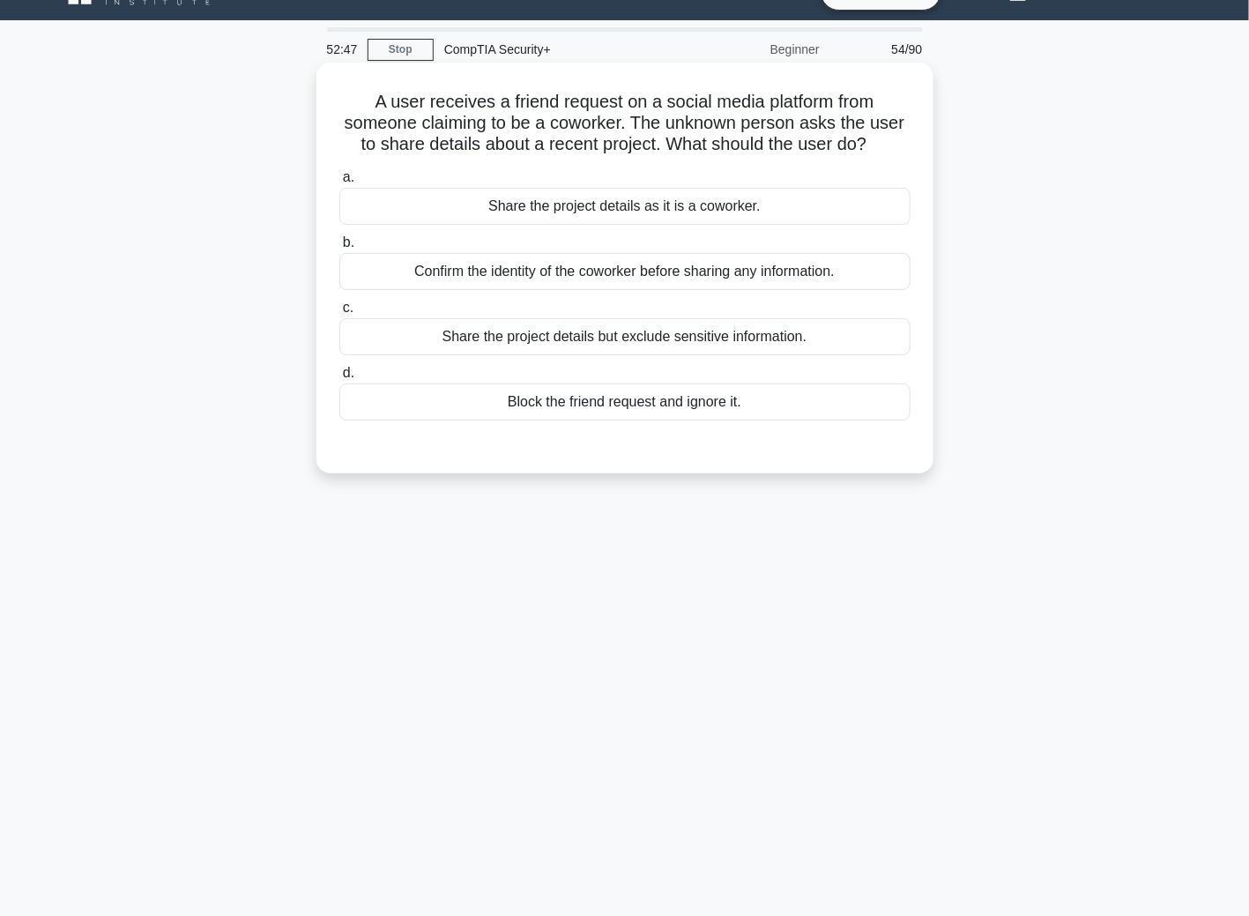
click at [361, 272] on div "Confirm the identity of the coworker before sharing any information." at bounding box center [624, 271] width 571 height 37
click at [339, 249] on input "b. Confirm the identity of the coworker before sharing any information." at bounding box center [339, 242] width 0 height 11
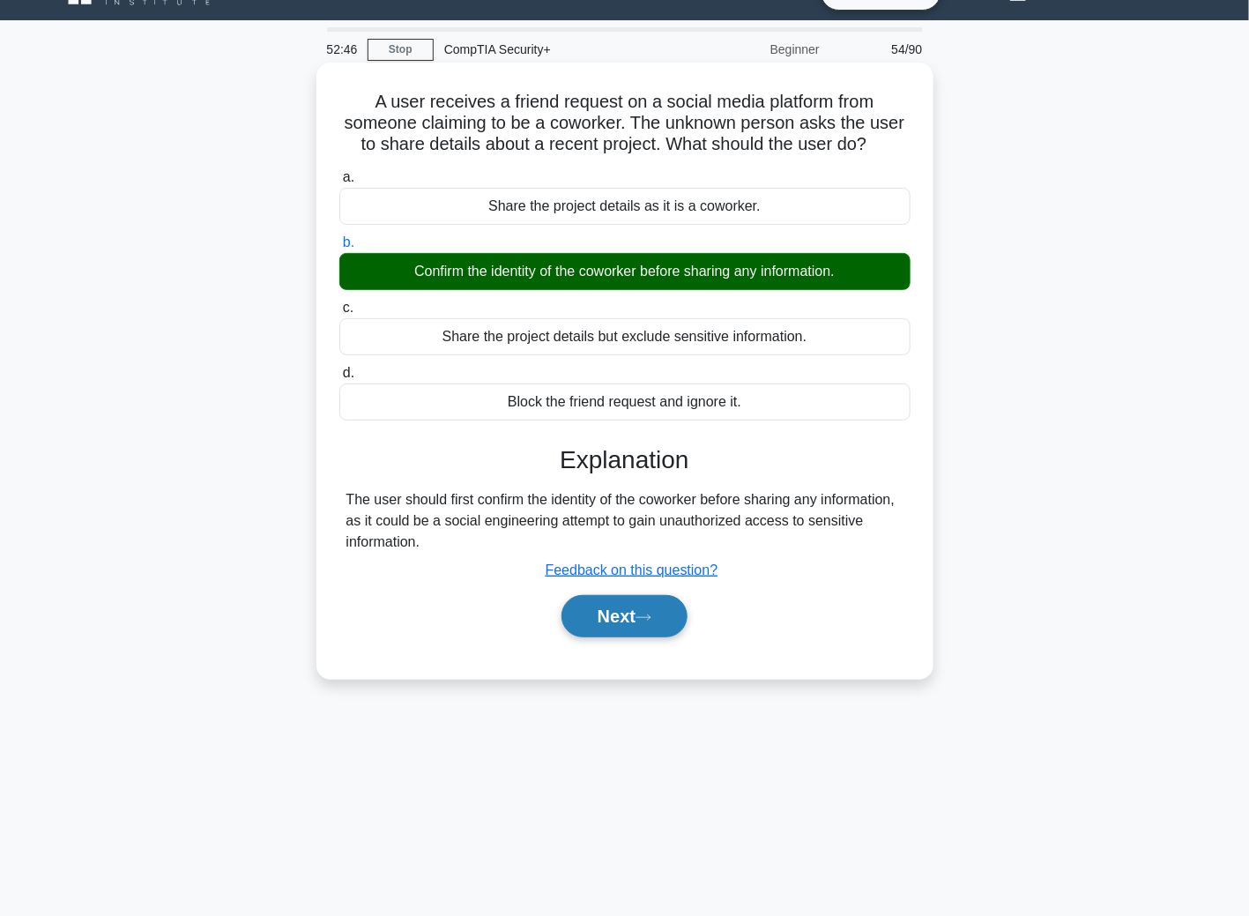
click at [574, 618] on button "Next" at bounding box center [624, 616] width 126 height 42
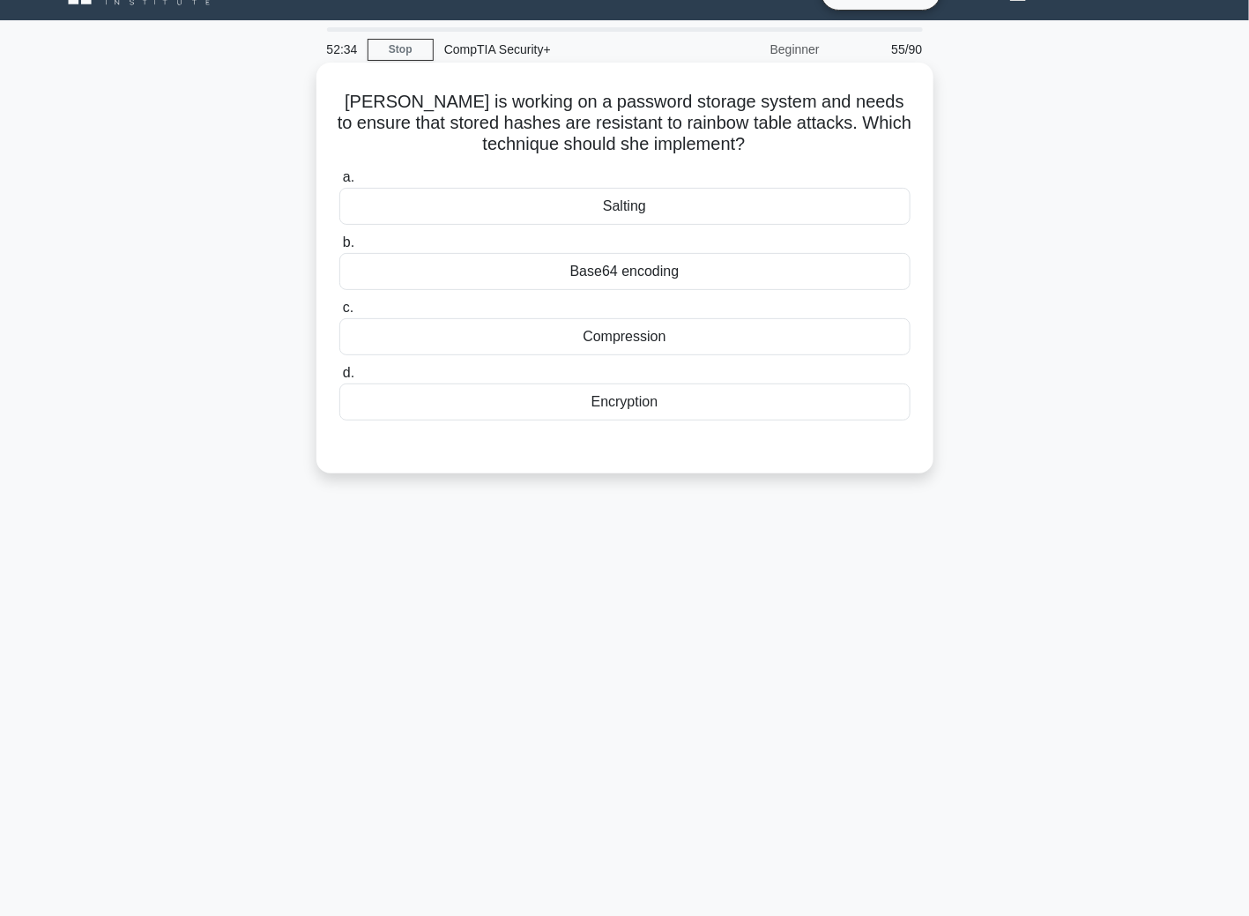
click at [636, 210] on div "Salting" at bounding box center [624, 206] width 571 height 37
click at [339, 183] on input "a. Salting" at bounding box center [339, 177] width 0 height 11
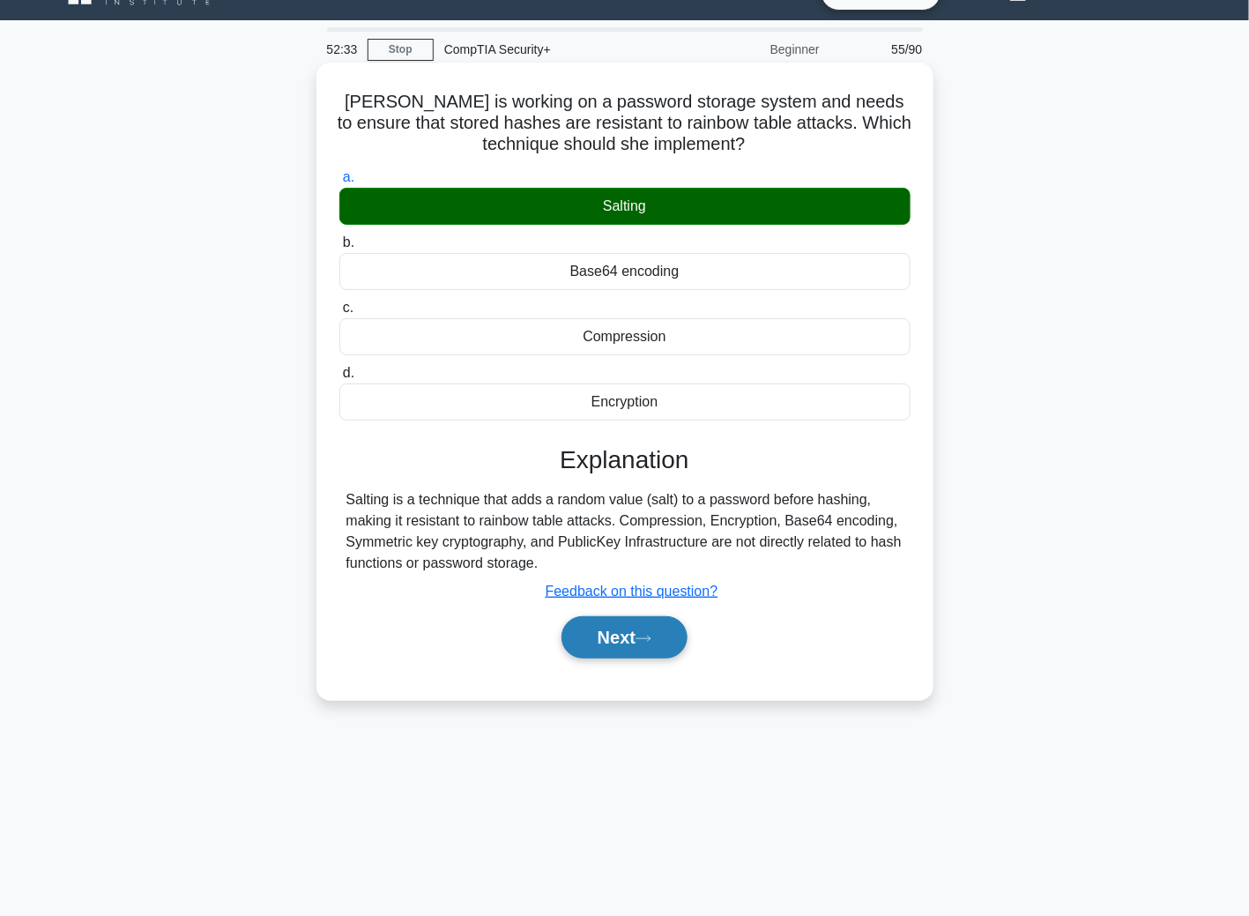
click at [612, 638] on button "Next" at bounding box center [624, 637] width 126 height 42
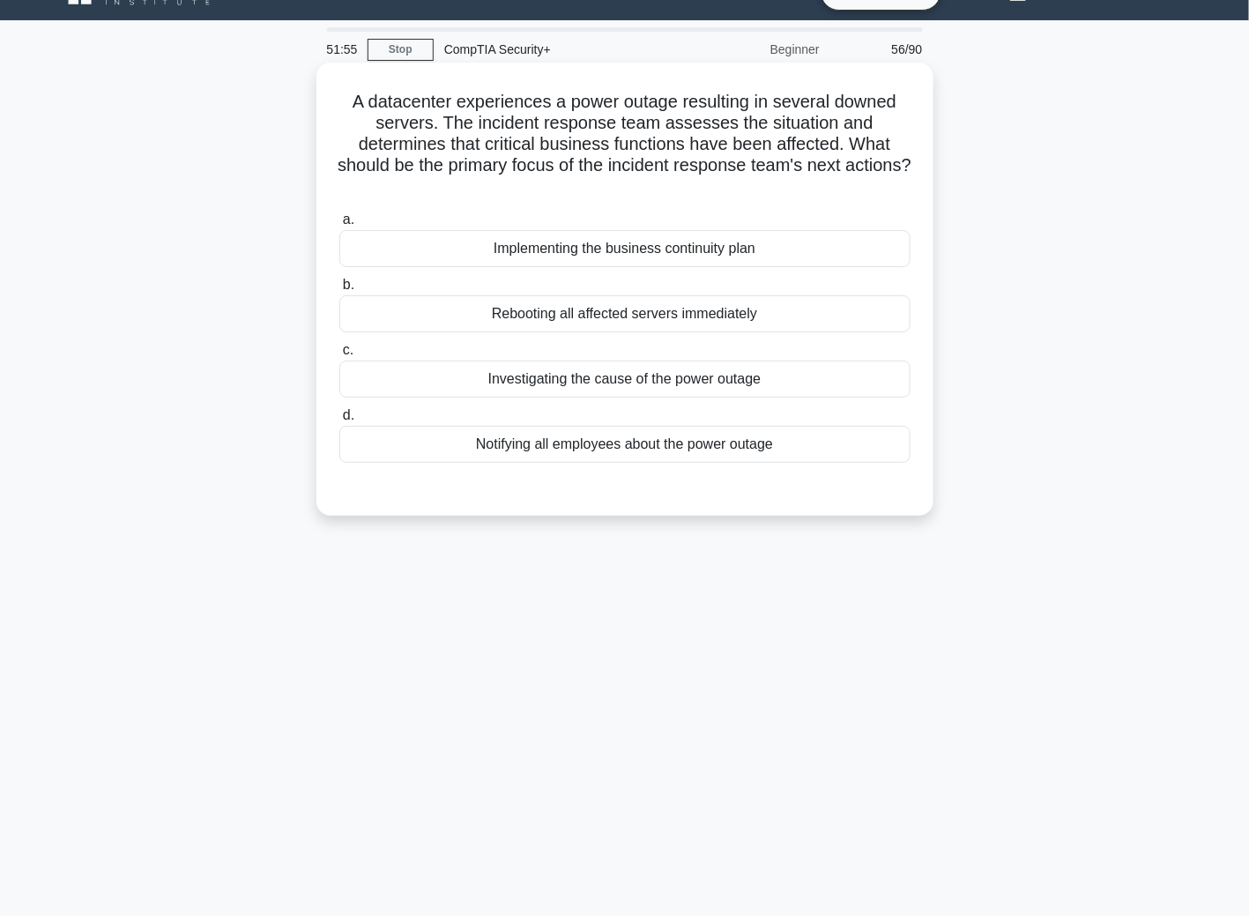
click at [608, 256] on div "Implementing the business continuity plan" at bounding box center [624, 248] width 571 height 37
click at [339, 226] on input "a. Implementing the business continuity plan" at bounding box center [339, 219] width 0 height 11
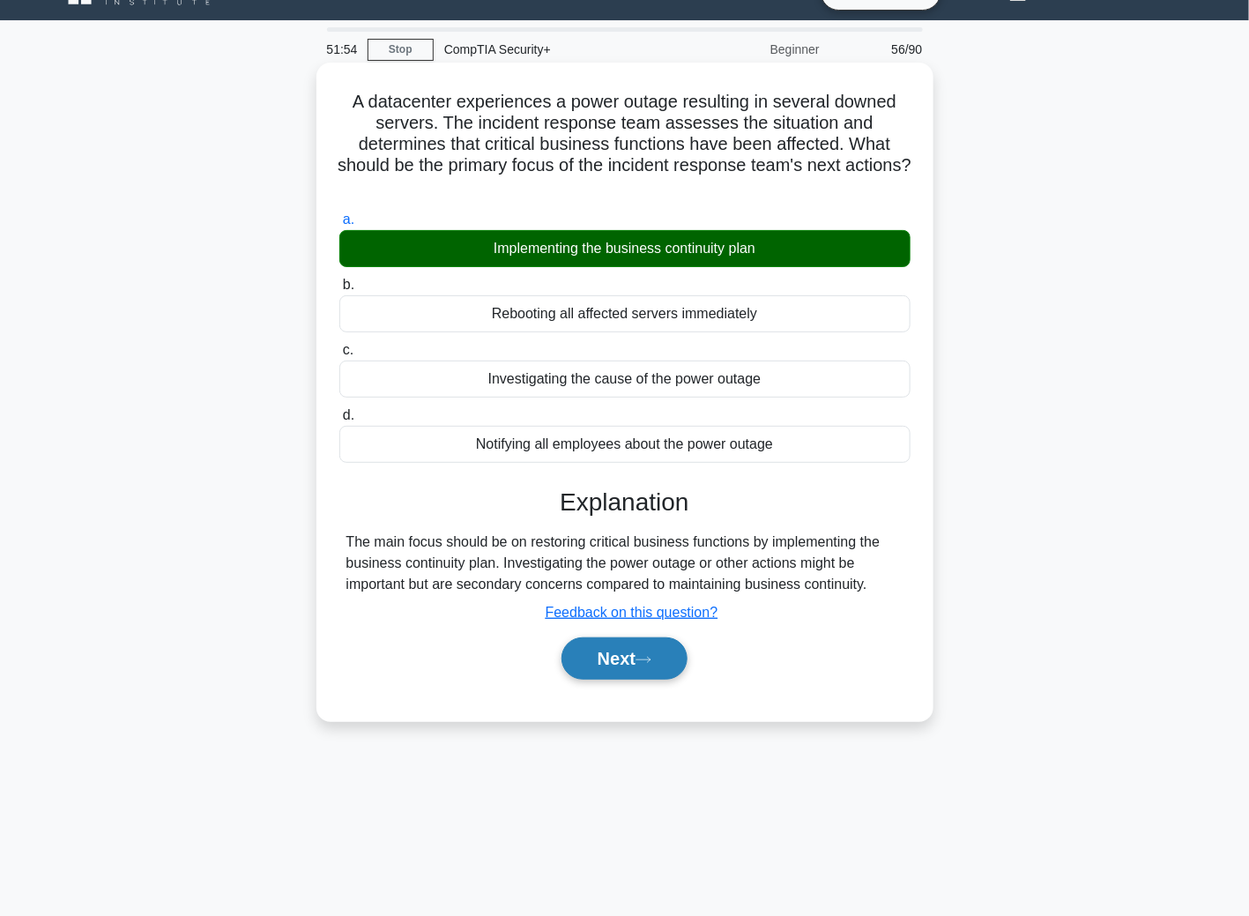
click at [626, 651] on button "Next" at bounding box center [624, 658] width 126 height 42
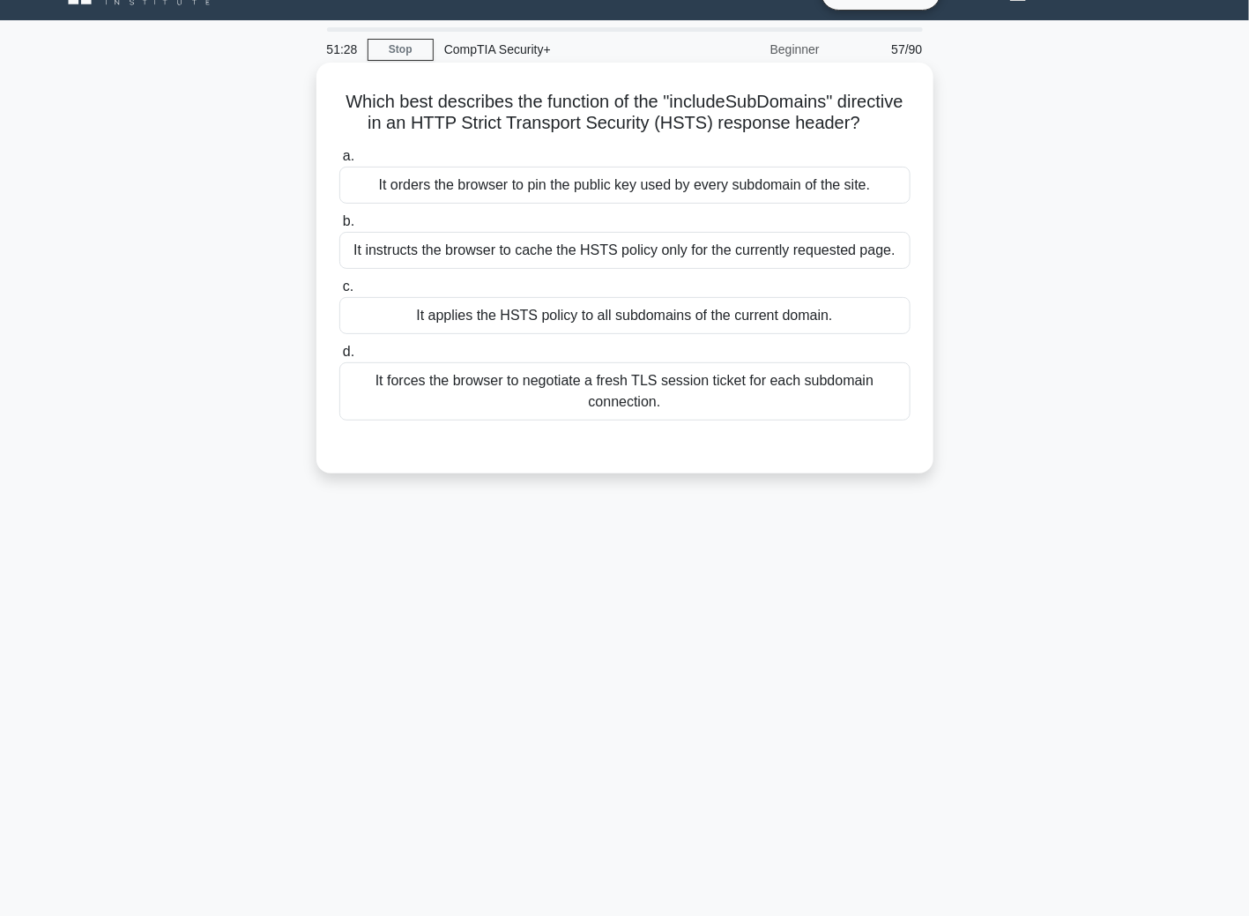
click at [405, 334] on div "It applies the HSTS policy to all subdomains of the current domain." at bounding box center [624, 315] width 571 height 37
click at [339, 293] on input "c. It applies the HSTS policy to all subdomains of the current domain." at bounding box center [339, 286] width 0 height 11
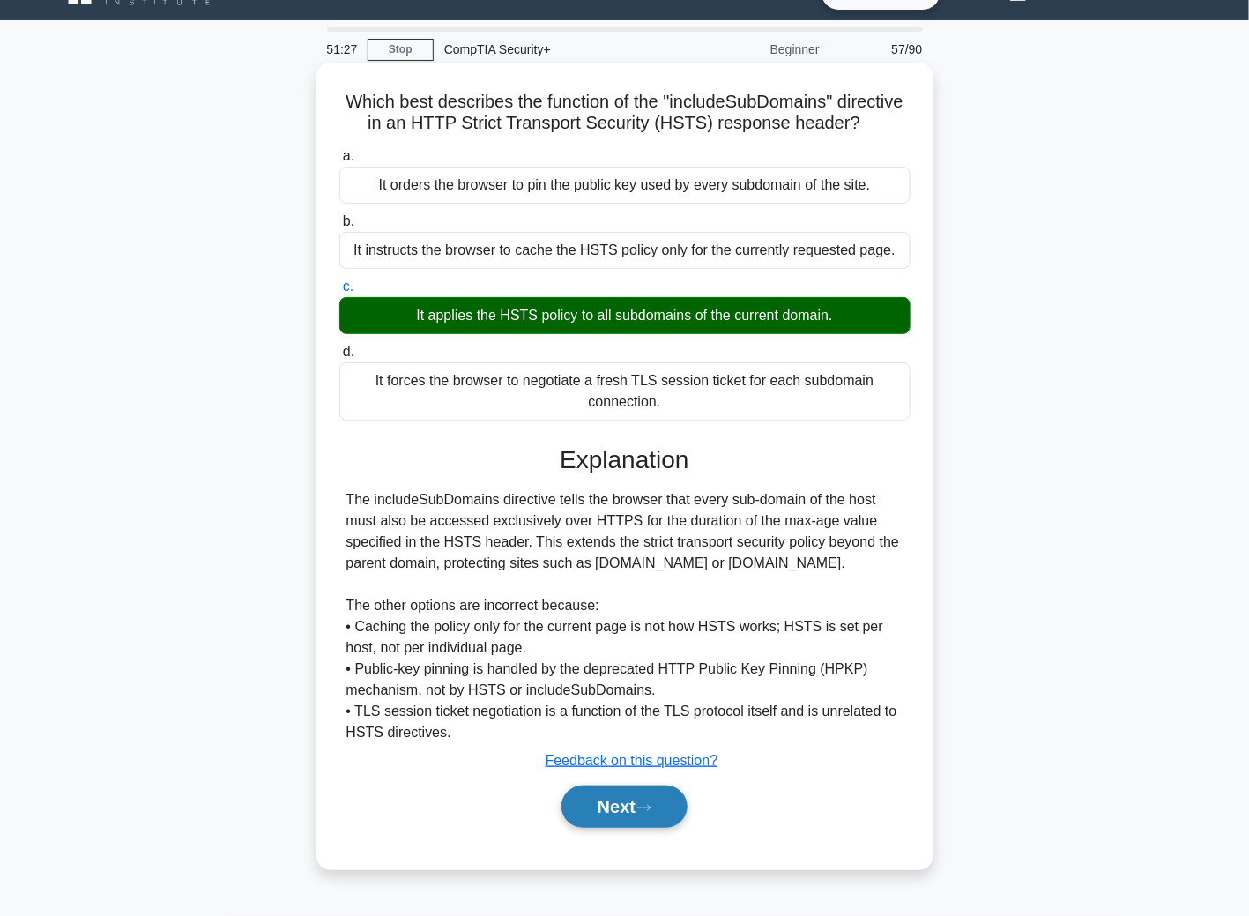
click at [610, 806] on button "Next" at bounding box center [624, 806] width 126 height 42
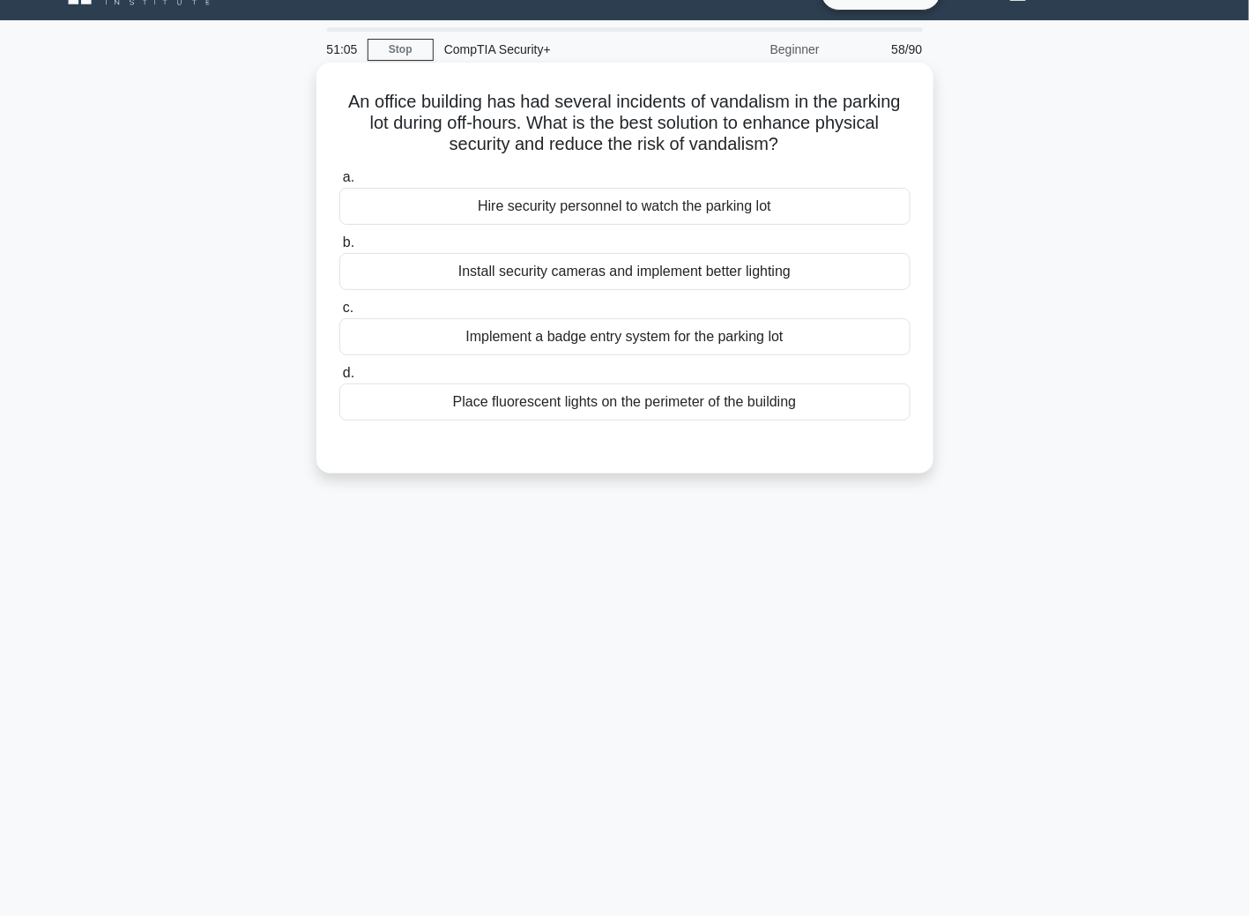
click at [435, 272] on div "Install security cameras and implement better lighting" at bounding box center [624, 271] width 571 height 37
click at [339, 249] on input "b. Install security cameras and implement better lighting" at bounding box center [339, 242] width 0 height 11
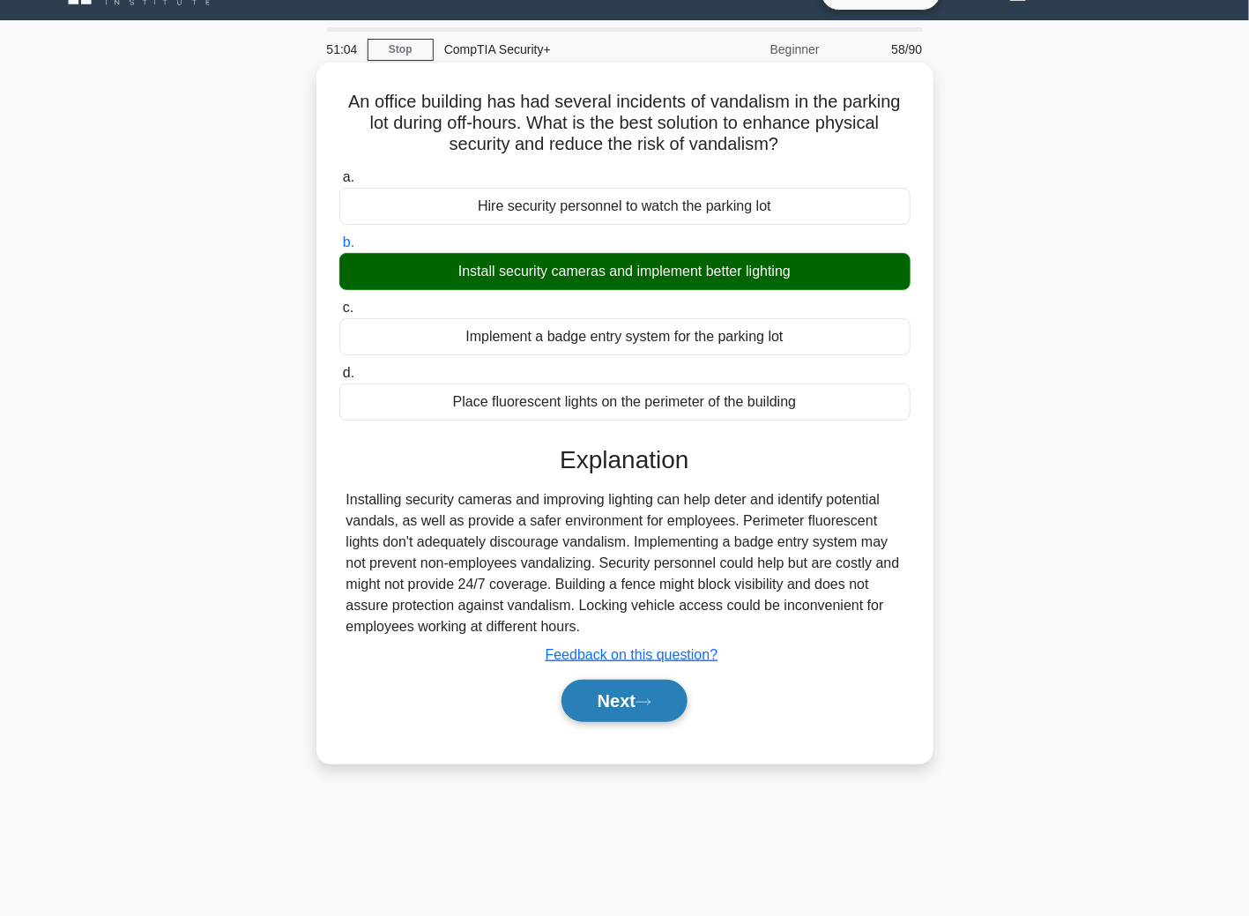
click at [625, 716] on button "Next" at bounding box center [624, 701] width 126 height 42
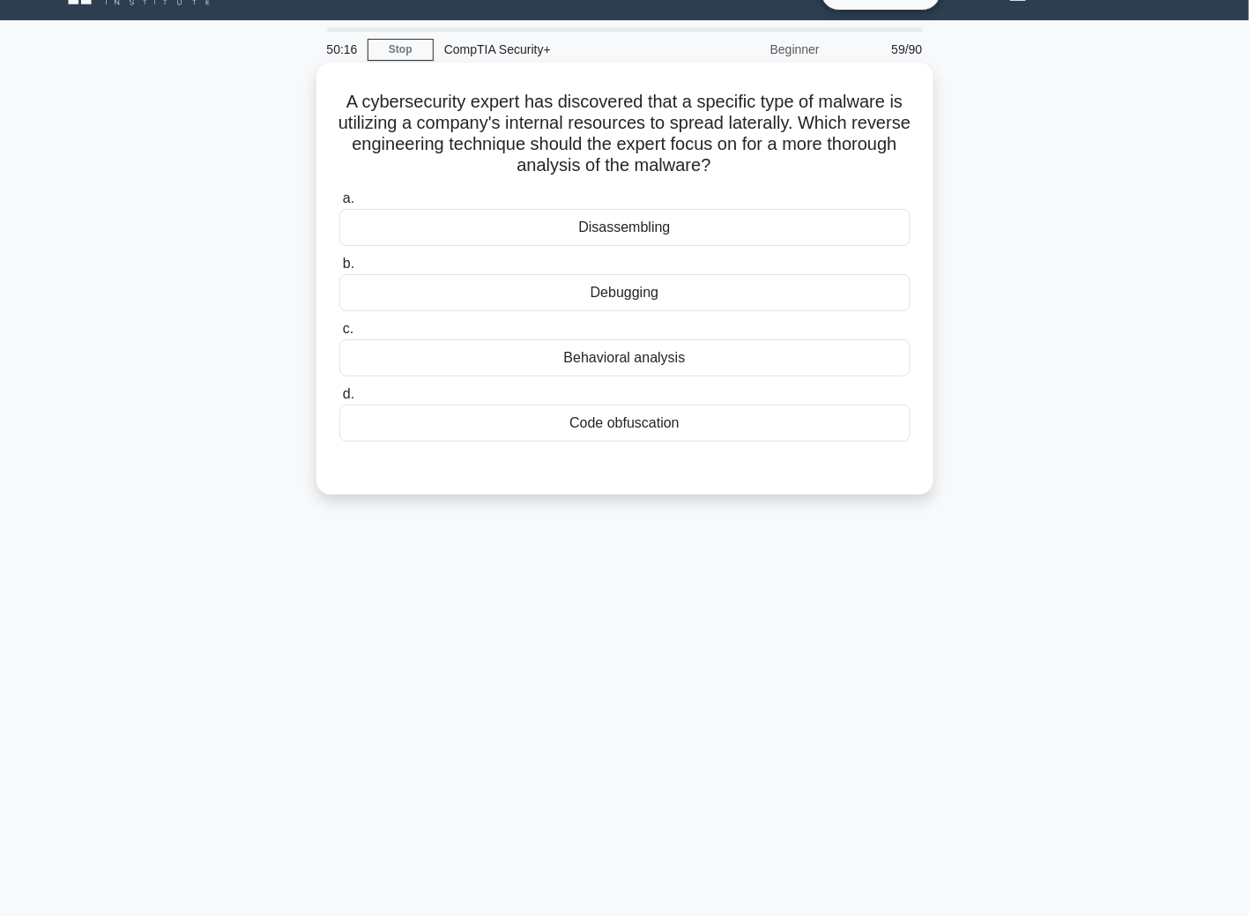
click at [582, 243] on div "Disassembling" at bounding box center [624, 227] width 571 height 37
click at [339, 204] on input "a. Disassembling" at bounding box center [339, 198] width 0 height 11
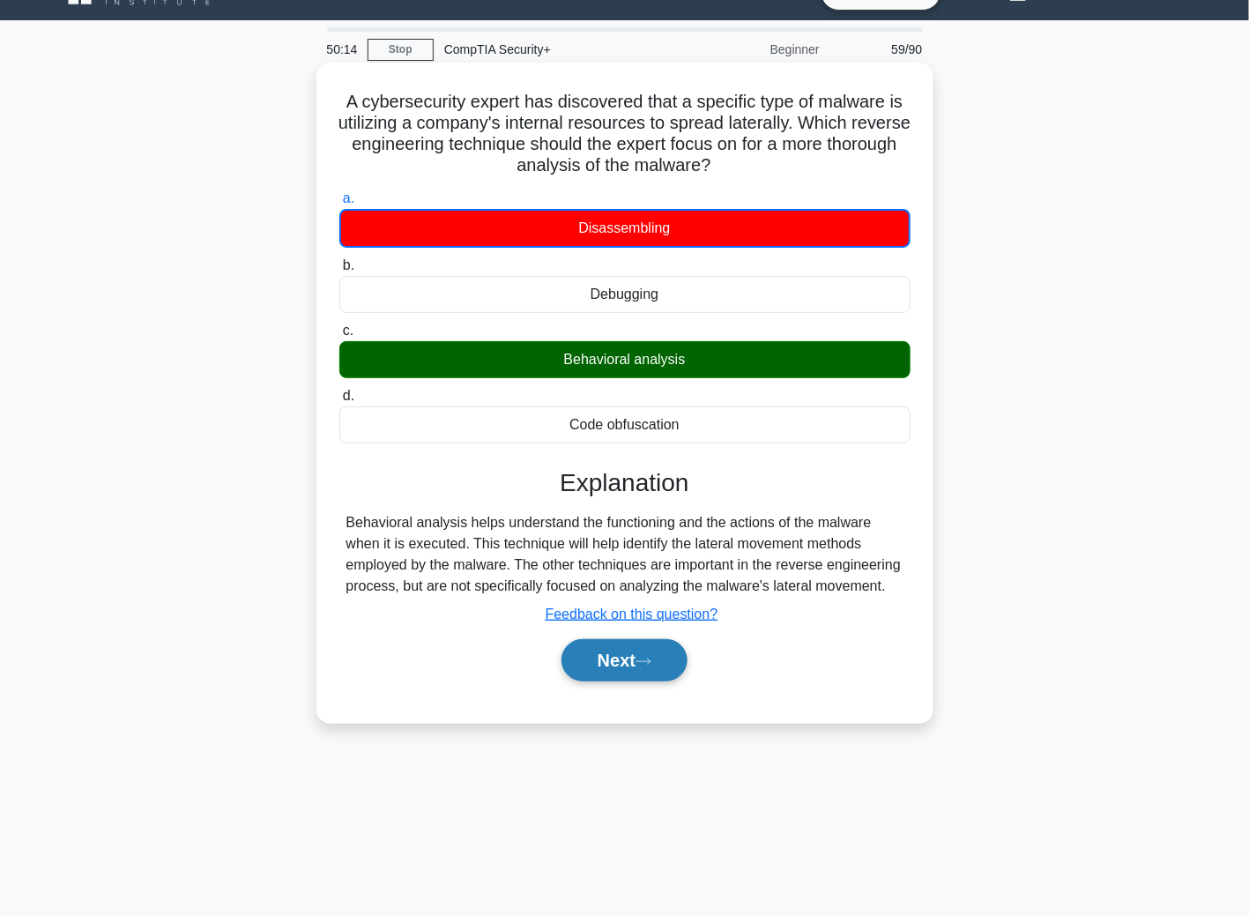
click at [672, 678] on button "Next" at bounding box center [624, 660] width 126 height 42
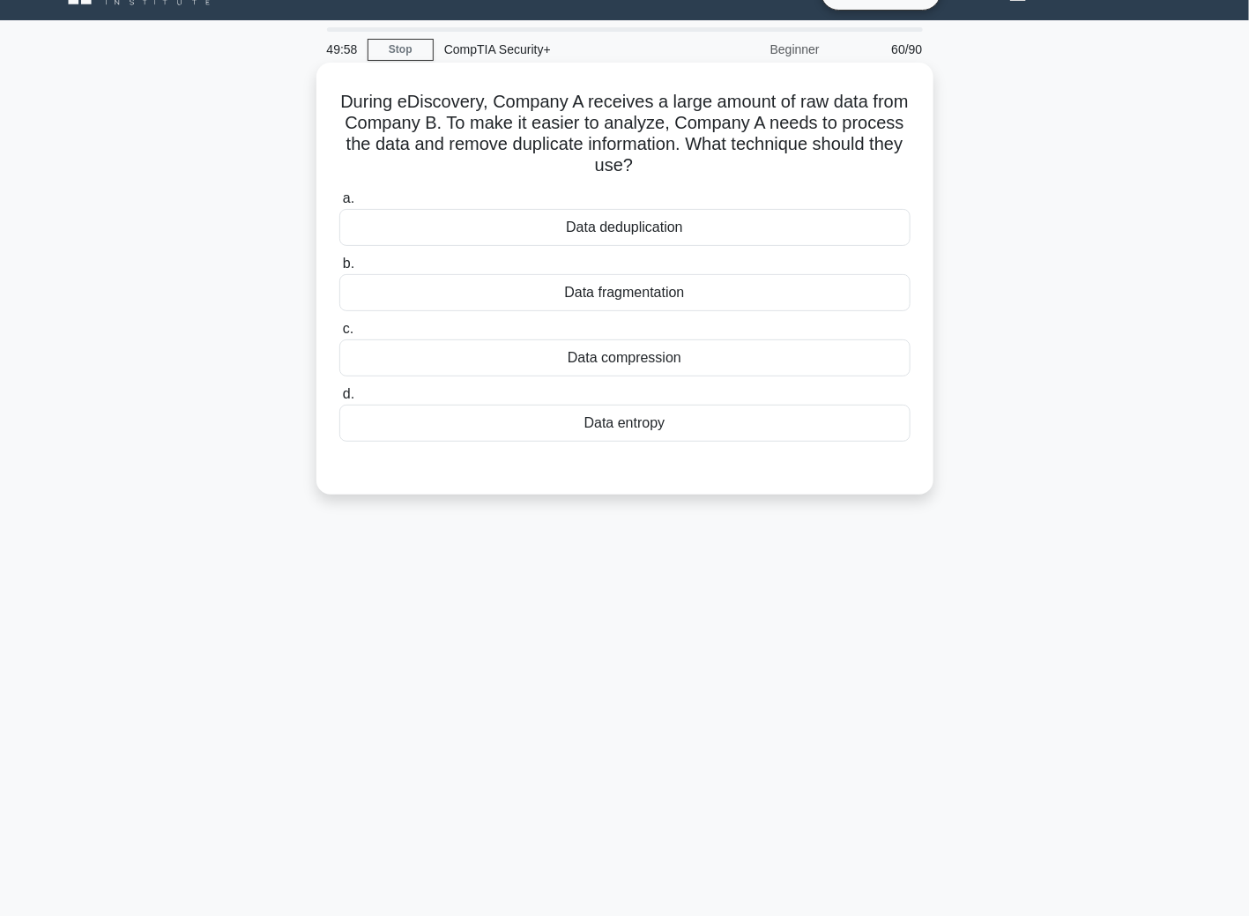
click at [544, 293] on div "Data fragmentation" at bounding box center [624, 292] width 571 height 37
click at [339, 270] on input "b. Data fragmentation" at bounding box center [339, 263] width 0 height 11
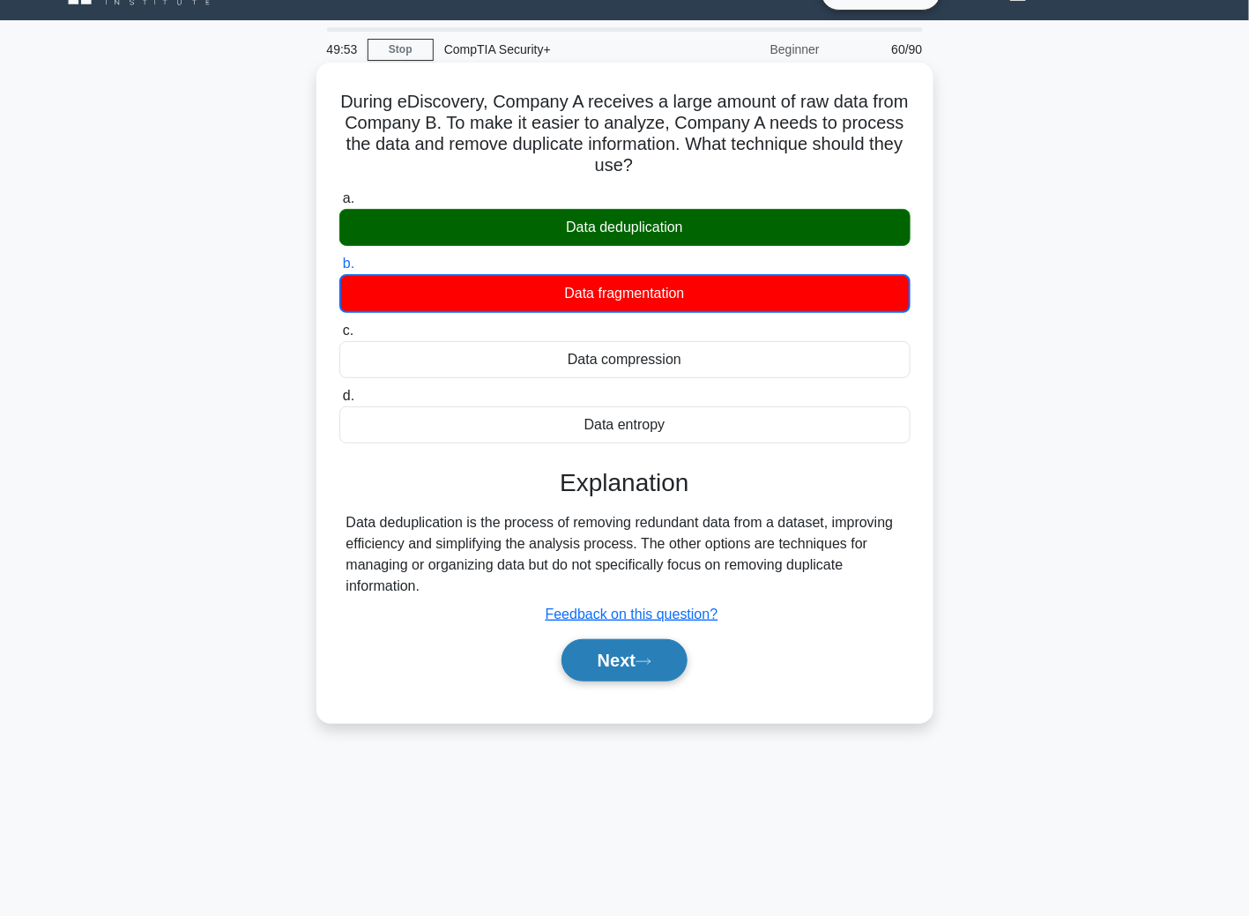
click at [617, 656] on button "Next" at bounding box center [624, 660] width 126 height 42
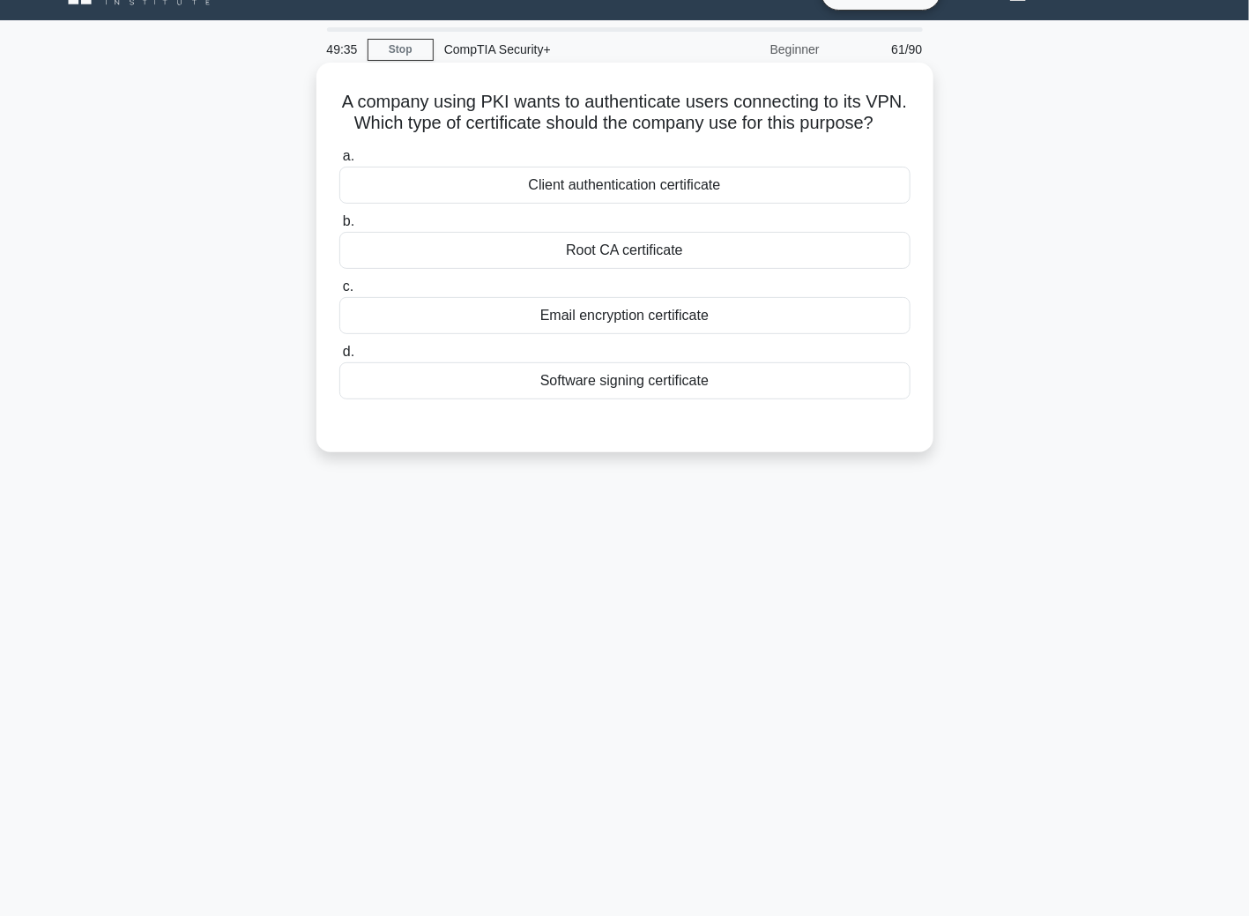
click at [548, 269] on div "Root CA certificate" at bounding box center [624, 250] width 571 height 37
click at [339, 227] on input "b. Root CA certificate" at bounding box center [339, 221] width 0 height 11
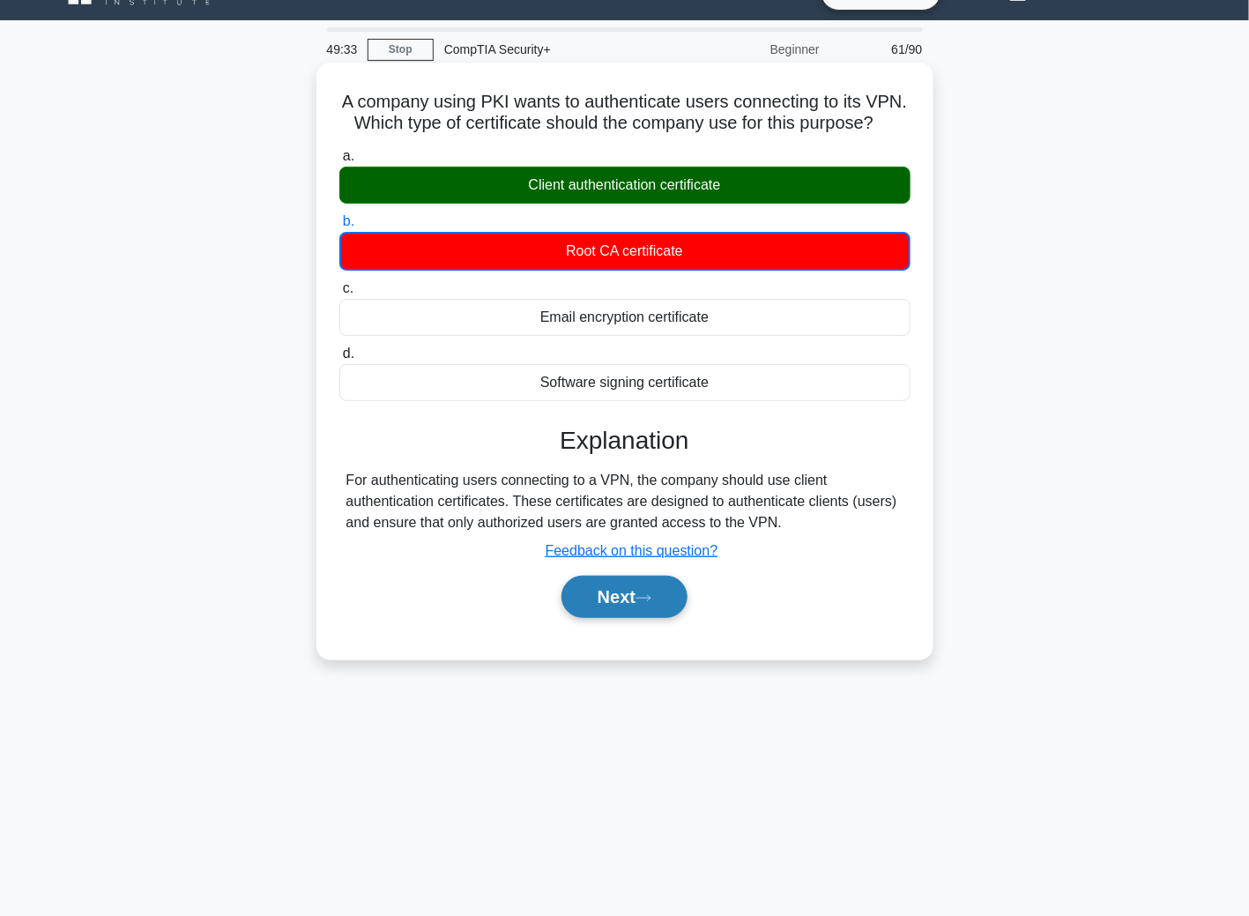
click at [627, 603] on button "Next" at bounding box center [624, 597] width 126 height 42
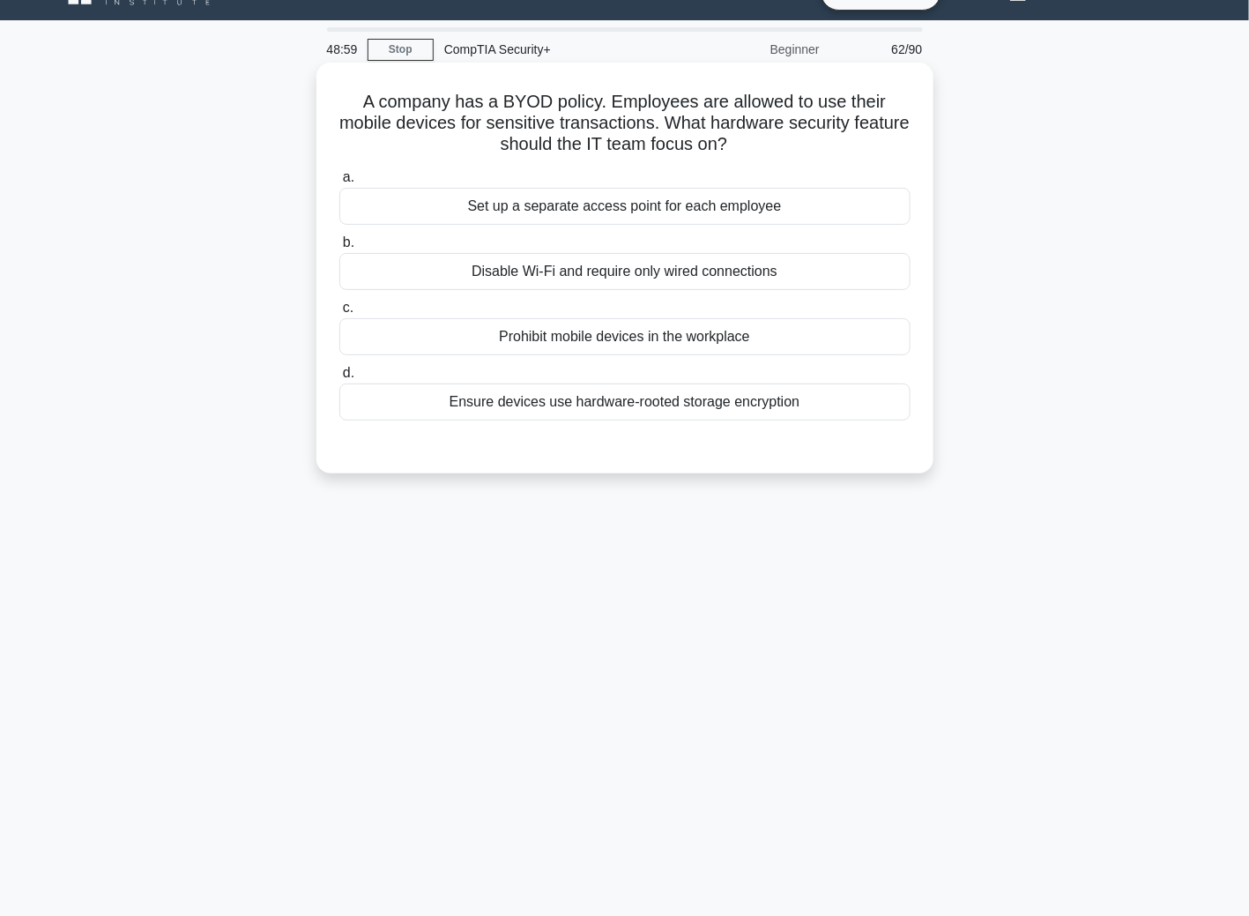
click at [552, 405] on div "Ensure devices use hardware-rooted storage encryption" at bounding box center [624, 401] width 571 height 37
click at [339, 379] on input "d. Ensure devices use hardware-rooted storage encryption" at bounding box center [339, 373] width 0 height 11
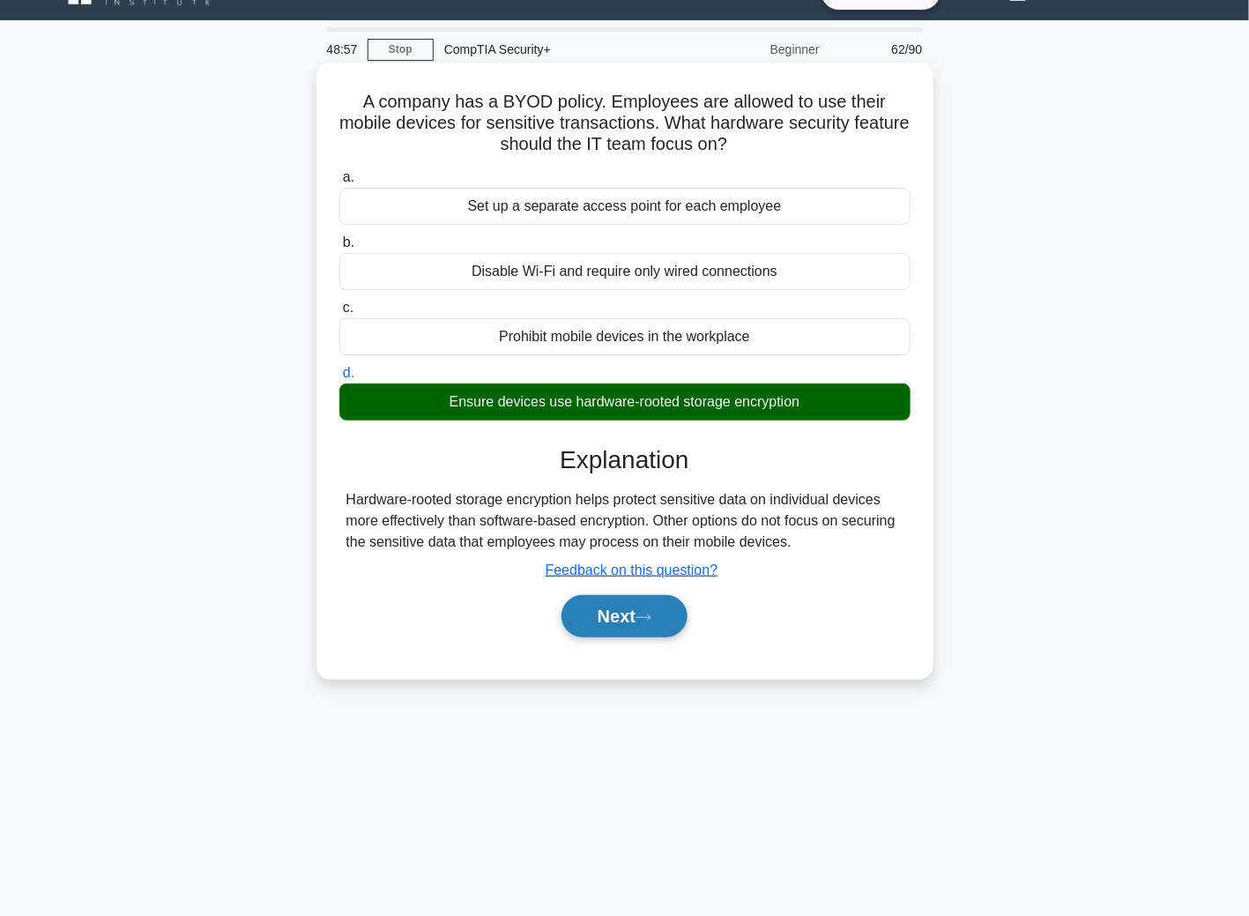
click at [612, 623] on button "Next" at bounding box center [624, 616] width 126 height 42
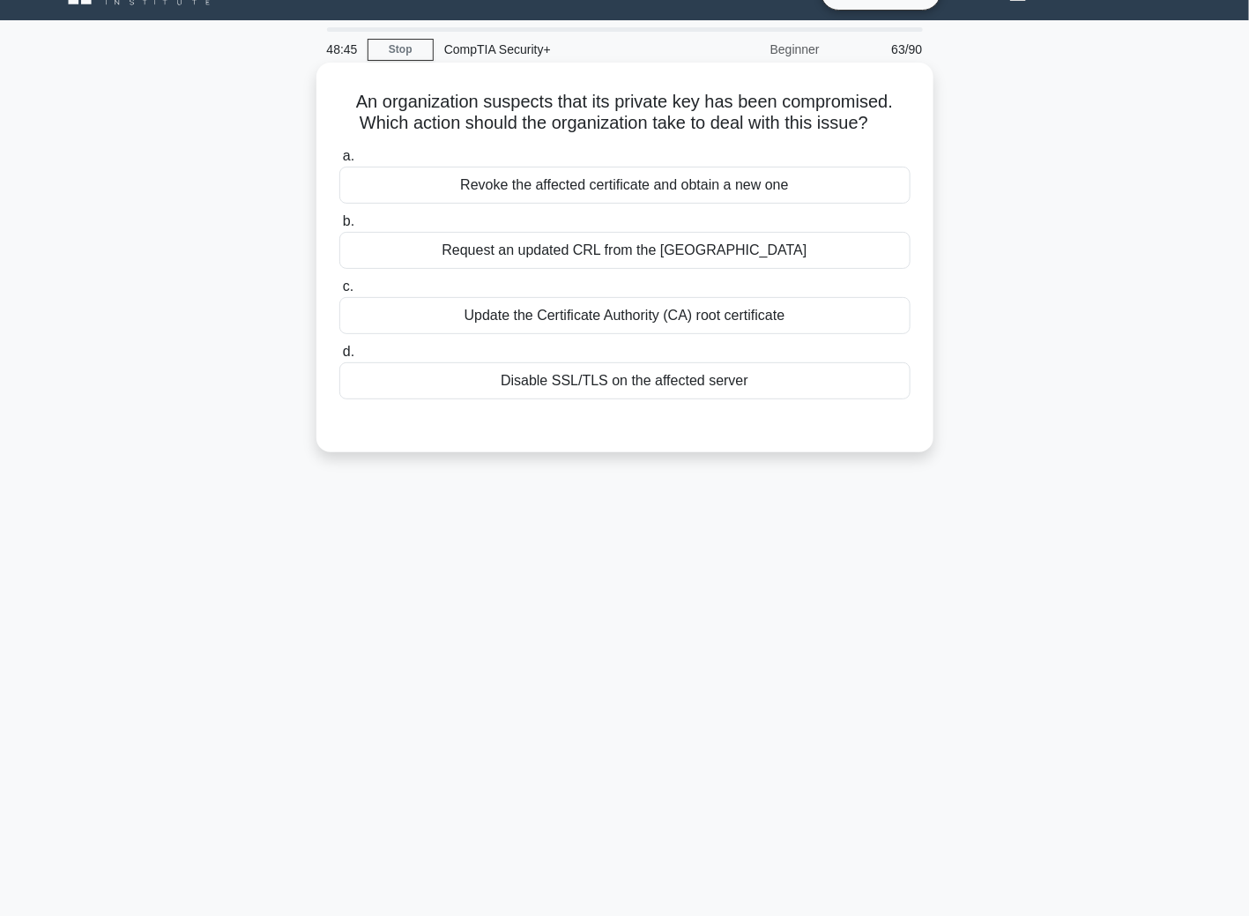
click at [519, 179] on div "Revoke the affected certificate and obtain a new one" at bounding box center [624, 185] width 571 height 37
click at [339, 162] on input "a. Revoke the affected certificate and obtain a new one" at bounding box center [339, 156] width 0 height 11
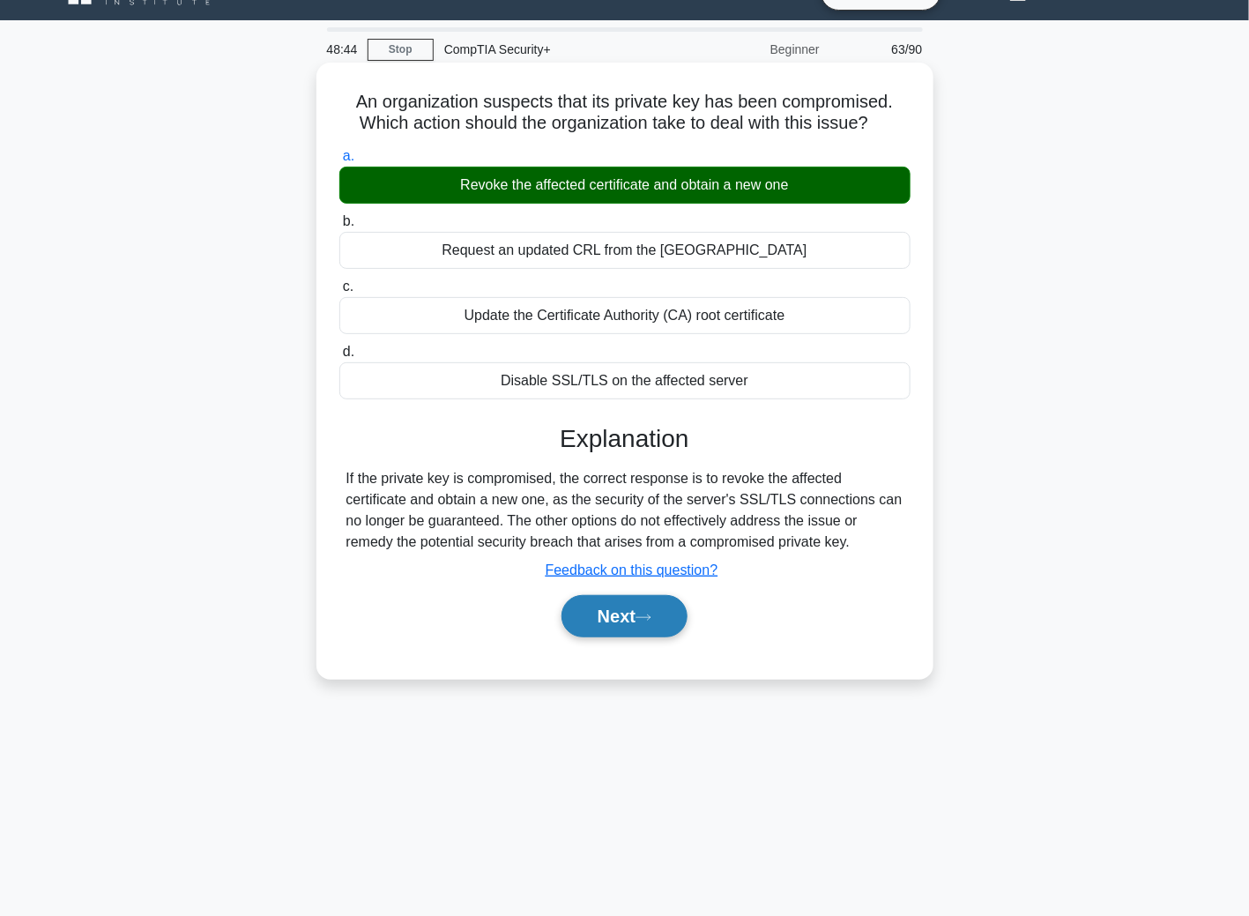
click at [602, 628] on button "Next" at bounding box center [624, 616] width 126 height 42
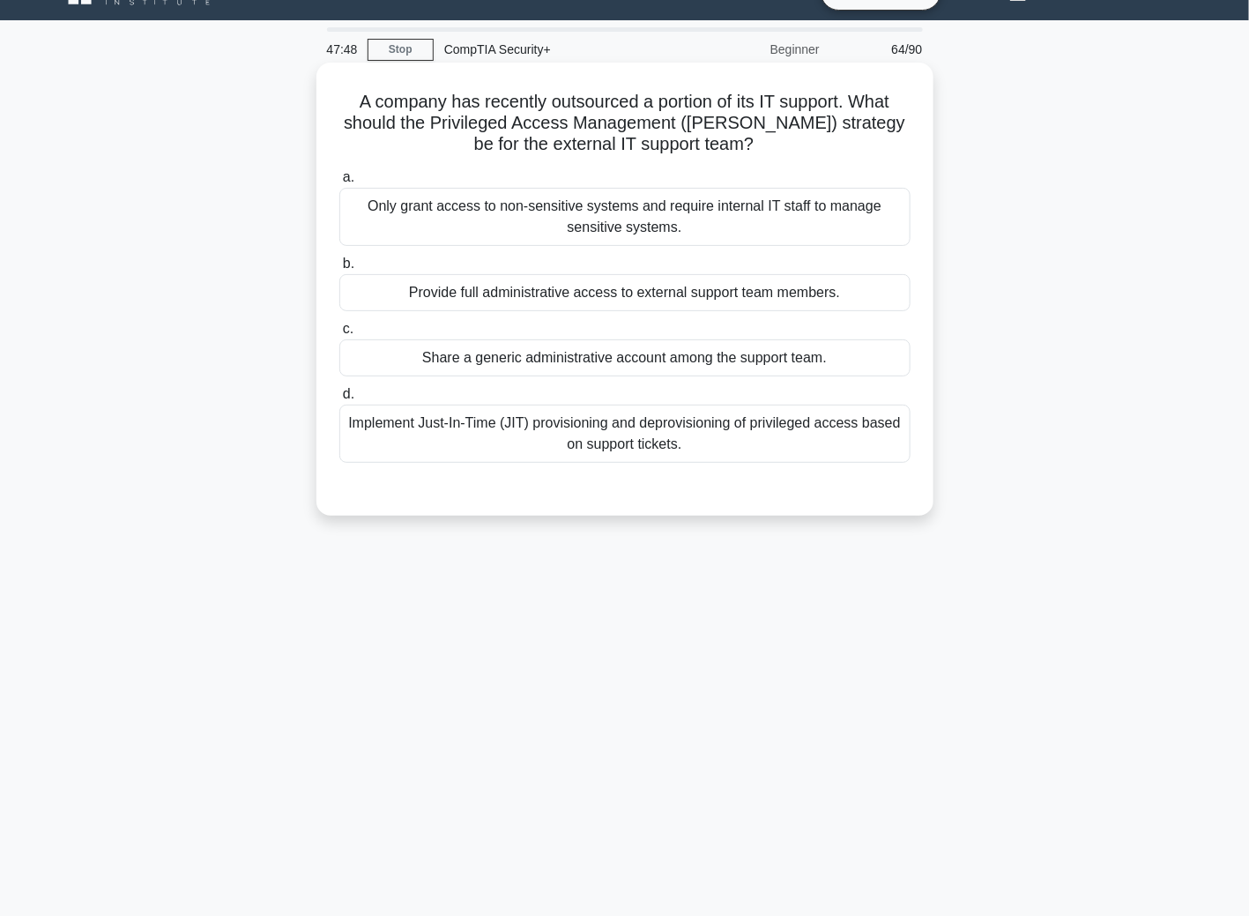
click at [592, 438] on div "Implement Just-In-Time (JIT) provisioning and deprovisioning of privileged acce…" at bounding box center [624, 434] width 571 height 58
click at [339, 400] on input "d. Implement Just-In-Time (JIT) provisioning and deprovisioning of privileged a…" at bounding box center [339, 394] width 0 height 11
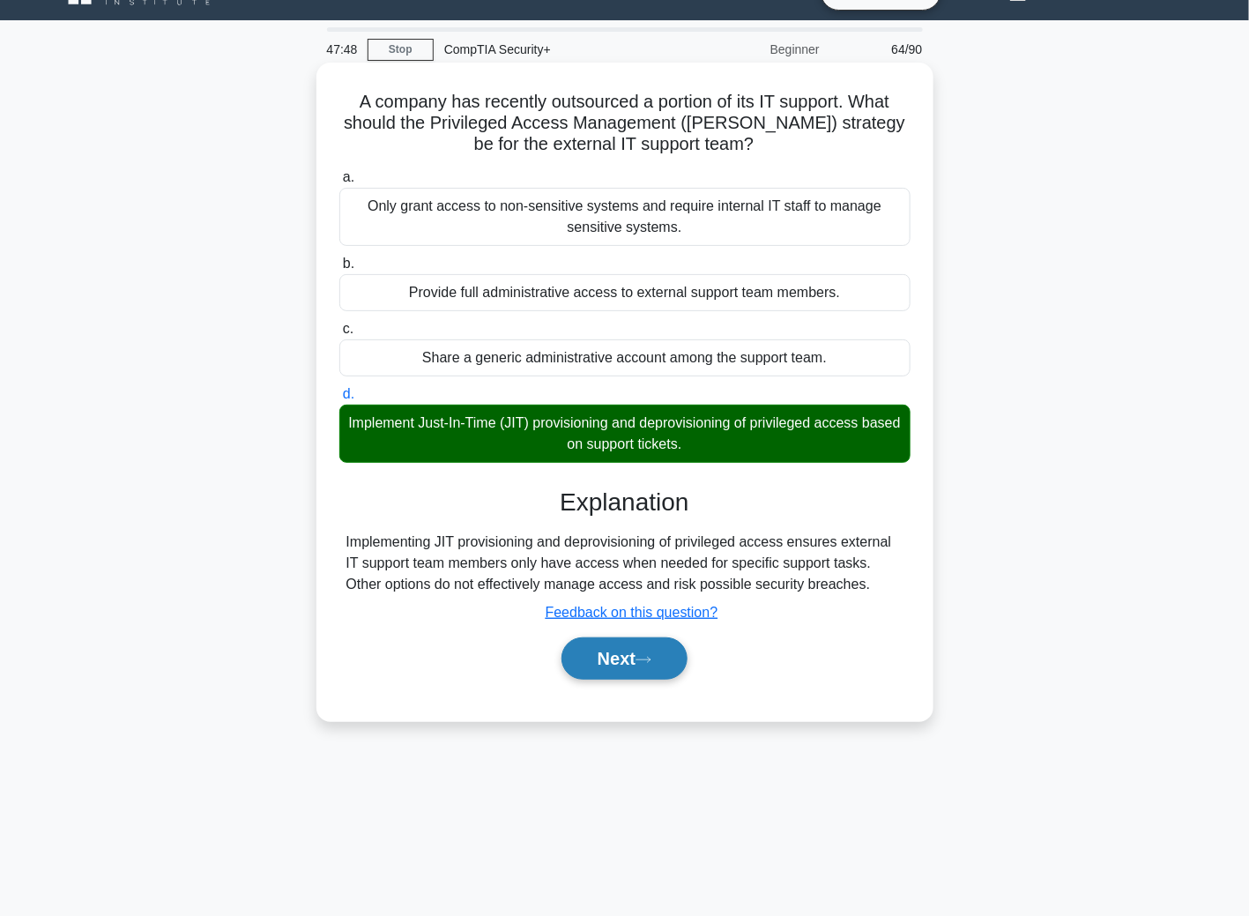
click at [659, 666] on button "Next" at bounding box center [624, 658] width 126 height 42
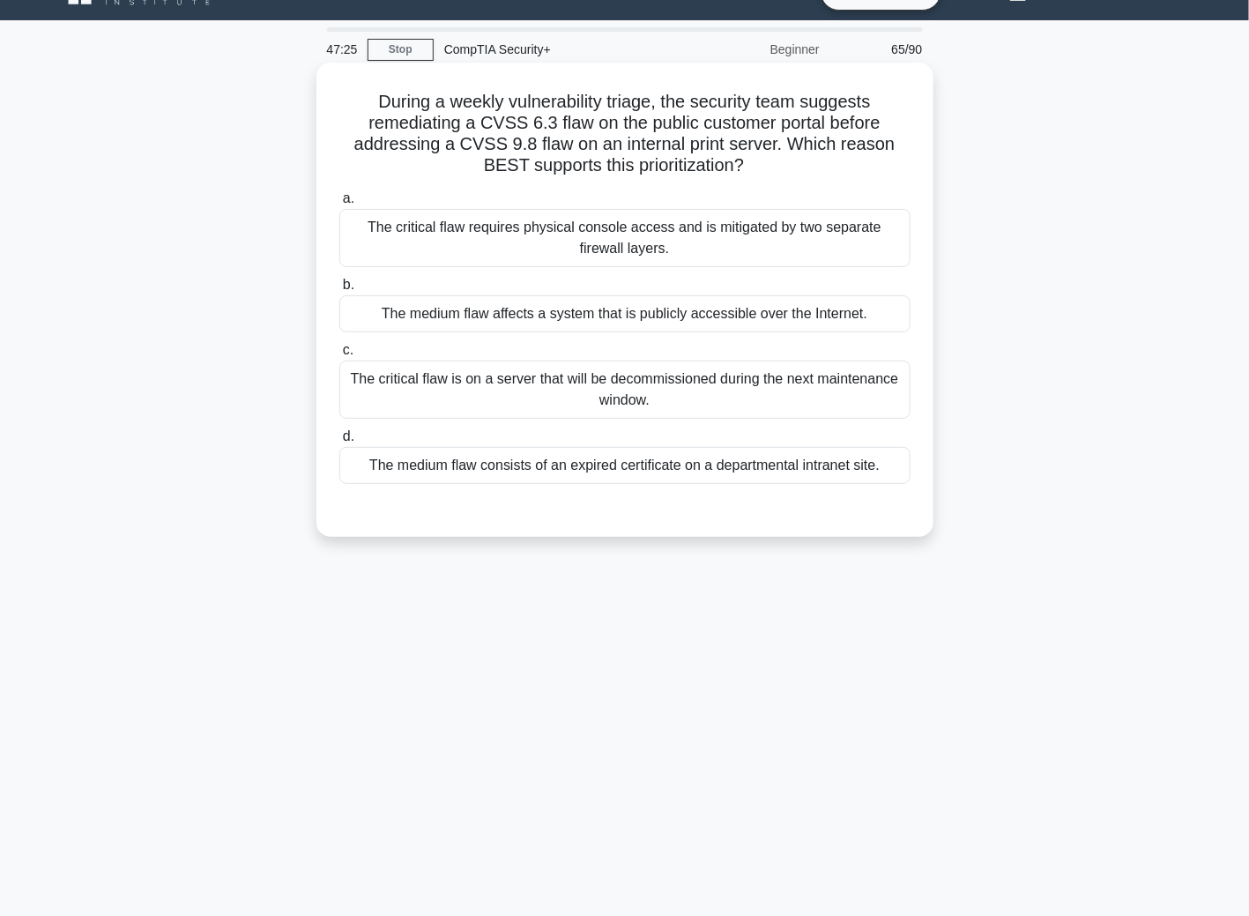
click at [558, 320] on div "The medium flaw affects a system that is publicly accessible over the Internet." at bounding box center [624, 313] width 571 height 37
click at [339, 291] on input "b. The medium flaw affects a system that is publicly accessible over the Intern…" at bounding box center [339, 284] width 0 height 11
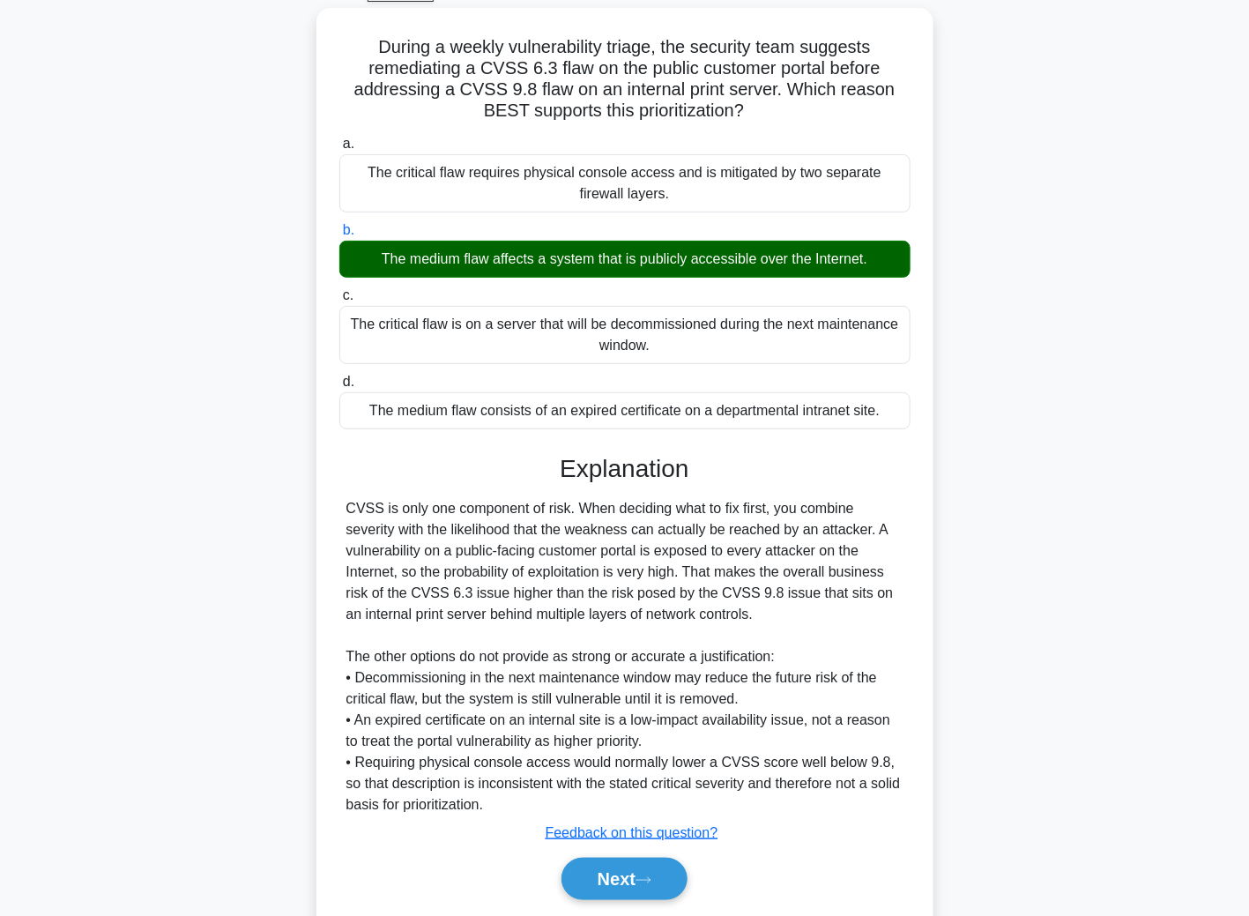
scroll to position [149, 0]
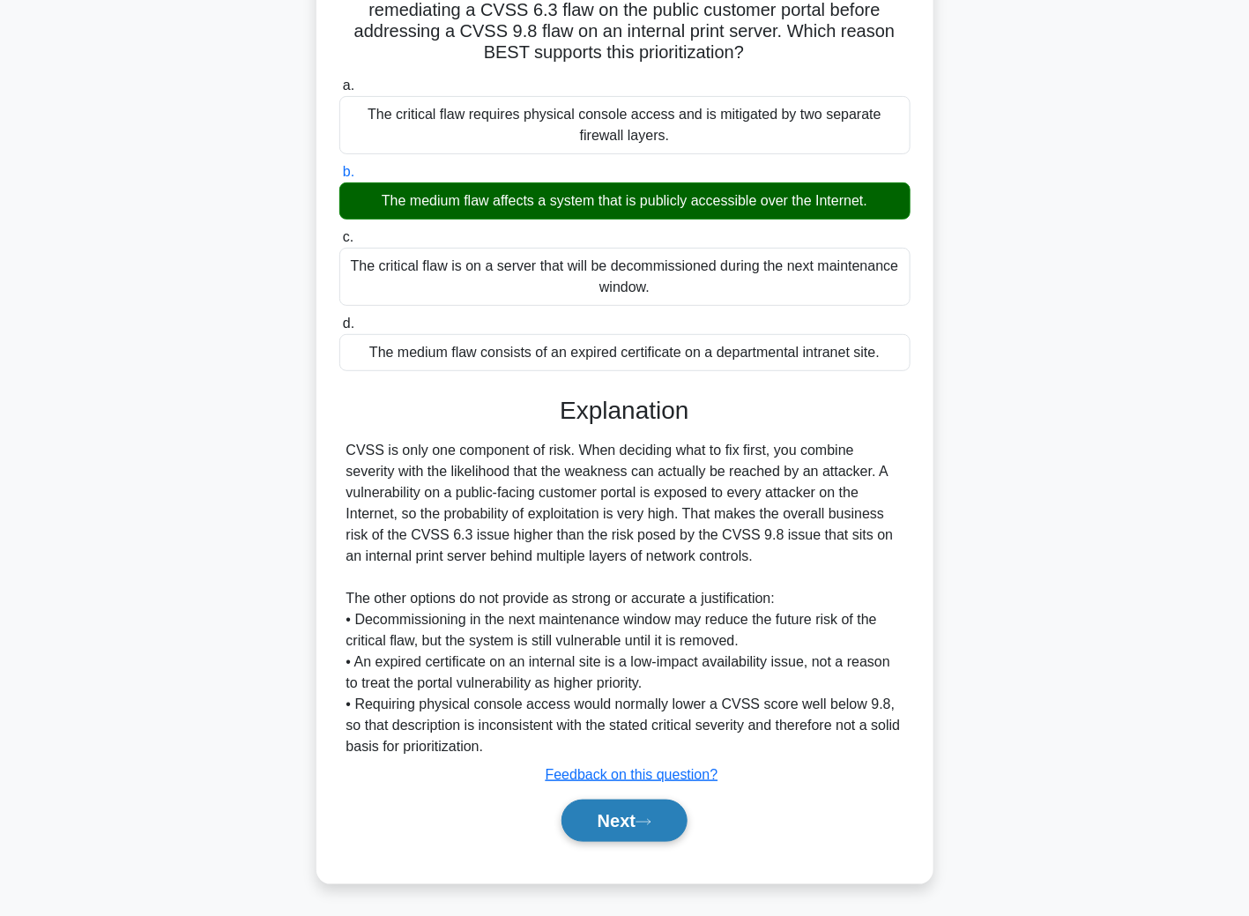
click at [635, 827] on button "Next" at bounding box center [624, 820] width 126 height 42
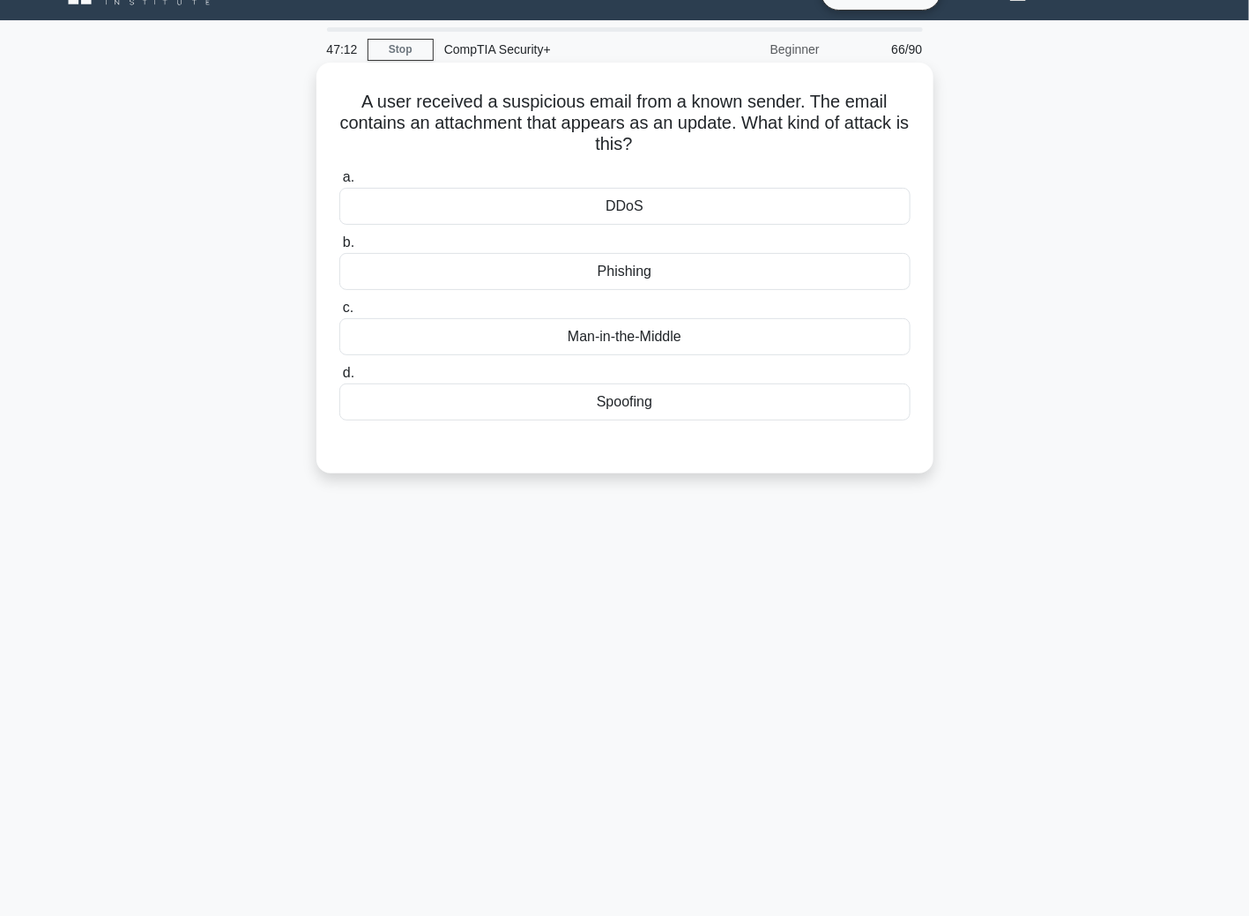
click at [642, 400] on div "Spoofing" at bounding box center [624, 401] width 571 height 37
click at [339, 379] on input "d. Spoofing" at bounding box center [339, 373] width 0 height 11
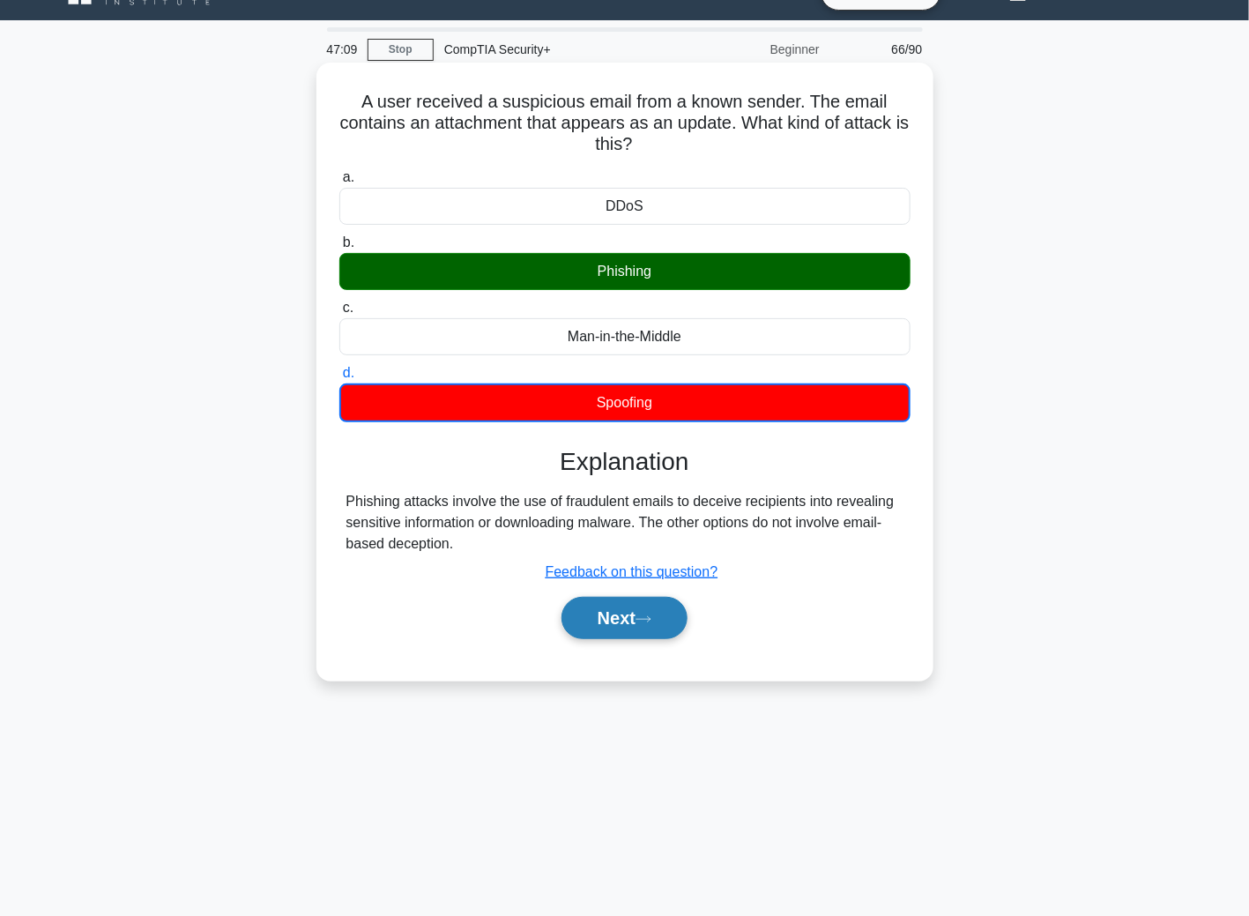
click at [617, 628] on button "Next" at bounding box center [624, 618] width 126 height 42
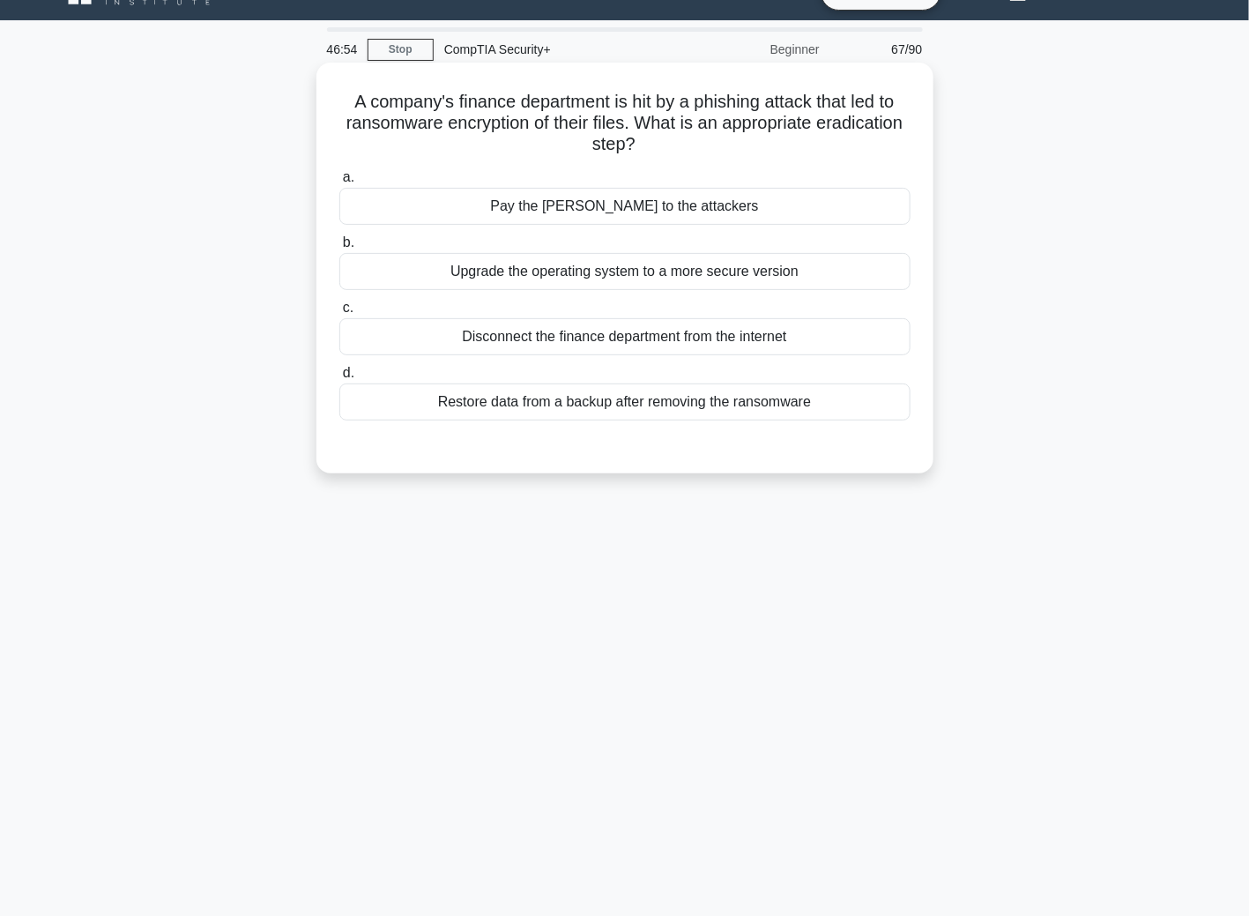
click at [454, 405] on div "Restore data from a backup after removing the ransomware" at bounding box center [624, 401] width 571 height 37
click at [339, 379] on input "d. Restore data from a backup after removing the ransomware" at bounding box center [339, 373] width 0 height 11
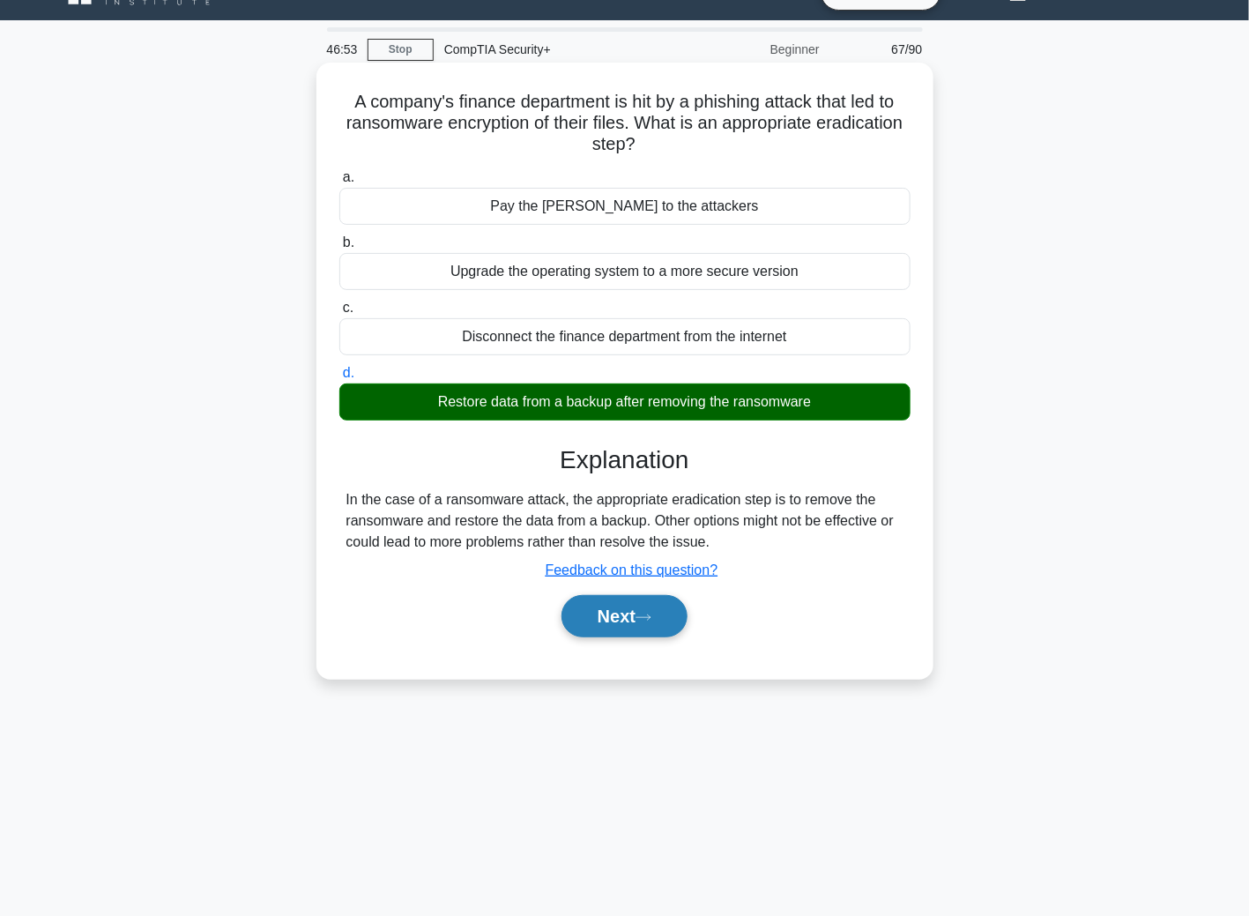
click at [633, 617] on button "Next" at bounding box center [624, 616] width 126 height 42
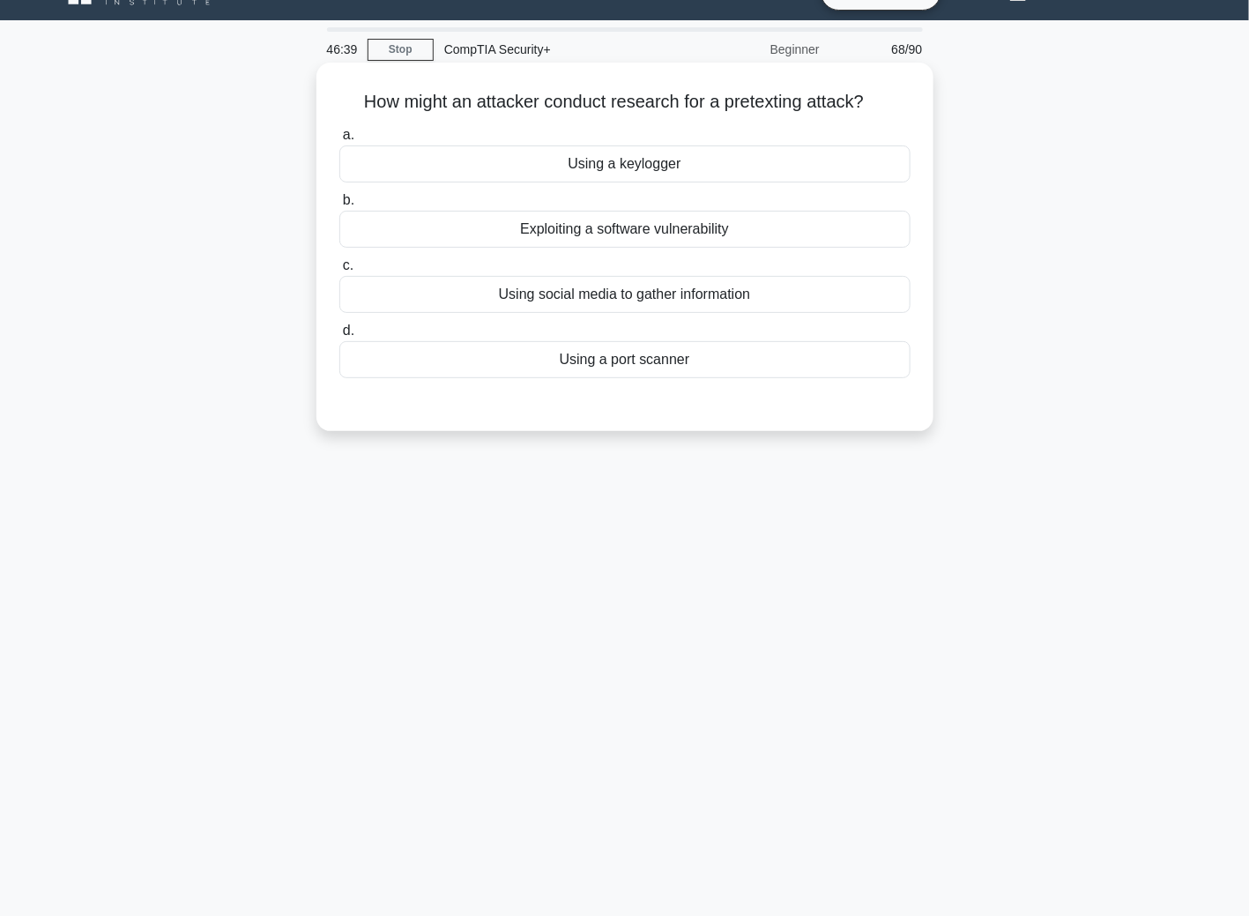
click at [572, 164] on div "Using a keylogger" at bounding box center [624, 163] width 571 height 37
click at [339, 141] on input "a. Using a keylogger" at bounding box center [339, 135] width 0 height 11
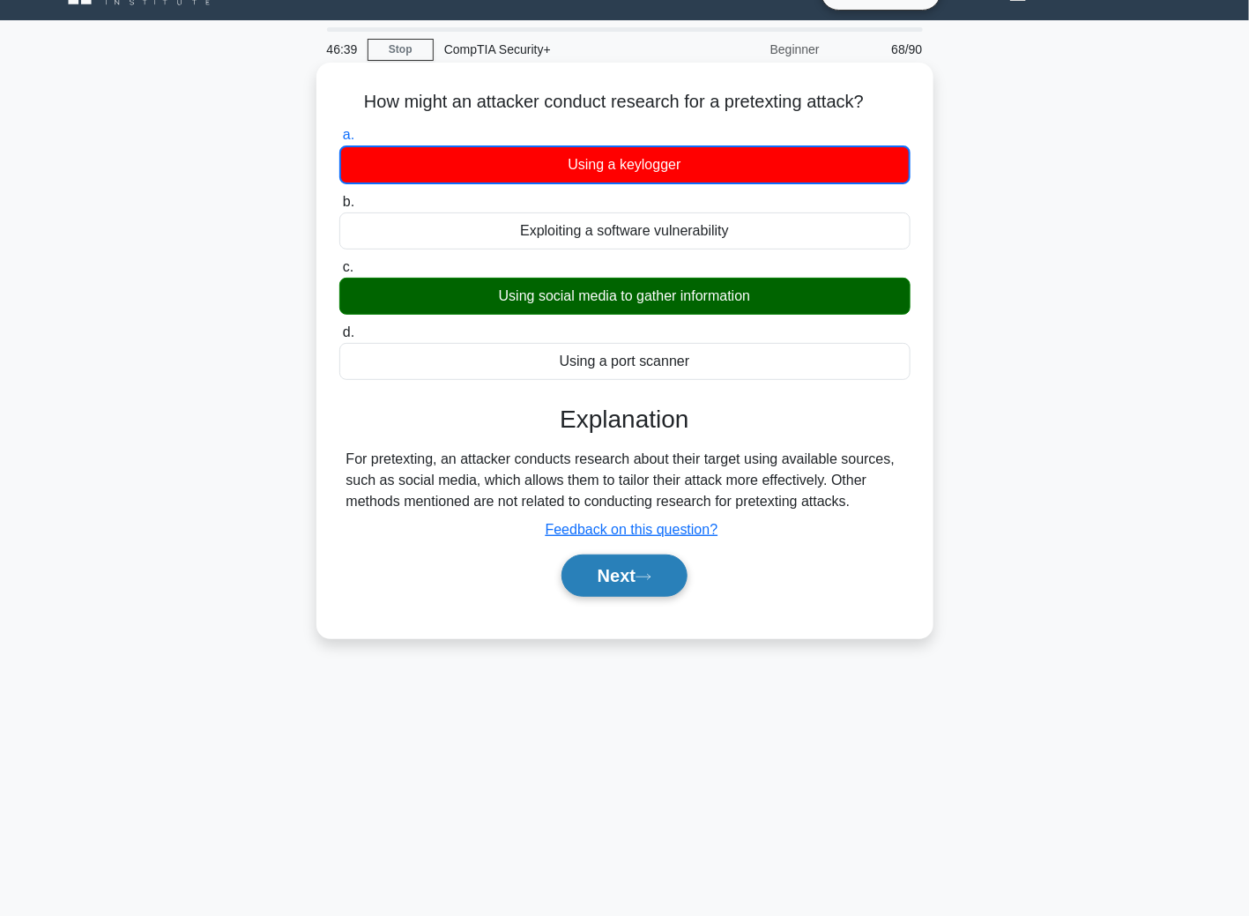
click at [677, 568] on button "Next" at bounding box center [624, 575] width 126 height 42
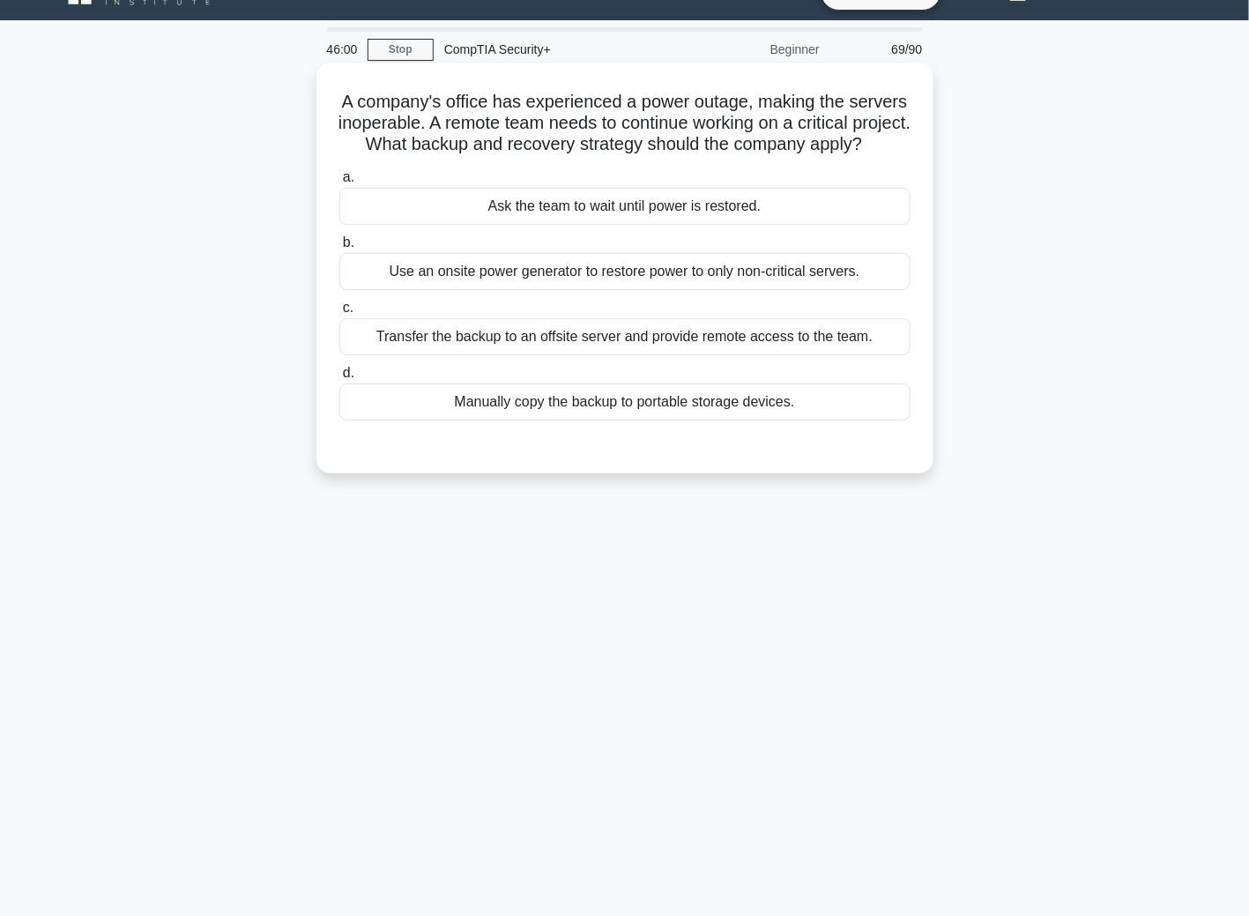
click at [538, 355] on div "Transfer the backup to an offsite server and provide remote access to the team." at bounding box center [624, 336] width 571 height 37
click at [339, 314] on input "c. Transfer the backup to an offsite server and provide remote access to the te…" at bounding box center [339, 307] width 0 height 11
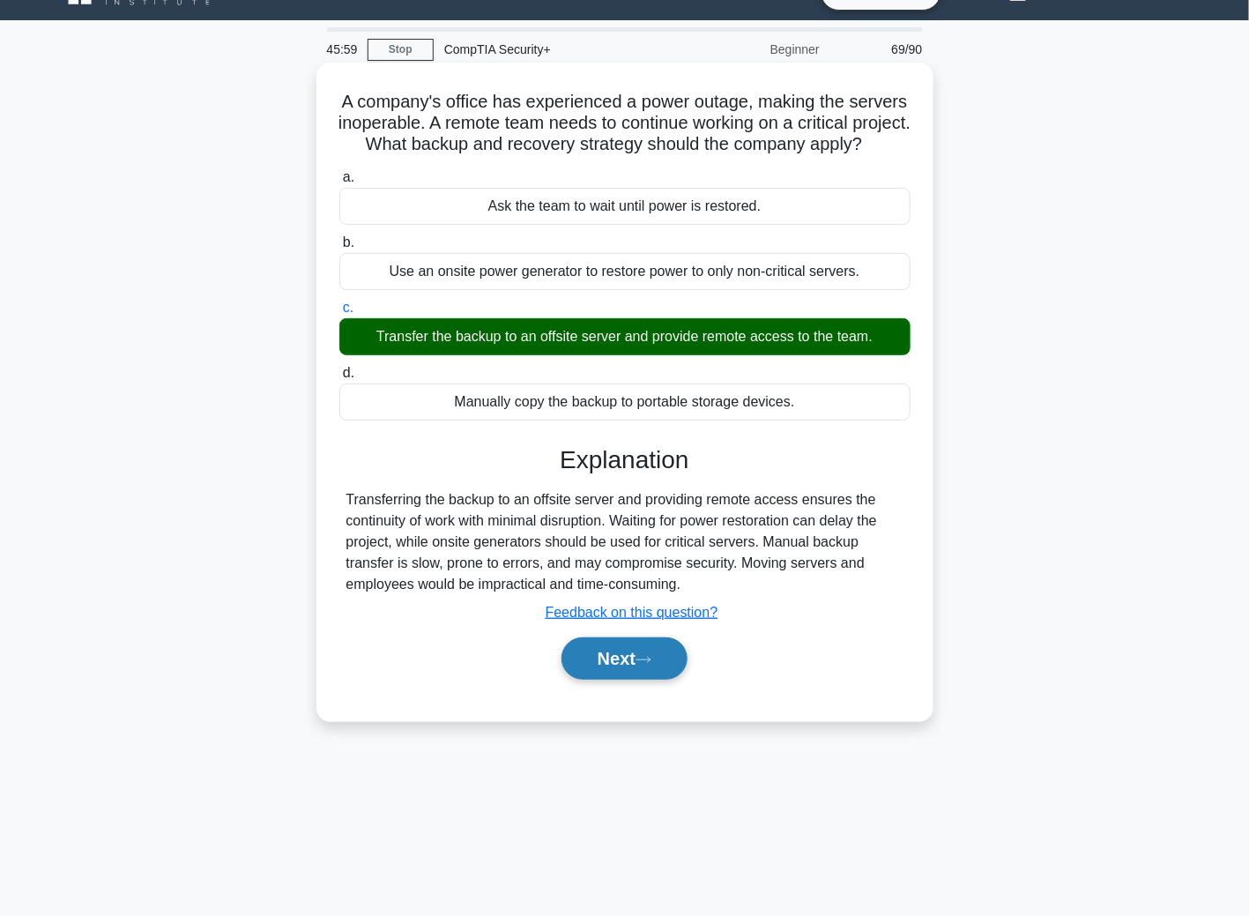
click at [628, 680] on button "Next" at bounding box center [624, 658] width 126 height 42
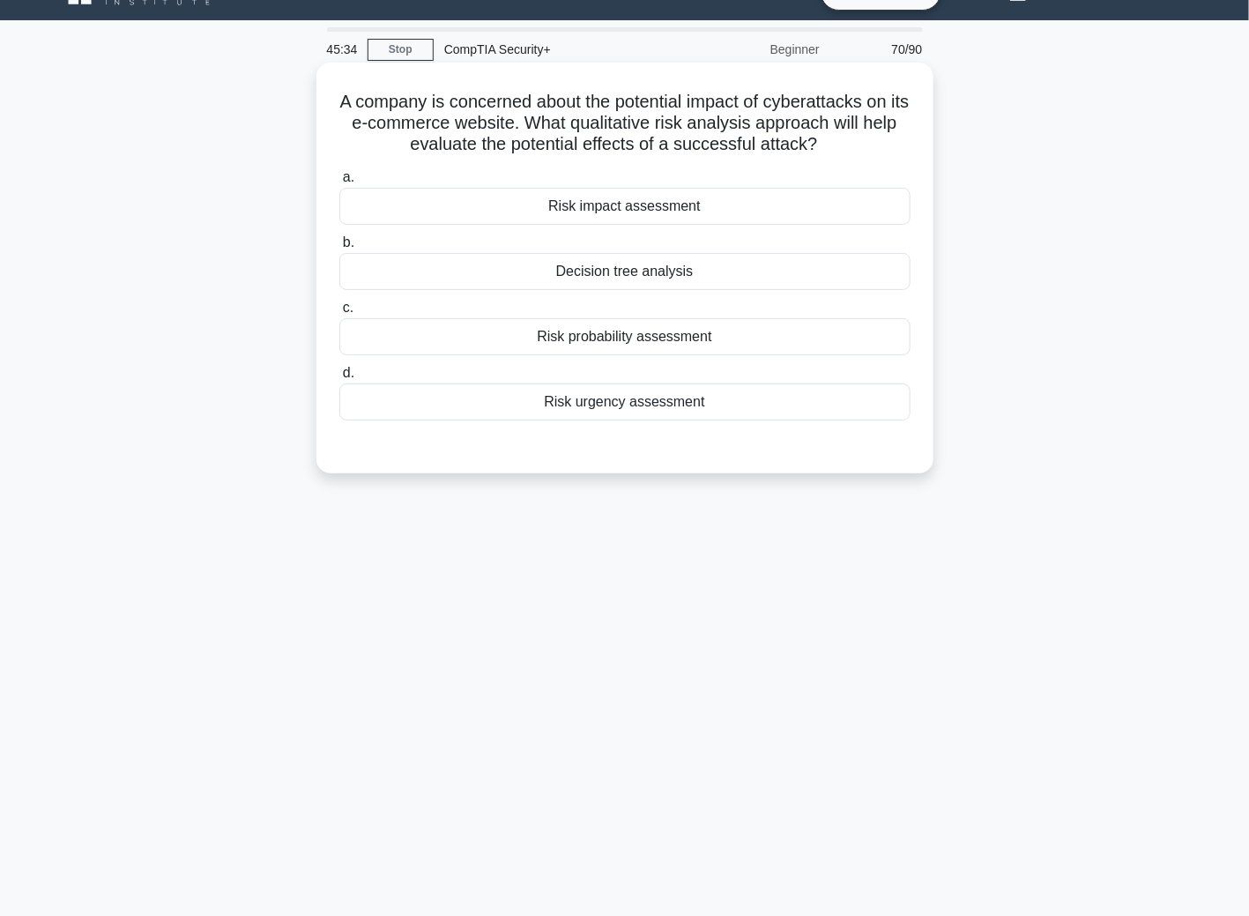
click at [617, 211] on div "Risk impact assessment" at bounding box center [624, 206] width 571 height 37
click at [339, 183] on input "a. Risk impact assessment" at bounding box center [339, 177] width 0 height 11
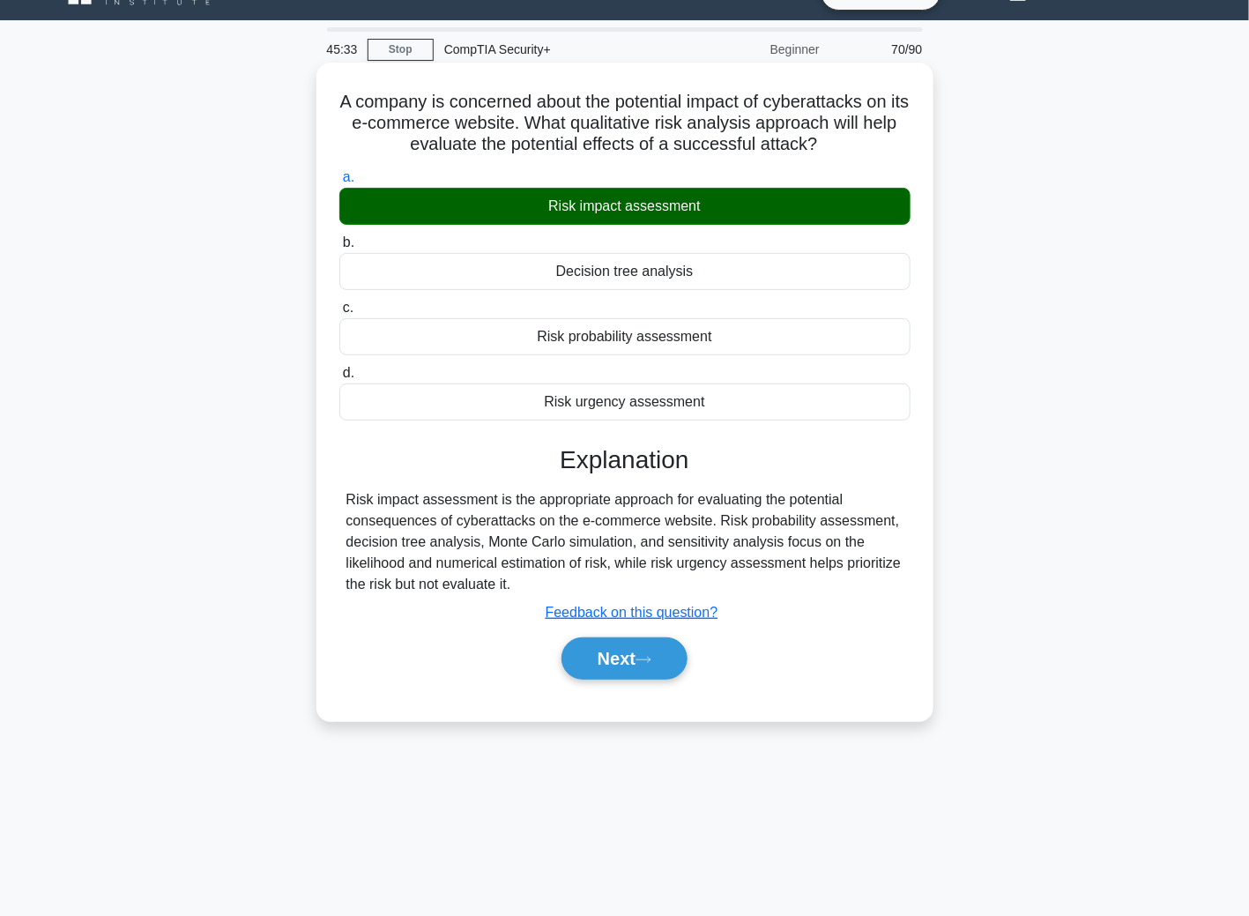
click at [637, 678] on div "Next" at bounding box center [624, 658] width 571 height 56
click at [634, 649] on button "Next" at bounding box center [624, 658] width 126 height 42
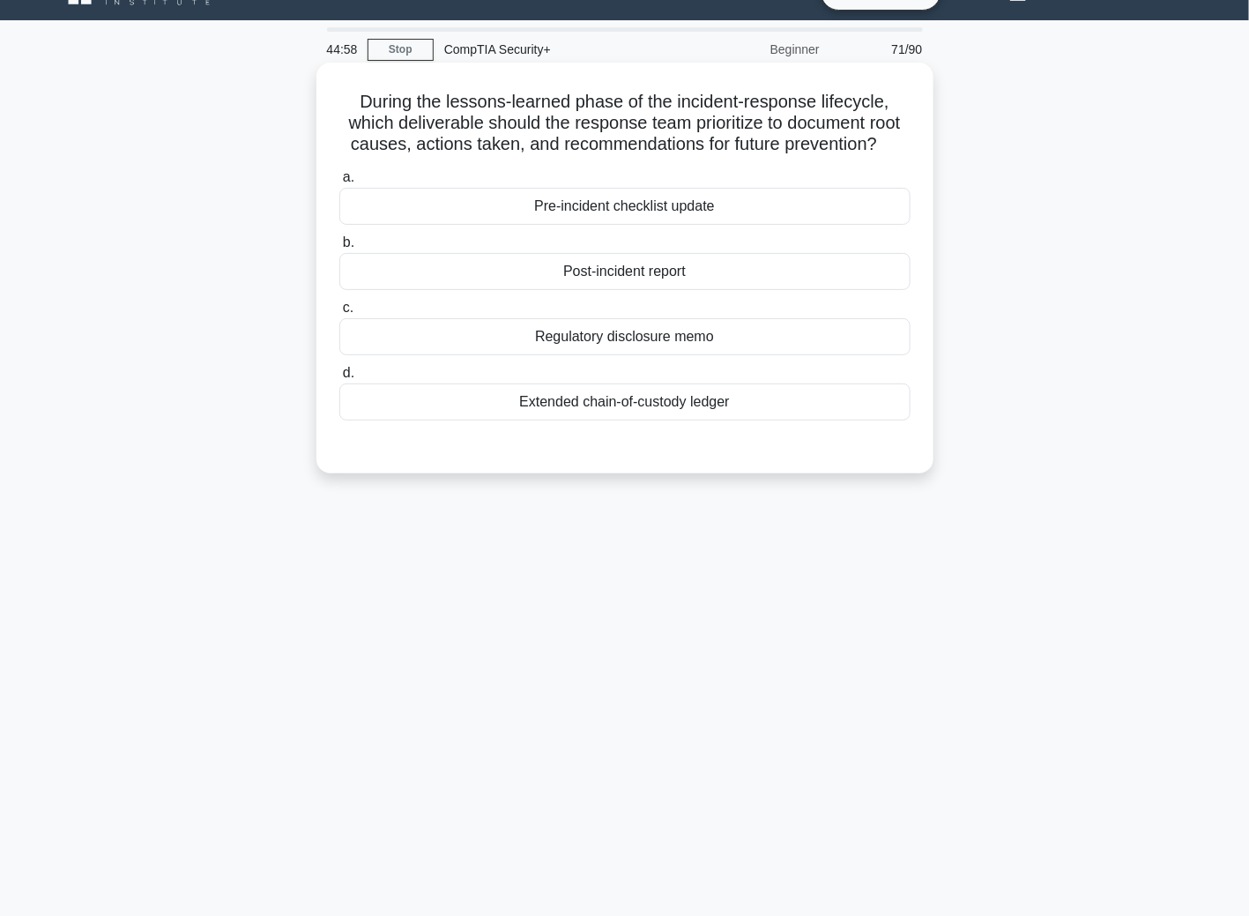
click at [582, 277] on div "Post-incident report" at bounding box center [624, 271] width 571 height 37
click at [339, 249] on input "b. Post-incident report" at bounding box center [339, 242] width 0 height 11
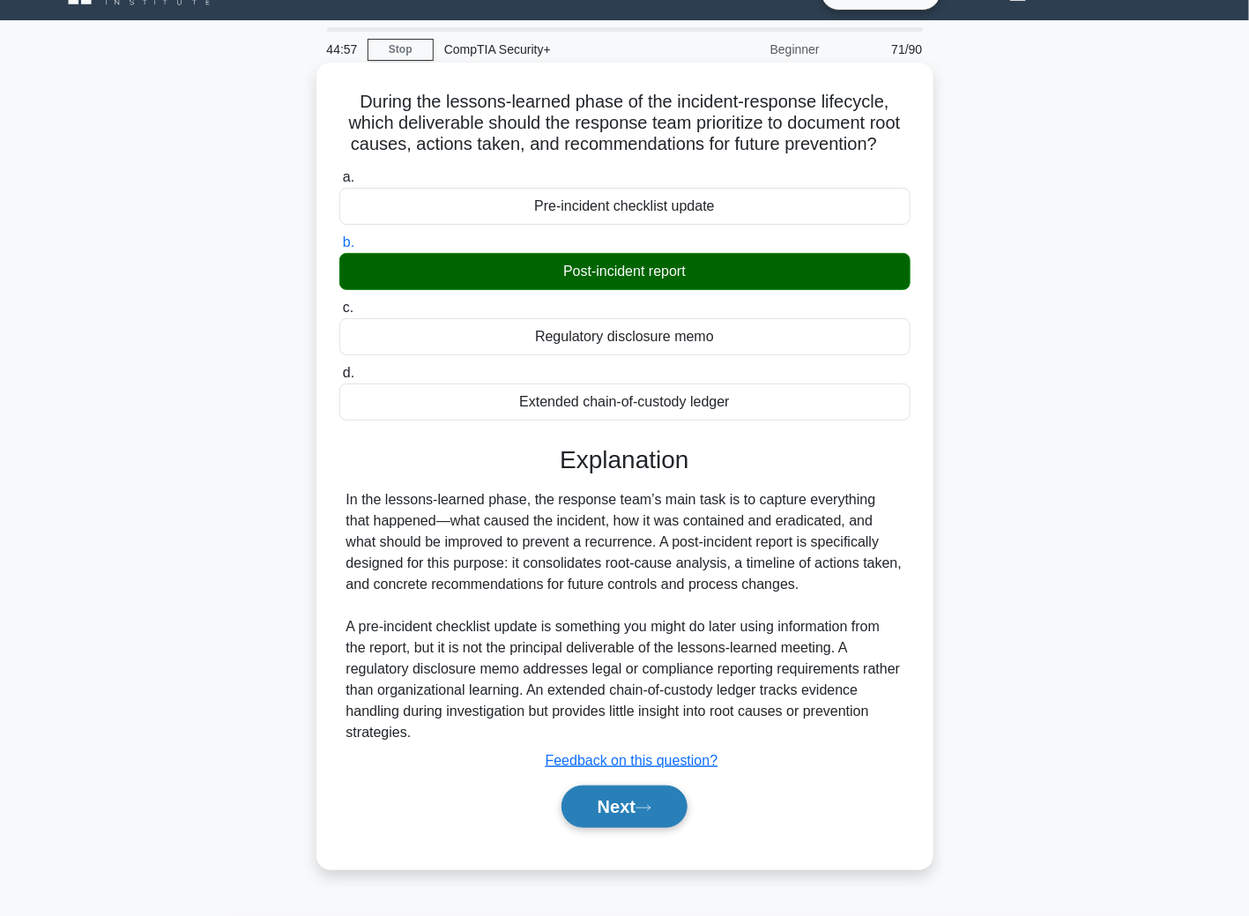
click at [598, 803] on button "Next" at bounding box center [624, 806] width 126 height 42
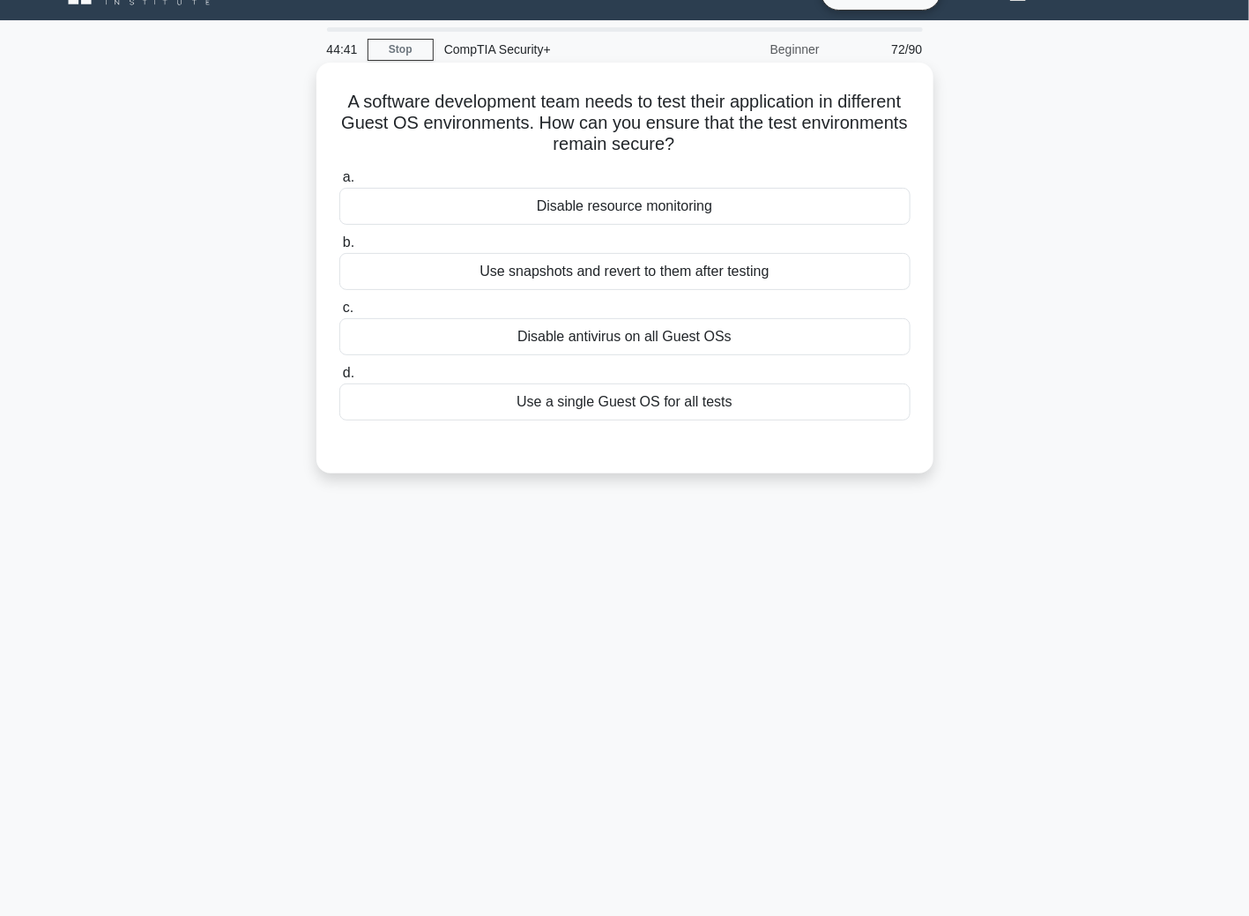
click at [546, 271] on div "Use snapshots and revert to them after testing" at bounding box center [624, 271] width 571 height 37
click at [339, 249] on input "b. Use snapshots and revert to them after testing" at bounding box center [339, 242] width 0 height 11
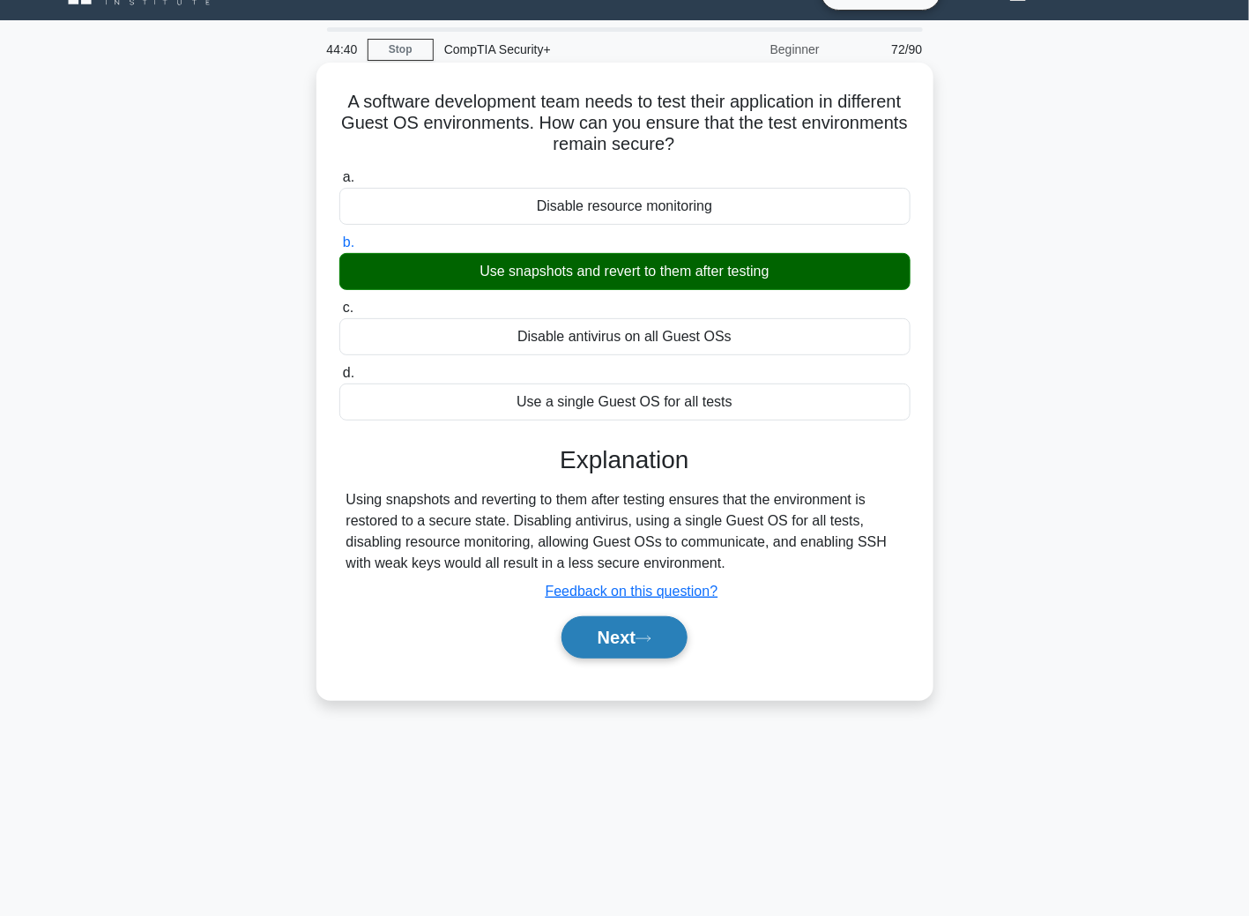
click at [595, 620] on button "Next" at bounding box center [624, 637] width 126 height 42
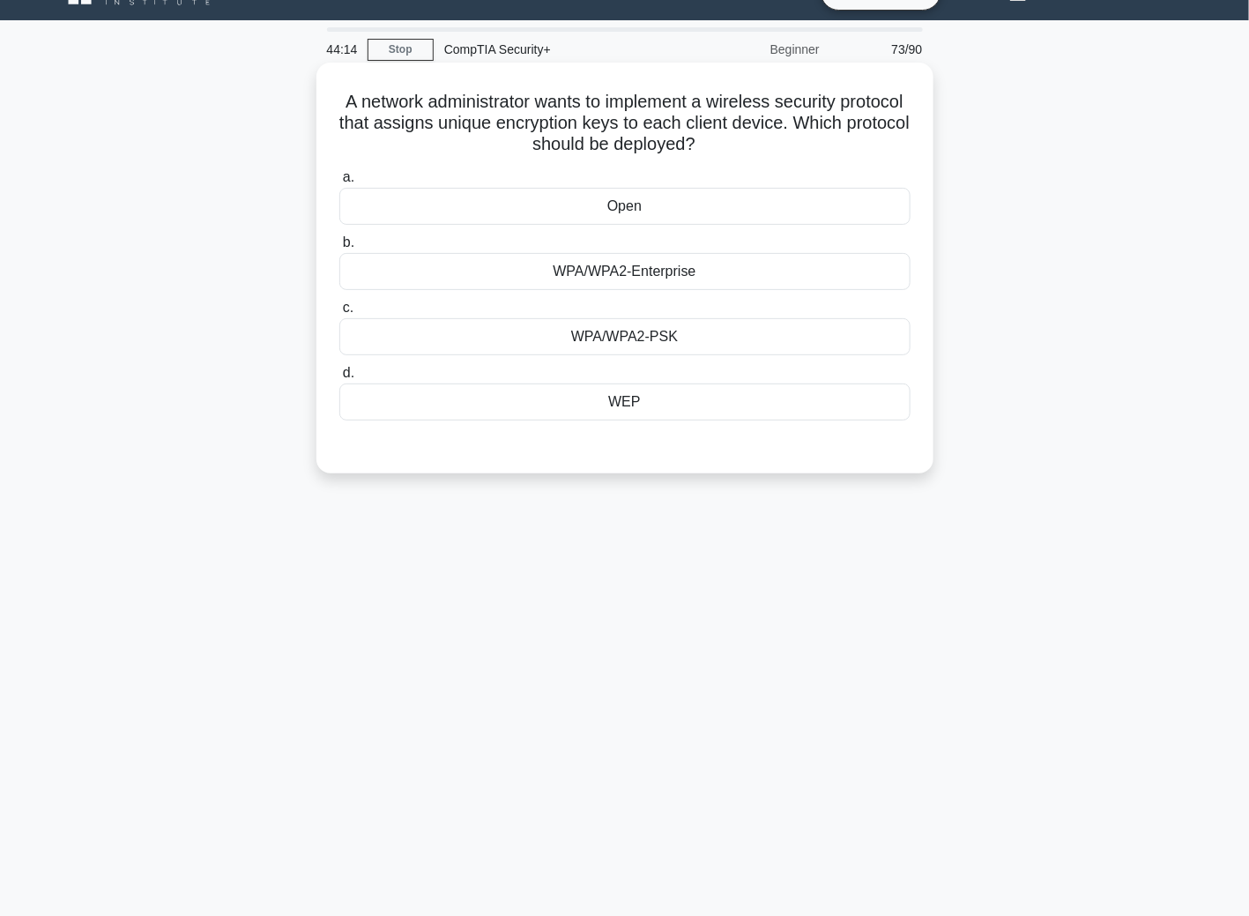
click at [576, 264] on div "WPA/WPA2-Enterprise" at bounding box center [624, 271] width 571 height 37
click at [339, 249] on input "b. WPA/WPA2-Enterprise" at bounding box center [339, 242] width 0 height 11
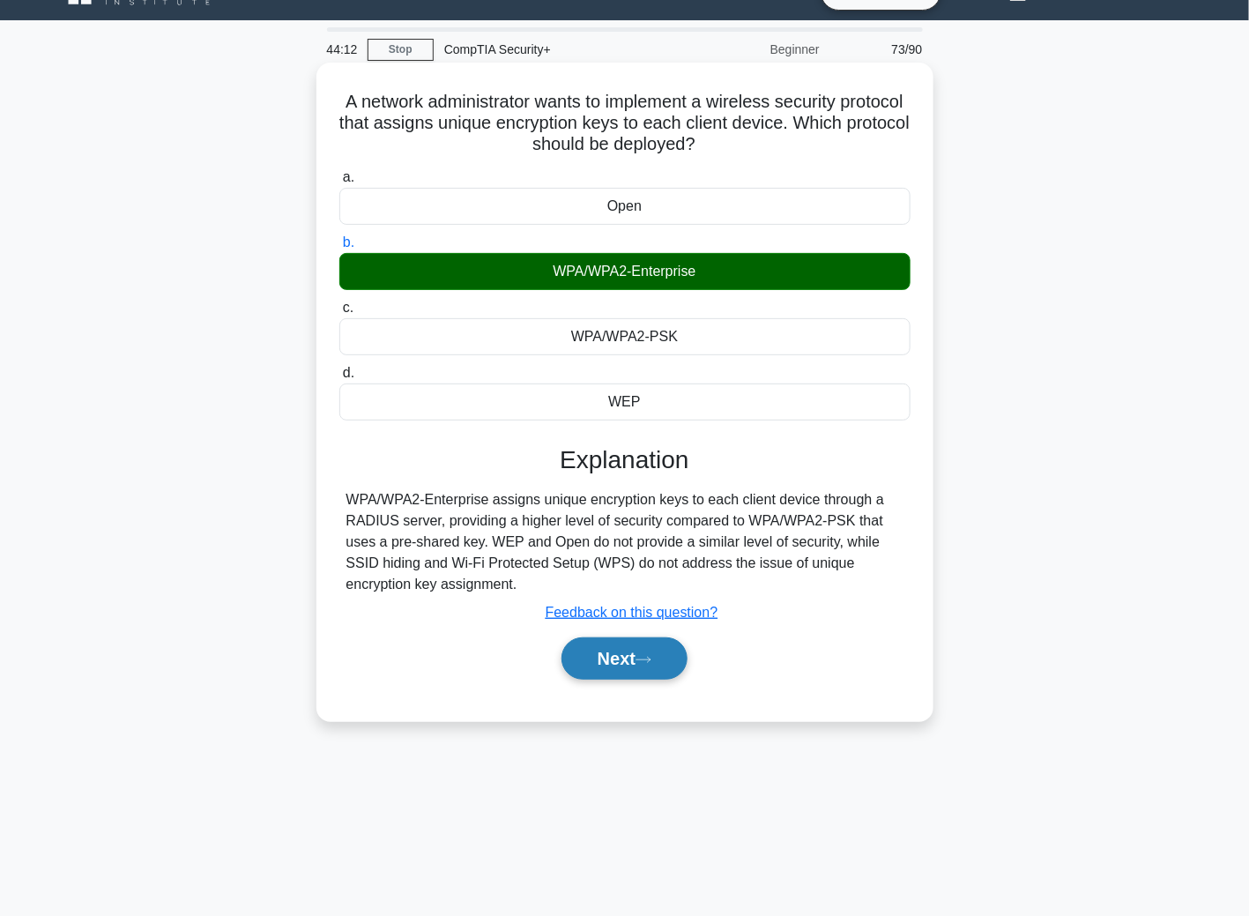
click at [642, 656] on button "Next" at bounding box center [624, 658] width 126 height 42
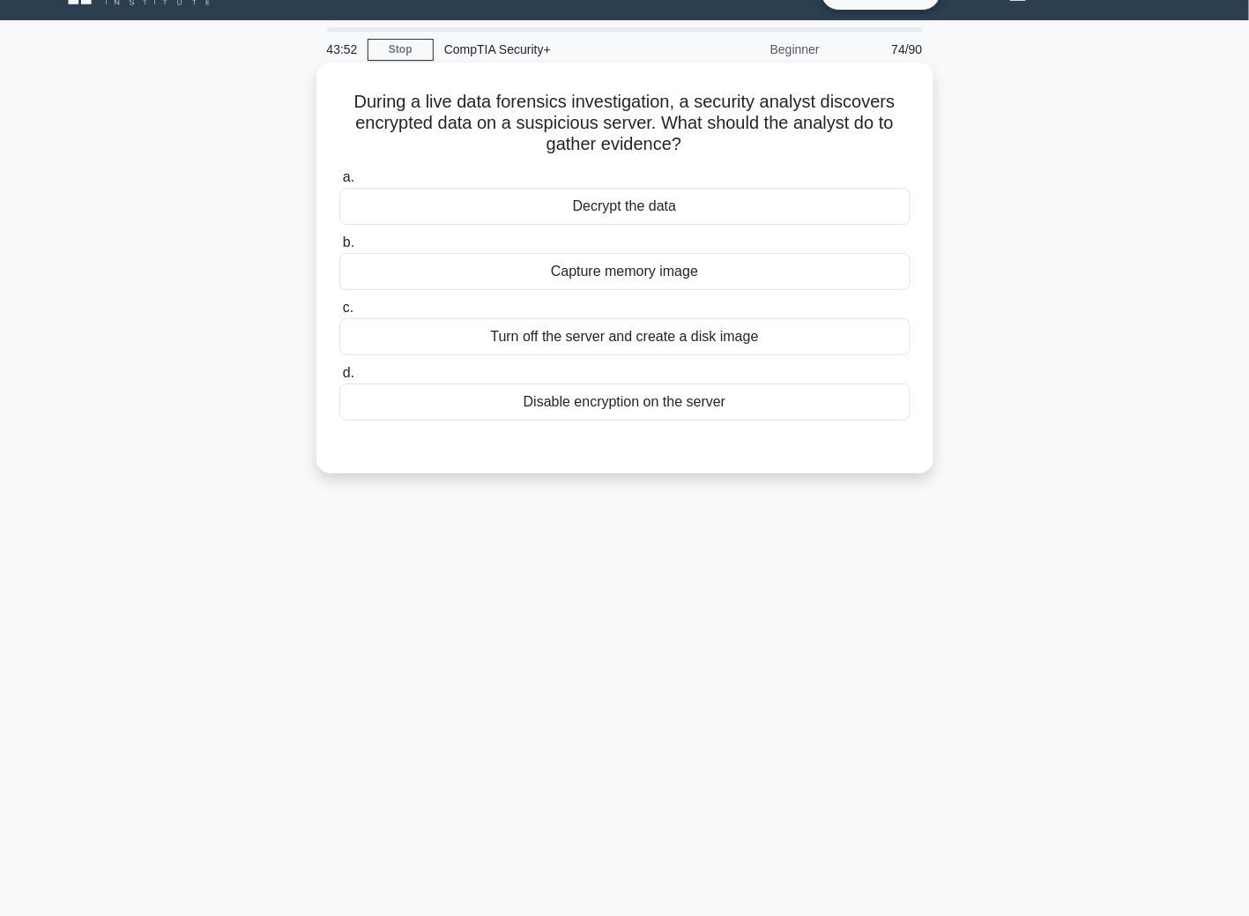
click at [620, 273] on div "Capture memory image" at bounding box center [624, 271] width 571 height 37
click at [339, 249] on input "b. Capture memory image" at bounding box center [339, 242] width 0 height 11
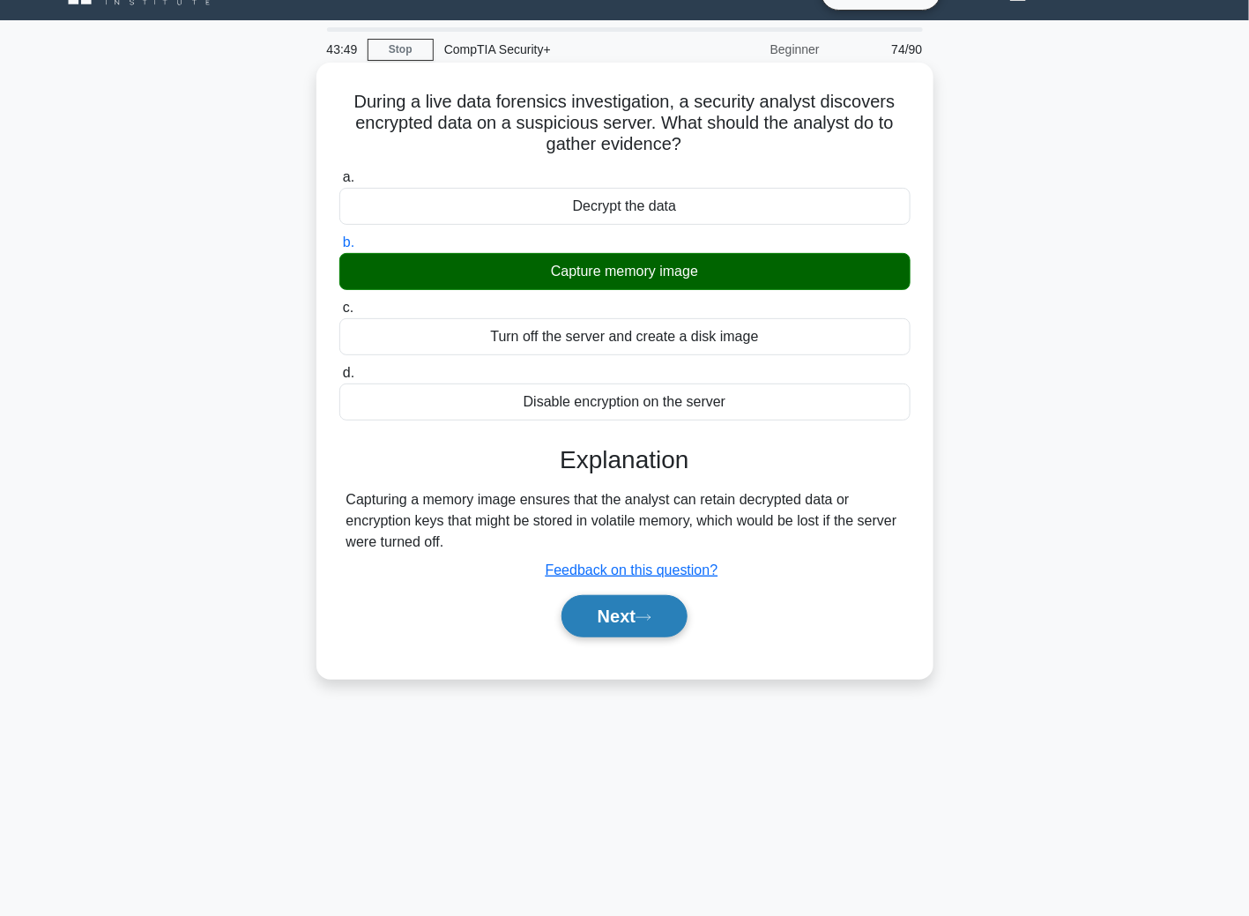
click at [620, 613] on button "Next" at bounding box center [624, 616] width 126 height 42
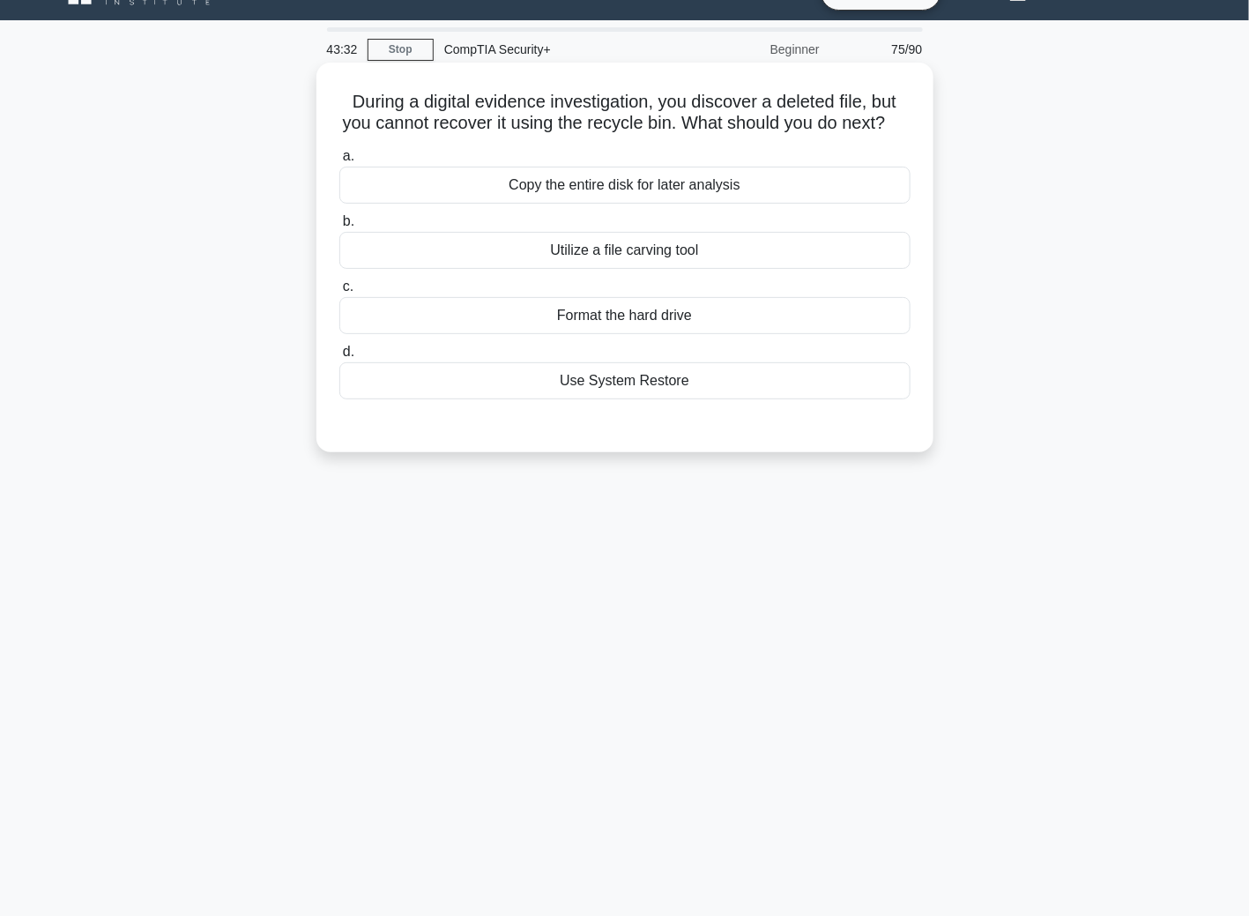
click at [624, 399] on div "Use System Restore" at bounding box center [624, 380] width 571 height 37
click at [339, 358] on input "d. Use System Restore" at bounding box center [339, 351] width 0 height 11
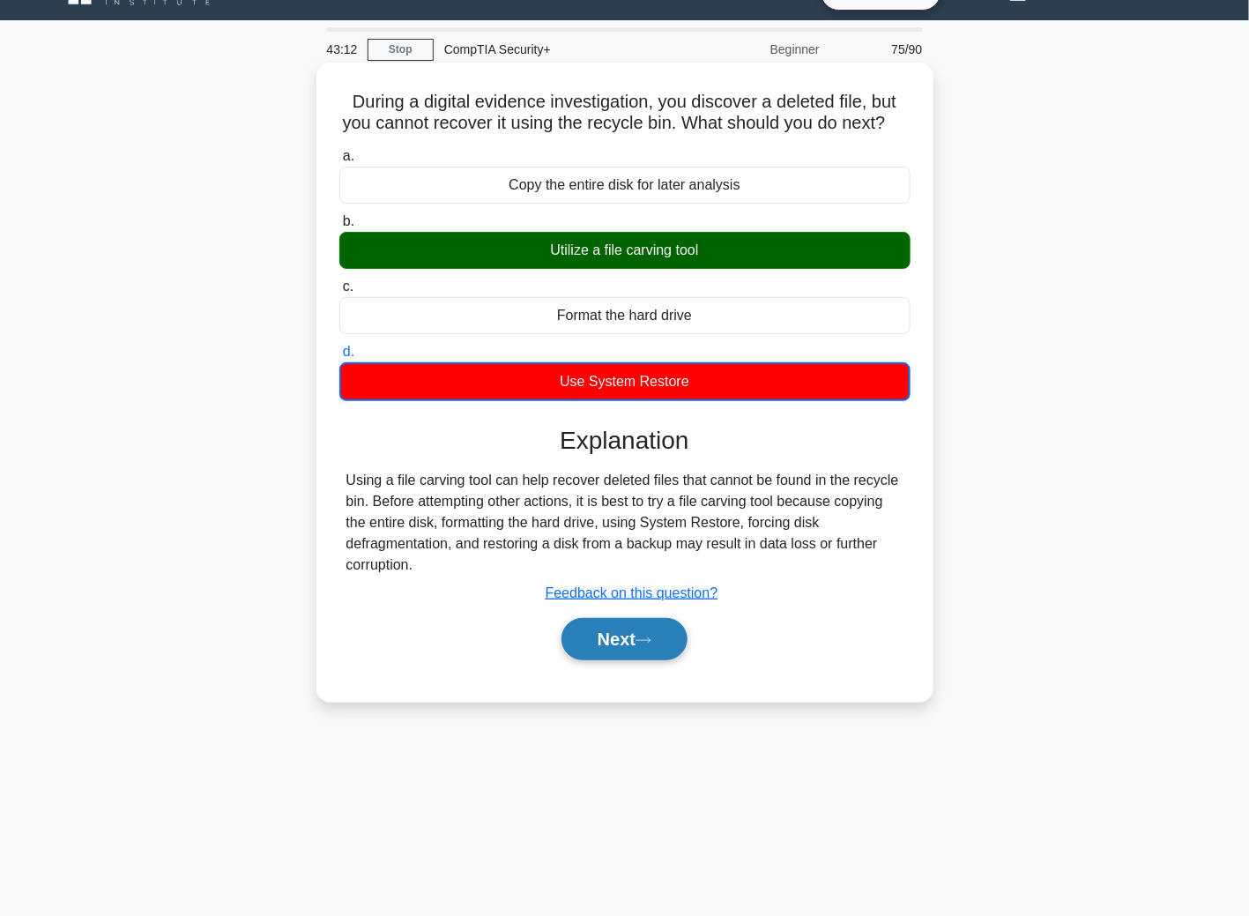
click at [616, 648] on button "Next" at bounding box center [624, 639] width 126 height 42
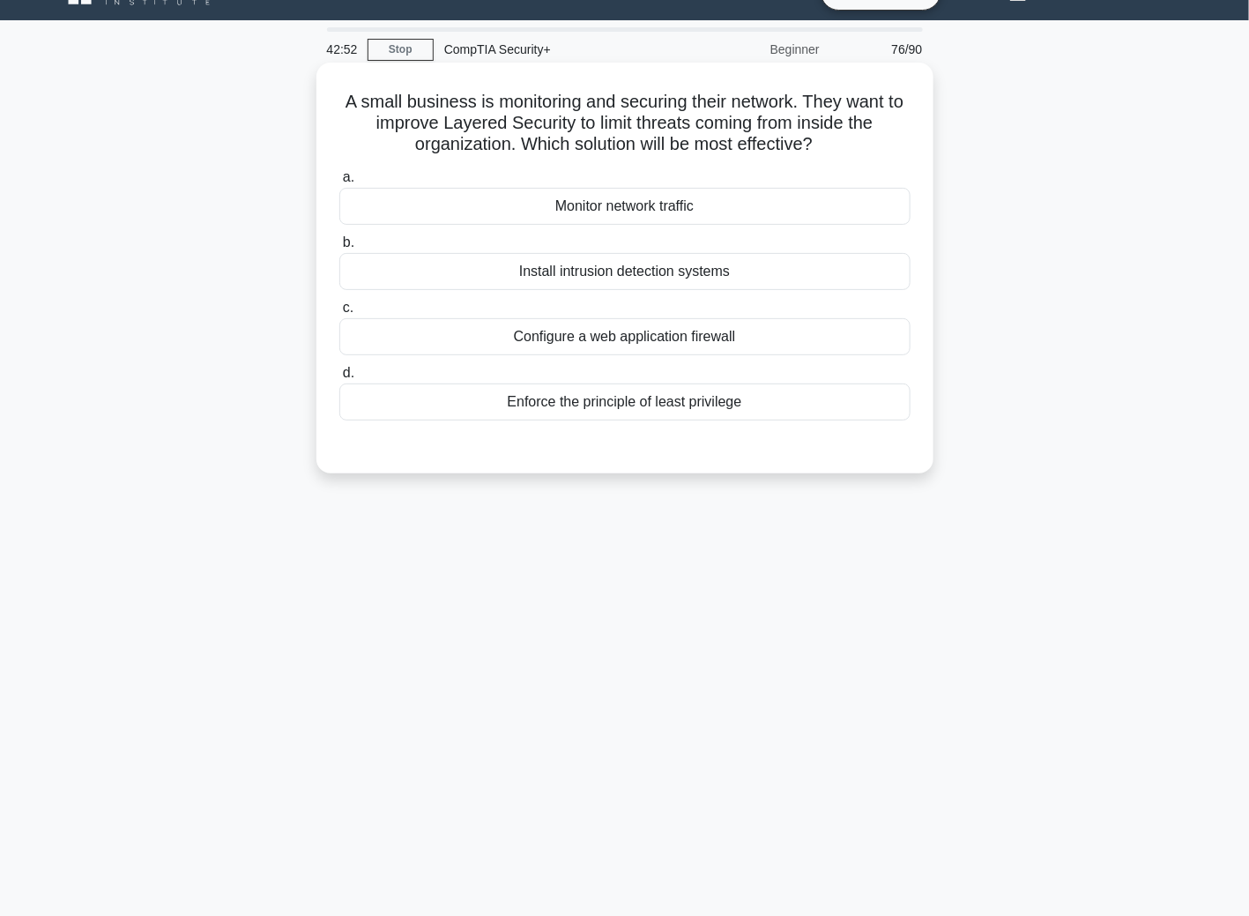
click at [652, 408] on div "Enforce the principle of least privilege" at bounding box center [624, 401] width 571 height 37
click at [339, 379] on input "d. Enforce the principle of least privilege" at bounding box center [339, 373] width 0 height 11
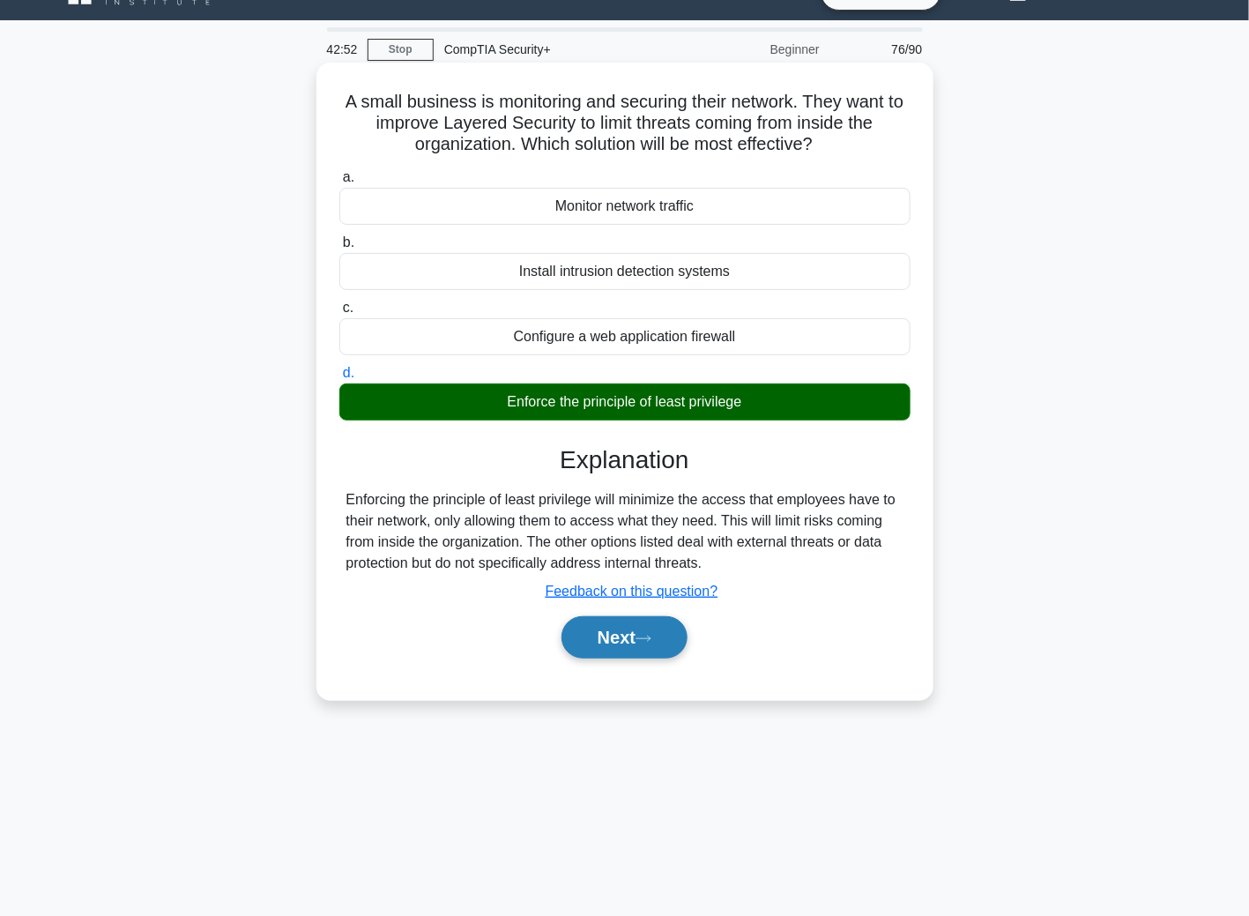
click at [642, 647] on button "Next" at bounding box center [624, 637] width 126 height 42
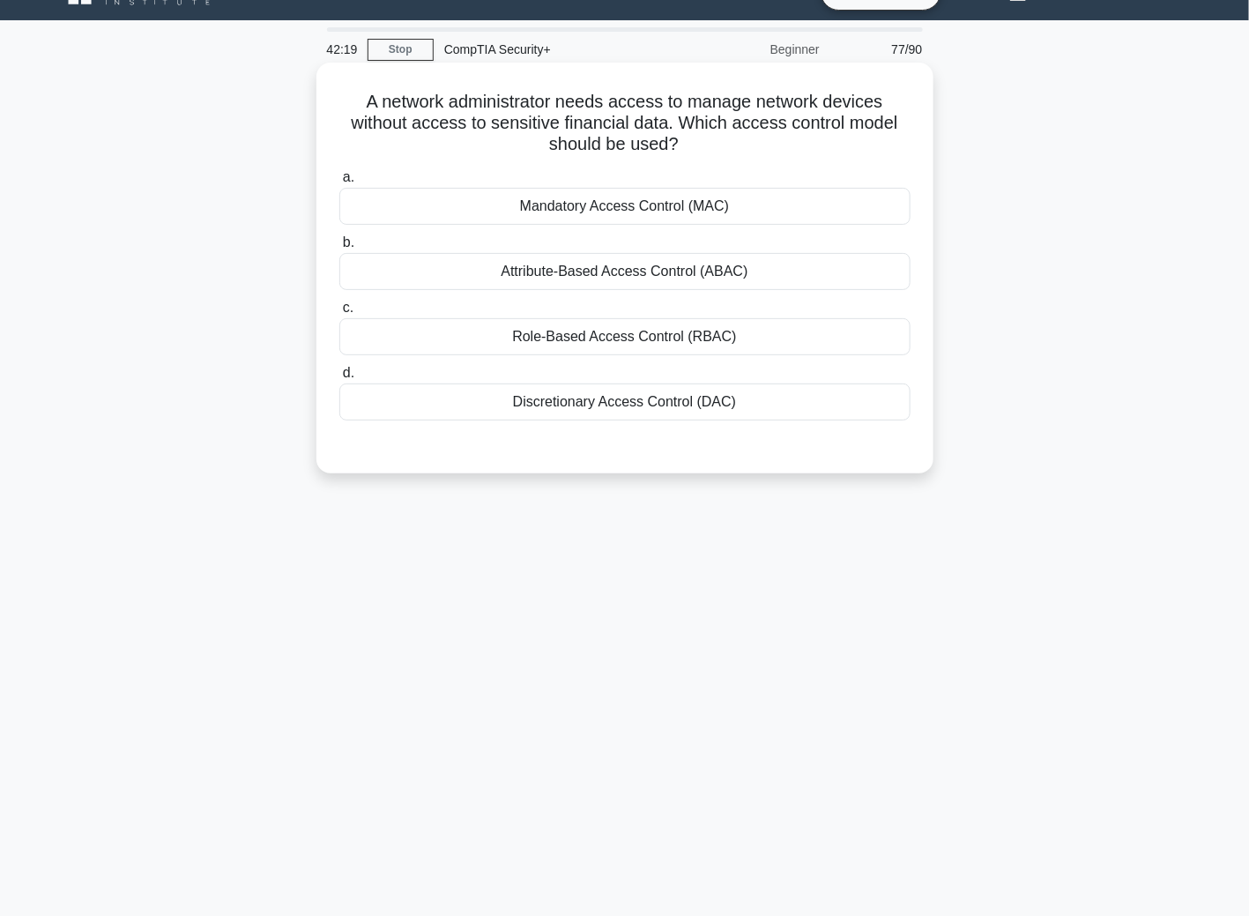
click at [547, 276] on div "Attribute-Based Access Control (ABAC)" at bounding box center [624, 271] width 571 height 37
click at [339, 249] on input "b. Attribute-Based Access Control (ABAC)" at bounding box center [339, 242] width 0 height 11
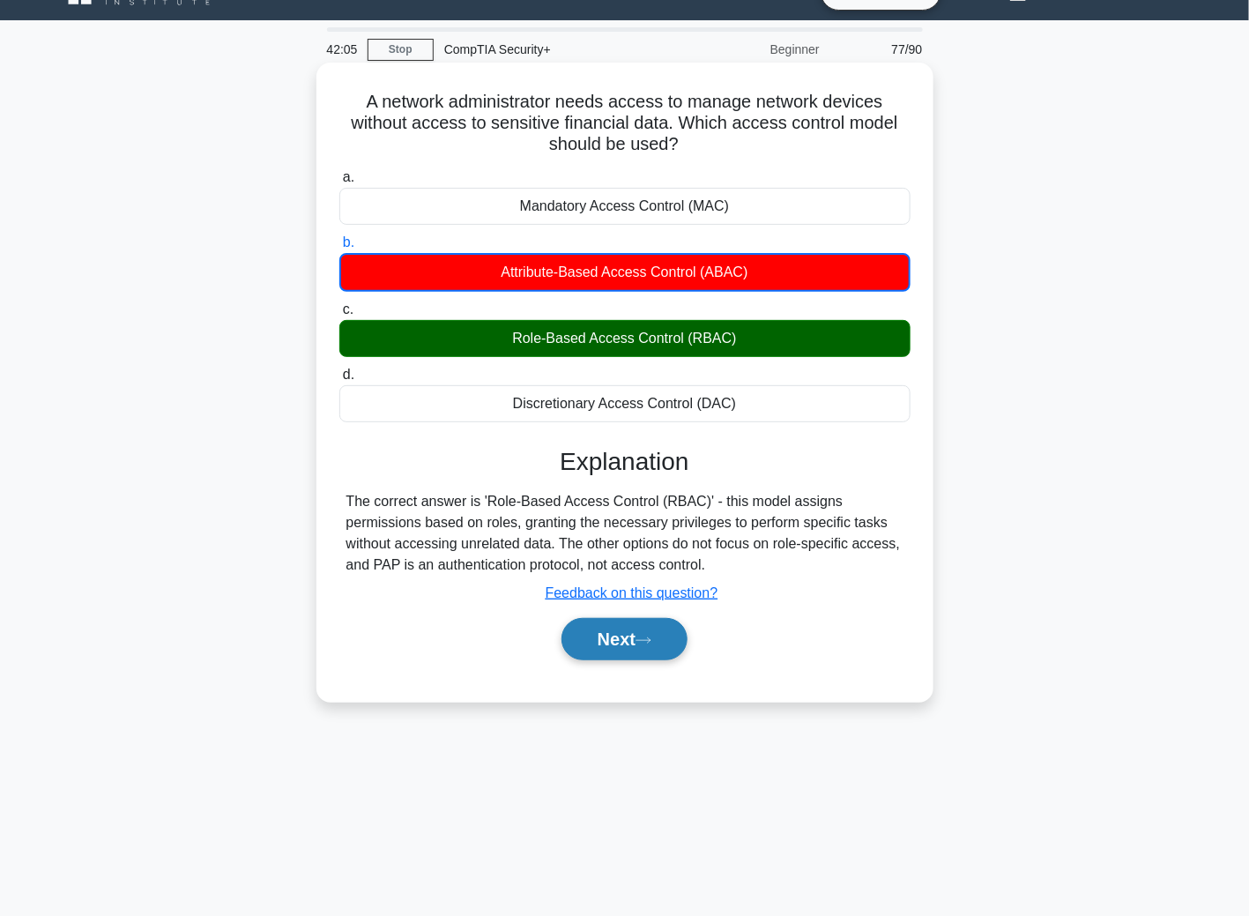
click at [608, 640] on button "Next" at bounding box center [624, 639] width 126 height 42
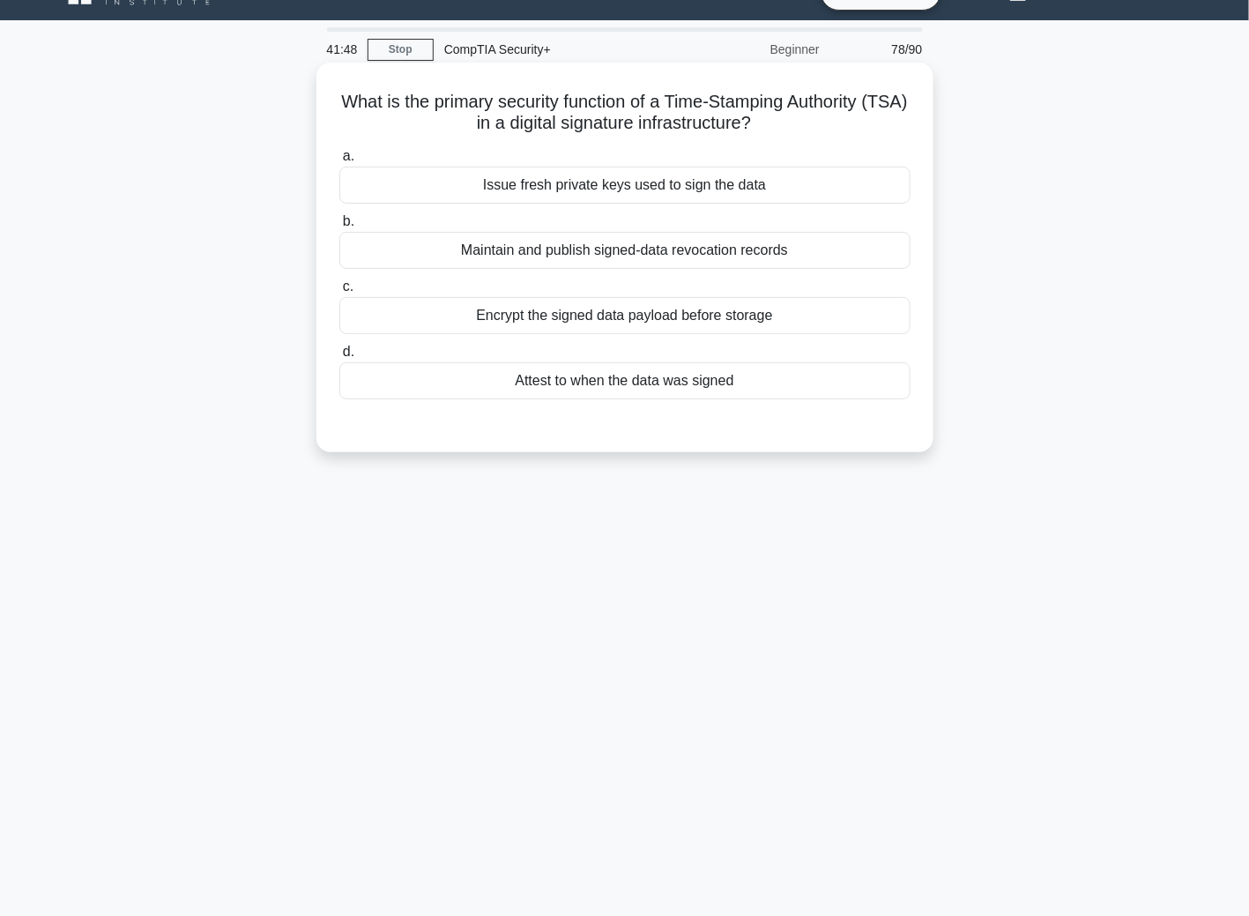
click at [500, 256] on div "Maintain and publish signed-data revocation records" at bounding box center [624, 250] width 571 height 37
click at [339, 227] on input "b. Maintain and publish signed-data revocation records" at bounding box center [339, 221] width 0 height 11
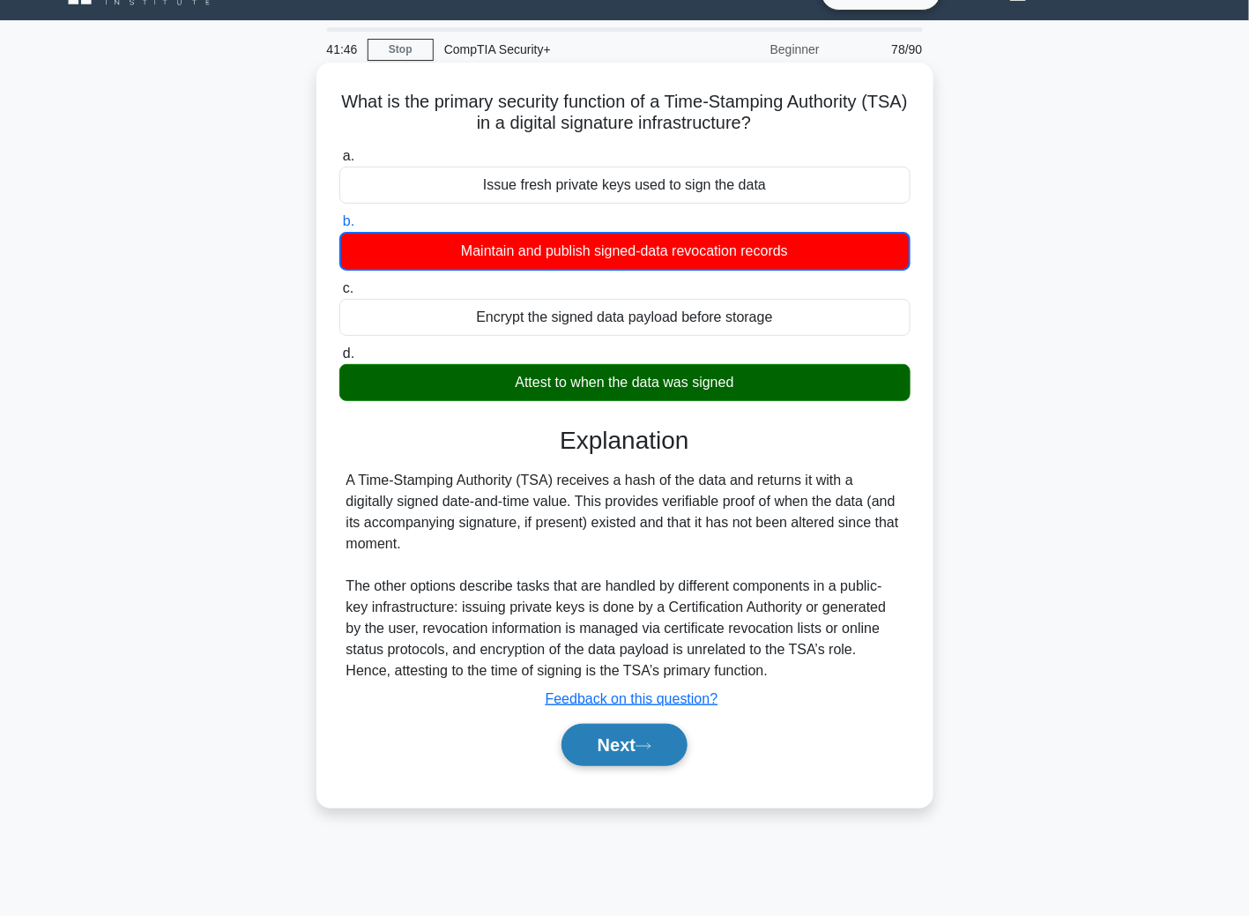
drag, startPoint x: 664, startPoint y: 647, endPoint x: 657, endPoint y: 732, distance: 84.9
click at [657, 732] on button "Next" at bounding box center [624, 745] width 126 height 42
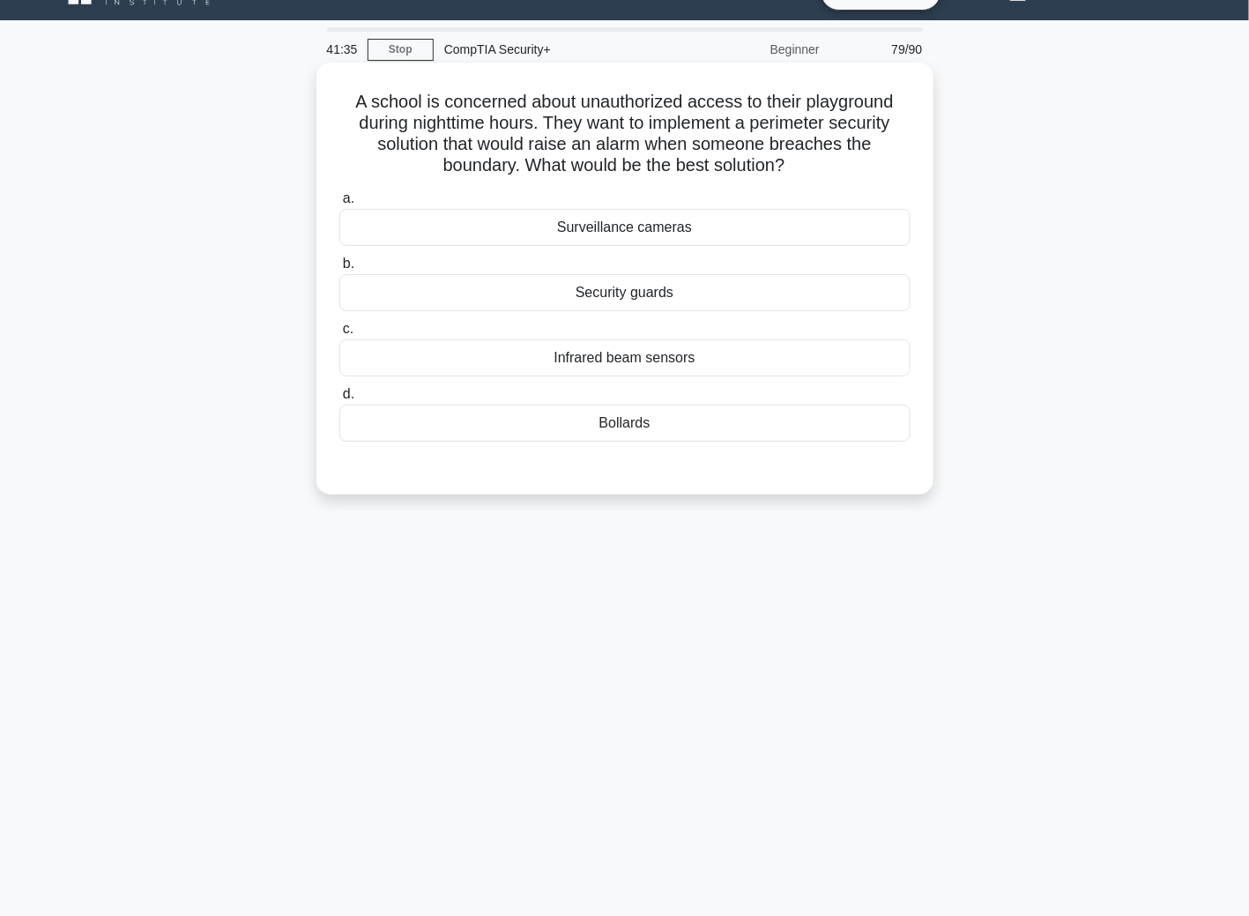
click at [581, 347] on div "Infrared beam sensors" at bounding box center [624, 357] width 571 height 37
click at [339, 335] on input "c. Infrared beam sensors" at bounding box center [339, 328] width 0 height 11
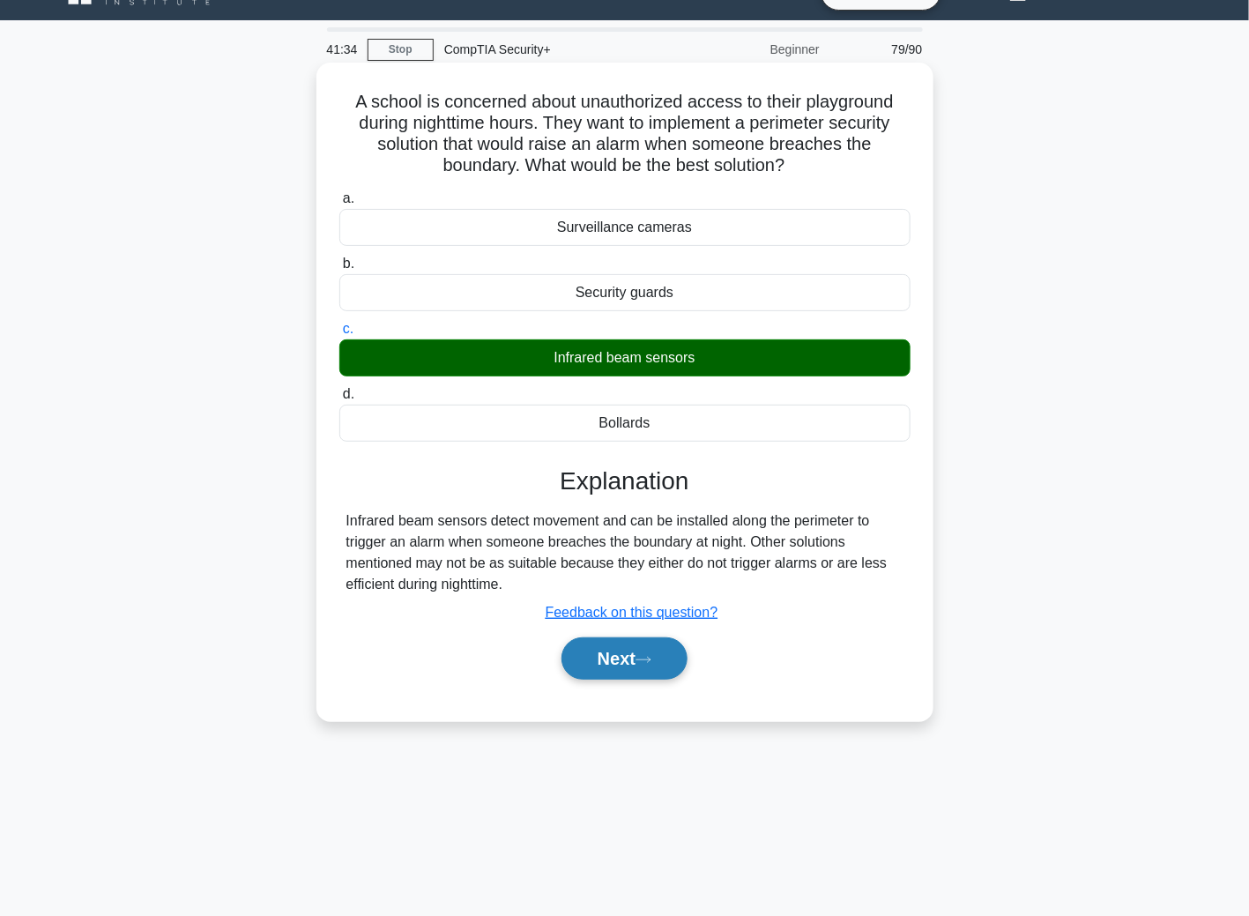
click at [663, 650] on button "Next" at bounding box center [624, 658] width 126 height 42
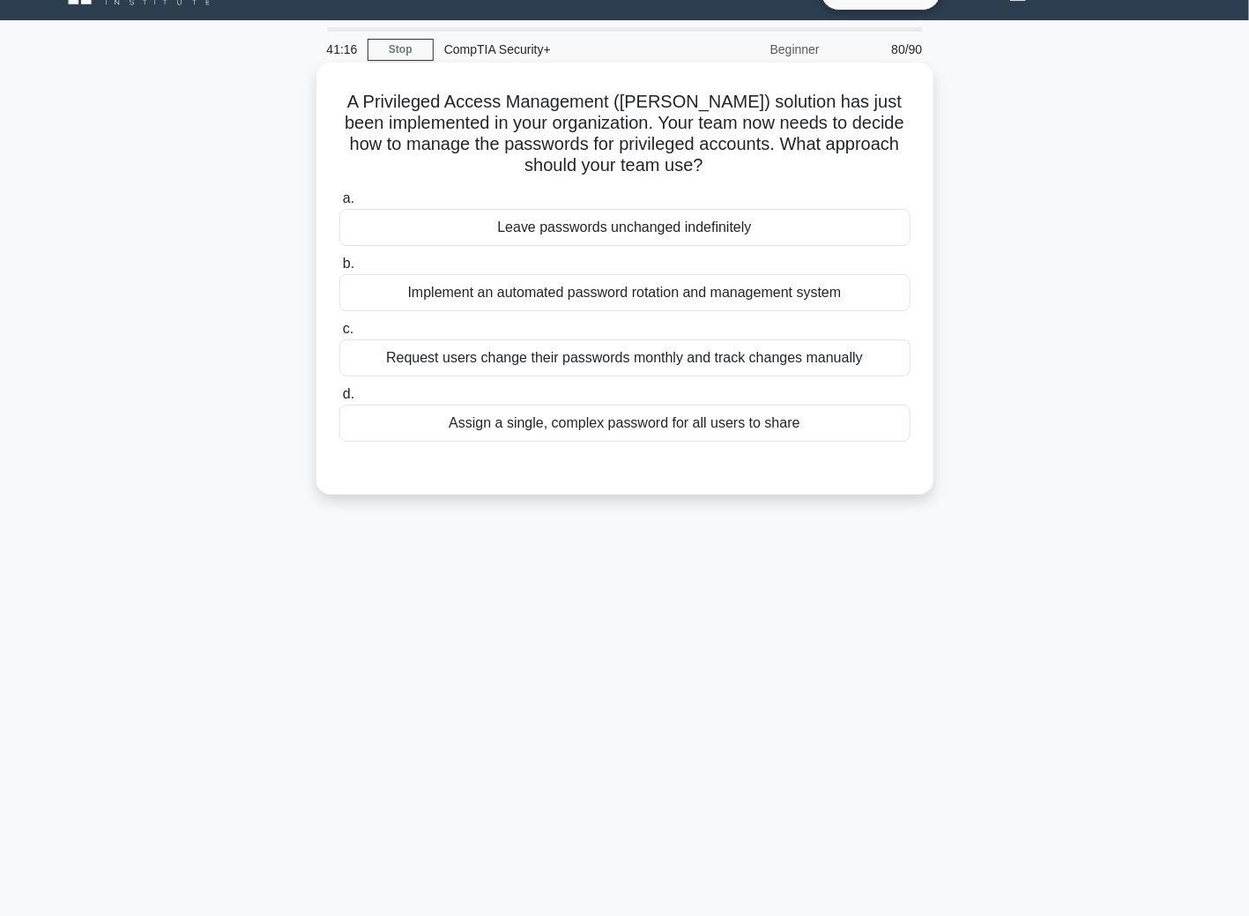
click at [460, 365] on div "Request users change their passwords monthly and track changes manually" at bounding box center [624, 357] width 571 height 37
click at [339, 335] on input "c. Request users change their passwords monthly and track changes manually" at bounding box center [339, 328] width 0 height 11
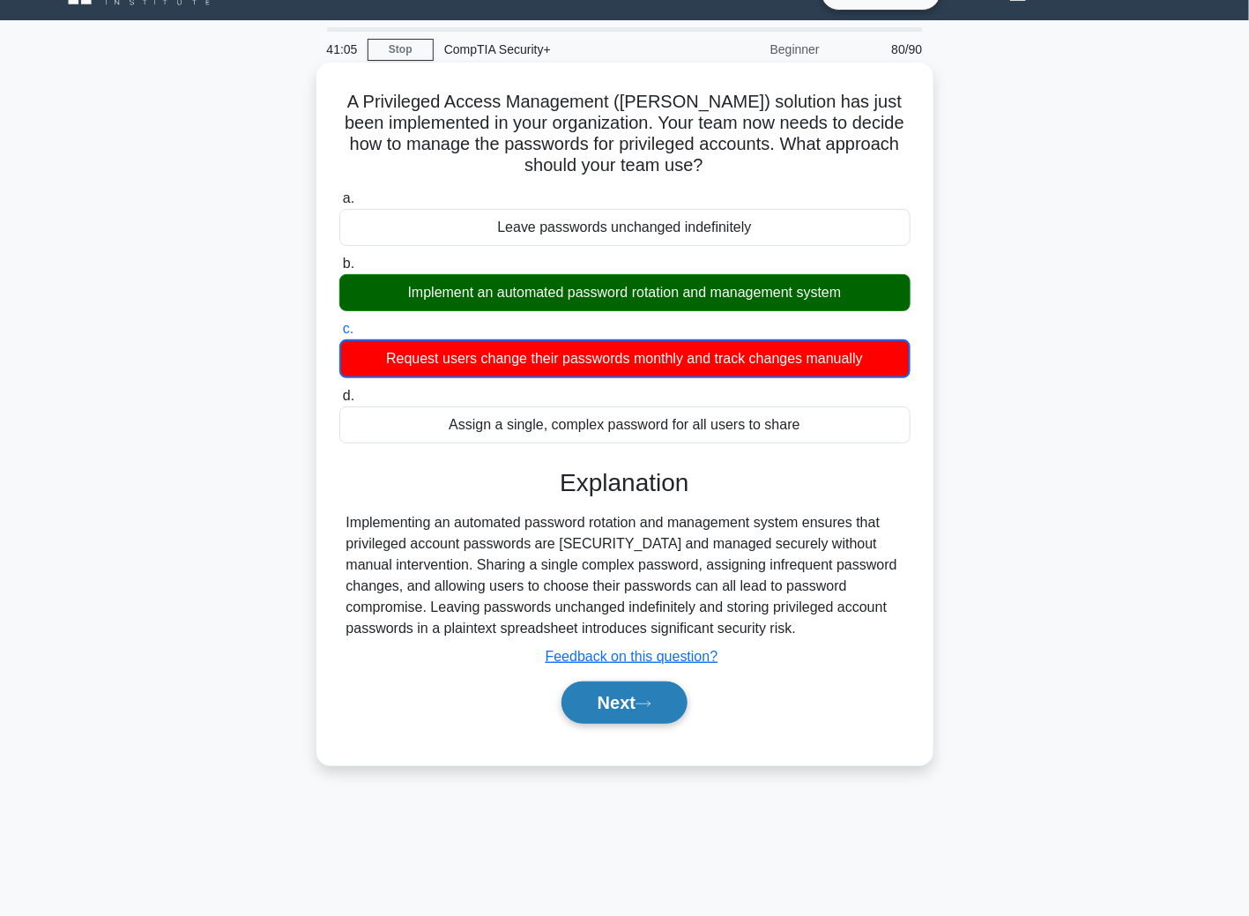
click at [609, 715] on button "Next" at bounding box center [624, 702] width 126 height 42
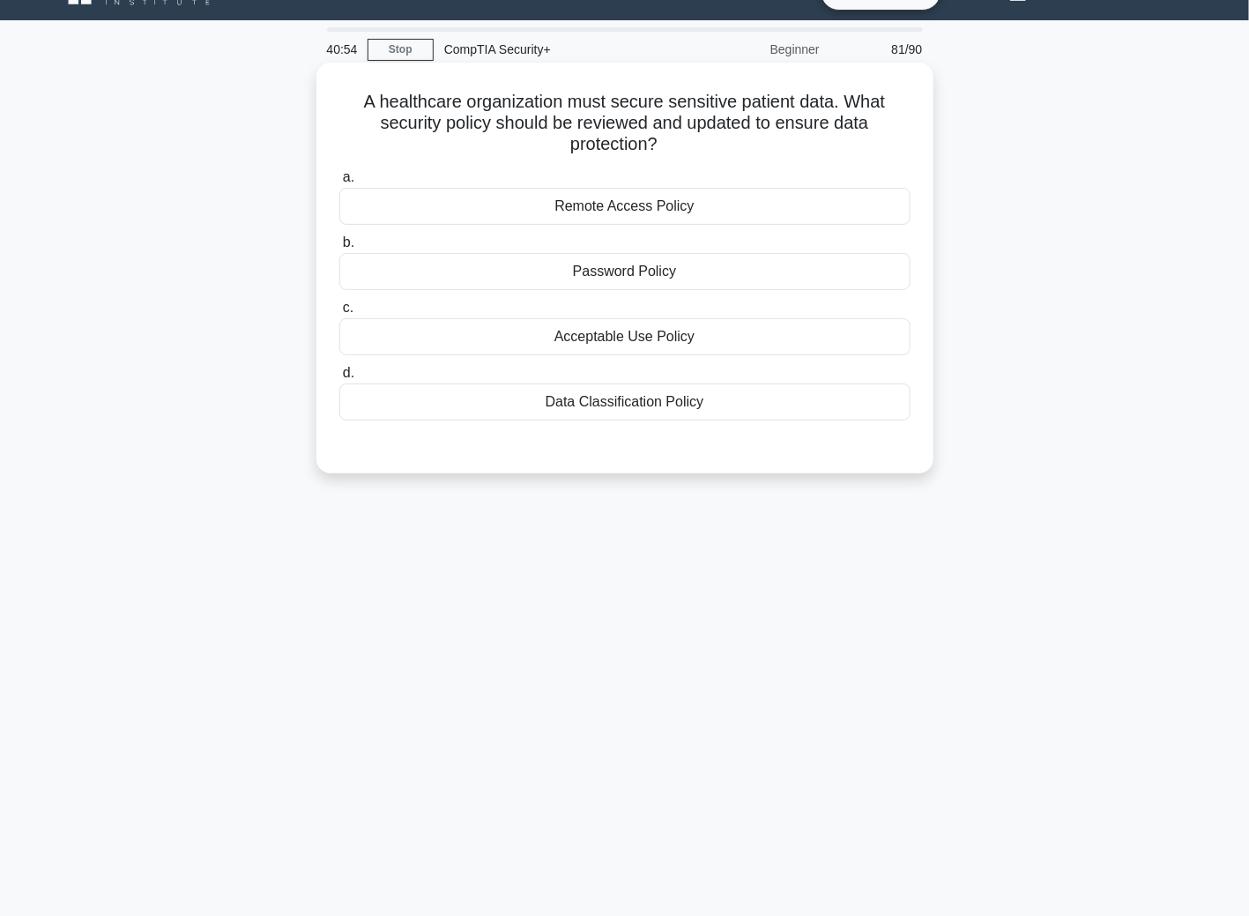
click at [679, 410] on div "Data Classification Policy" at bounding box center [624, 401] width 571 height 37
click at [339, 379] on input "d. Data Classification Policy" at bounding box center [339, 373] width 0 height 11
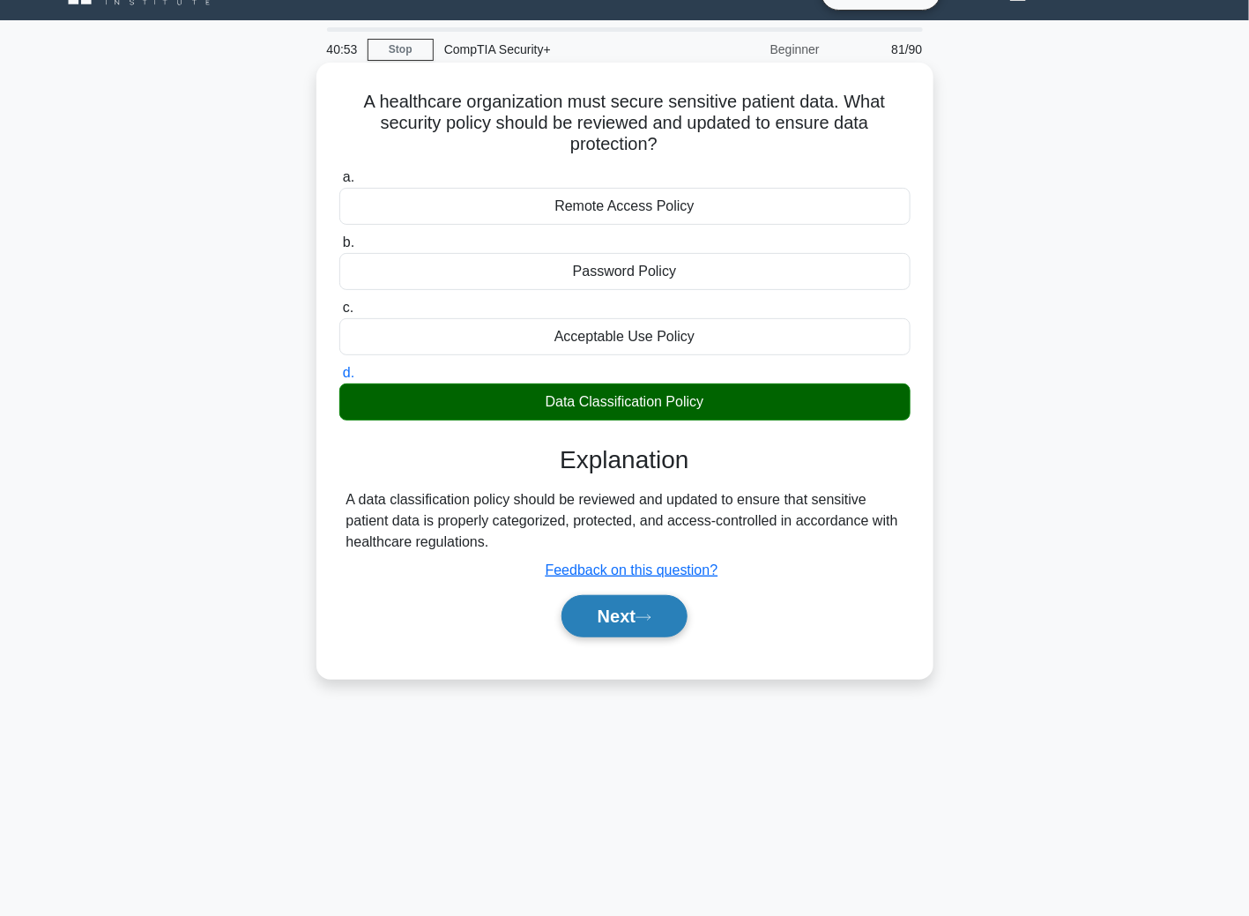
click at [636, 603] on button "Next" at bounding box center [624, 616] width 126 height 42
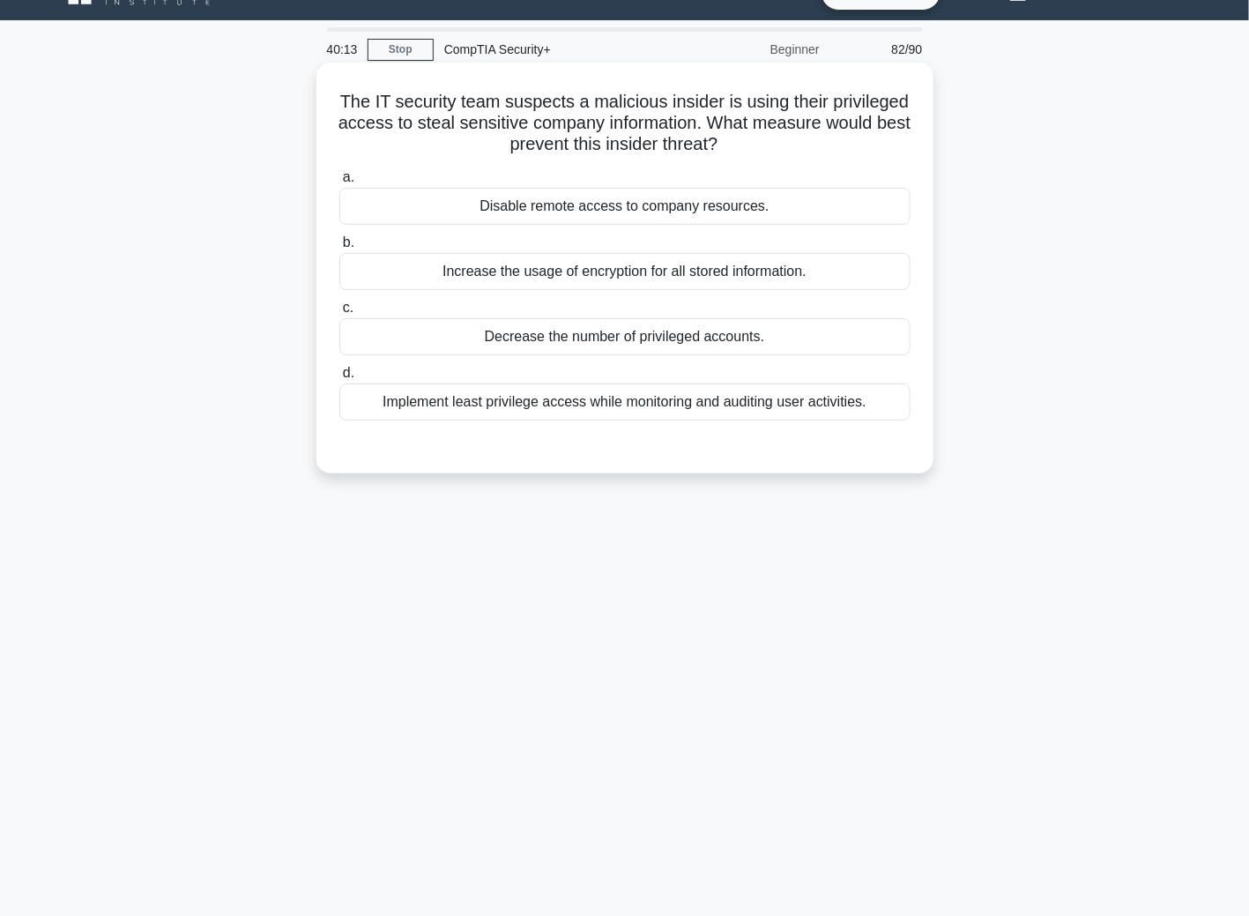
click at [577, 408] on div "Implement least privilege access while monitoring and auditing user activities." at bounding box center [624, 401] width 571 height 37
click at [339, 379] on input "d. Implement least privilege access while monitoring and auditing user activiti…" at bounding box center [339, 373] width 0 height 11
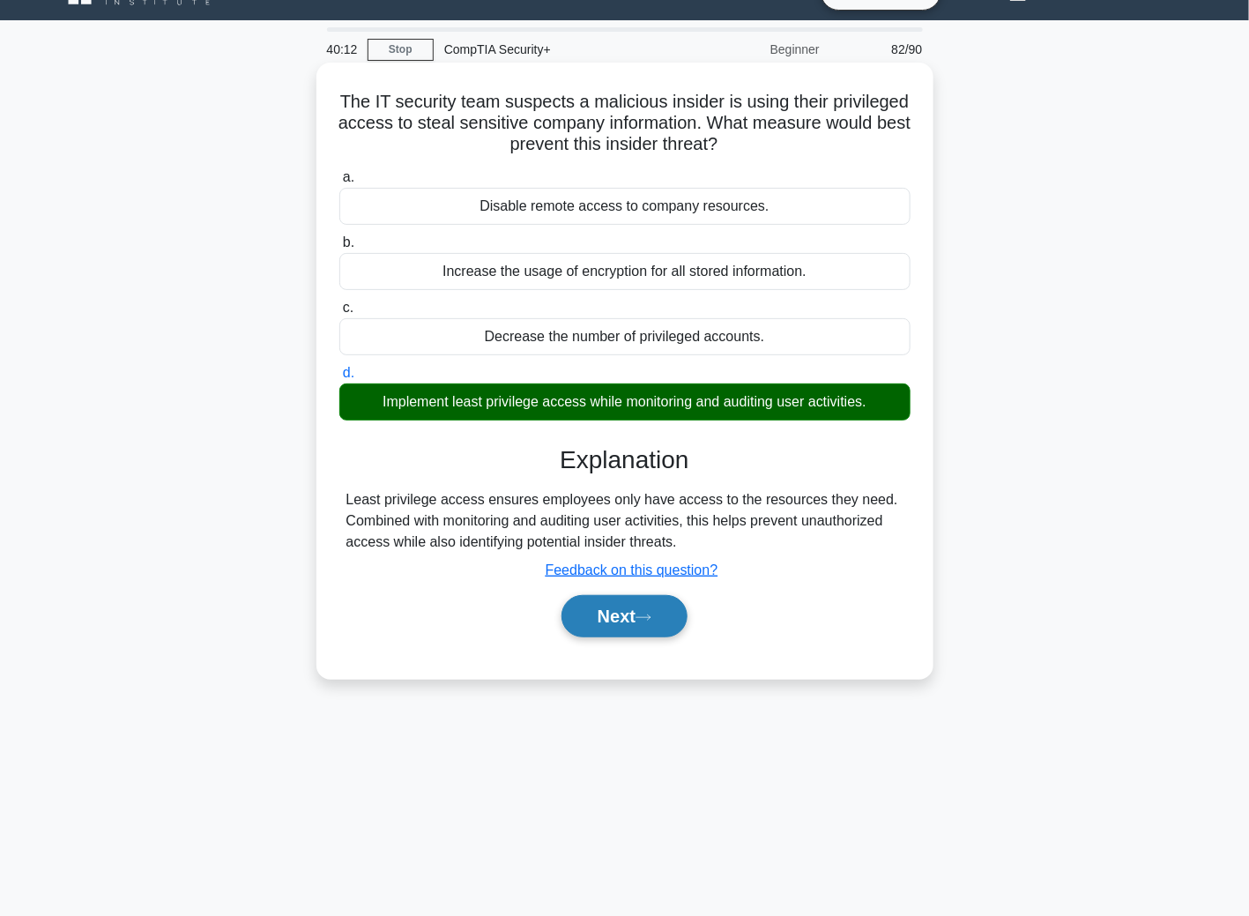
click at [636, 620] on button "Next" at bounding box center [624, 616] width 126 height 42
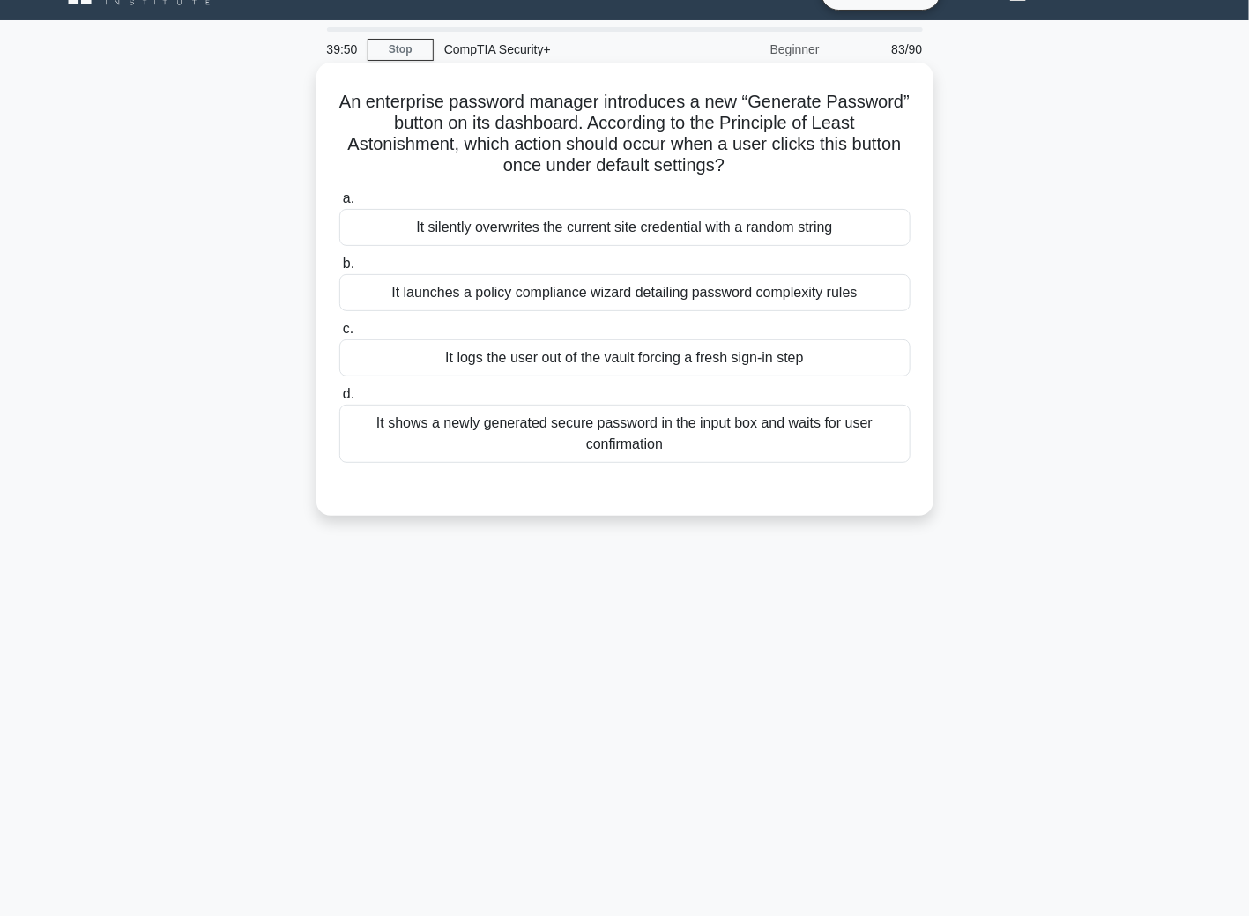
click at [646, 289] on div "It launches a policy compliance wizard detailing password complexity rules" at bounding box center [624, 292] width 571 height 37
click at [339, 270] on input "b. It launches a policy compliance wizard detailing password complexity rules" at bounding box center [339, 263] width 0 height 11
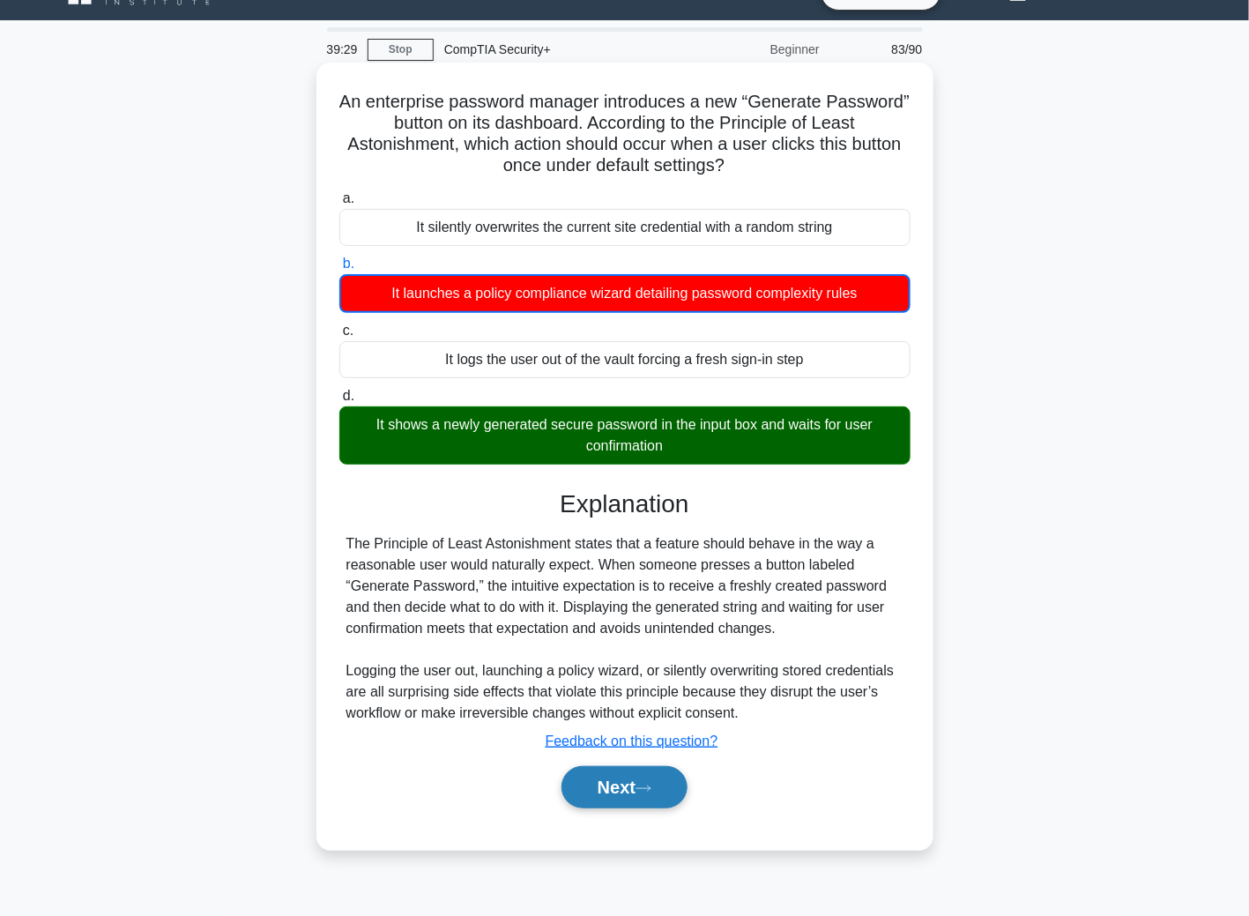
click at [676, 786] on button "Next" at bounding box center [624, 787] width 126 height 42
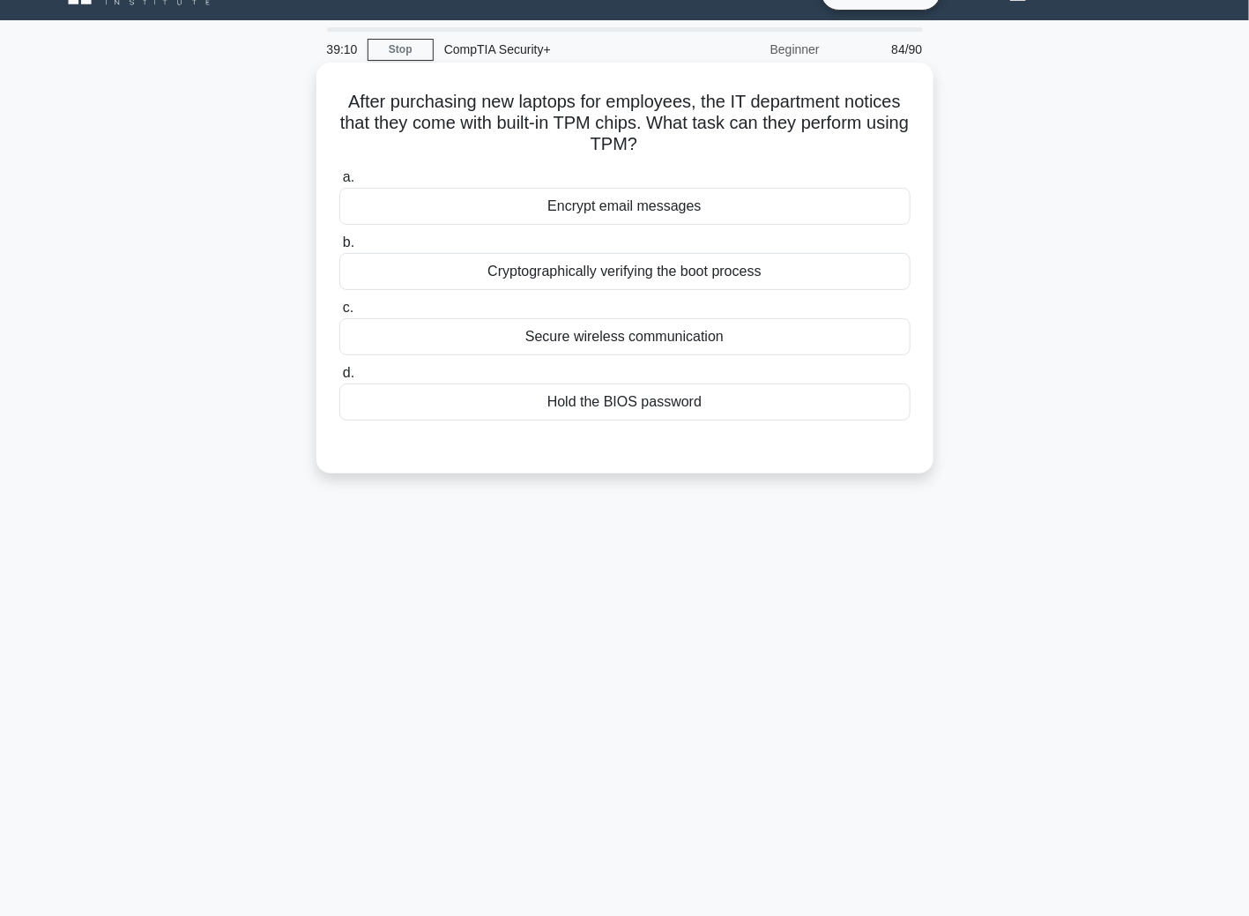
click at [695, 404] on div "Hold the BIOS password" at bounding box center [624, 401] width 571 height 37
click at [339, 379] on input "d. Hold the BIOS password" at bounding box center [339, 373] width 0 height 11
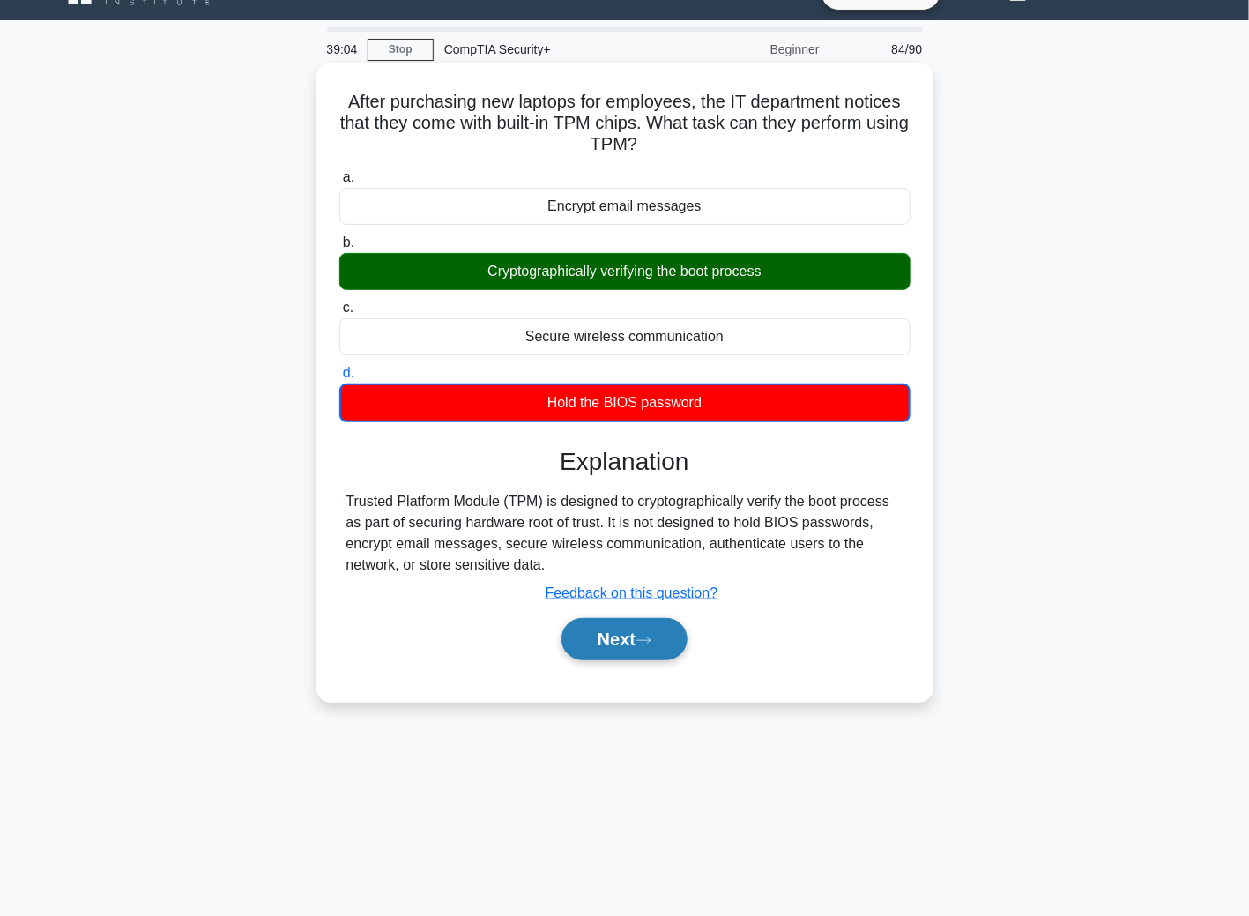
click at [642, 636] on icon at bounding box center [643, 640] width 16 height 10
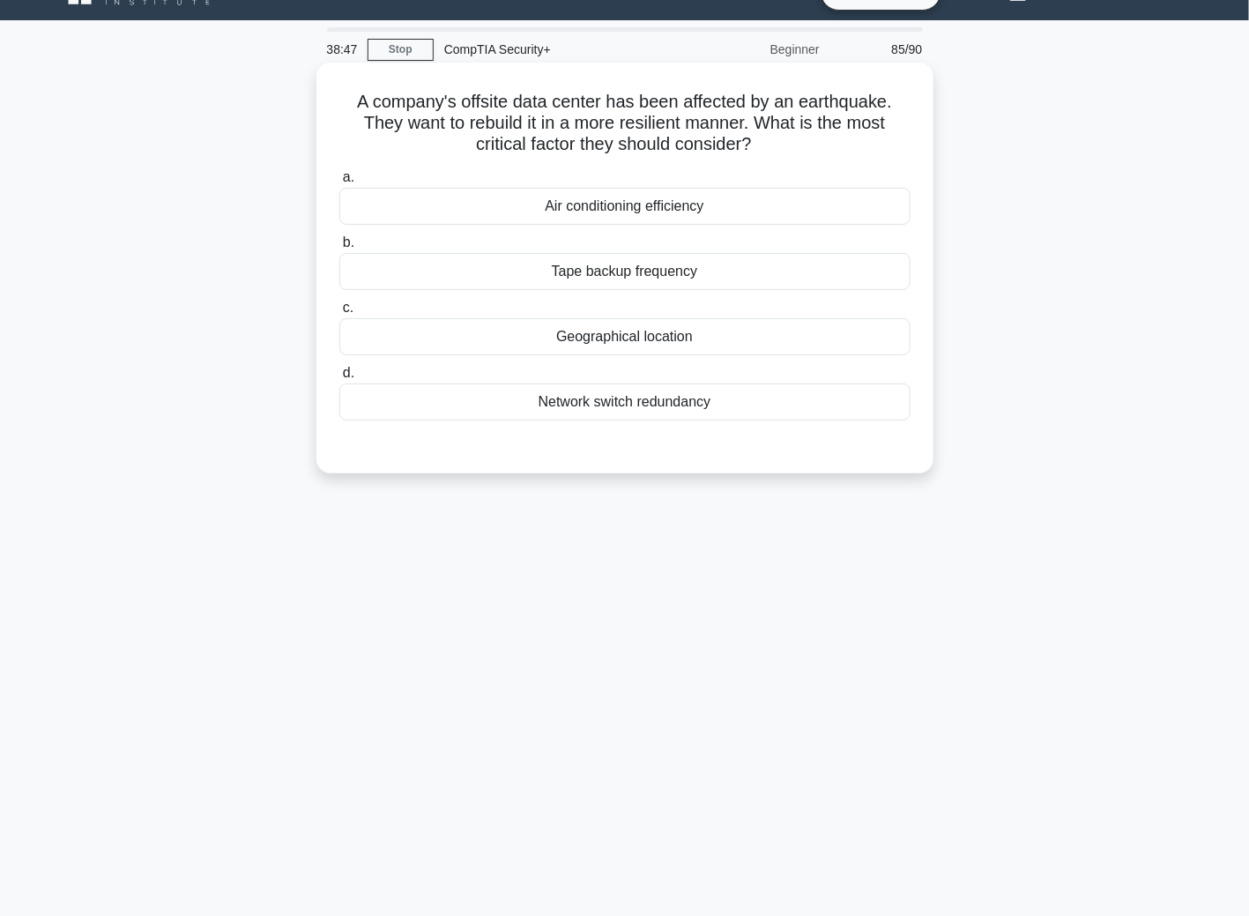
click at [626, 410] on div "Network switch redundancy" at bounding box center [624, 401] width 571 height 37
click at [339, 379] on input "d. Network switch redundancy" at bounding box center [339, 373] width 0 height 11
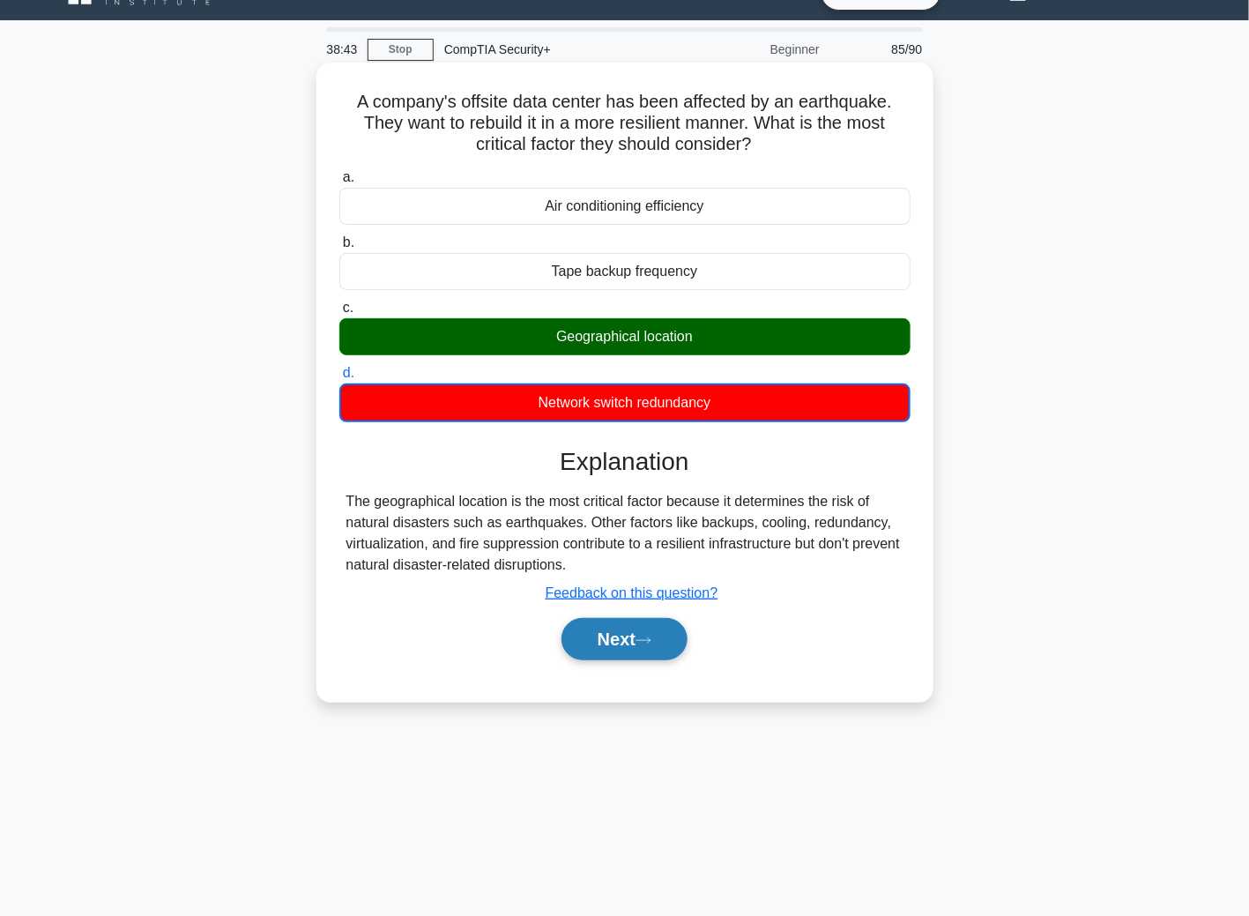
click at [643, 627] on button "Next" at bounding box center [624, 639] width 126 height 42
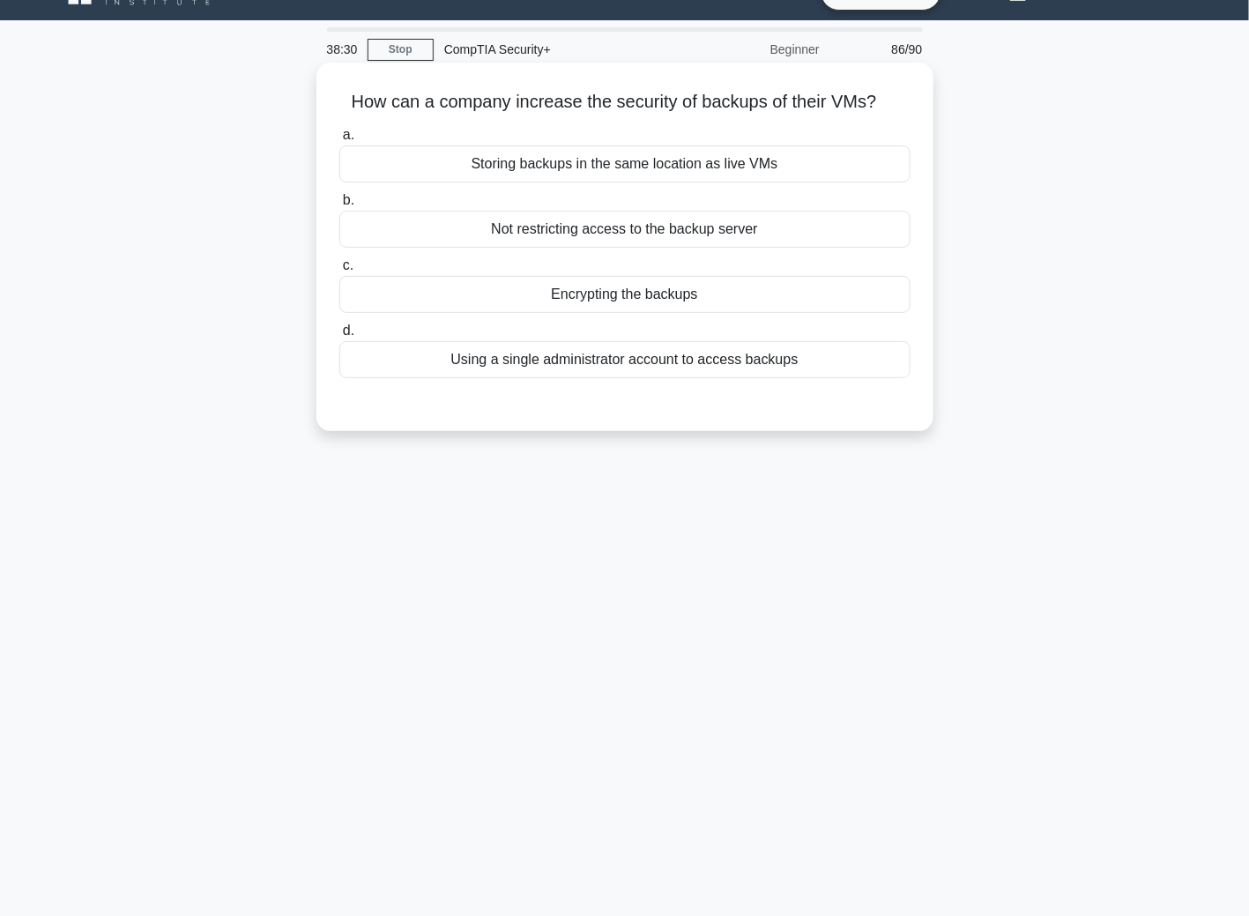
click at [583, 294] on div "Encrypting the backups" at bounding box center [624, 294] width 571 height 37
click at [339, 271] on input "c. Encrypting the backups" at bounding box center [339, 265] width 0 height 11
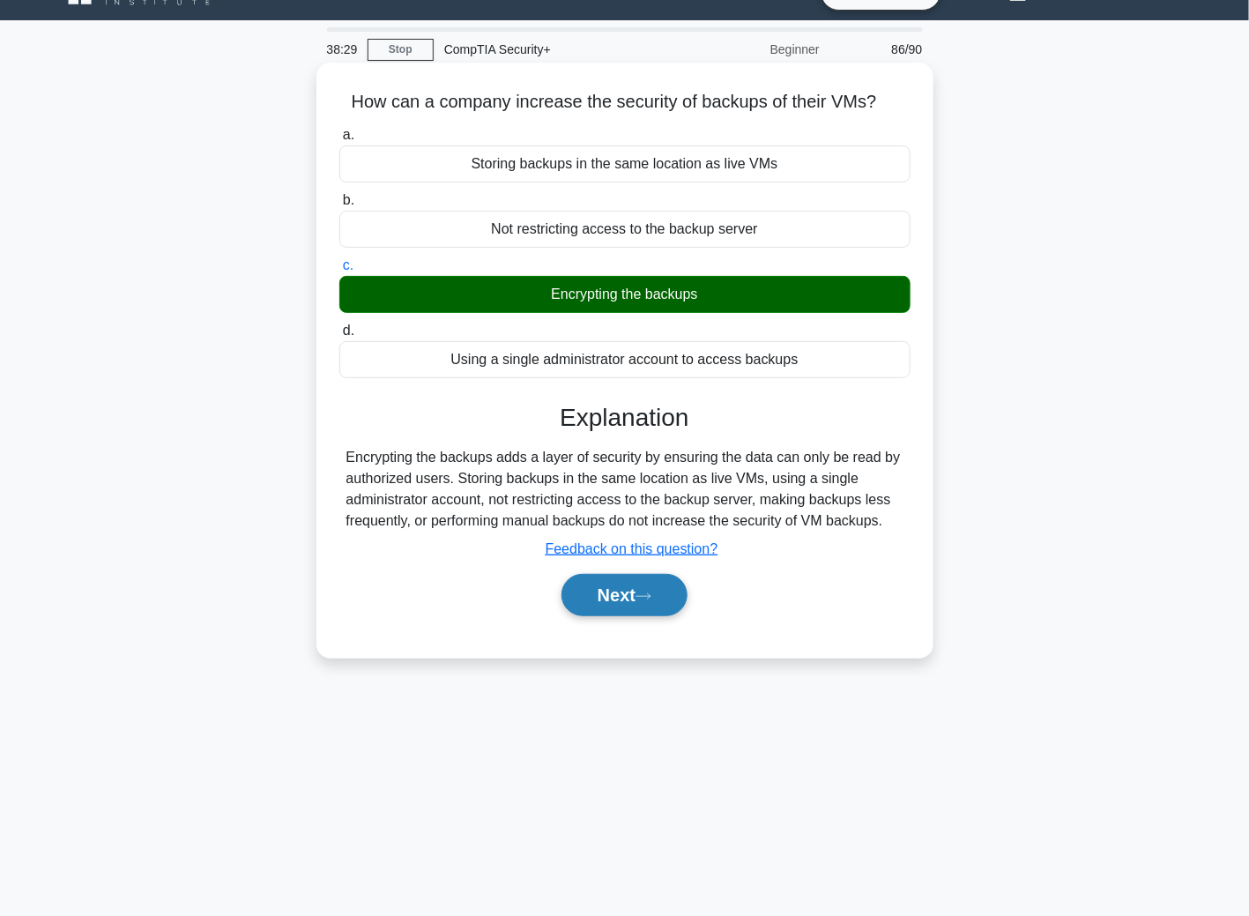
click at [617, 596] on button "Next" at bounding box center [624, 595] width 126 height 42
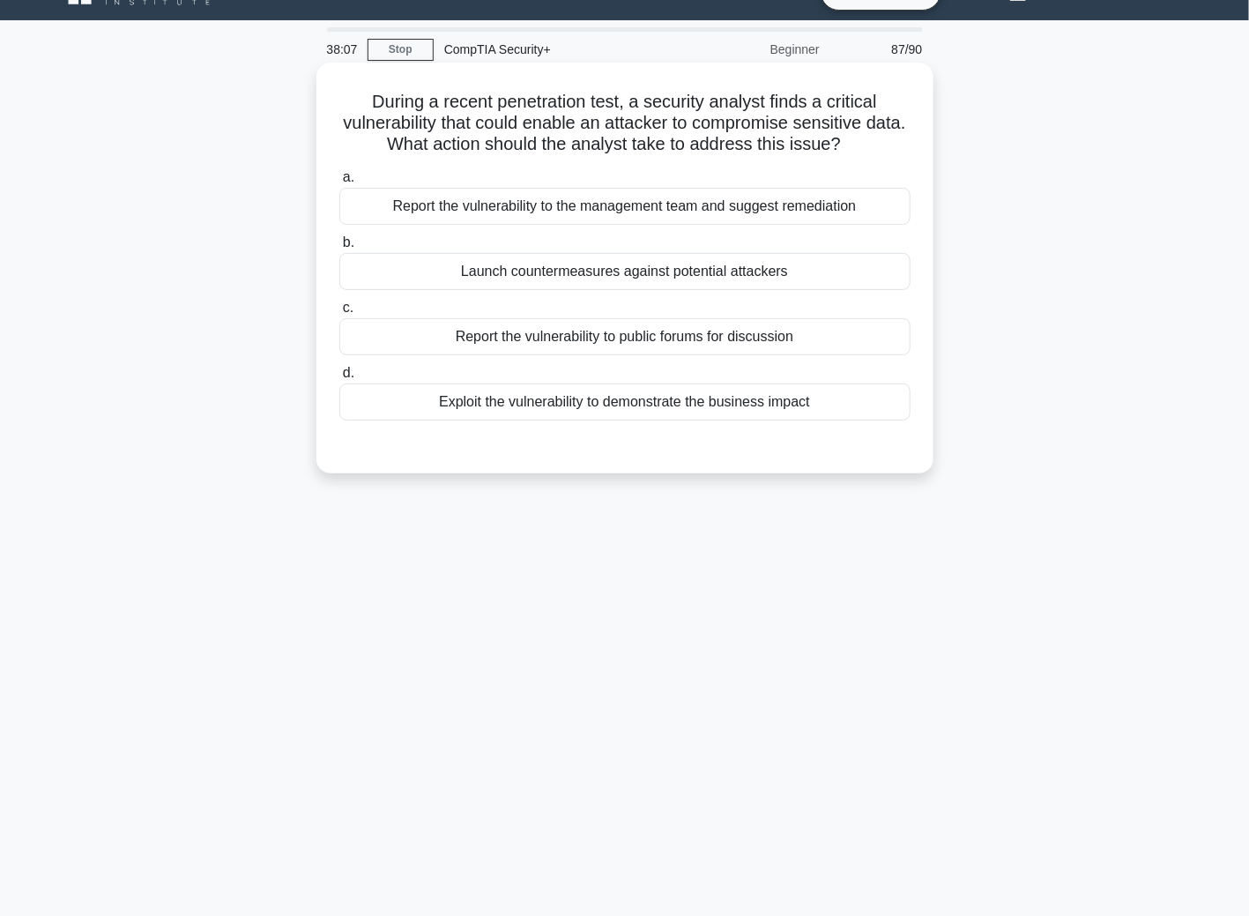
click at [520, 221] on div "Report the vulnerability to the management team and suggest remediation" at bounding box center [624, 206] width 571 height 37
click at [339, 183] on input "a. Report the vulnerability to the management team and suggest remediation" at bounding box center [339, 177] width 0 height 11
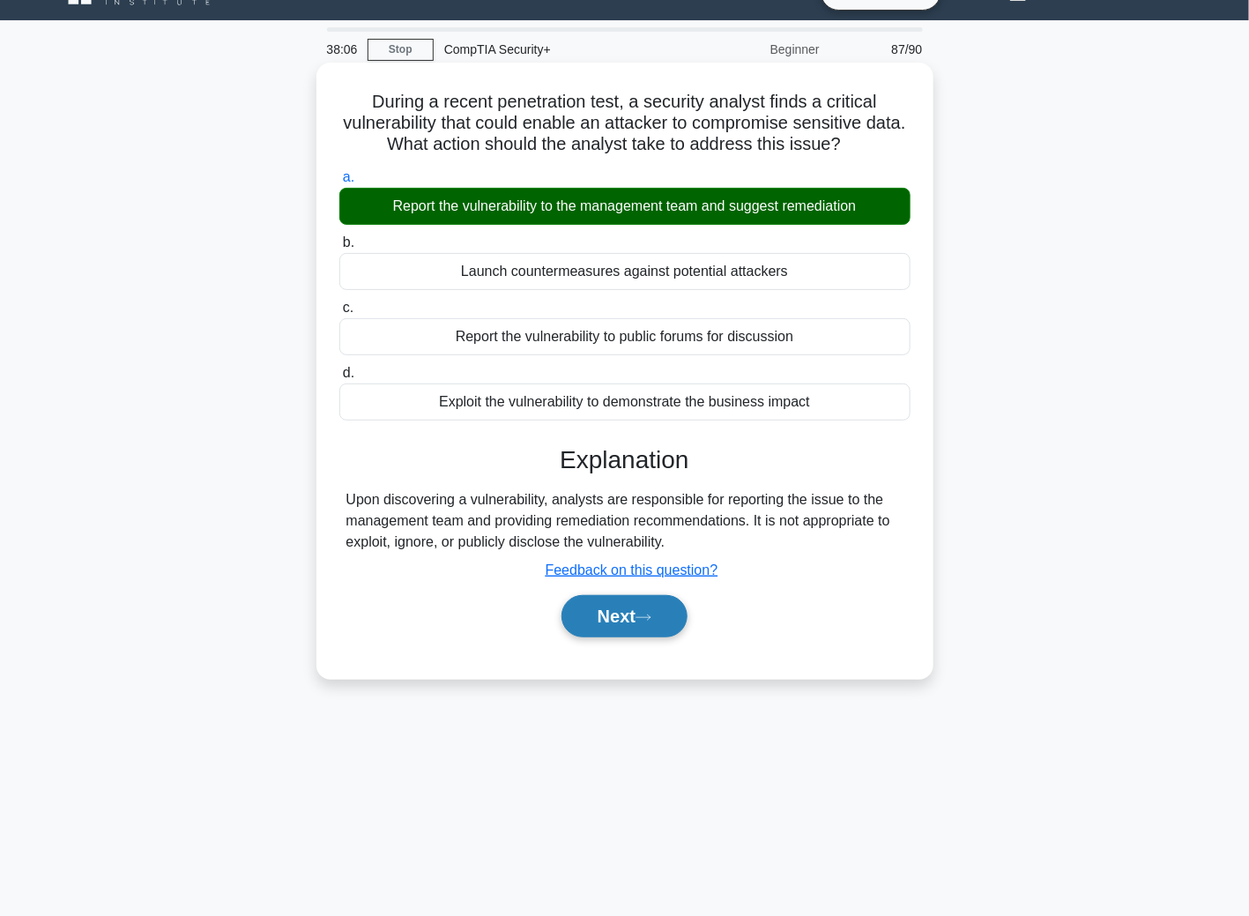
click at [687, 613] on button "Next" at bounding box center [624, 616] width 126 height 42
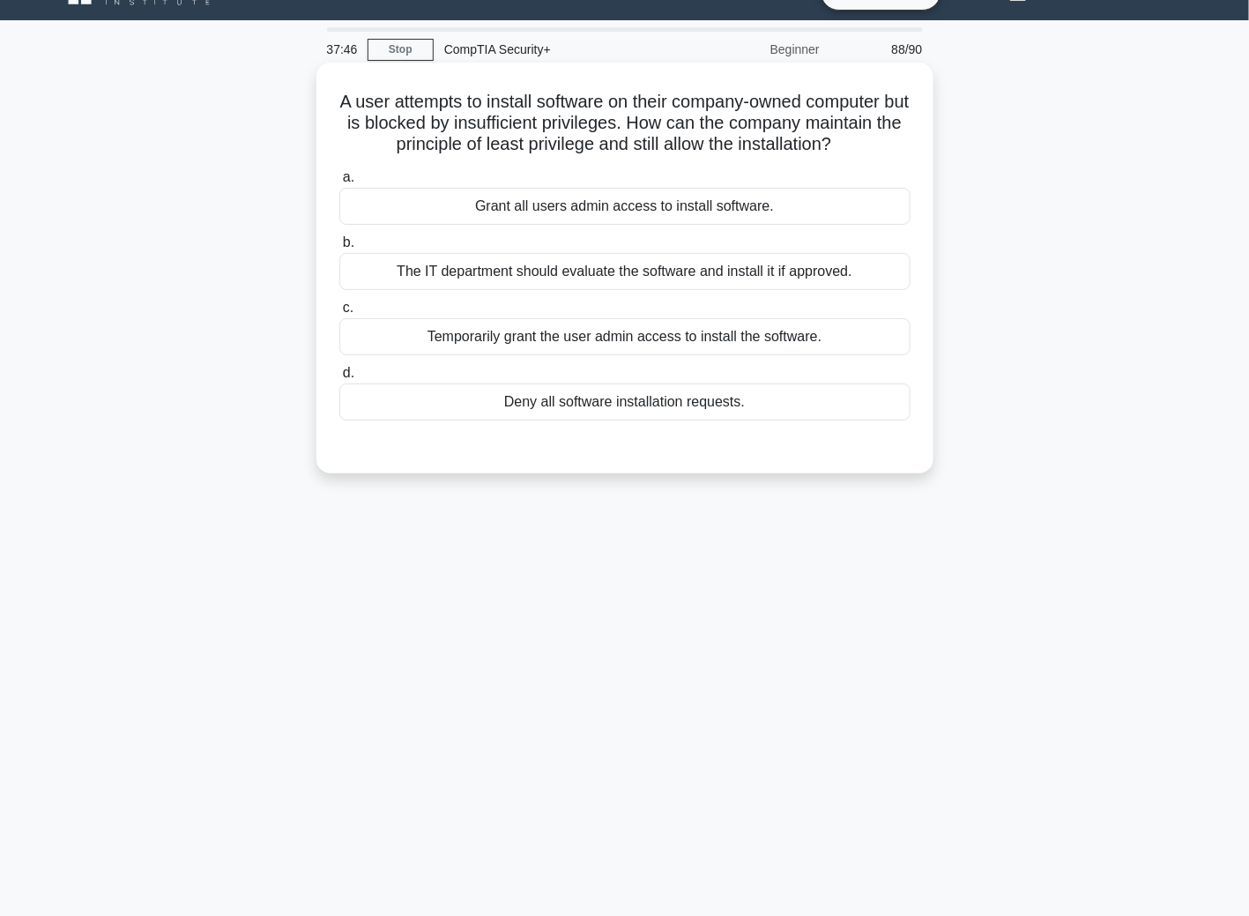
click at [598, 273] on div "The IT department should evaluate the software and install it if approved." at bounding box center [624, 271] width 571 height 37
click at [339, 249] on input "b. The IT department should evaluate the software and install it if approved." at bounding box center [339, 242] width 0 height 11
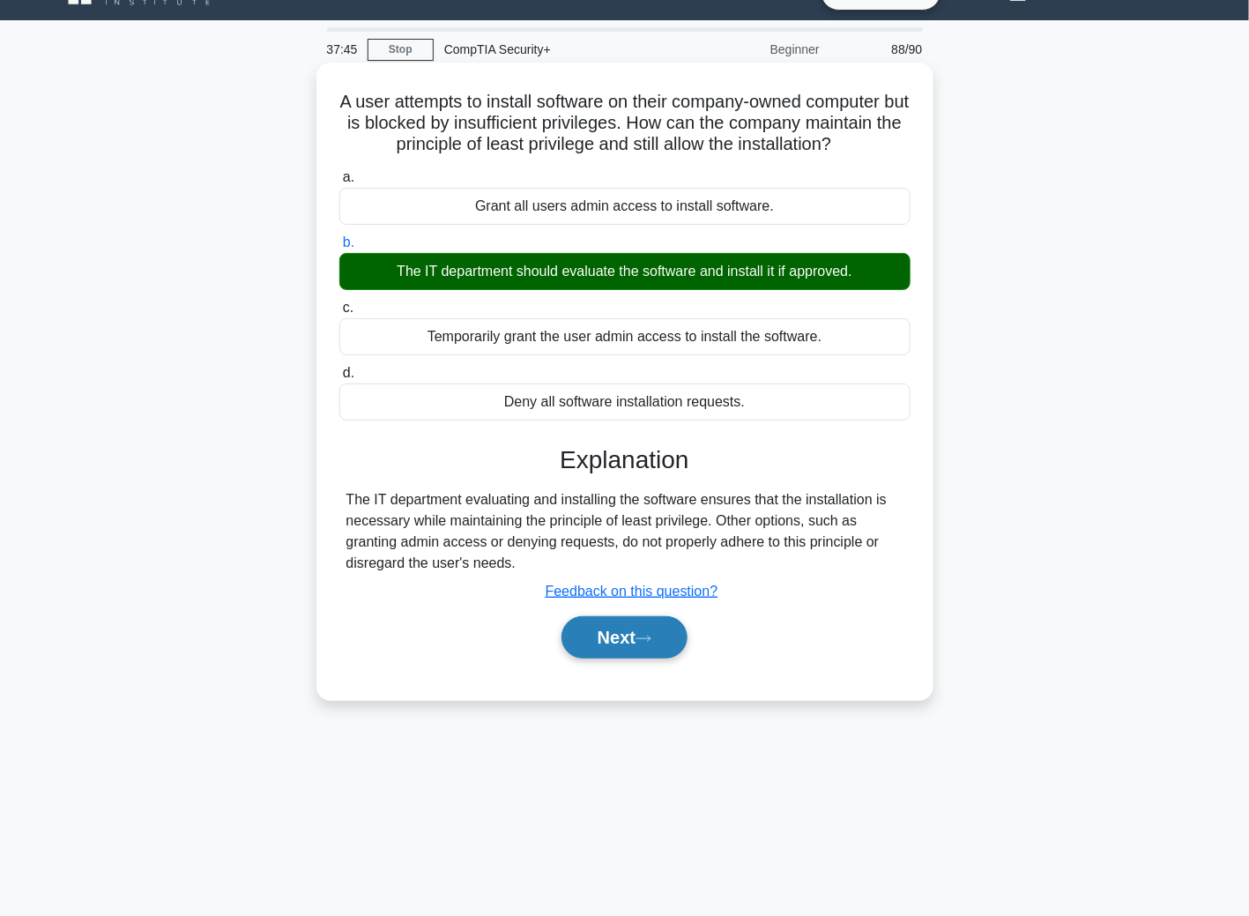
click at [650, 642] on button "Next" at bounding box center [624, 637] width 126 height 42
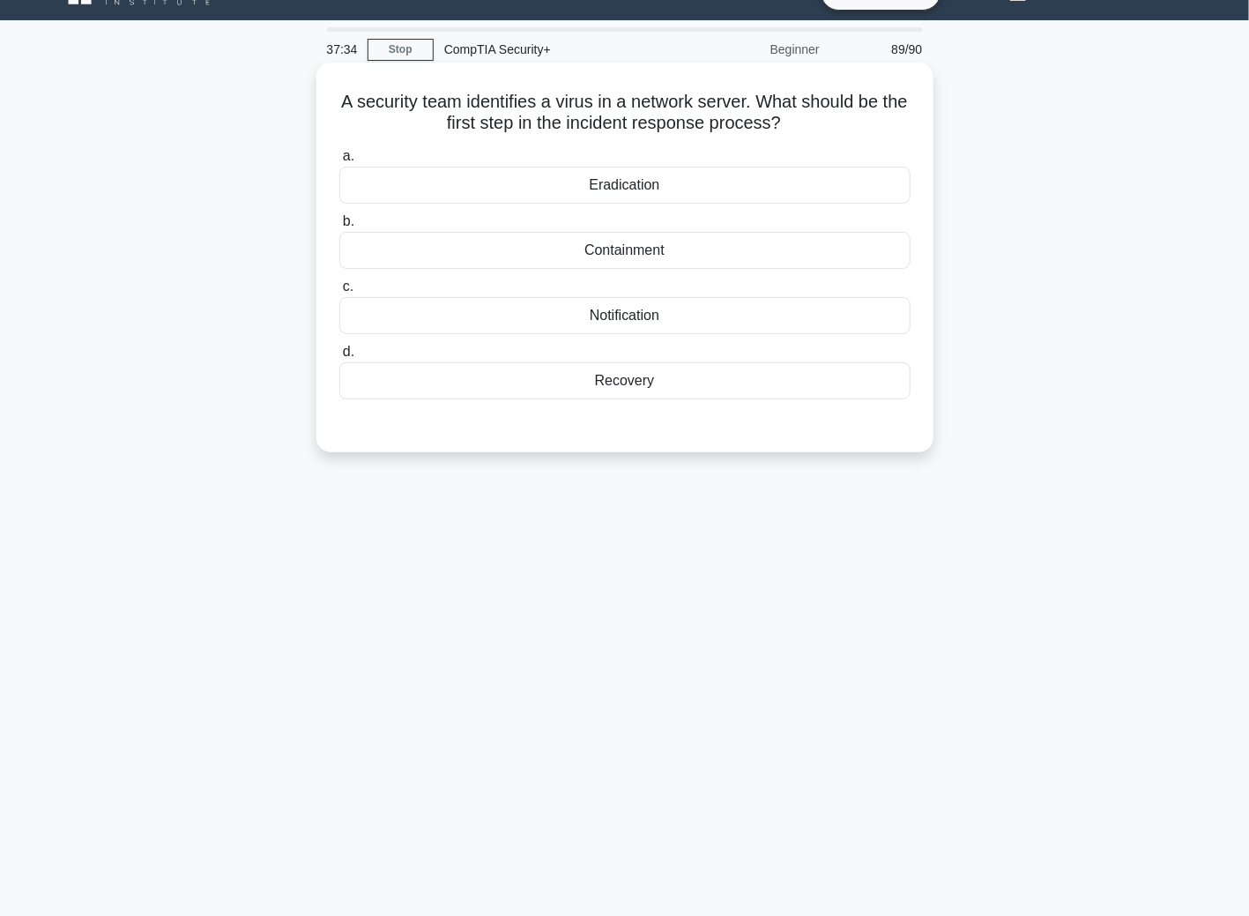
click at [586, 246] on div "Containment" at bounding box center [624, 250] width 571 height 37
click at [339, 227] on input "b. Containment" at bounding box center [339, 221] width 0 height 11
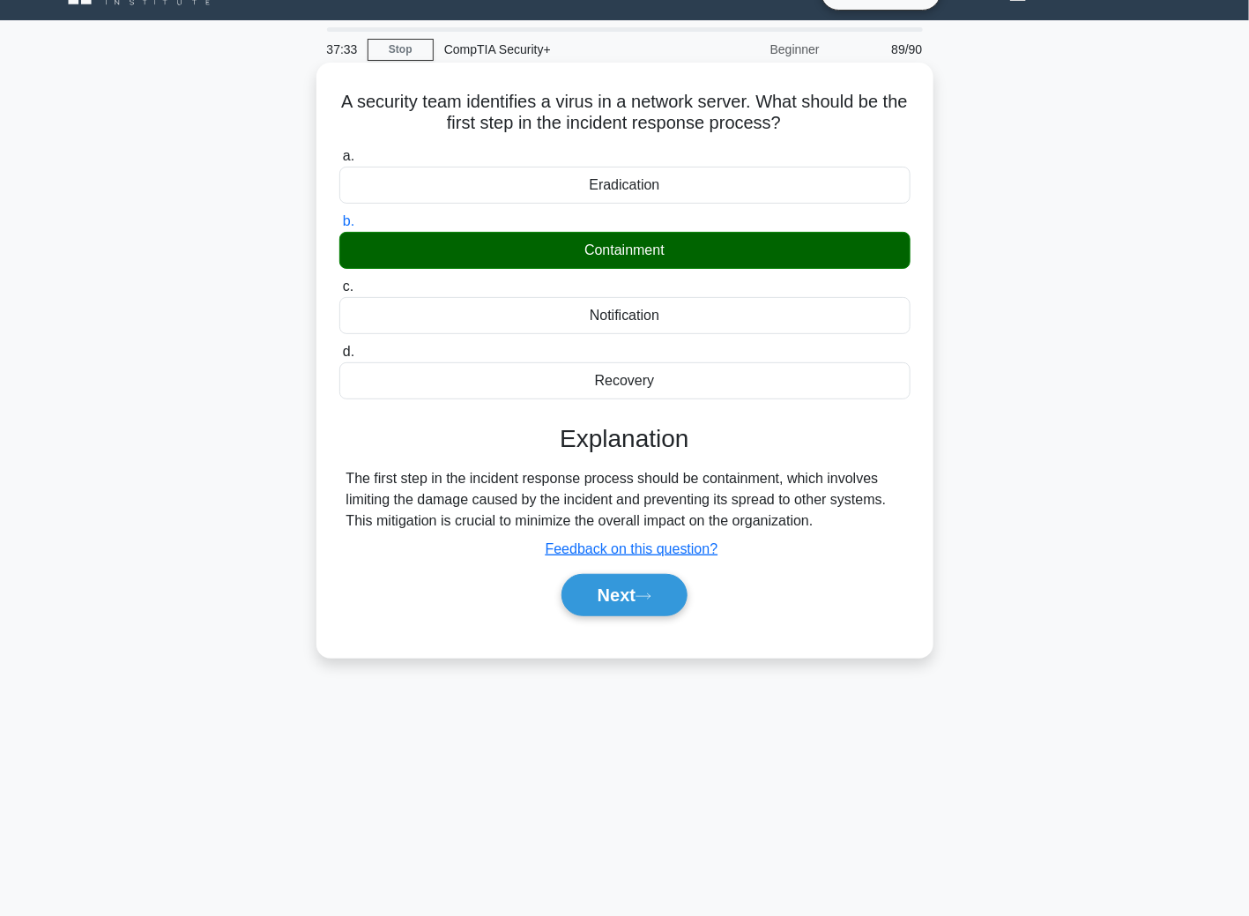
click at [596, 616] on div "Next" at bounding box center [624, 595] width 571 height 56
click at [600, 598] on button "Next" at bounding box center [624, 595] width 126 height 42
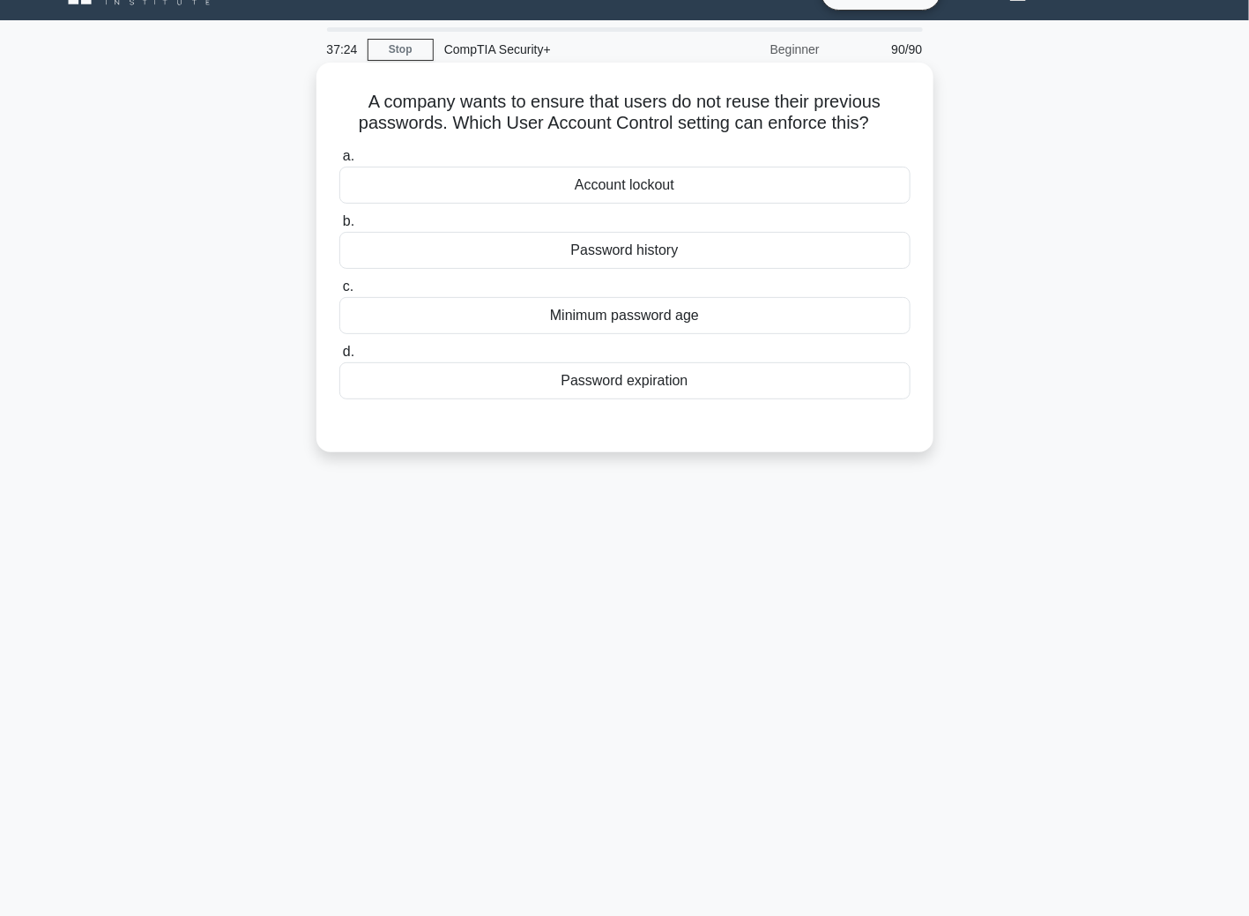
click at [737, 257] on div "Password history" at bounding box center [624, 250] width 571 height 37
click at [339, 227] on input "b. Password history" at bounding box center [339, 221] width 0 height 11
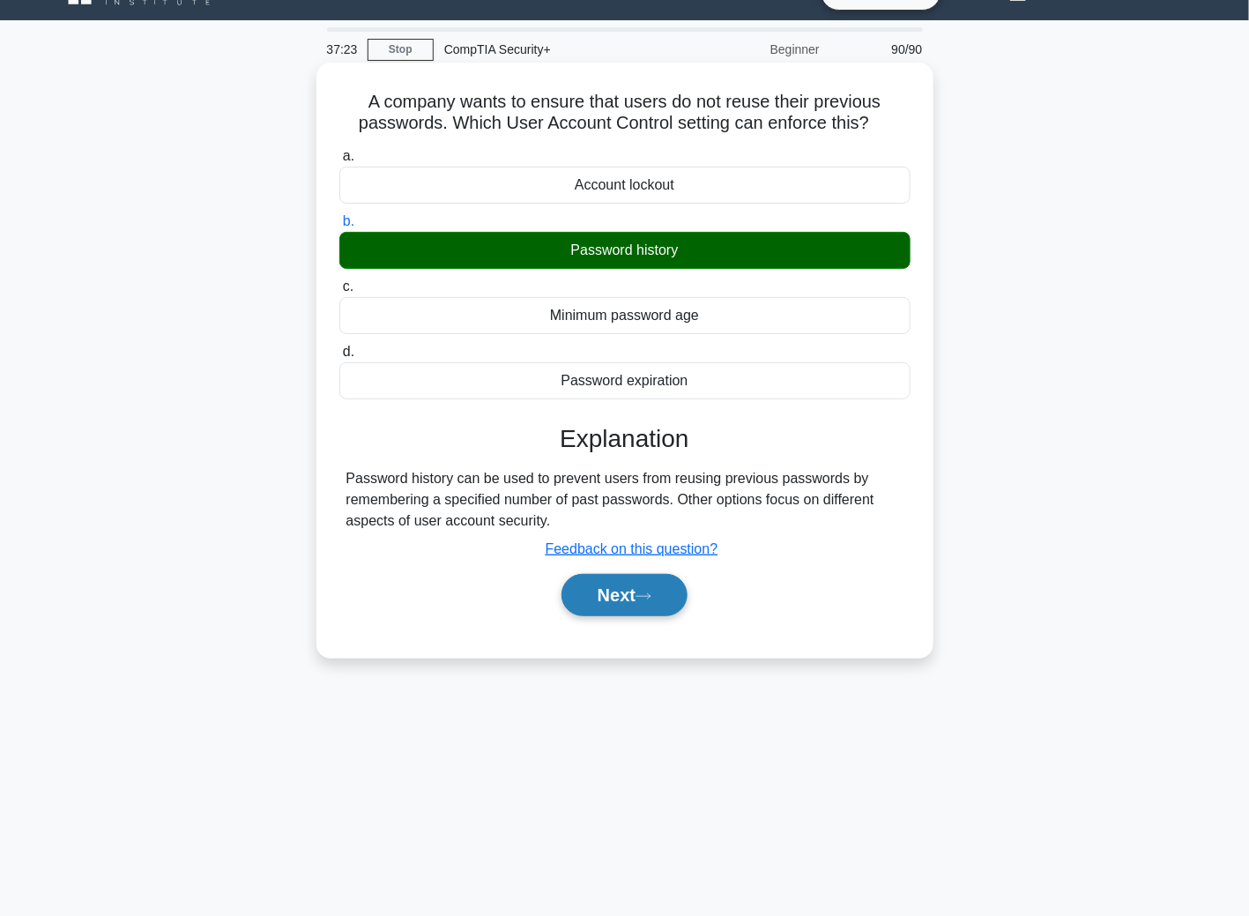
click at [635, 587] on button "Next" at bounding box center [624, 595] width 126 height 42
click at [617, 623] on div "a. Account lockout b. Password history c. d." at bounding box center [625, 389] width 575 height 495
click at [615, 597] on button "Next" at bounding box center [624, 595] width 126 height 42
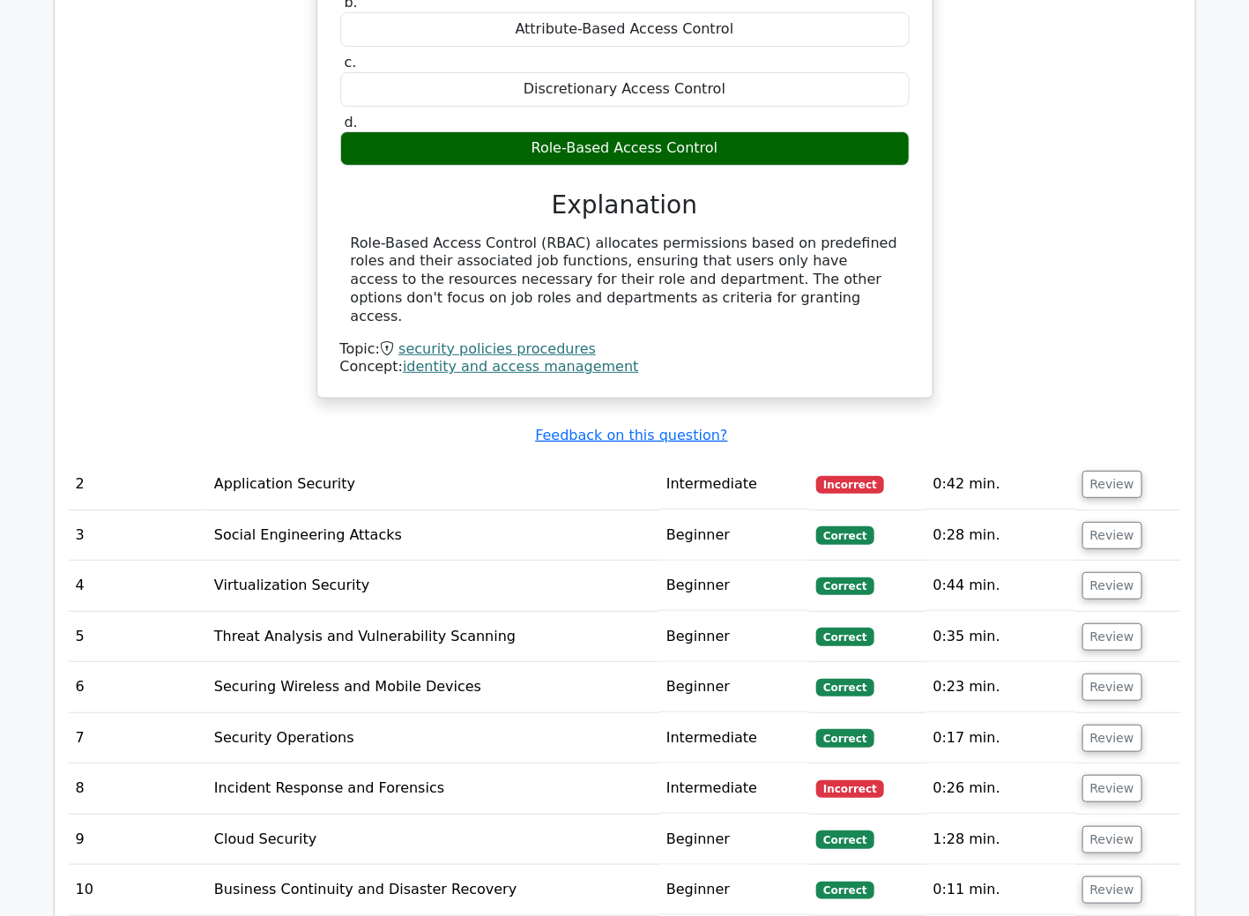
scroll to position [2556, 0]
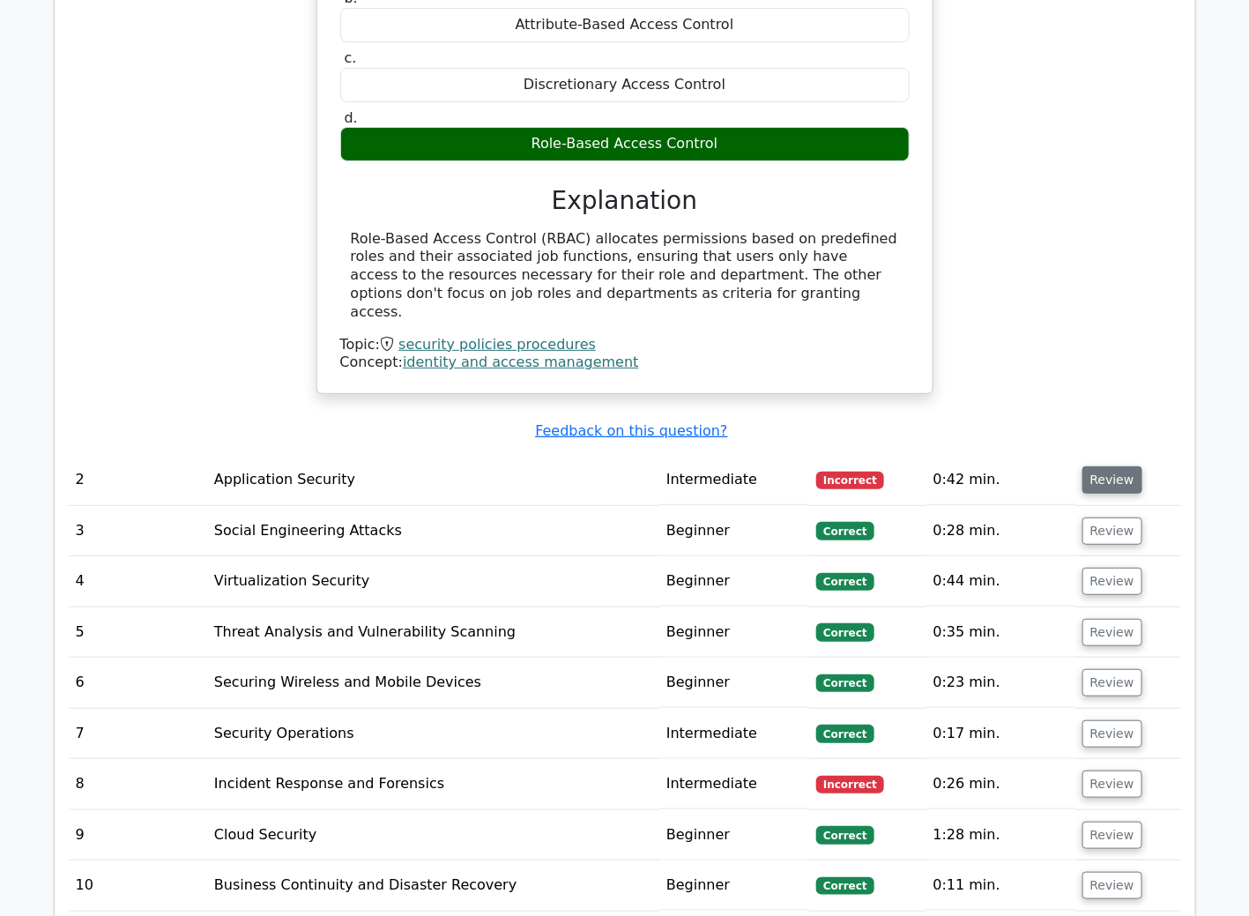
click at [1103, 466] on button "Review" at bounding box center [1112, 479] width 60 height 27
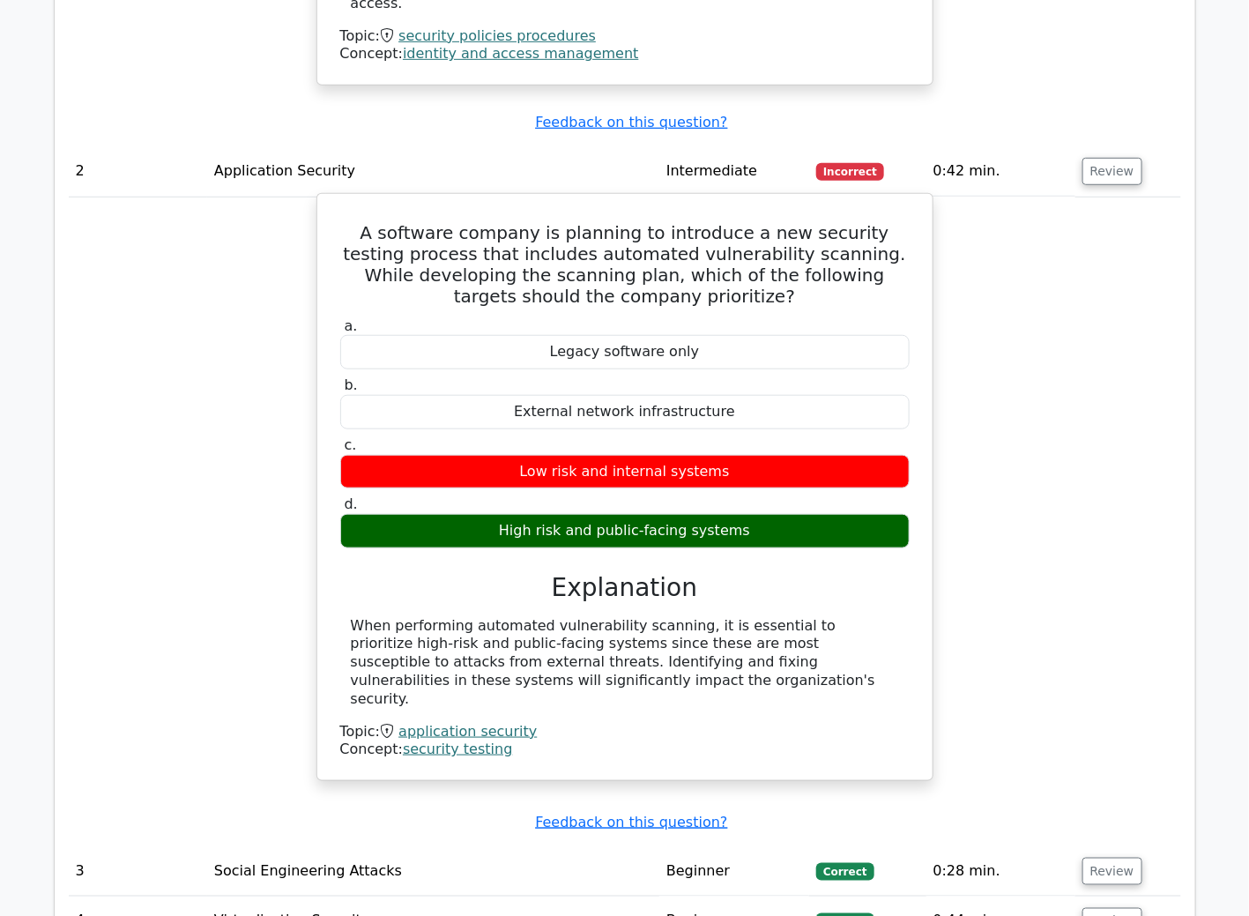
scroll to position [2908, 0]
